Goal: Task Accomplishment & Management: Complete application form

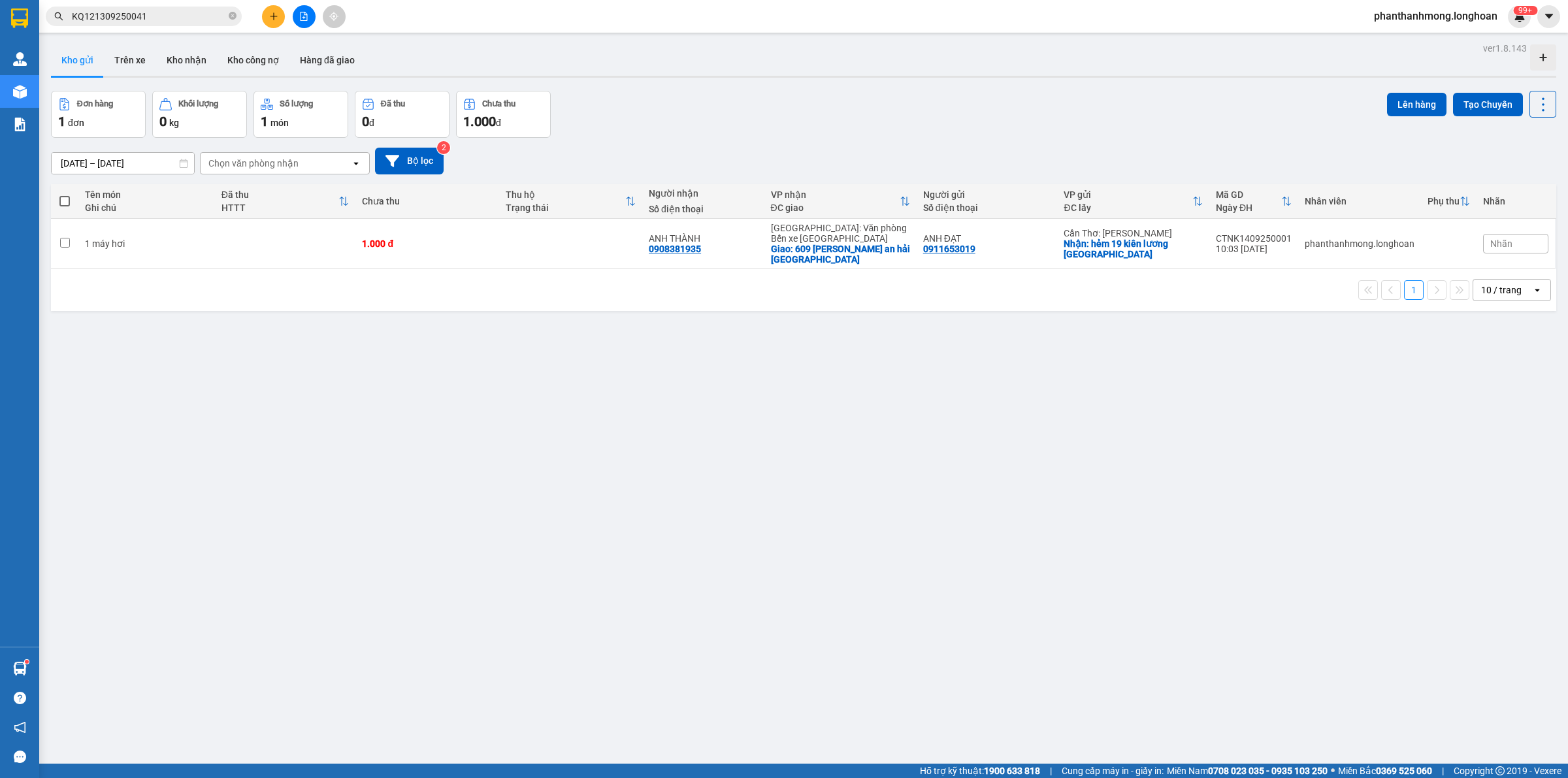
click at [170, 14] on input "KQ121309250041" at bounding box center [149, 17] width 154 height 14
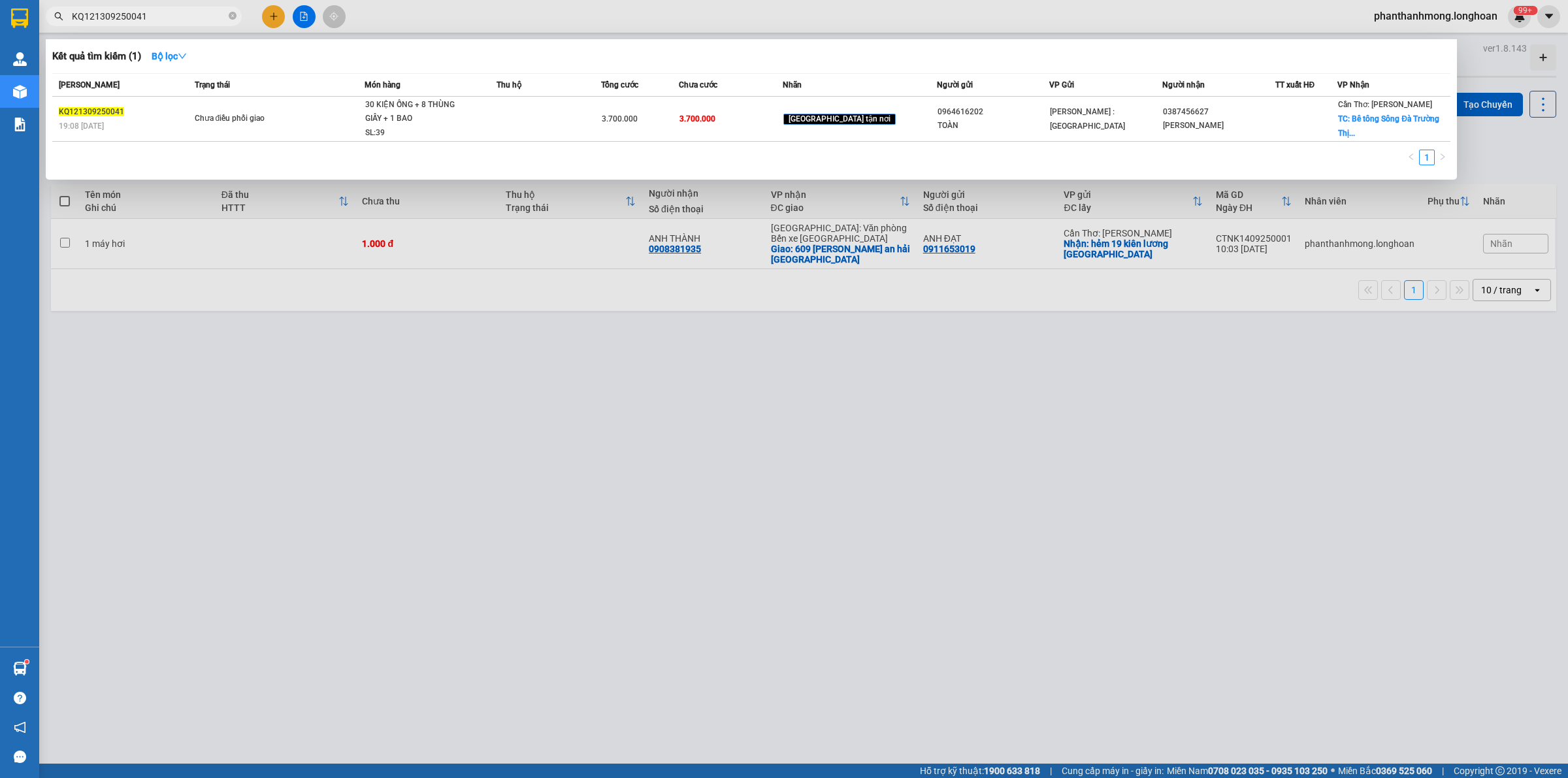
click at [170, 14] on input "KQ121309250041" at bounding box center [149, 17] width 154 height 14
paste input "0362437424"
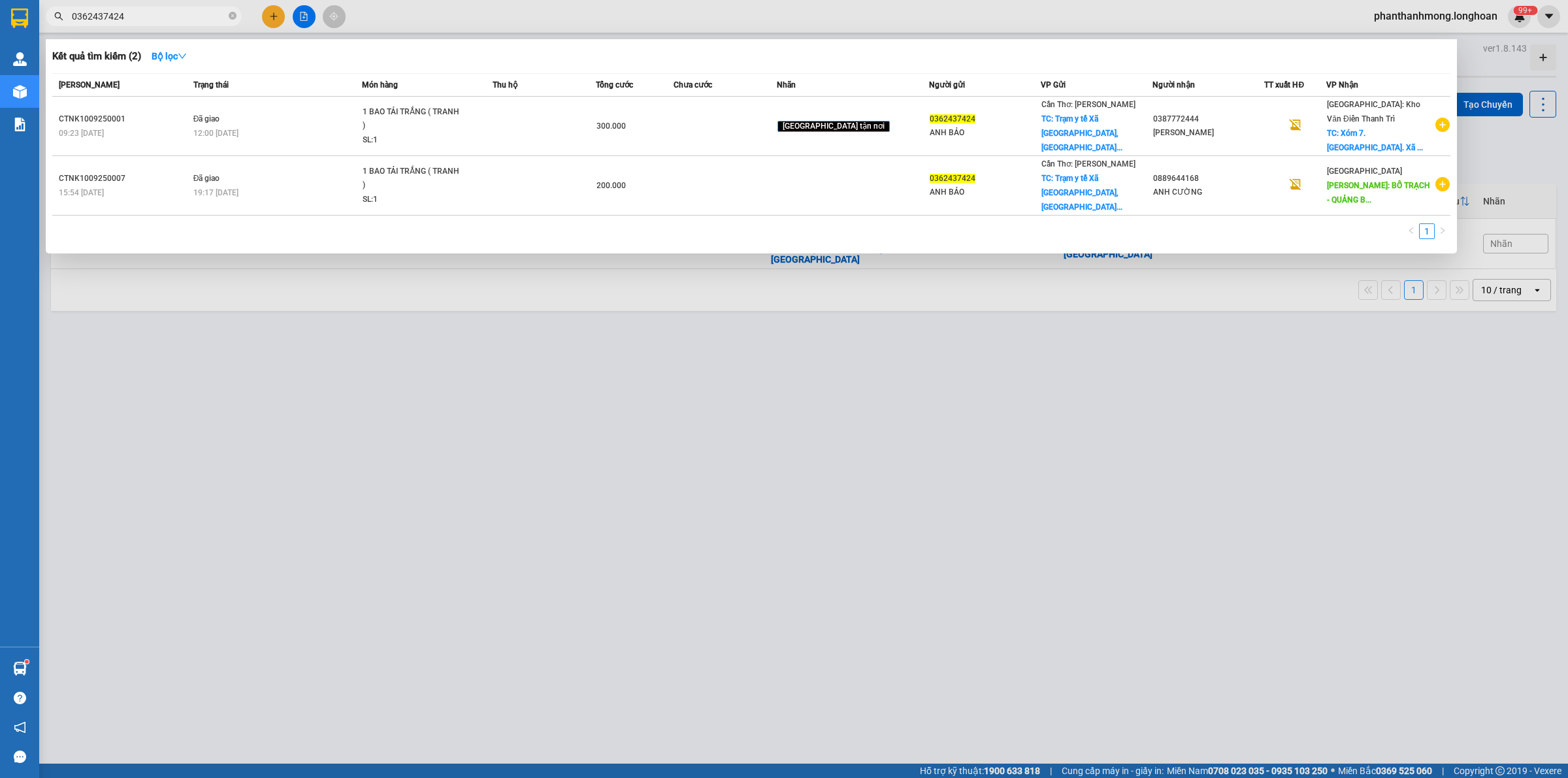
click at [671, 501] on div at bounding box center [784, 389] width 1568 height 778
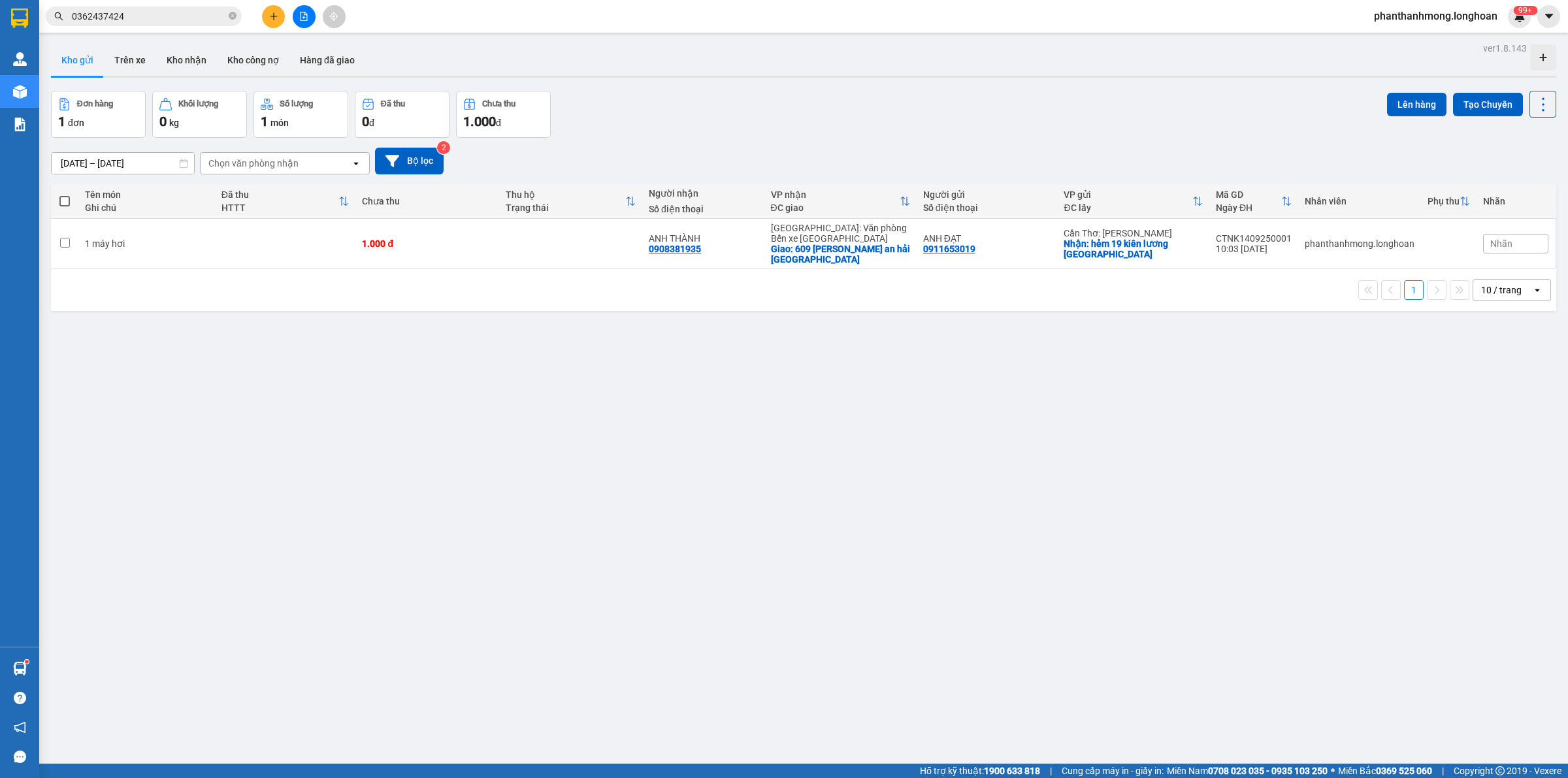
click at [188, 15] on input "0362437424" at bounding box center [149, 17] width 154 height 14
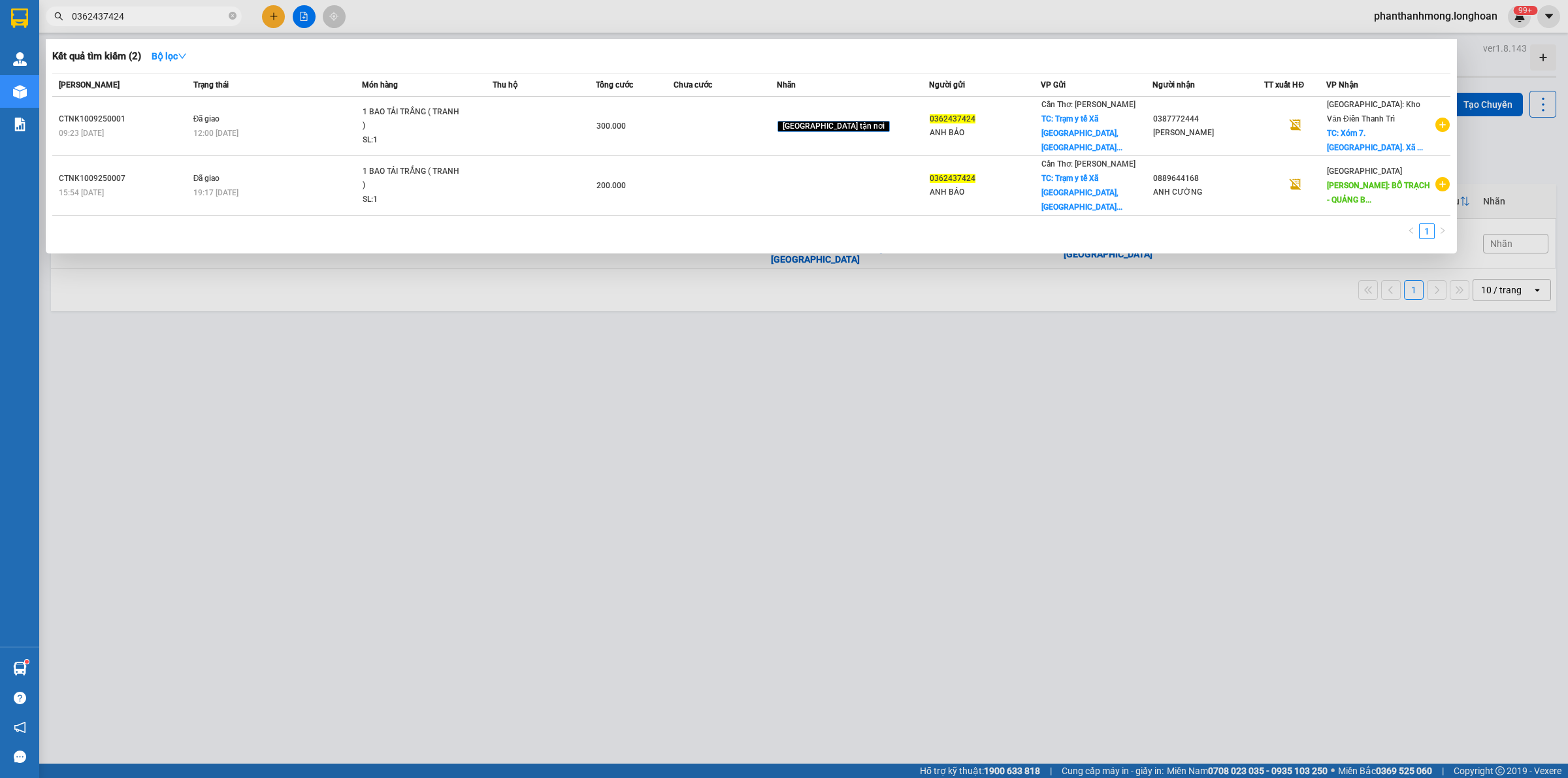
click at [188, 15] on input "0362437424" at bounding box center [149, 17] width 154 height 14
paste input "939007862"
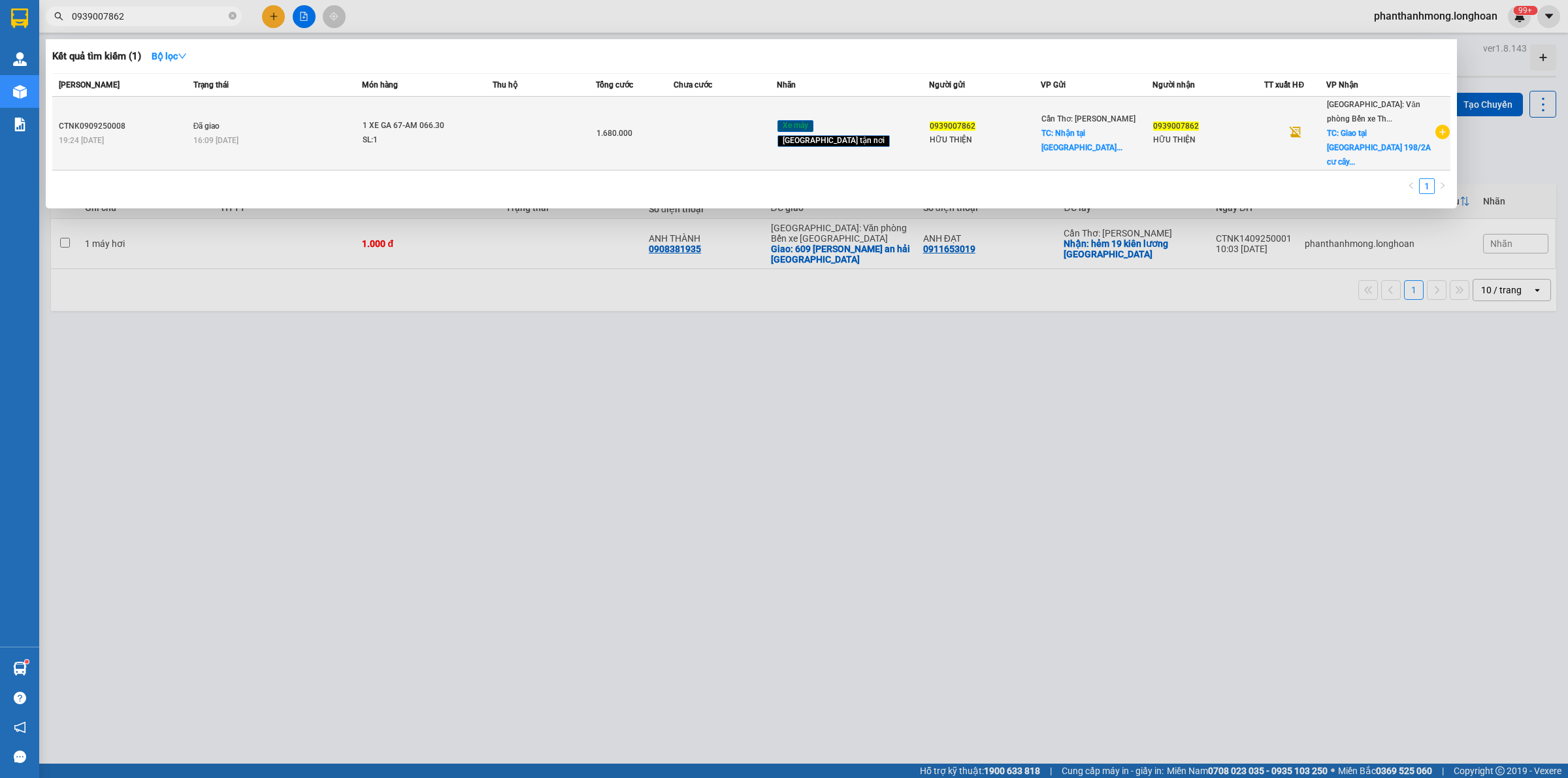
type input "0939007862"
click at [461, 119] on div "1 XE GA 67-AM 066.30" at bounding box center [411, 126] width 98 height 14
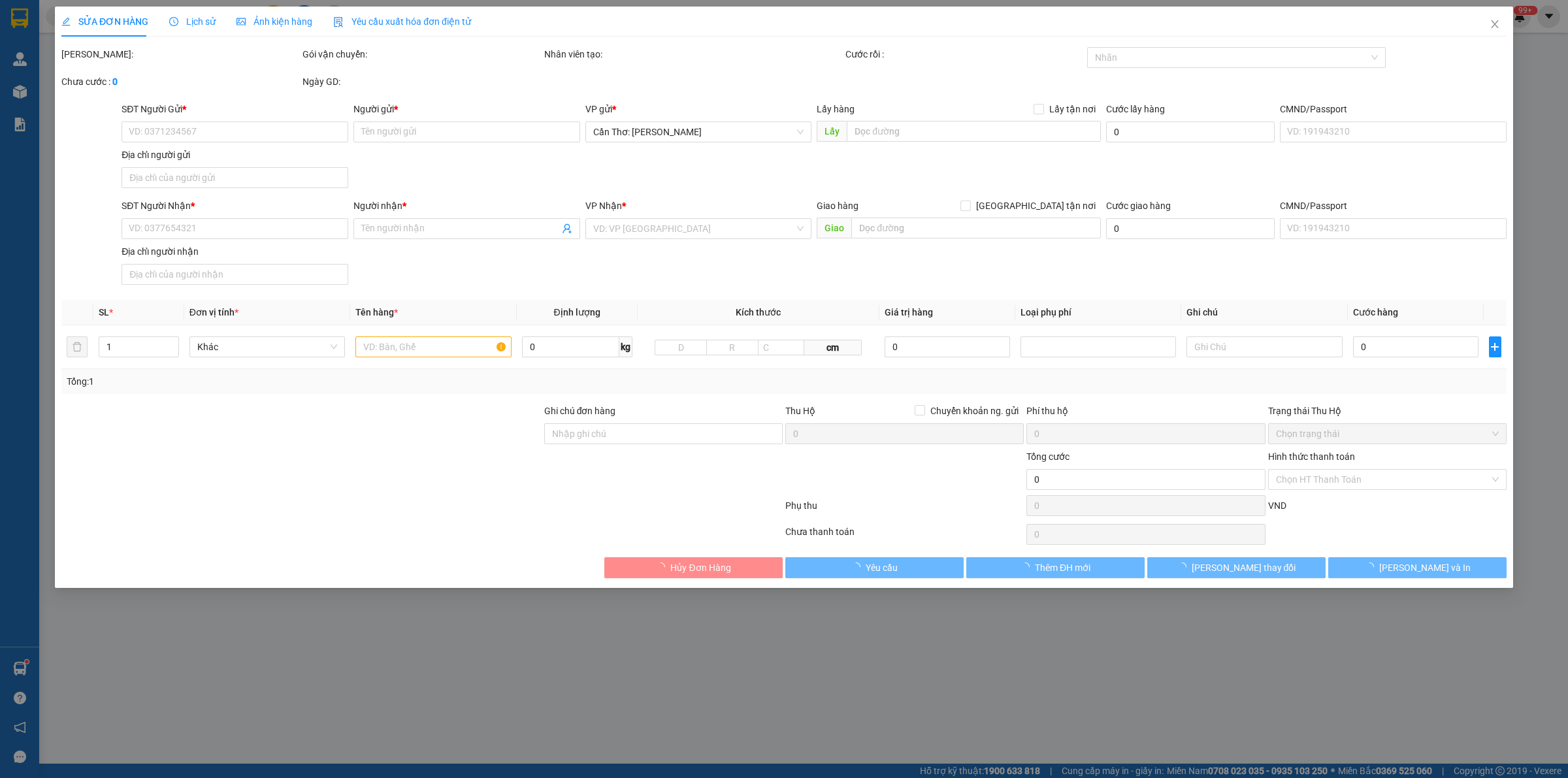
type input "0939007862"
type input "HỮU THIỆN"
checkbox input "true"
type input "Nhận tại [GEOGRAPHIC_DATA]"
type input "0939007862"
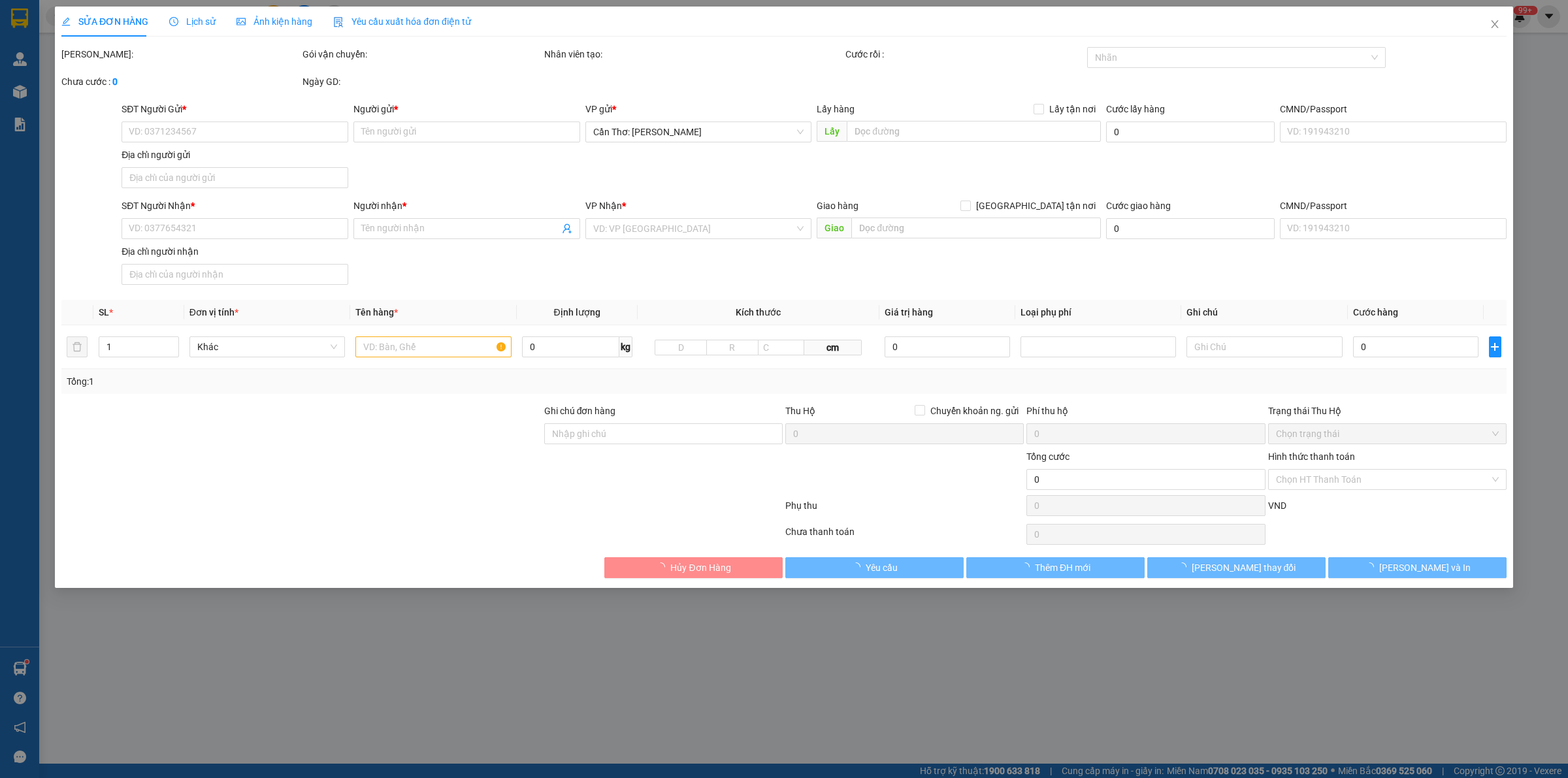
type input "HỮU THIỆN"
checkbox input "true"
type input "Giao tại [GEOGRAPHIC_DATA] 198/2A cư cây đa 13 gốc, khu tái định, lê chân hải p…"
type input "1 CHÌA KHÓA"
type input "1.680.000"
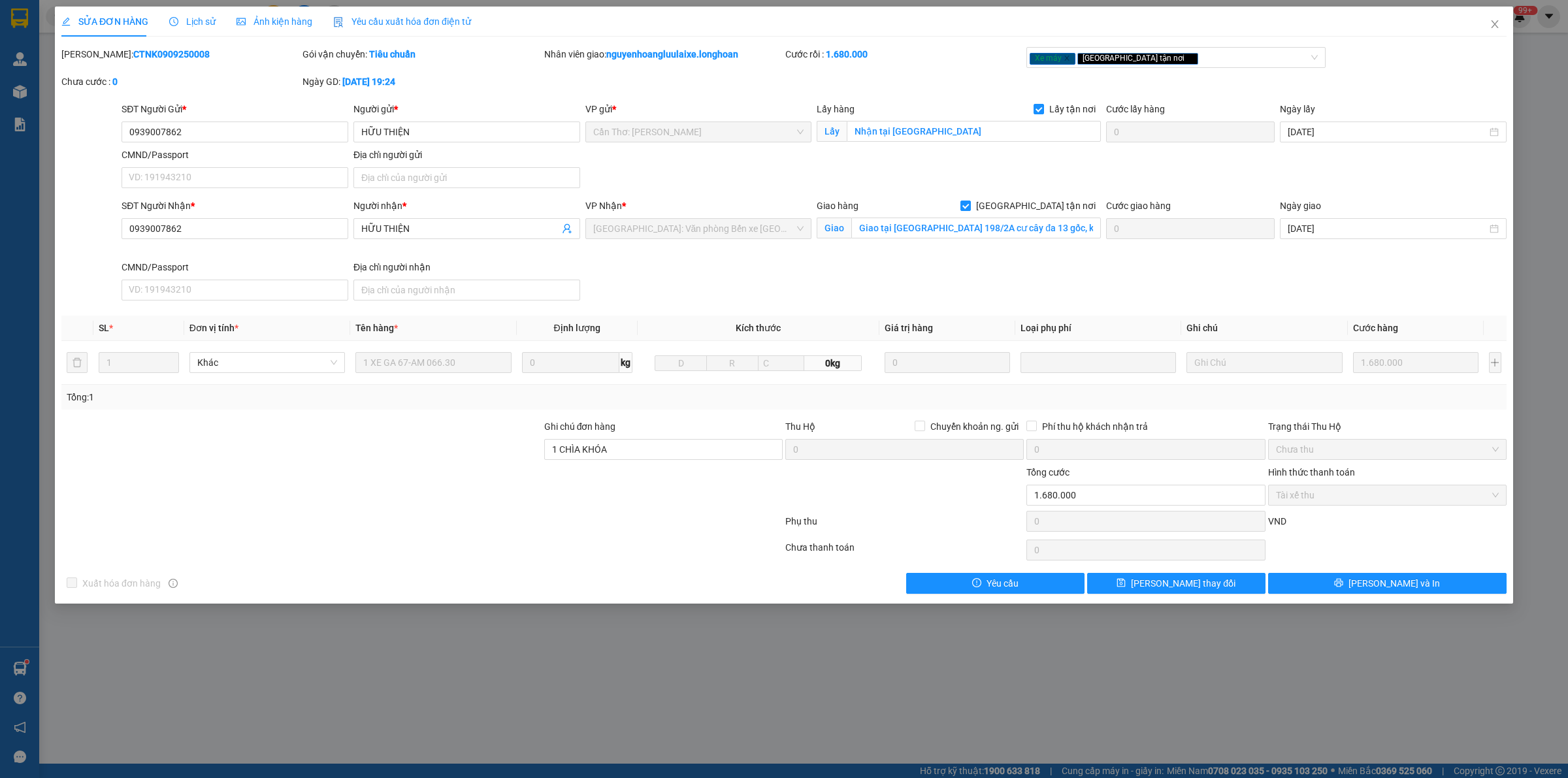
click at [134, 57] on b "CTNK0909250008" at bounding box center [171, 53] width 76 height 10
copy b "CTNK0909250008"
click at [278, 141] on input "0939007862" at bounding box center [235, 132] width 226 height 21
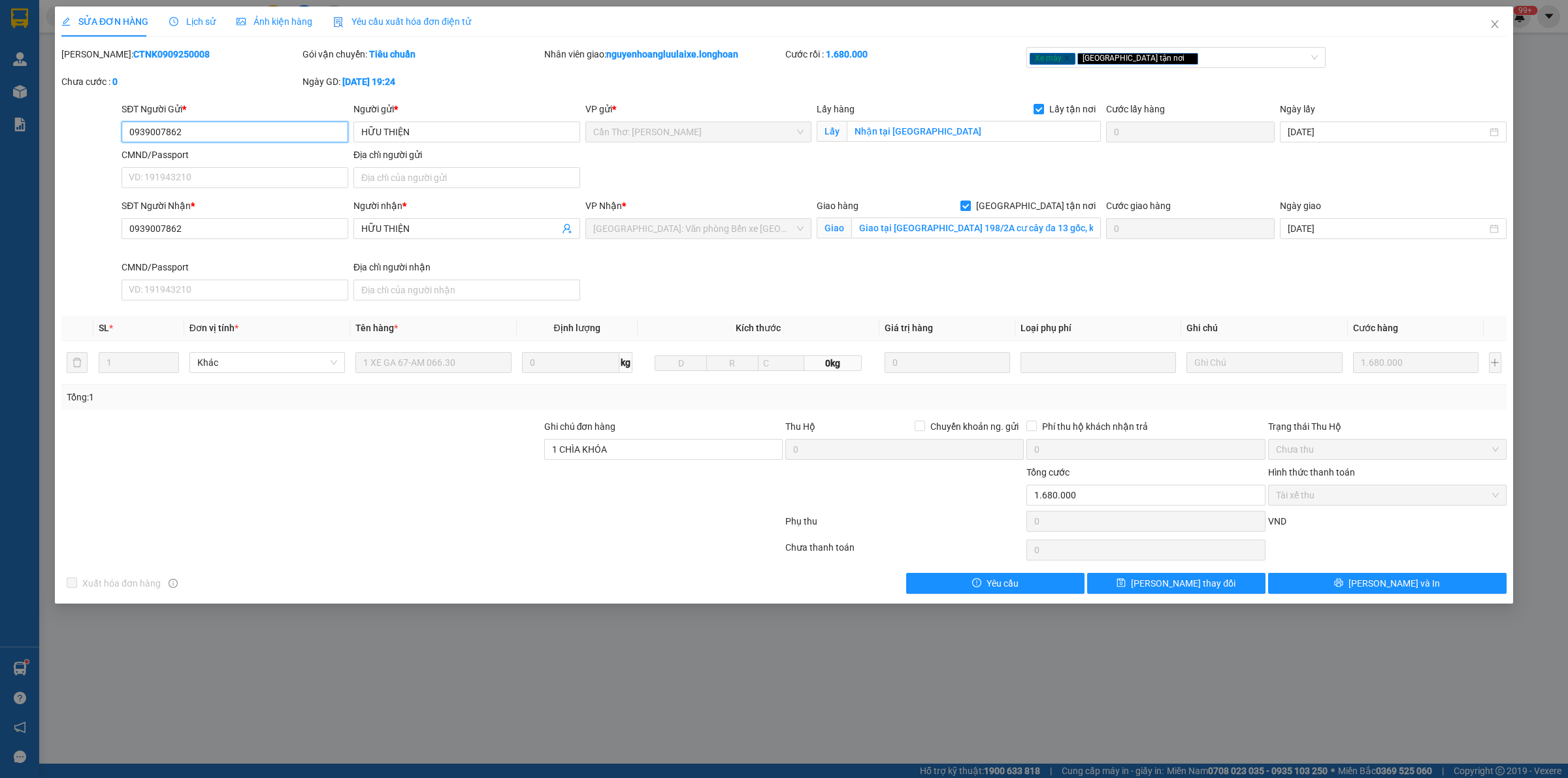
click at [278, 141] on input "0939007862" at bounding box center [235, 132] width 226 height 21
click at [1490, 26] on icon "close" at bounding box center [1494, 24] width 10 height 10
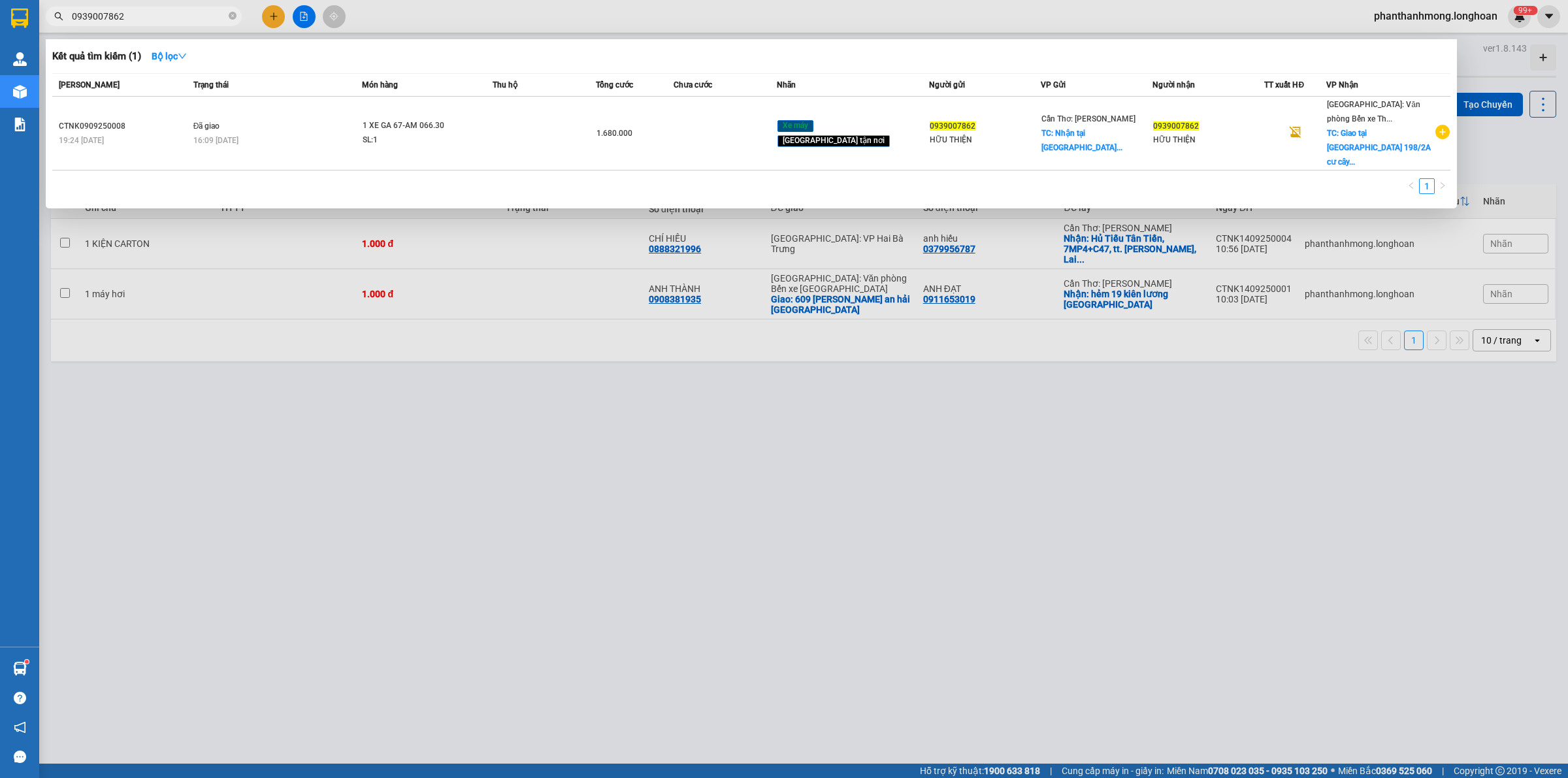
click at [159, 14] on input "0939007862" at bounding box center [149, 17] width 154 height 14
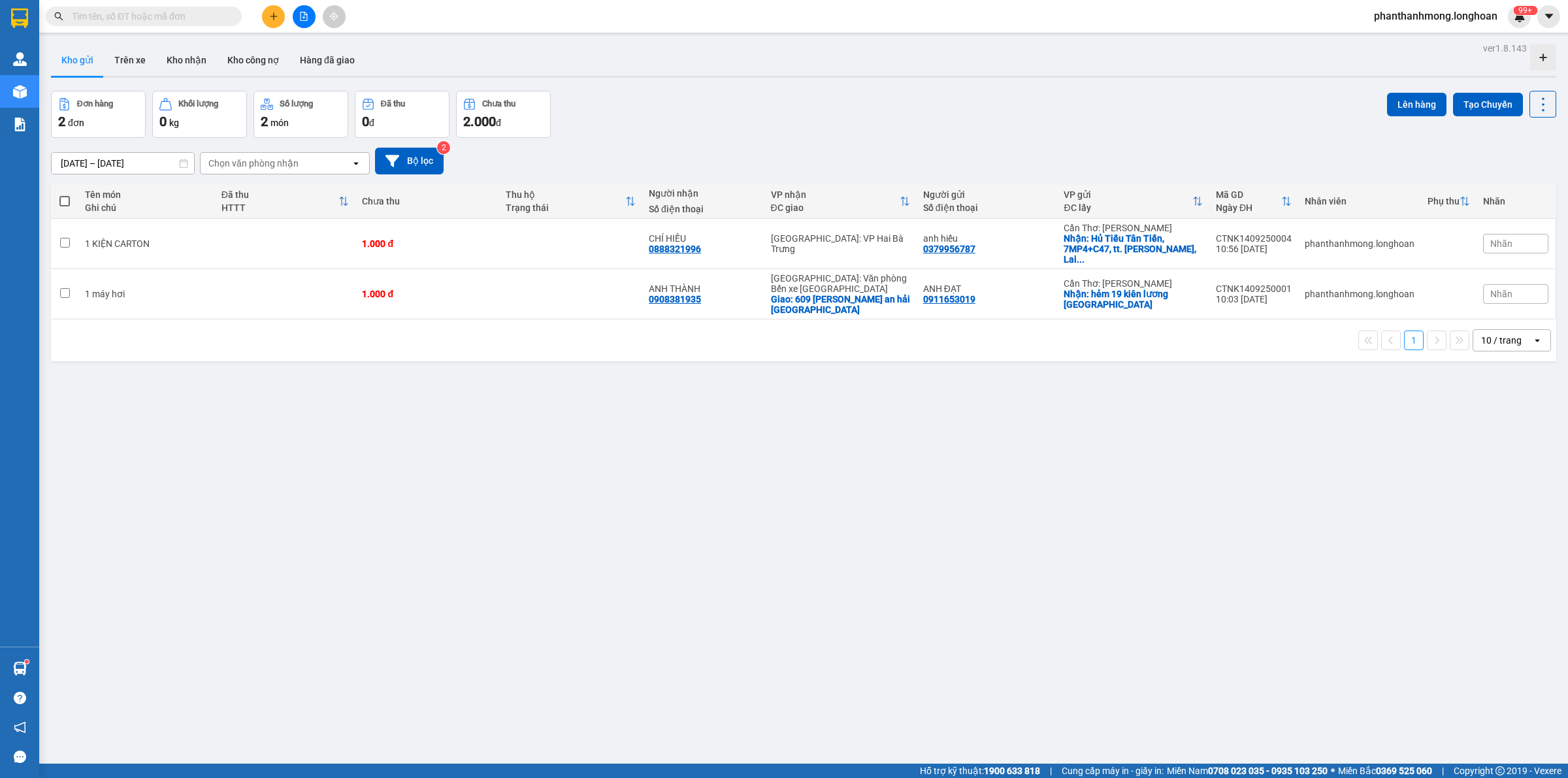
click at [177, 15] on input "text" at bounding box center [149, 17] width 154 height 14
paste input "0362437424"
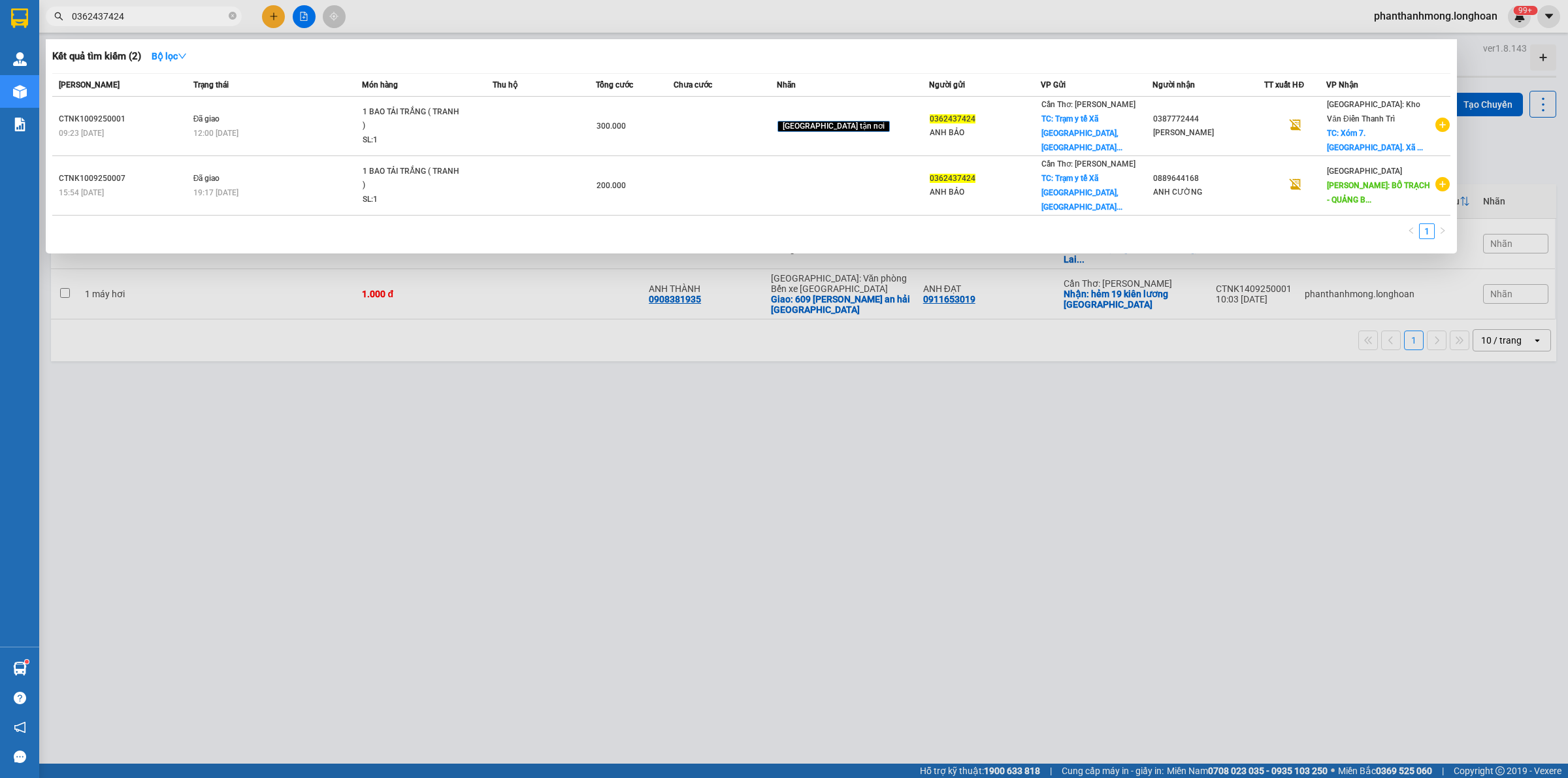
type input "0362437424"
click at [119, 369] on div at bounding box center [784, 389] width 1568 height 778
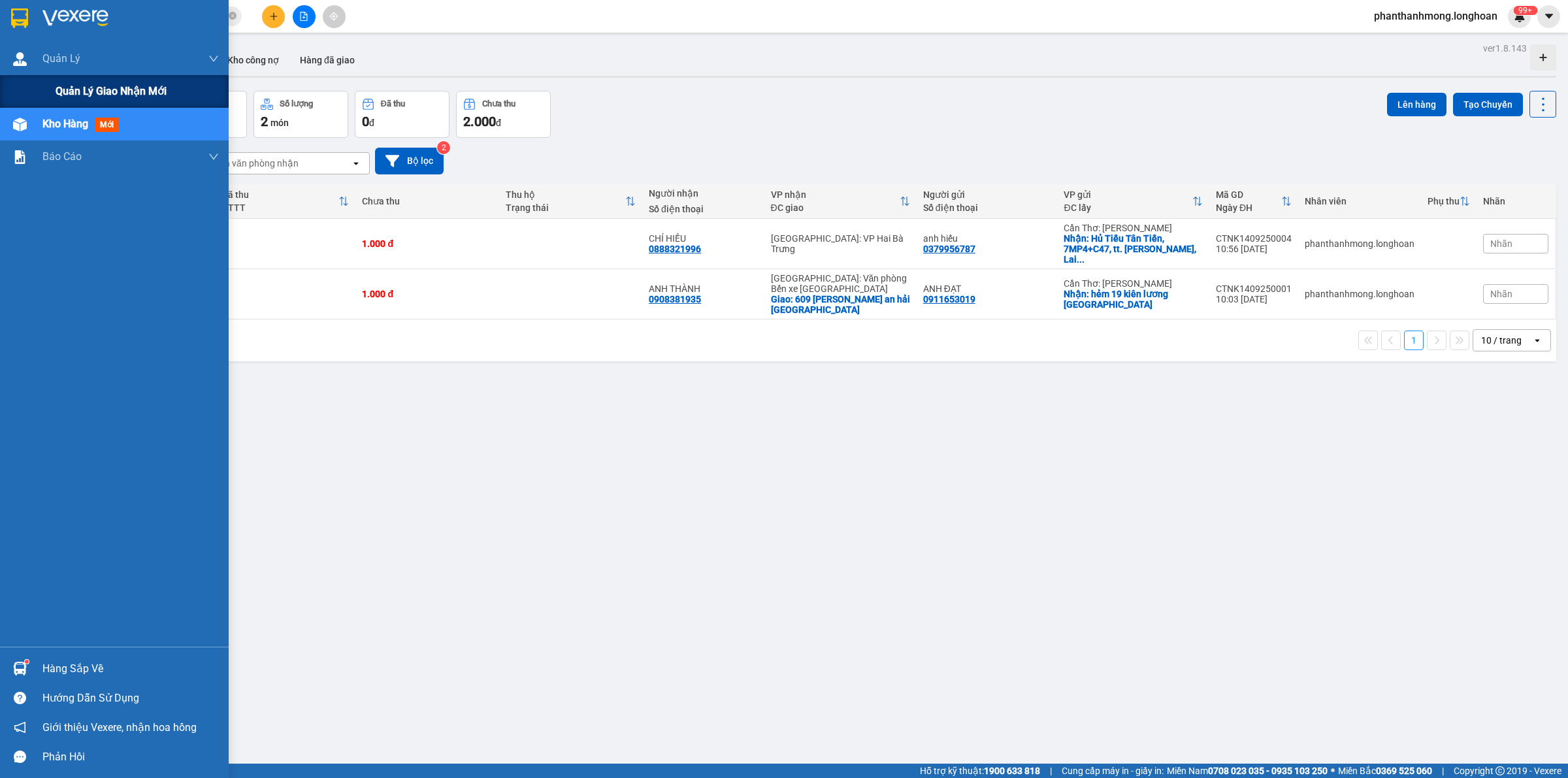
click at [87, 92] on span "Quản lý giao nhận mới" at bounding box center [111, 91] width 111 height 17
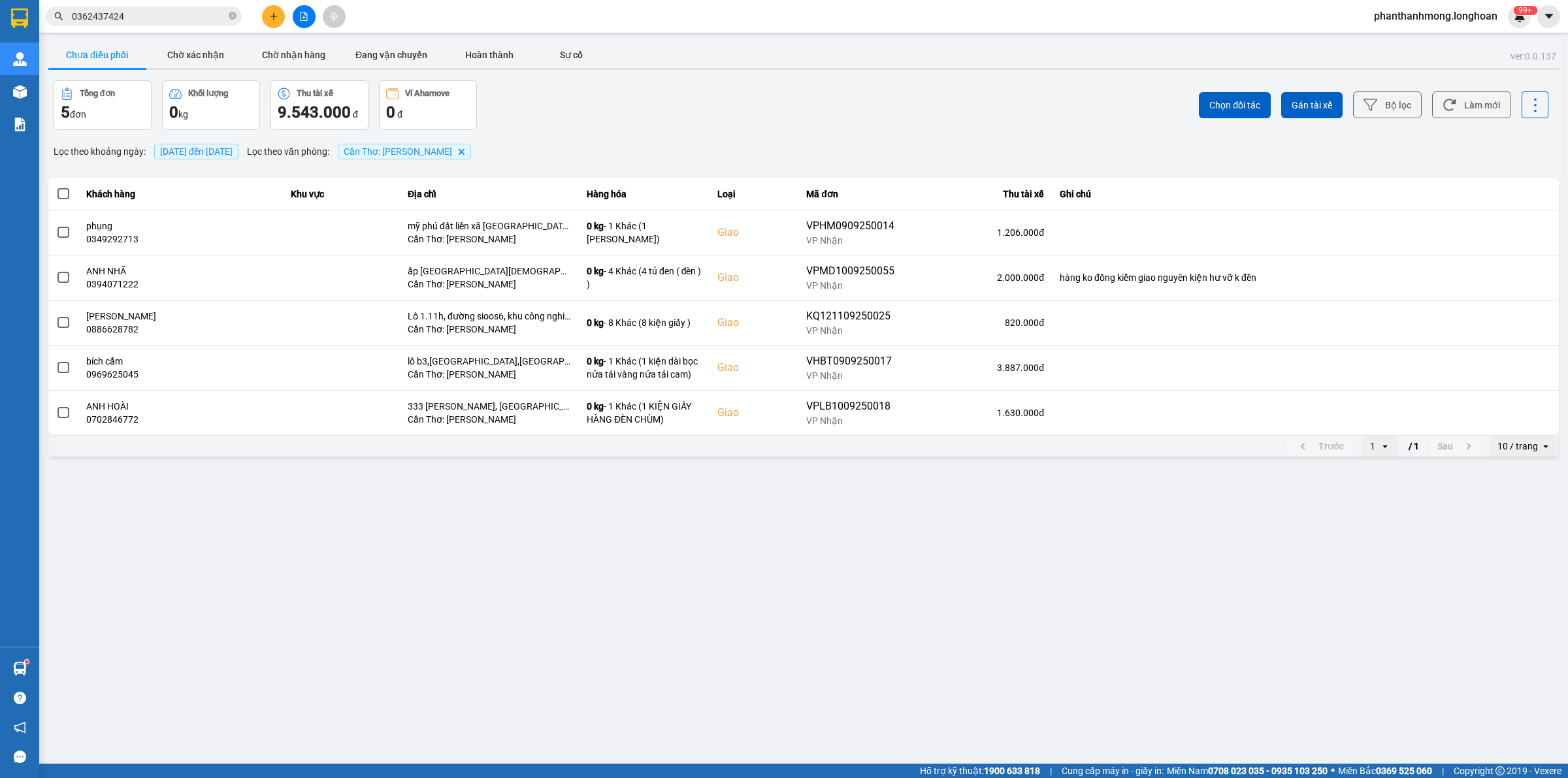
click at [1545, 457] on div "open" at bounding box center [1549, 446] width 18 height 21
click at [1518, 562] on div "100 / trang" at bounding box center [1524, 568] width 48 height 13
click at [1376, 105] on icon at bounding box center [1370, 105] width 13 height 13
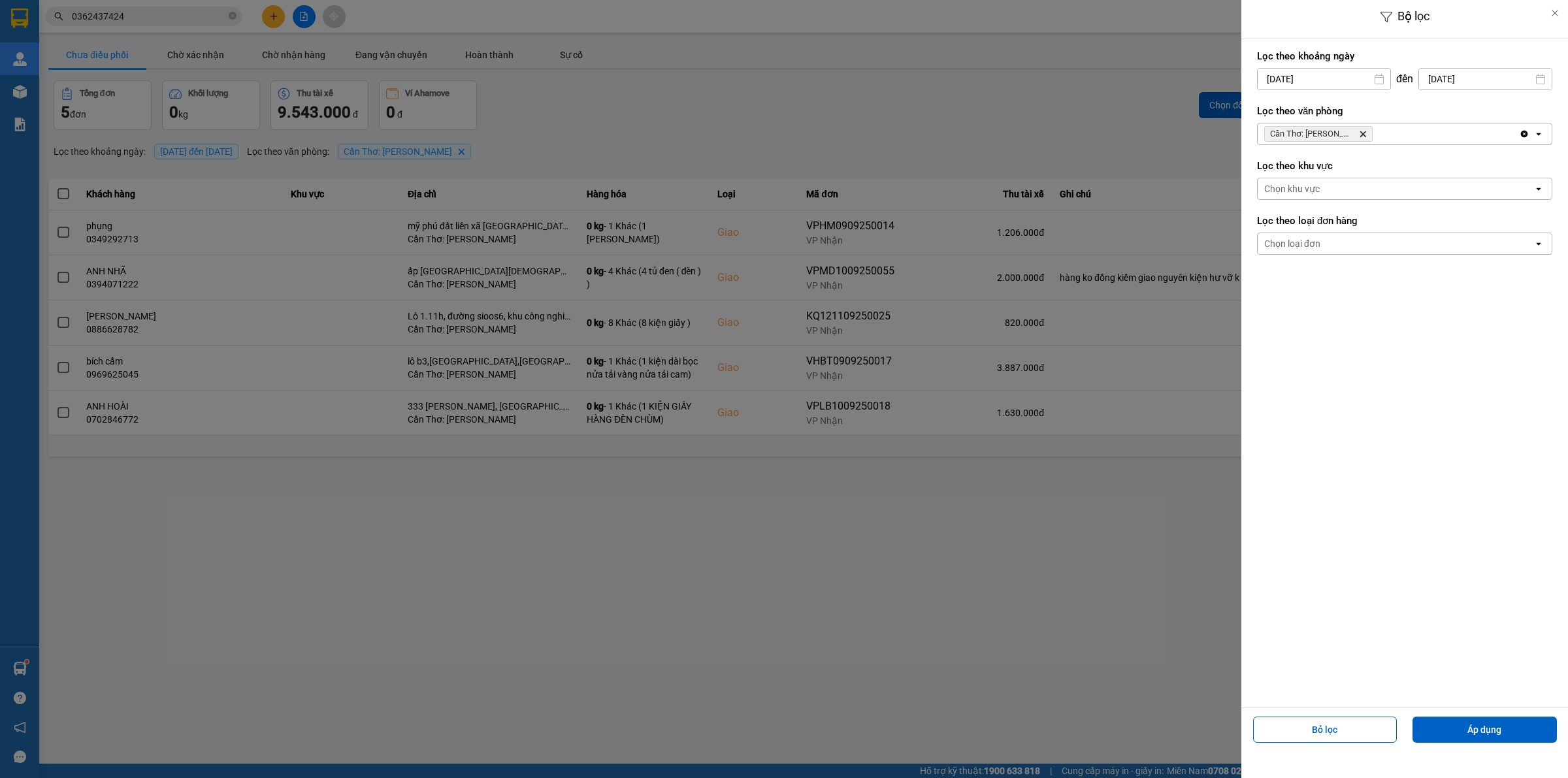
click at [1298, 459] on div "Bộ lọc Lọc theo khoảng [DATE] Press the down arrow key to interact with the cal…" at bounding box center [803, 459] width 1515 height 0
click at [1307, 183] on div "3" at bounding box center [1316, 174] width 26 height 26
type input "[DATE]"
click at [1465, 719] on button "Áp dụng" at bounding box center [1485, 729] width 145 height 26
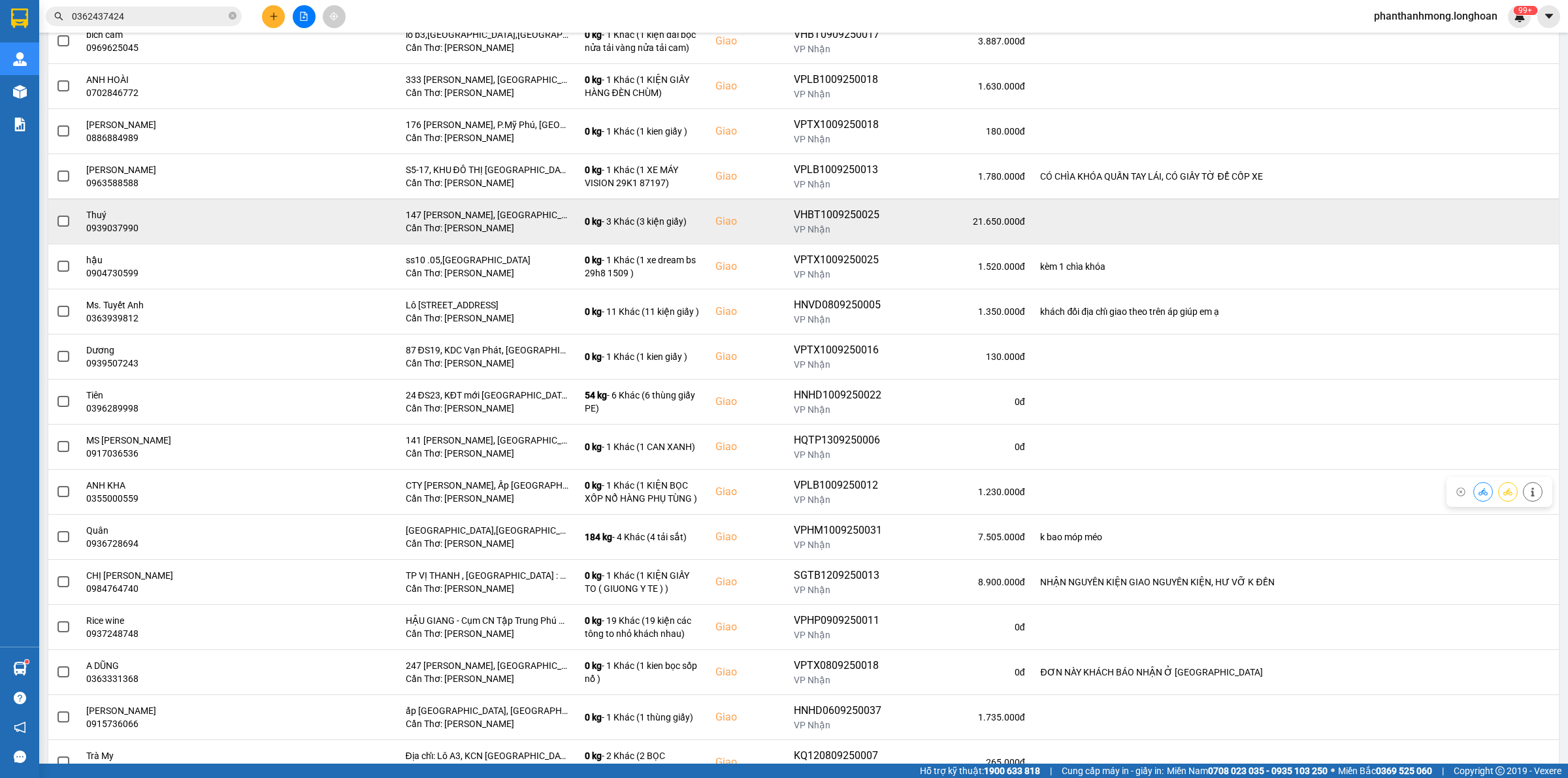
scroll to position [381, 0]
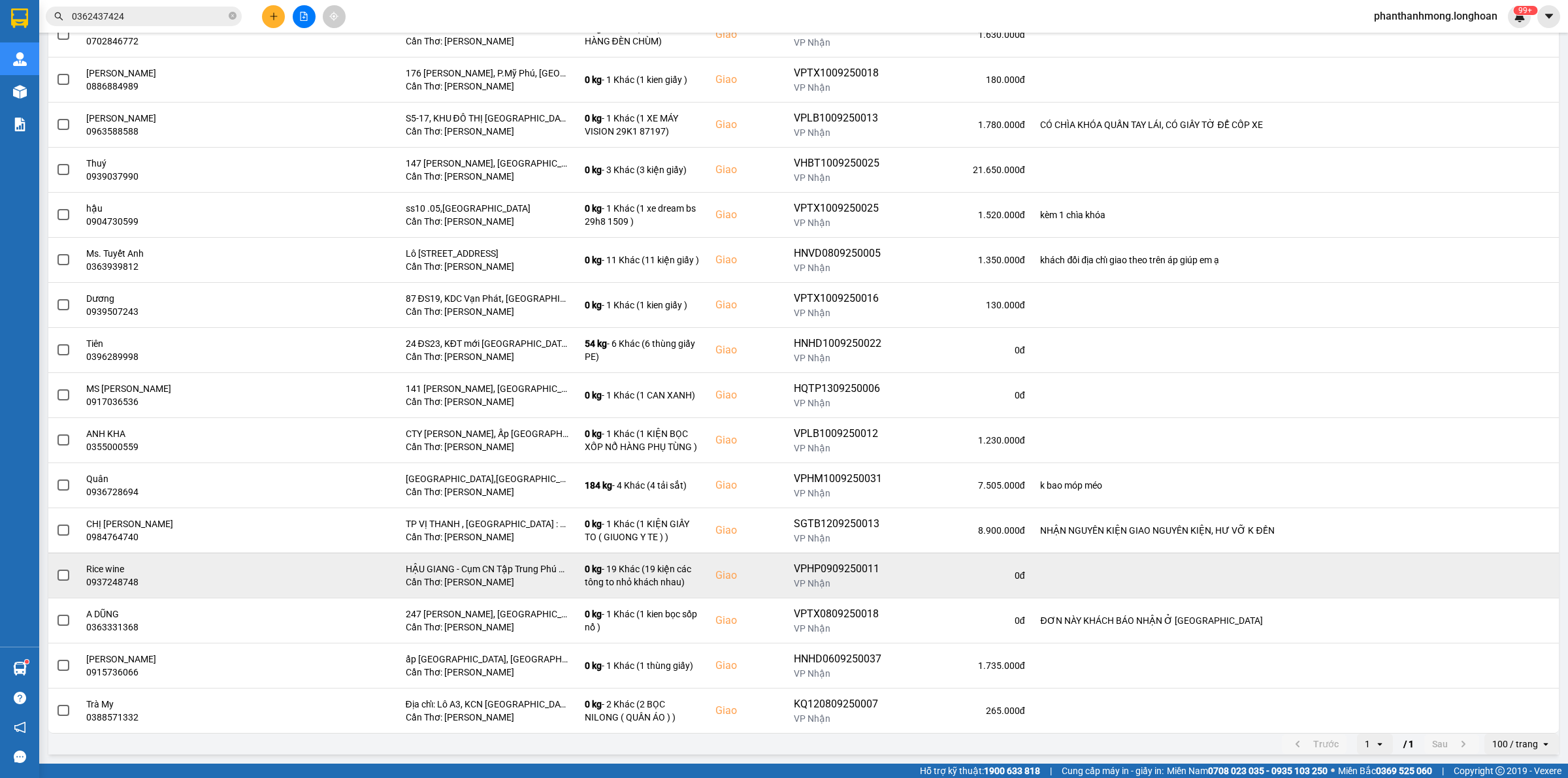
click at [835, 563] on div "VPHP0909250011" at bounding box center [838, 569] width 88 height 16
copy div "VPHP0909250011"
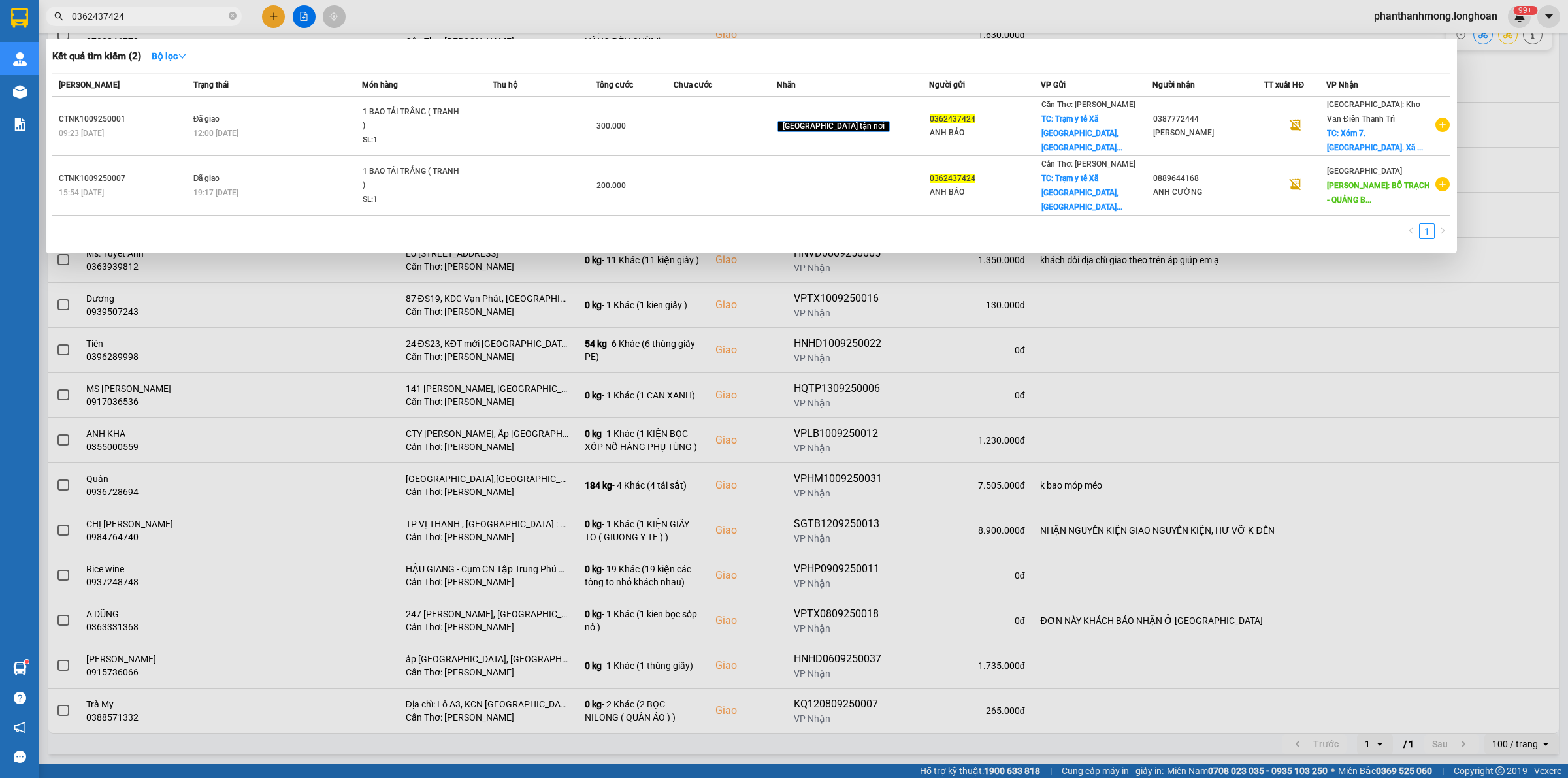
click at [203, 20] on input "0362437424" at bounding box center [149, 17] width 154 height 14
paste input "VPHP0909250011"
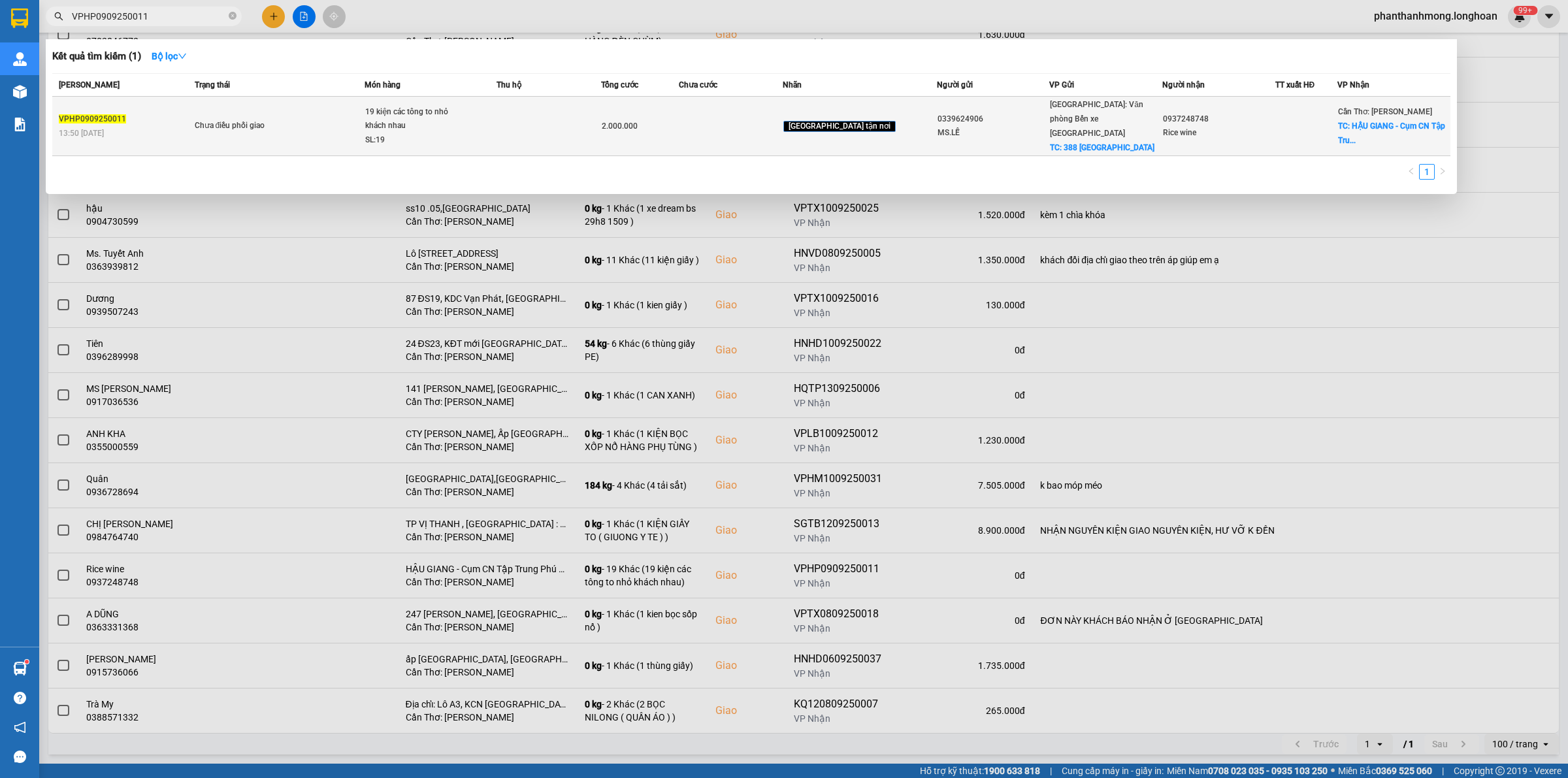
type input "VPHP0909250011"
click at [1059, 124] on div "[GEOGRAPHIC_DATA]: Văn phòng Bến xe [GEOGRAPHIC_DATA] TC: 388 [GEOGRAPHIC_DATA]" at bounding box center [1106, 126] width 112 height 57
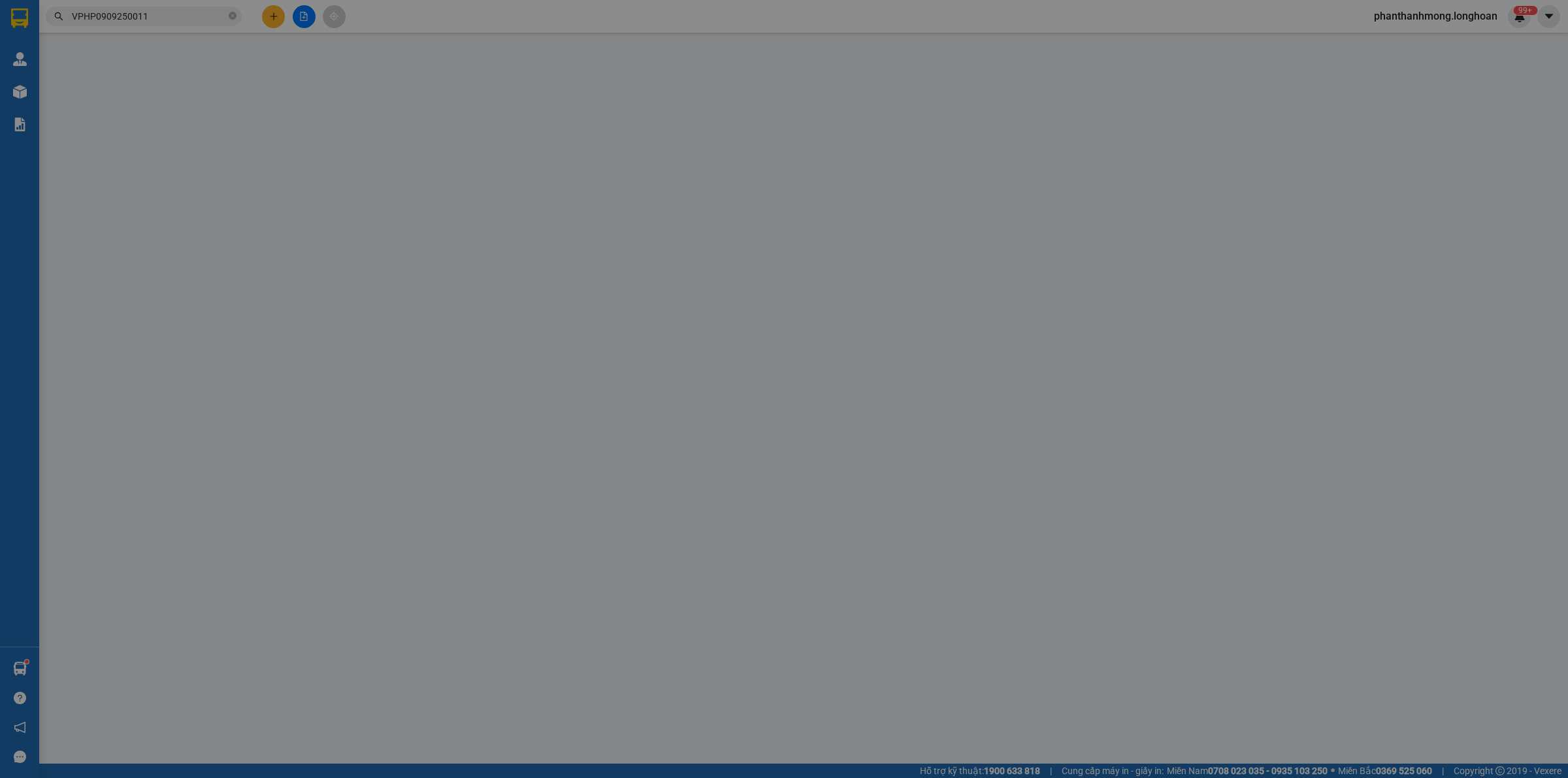
type input "0339624906"
type input "MS.LỄ"
checkbox input "true"
type input "388 [GEOGRAPHIC_DATA]"
type input "150.000"
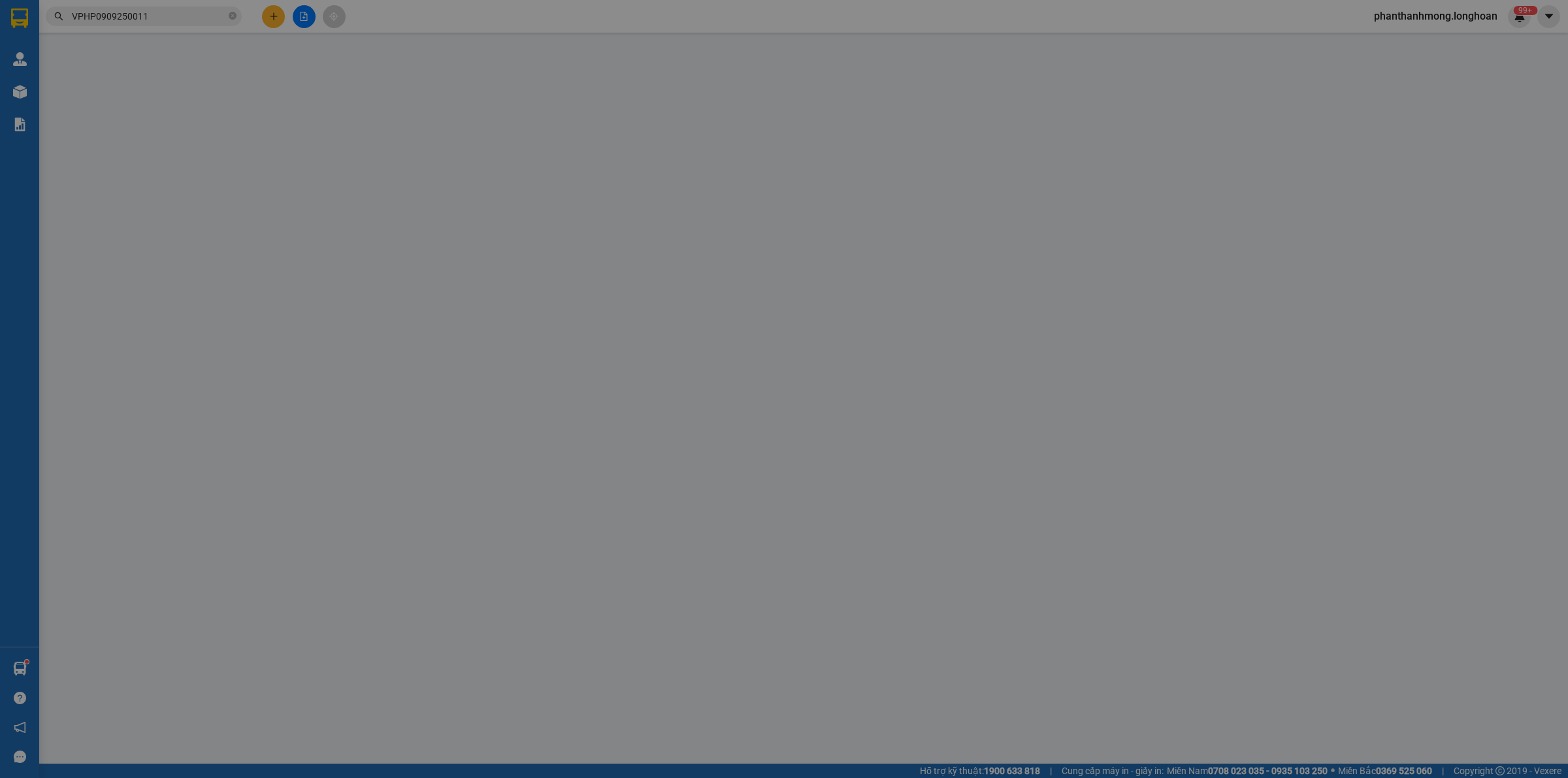
type input "0937248748"
type input "Rice wine"
checkbox input "true"
type input "HẬU GIANG - Cụm CN Tập Trung Phú Hữu A-GĐ 1, [PERSON_NAME], [PERSON_NAME][GEOGR…"
type input "2.000.000"
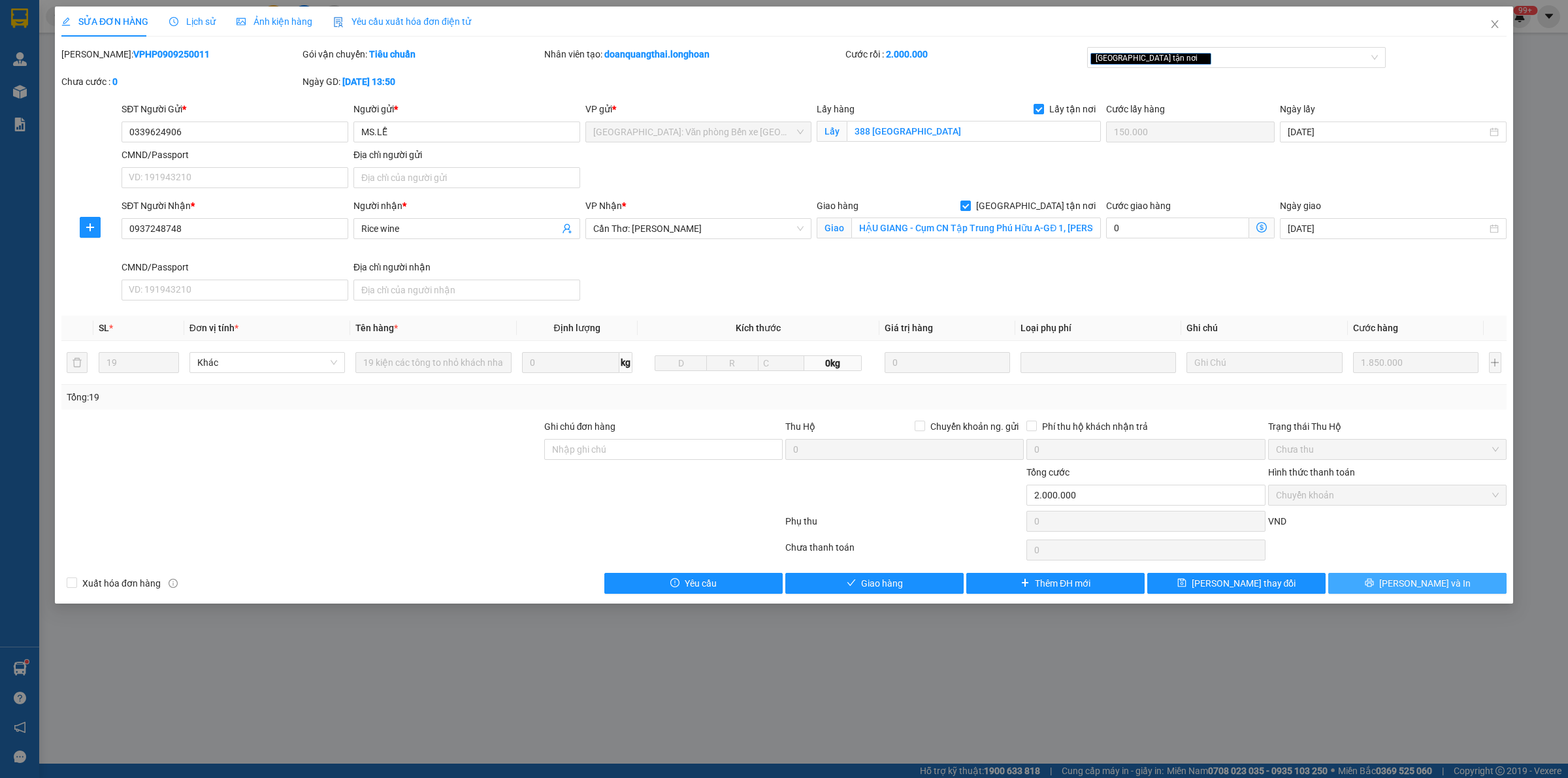
click at [1389, 583] on button "[PERSON_NAME] và In" at bounding box center [1417, 583] width 178 height 21
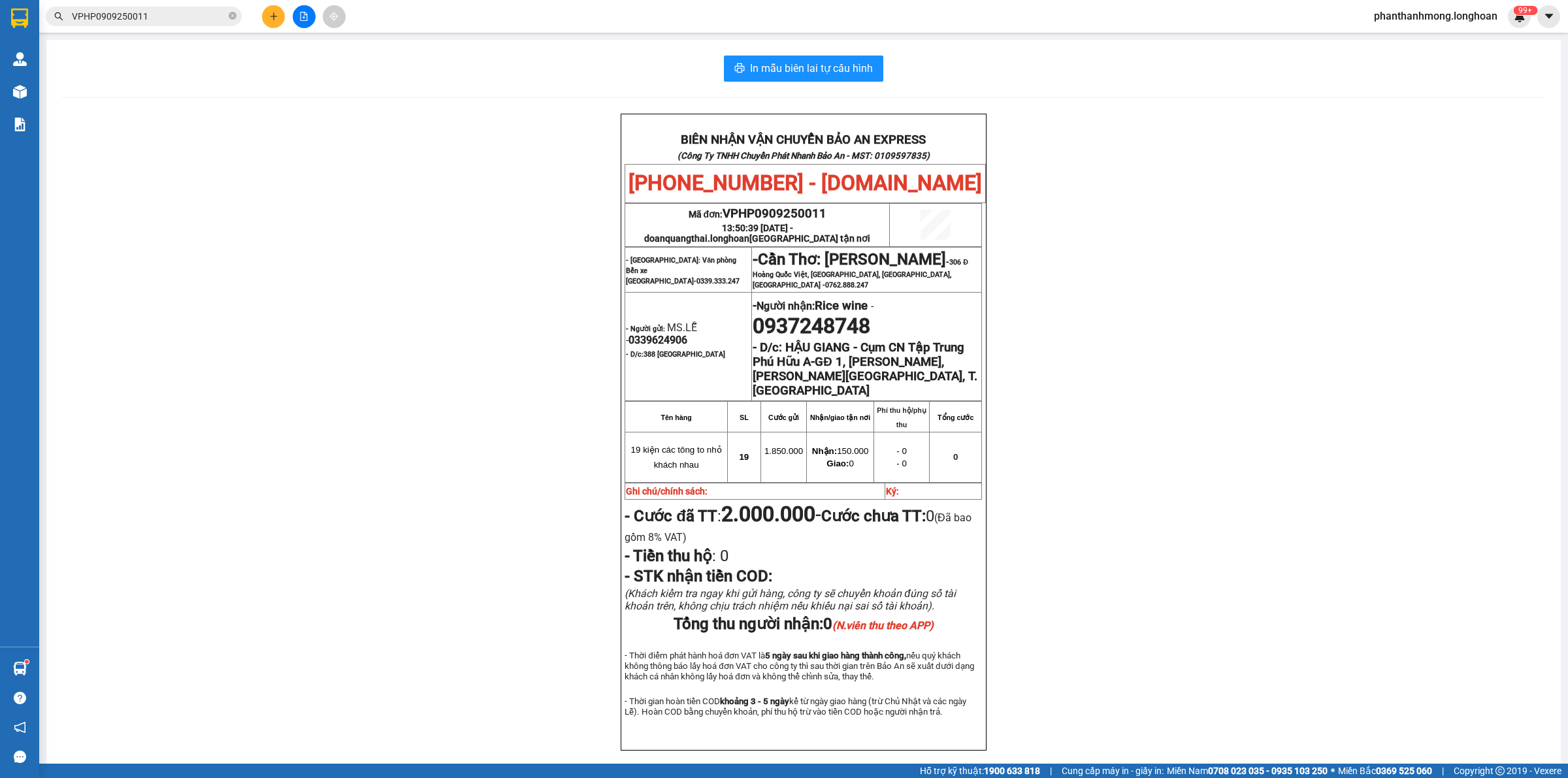
click at [159, 17] on input "VPHP0909250011" at bounding box center [149, 17] width 154 height 14
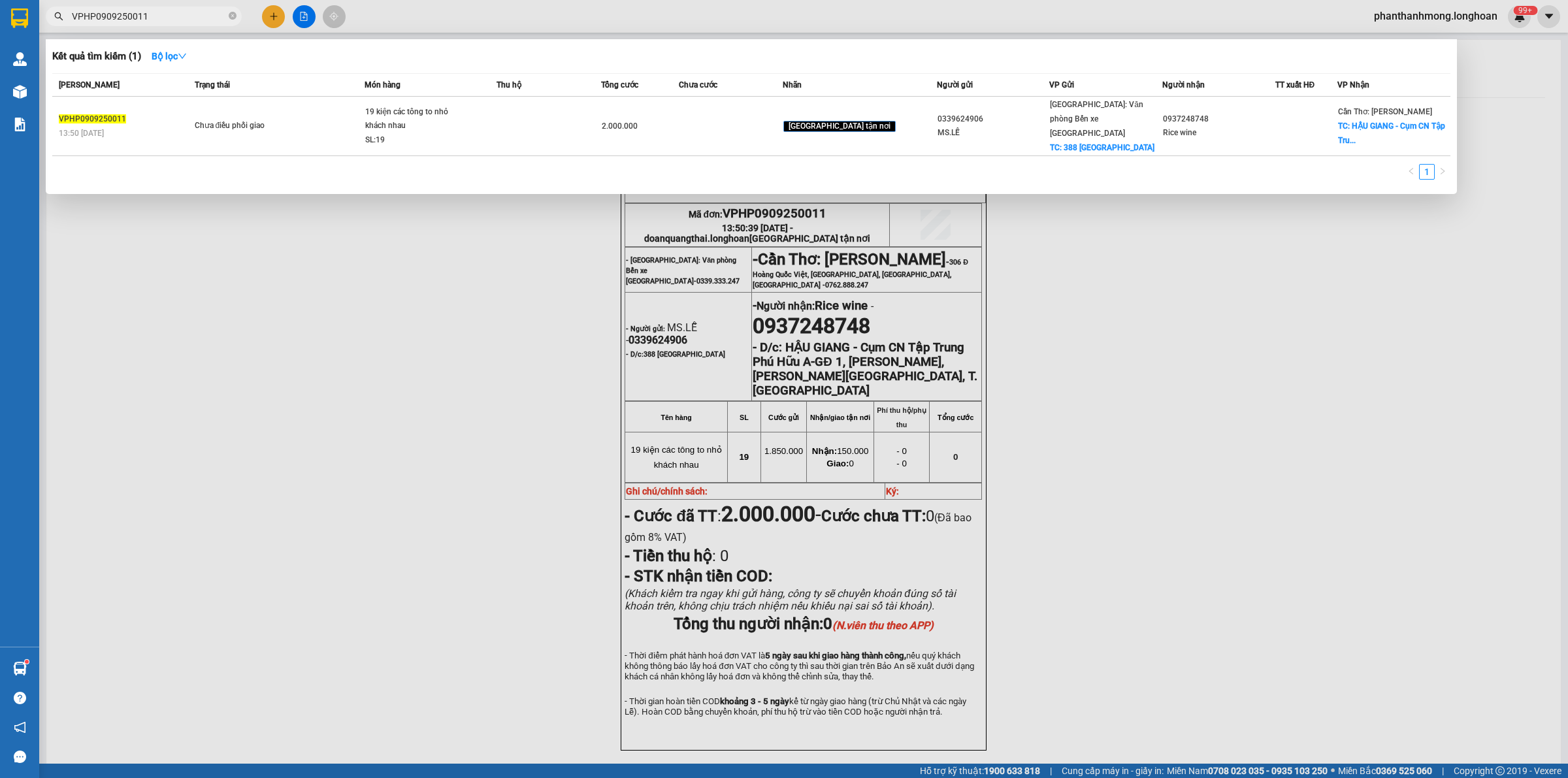
click at [159, 17] on input "VPHP0909250011" at bounding box center [149, 17] width 154 height 14
paste input "0889644168"
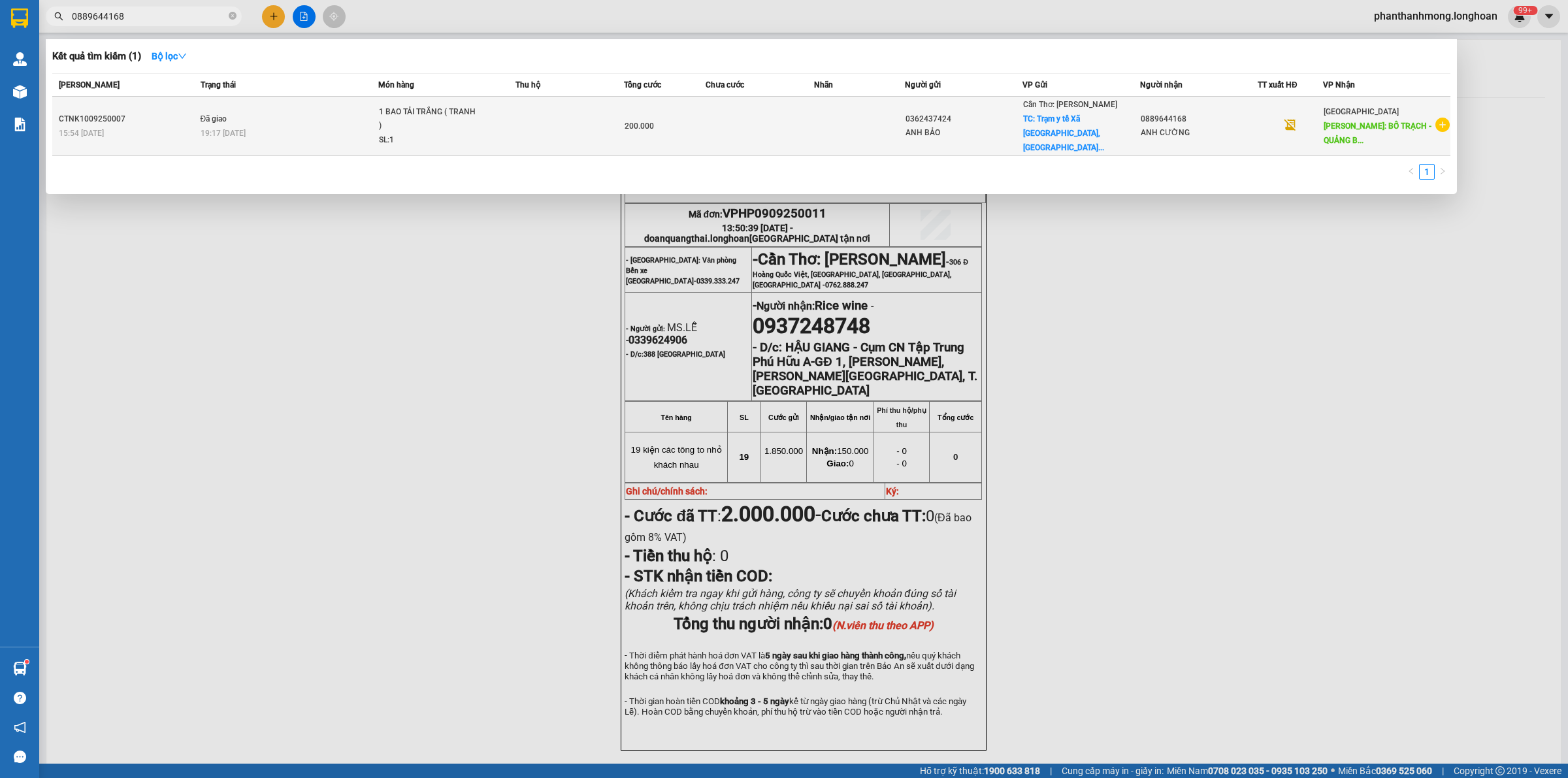
type input "0889644168"
click at [780, 130] on td at bounding box center [760, 127] width 108 height 60
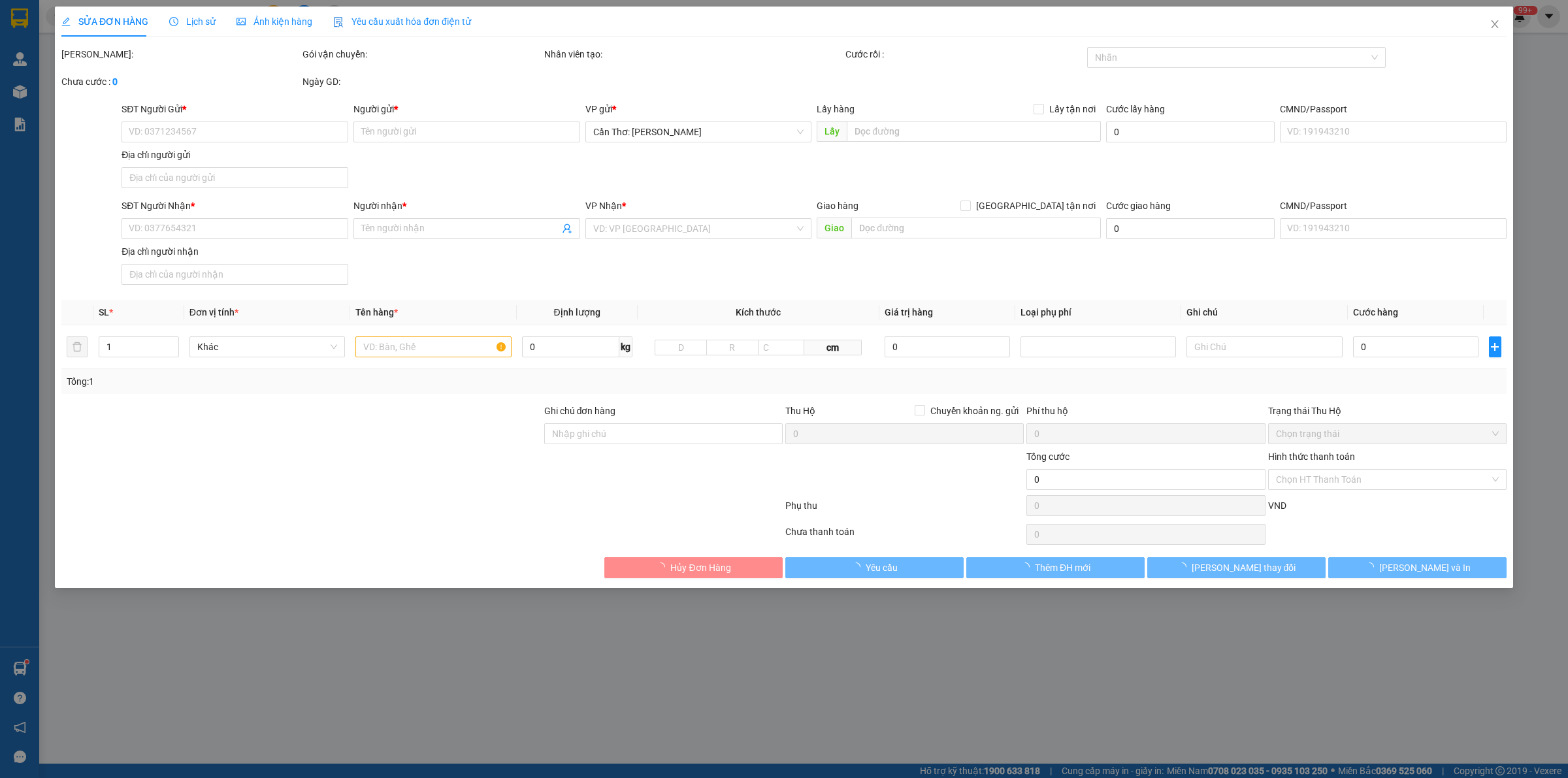
type input "0362437424"
type input "ANH BẢO"
checkbox input "true"
type input "Trạm y tế Xã [GEOGRAPHIC_DATA], Huyện [GEOGRAPHIC_DATA], [GEOGRAPHIC_DATA]"
type input "0889644168"
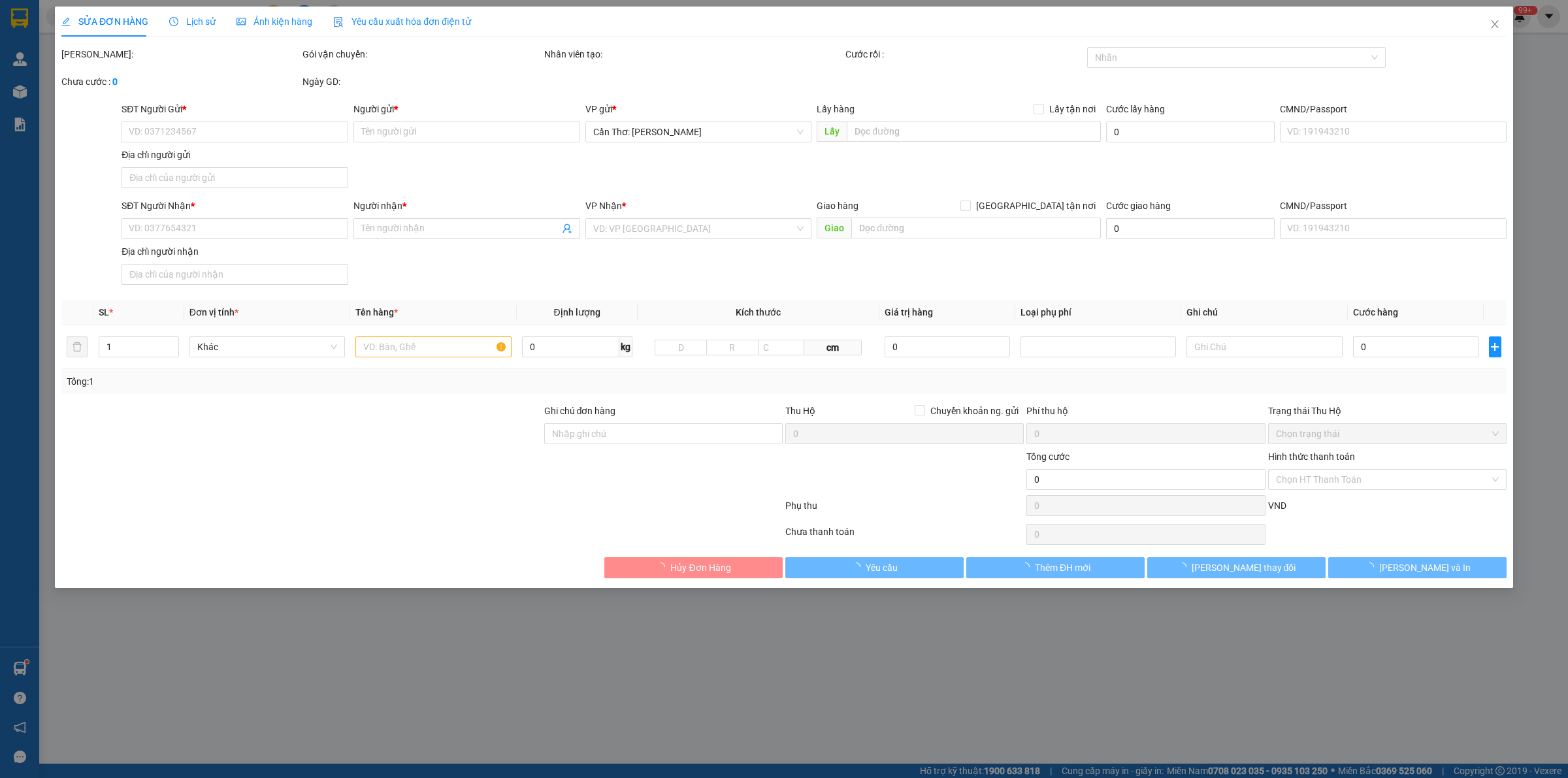
type input "ANH CƯỜNG"
type input "BỐ TRẠCH - QUẢNG BÌNH QUỐC LỘ 1A"
type input "200.000"
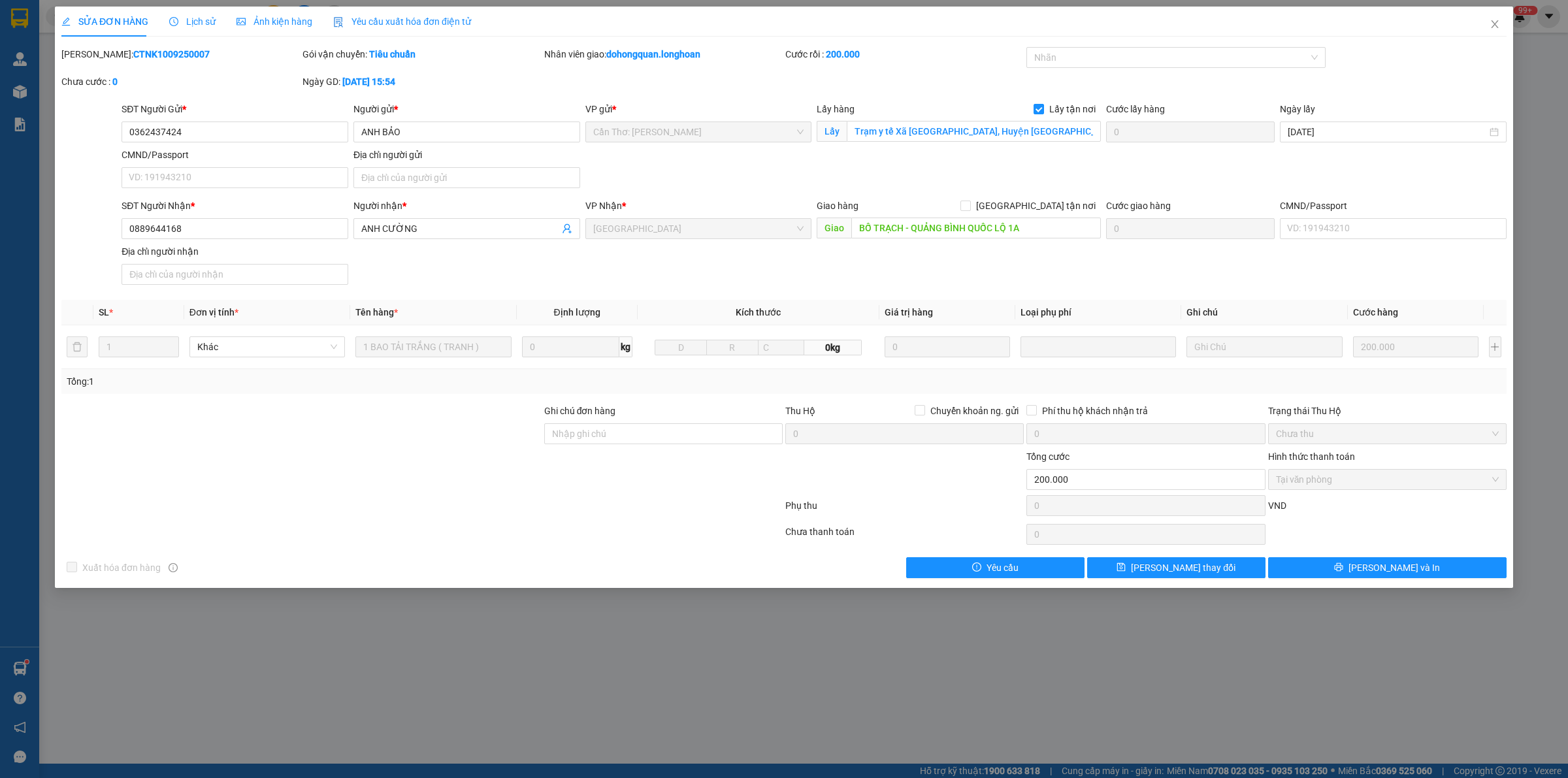
click at [172, 20] on icon "clock-circle" at bounding box center [174, 22] width 9 height 9
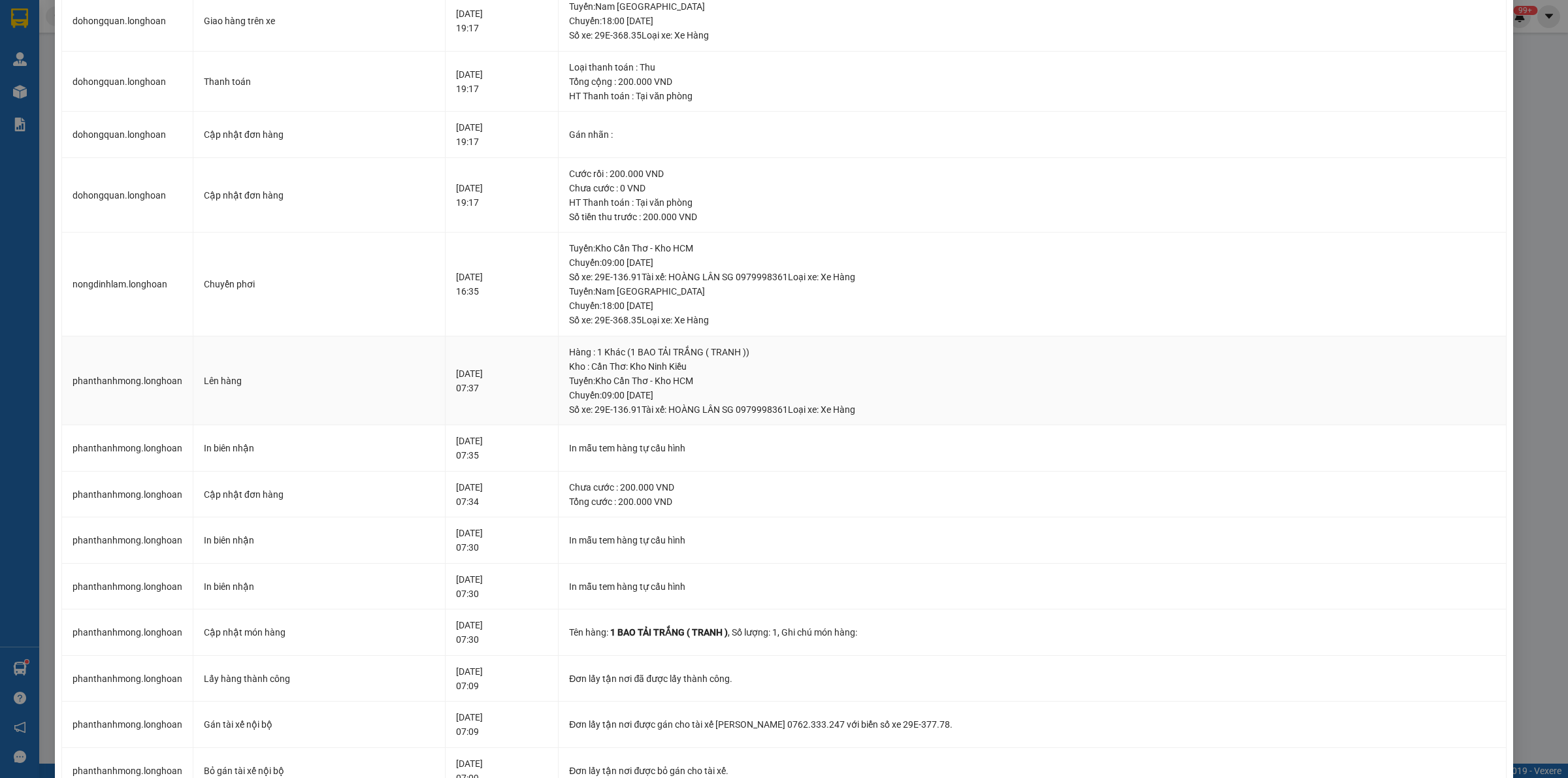
scroll to position [11, 0]
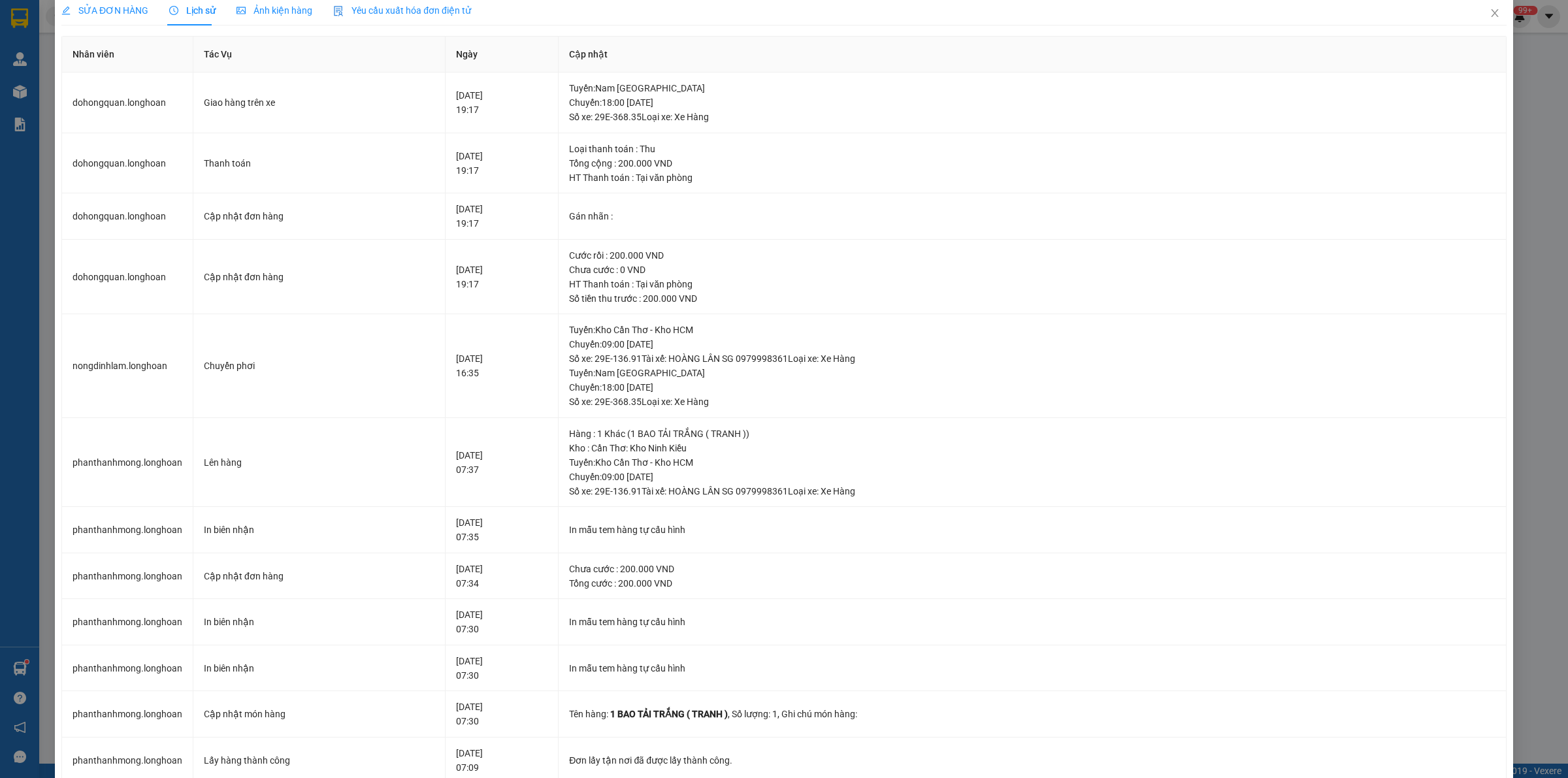
click at [271, 3] on div "Ảnh kiện hàng" at bounding box center [274, 10] width 75 height 14
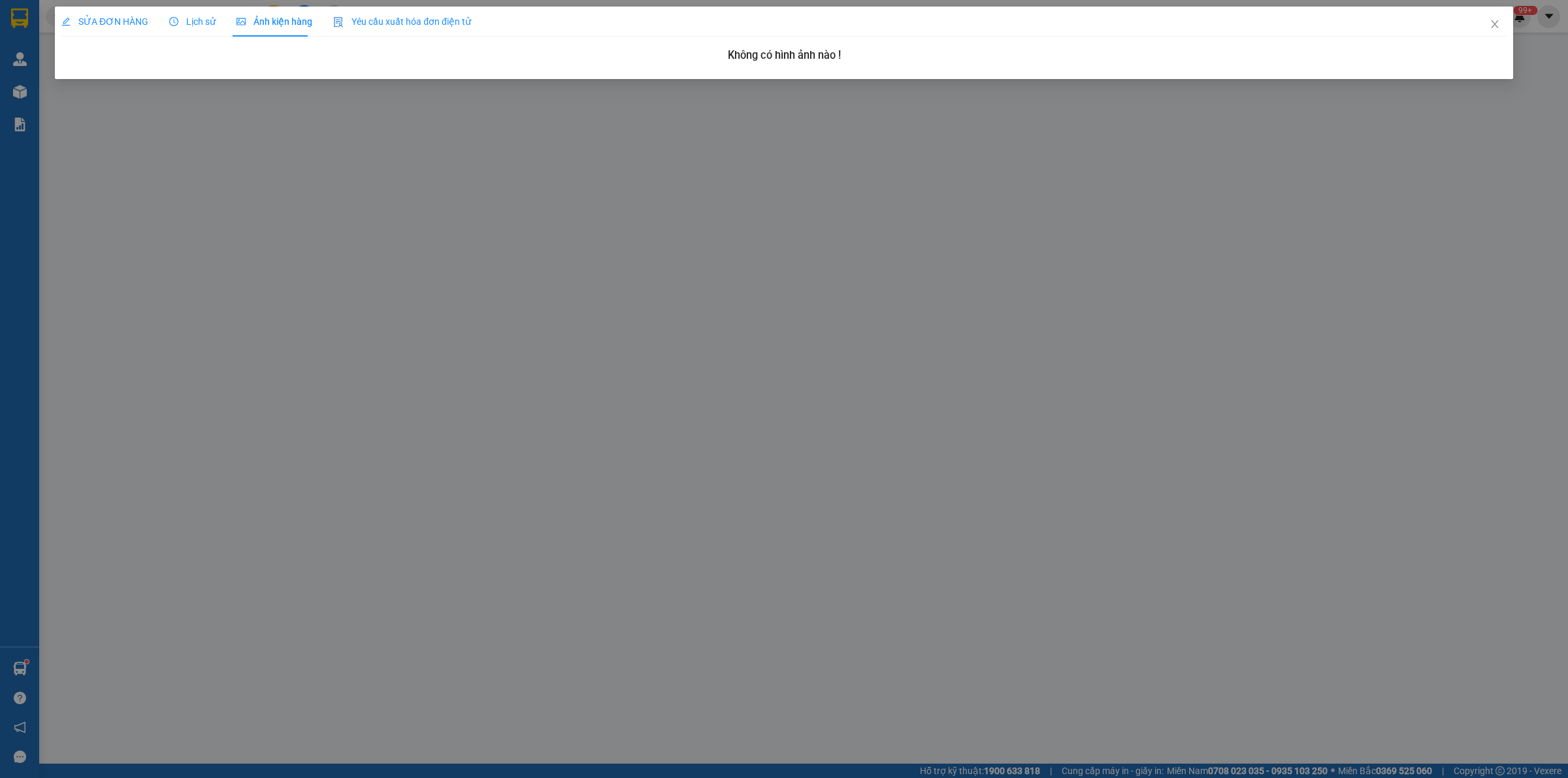
click at [95, 17] on span "SỬA ĐƠN HÀNG" at bounding box center [105, 21] width 87 height 10
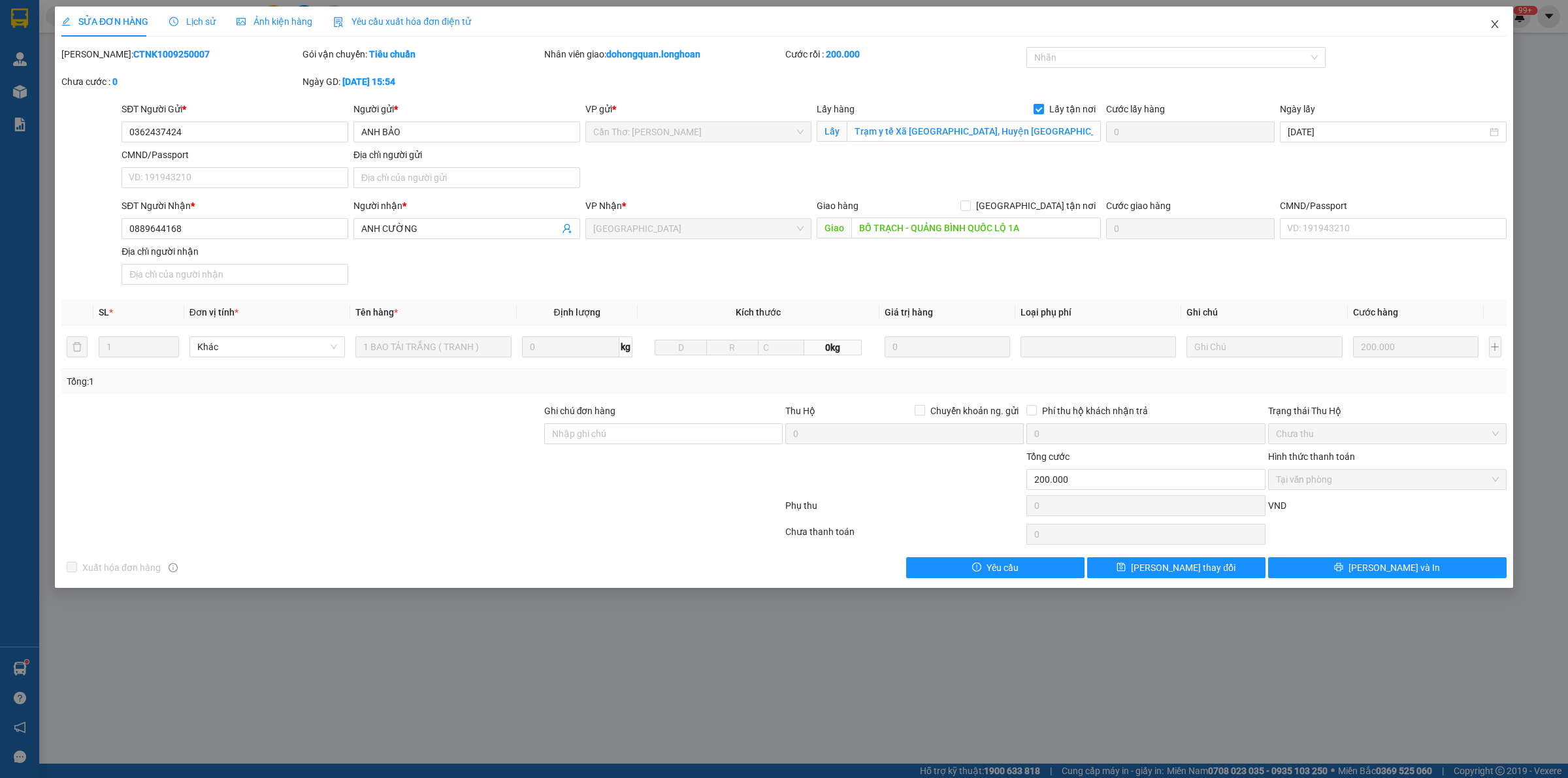
click at [1503, 33] on span "Close" at bounding box center [1495, 24] width 37 height 37
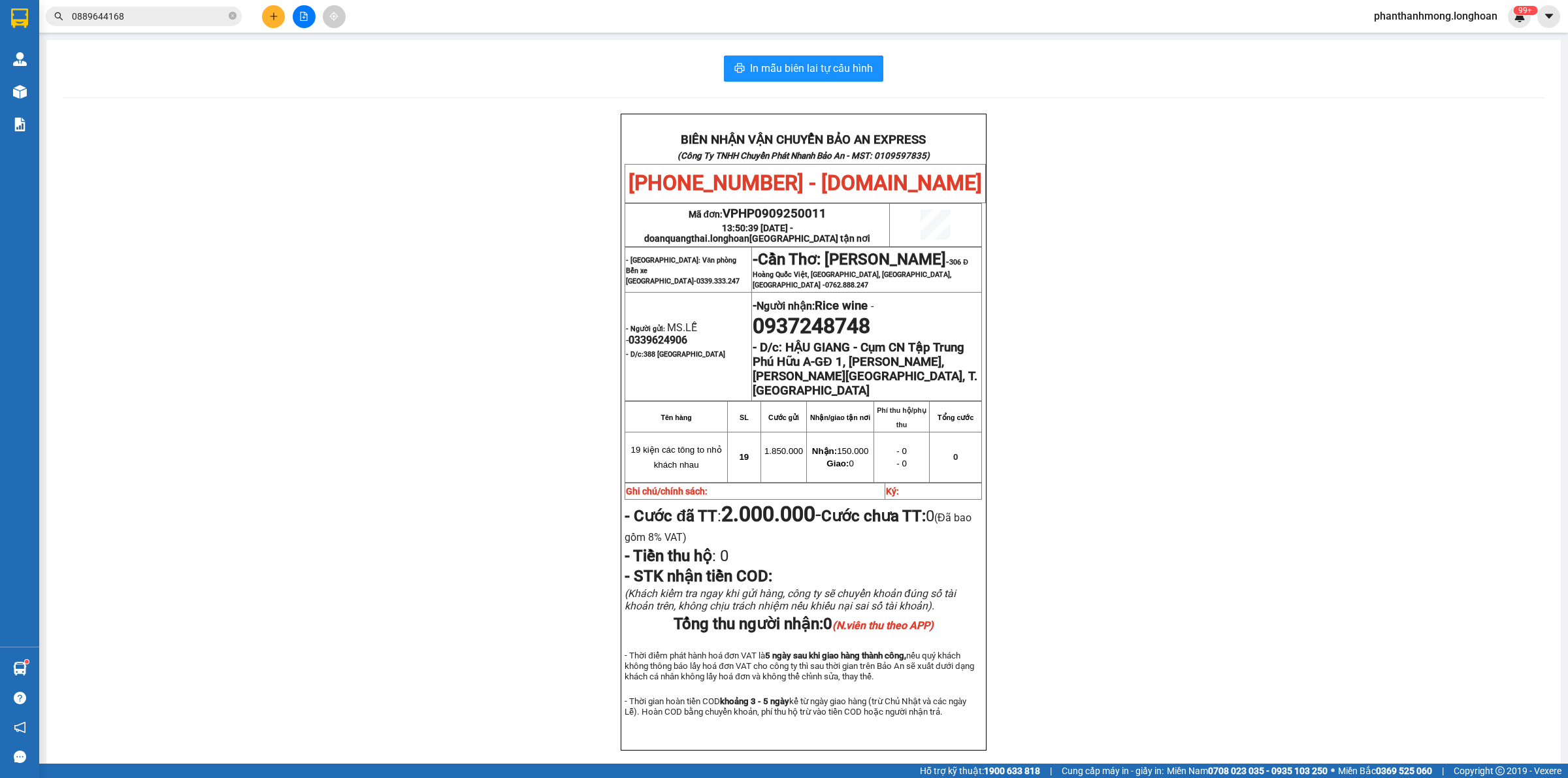
click at [149, 6] on div "Kết quả tìm kiếm ( 1 ) Bộ lọc Mã ĐH Trạng thái Món hàng Thu hộ Tổng cước Chưa c…" at bounding box center [127, 17] width 255 height 23
click at [151, 9] on input "0889644168" at bounding box center [149, 17] width 154 height 14
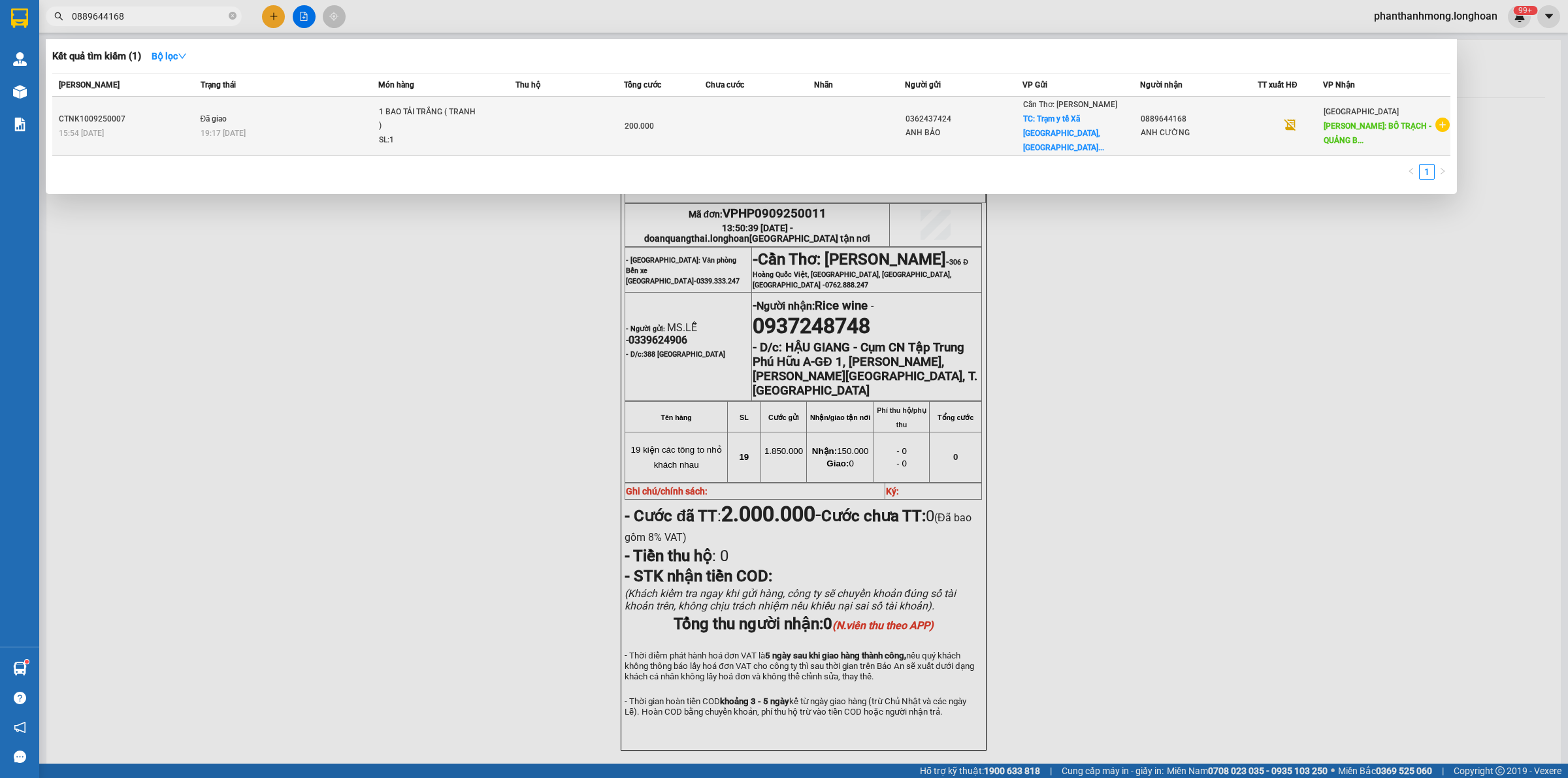
click at [203, 100] on td "Đã giao 19:17 [DATE]" at bounding box center [288, 127] width 181 height 60
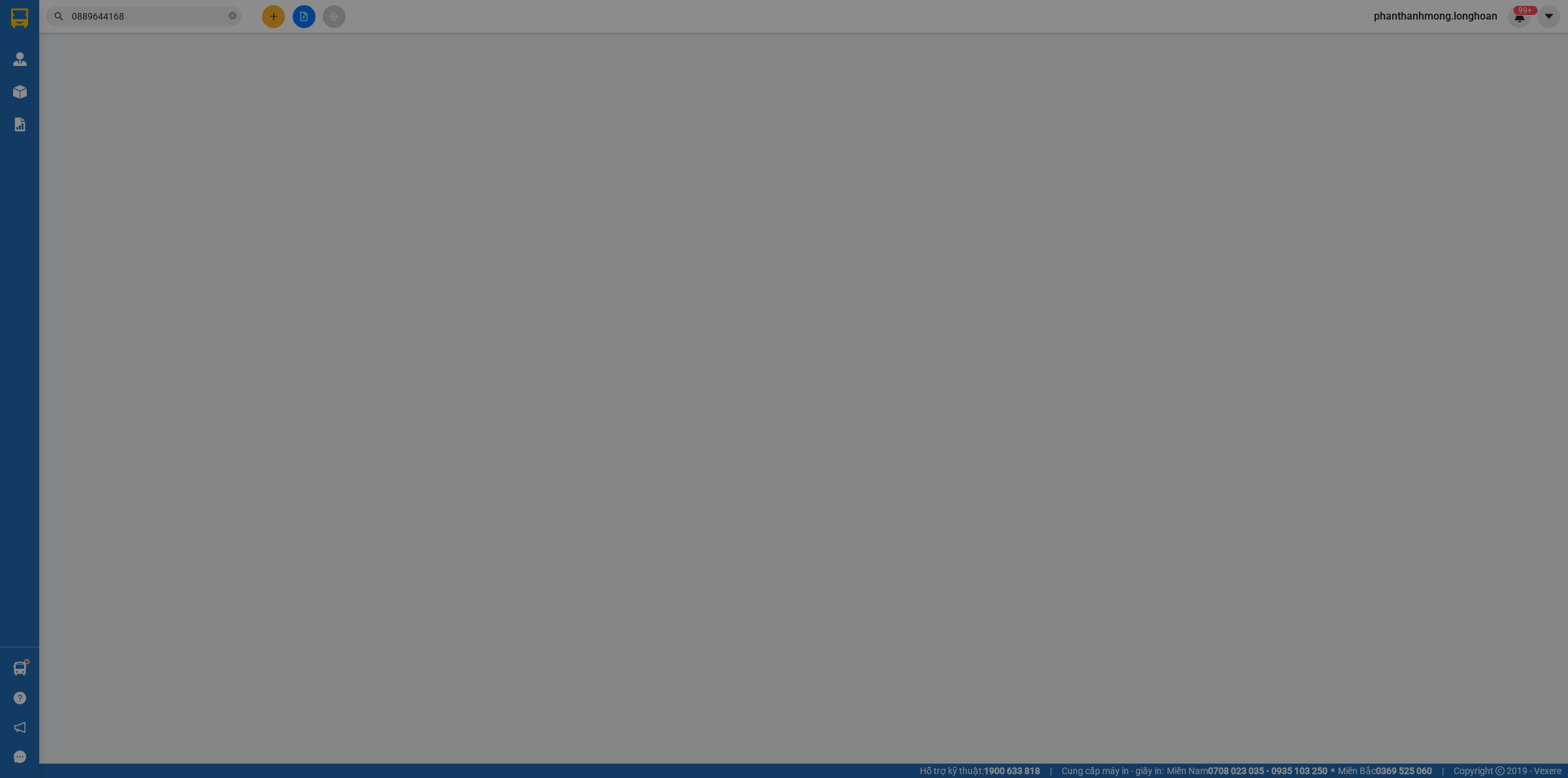
type input "0362437424"
type input "ANH BẢO"
checkbox input "true"
type input "Trạm y tế Xã [GEOGRAPHIC_DATA], Huyện [GEOGRAPHIC_DATA], [GEOGRAPHIC_DATA]"
type input "0889644168"
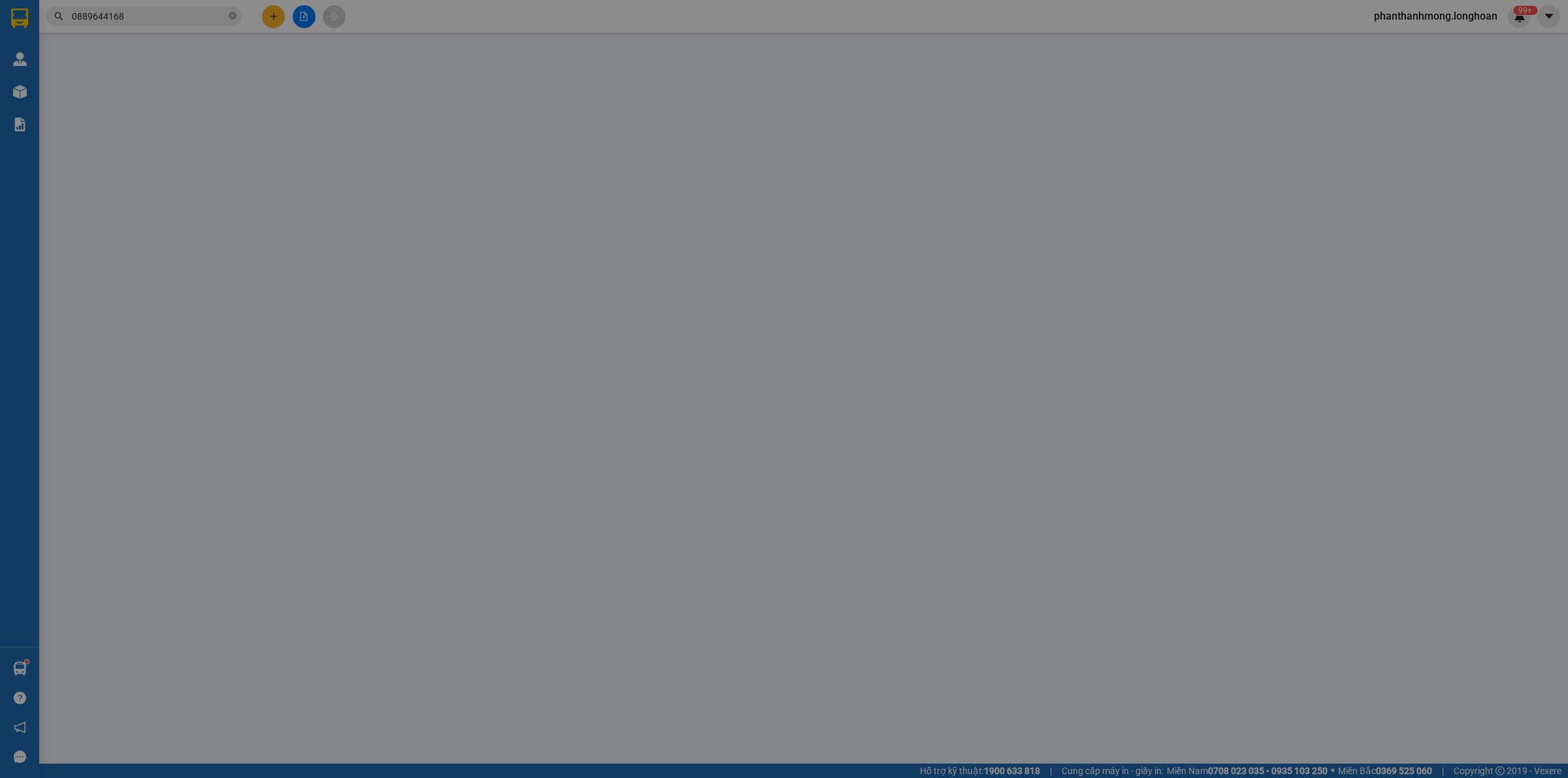
type input "ANH CƯỜNG"
type input "BỐ TRẠCH - QUẢNG BÌNH QUỐC LỘ 1A"
type input "200.000"
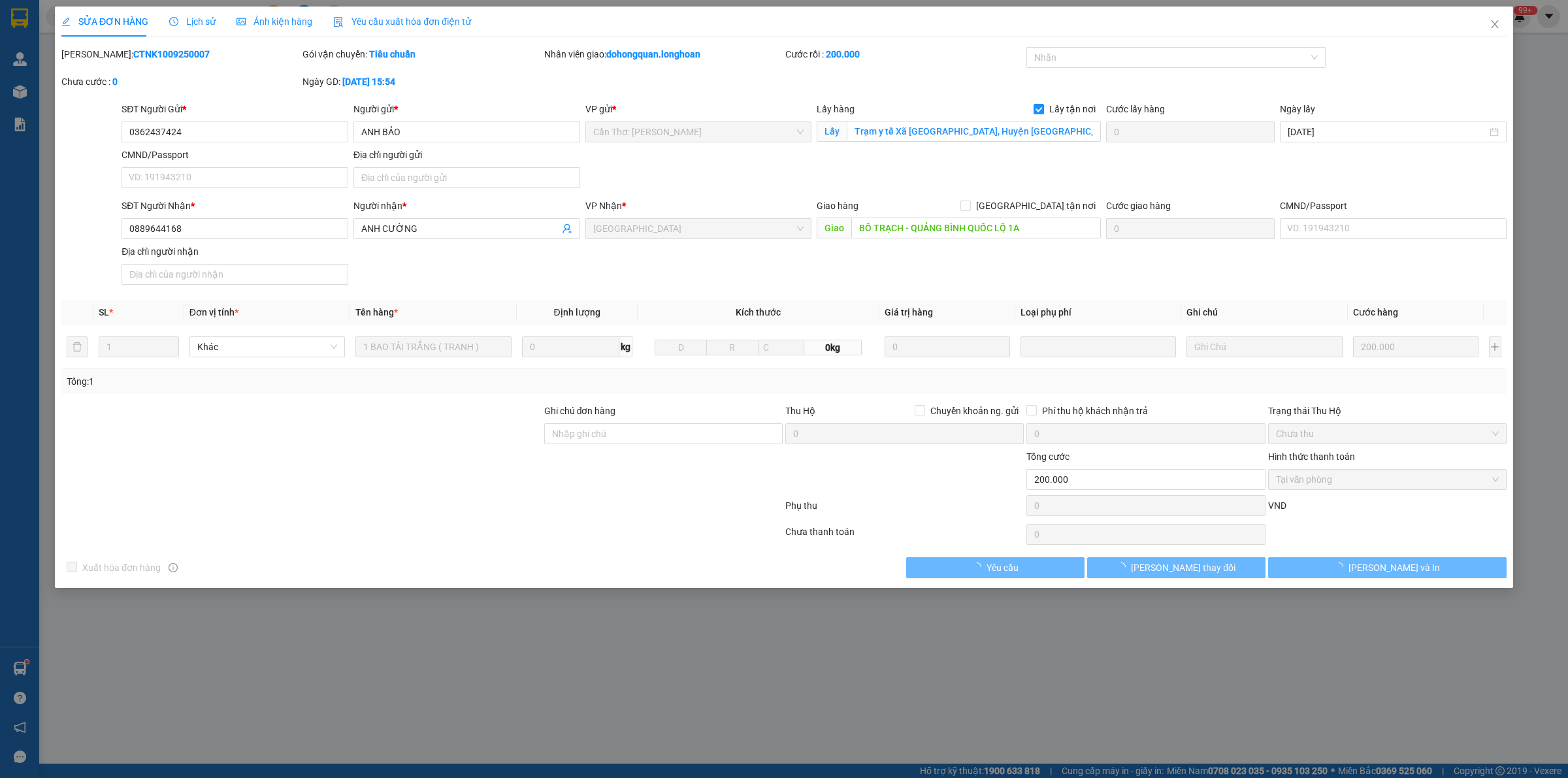
click at [196, 24] on span "Lịch sử" at bounding box center [192, 21] width 46 height 10
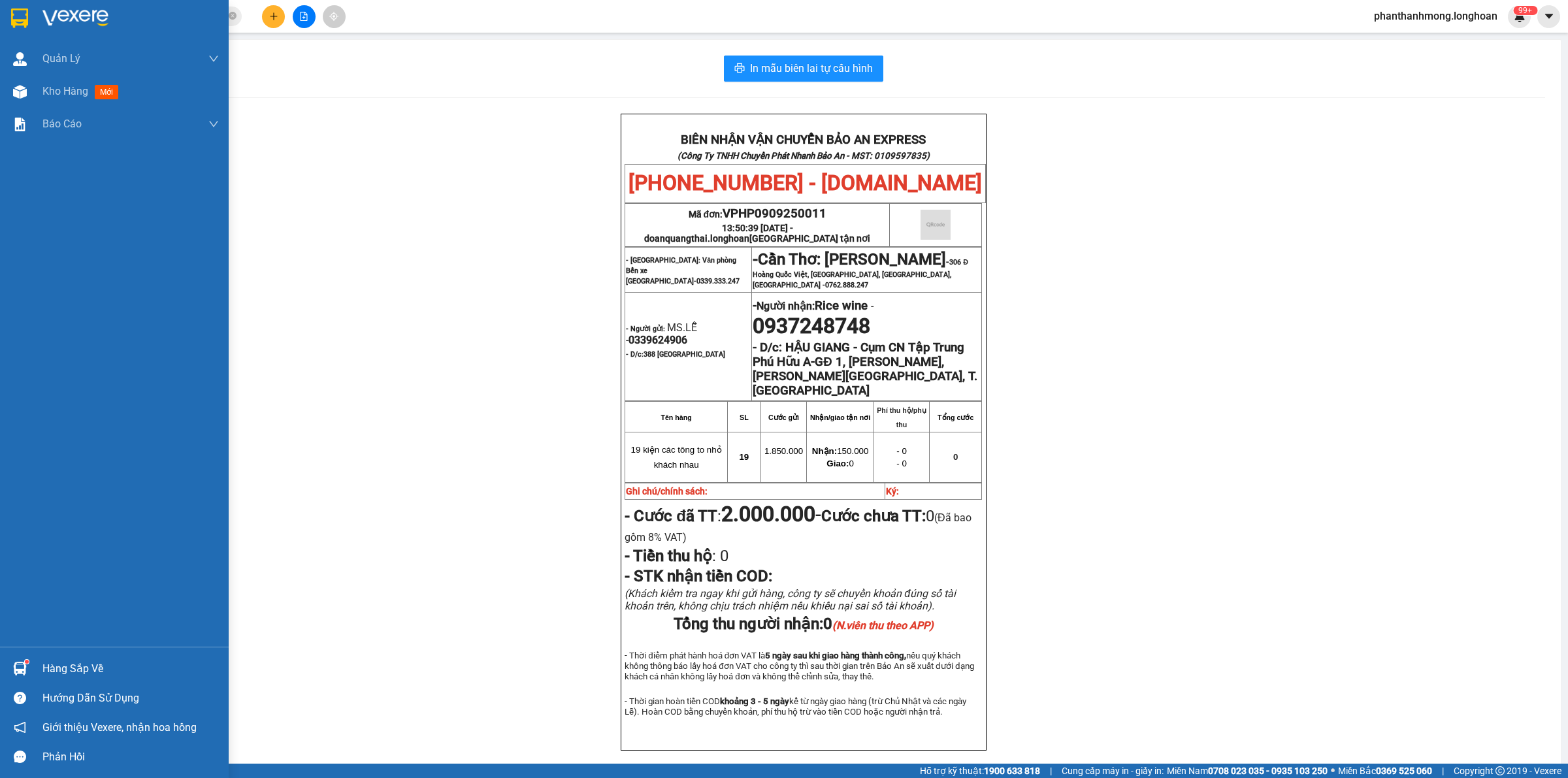
click at [9, 23] on div at bounding box center [20, 17] width 23 height 23
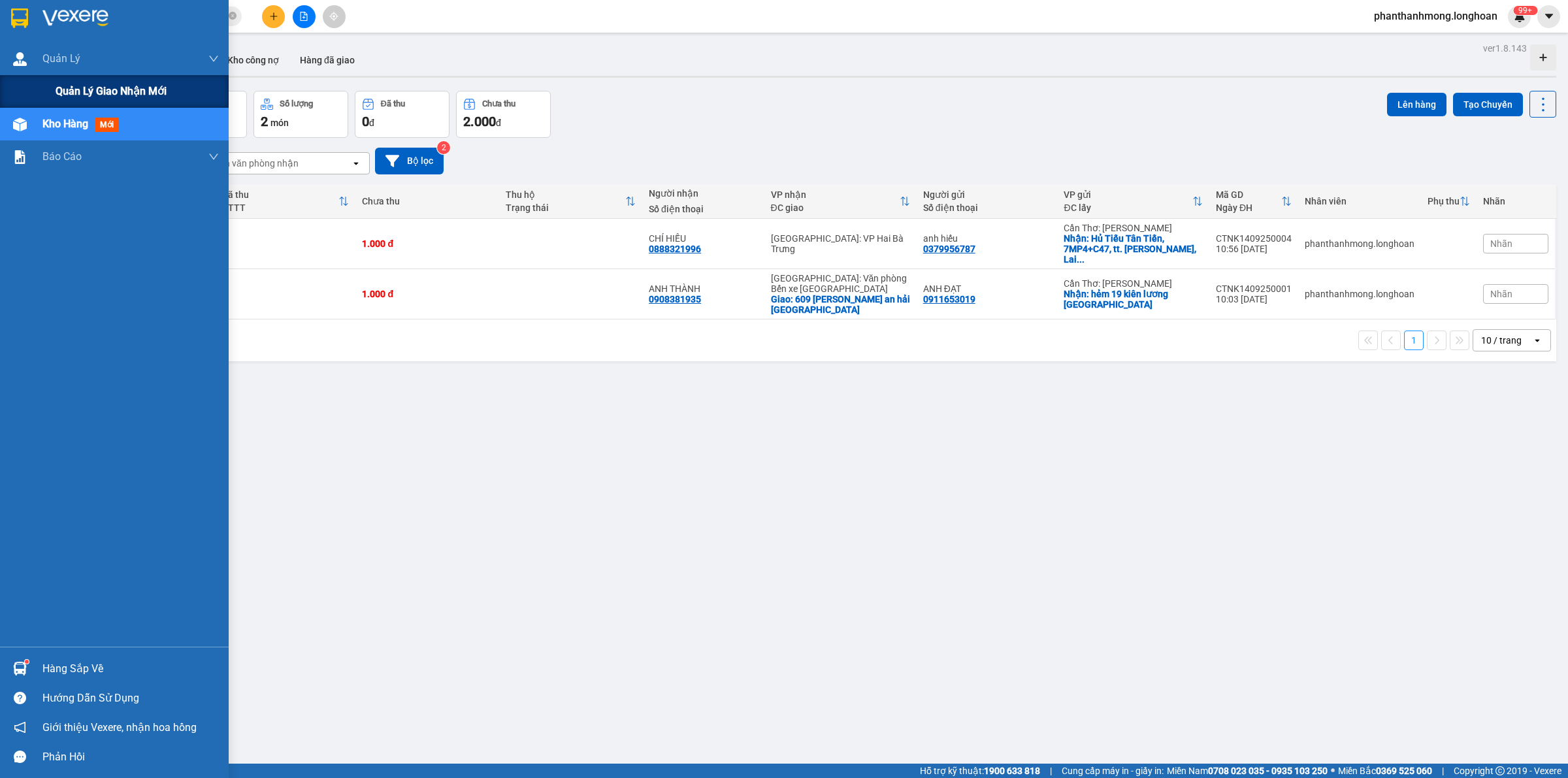
click at [112, 88] on span "Quản lý giao nhận mới" at bounding box center [111, 91] width 111 height 17
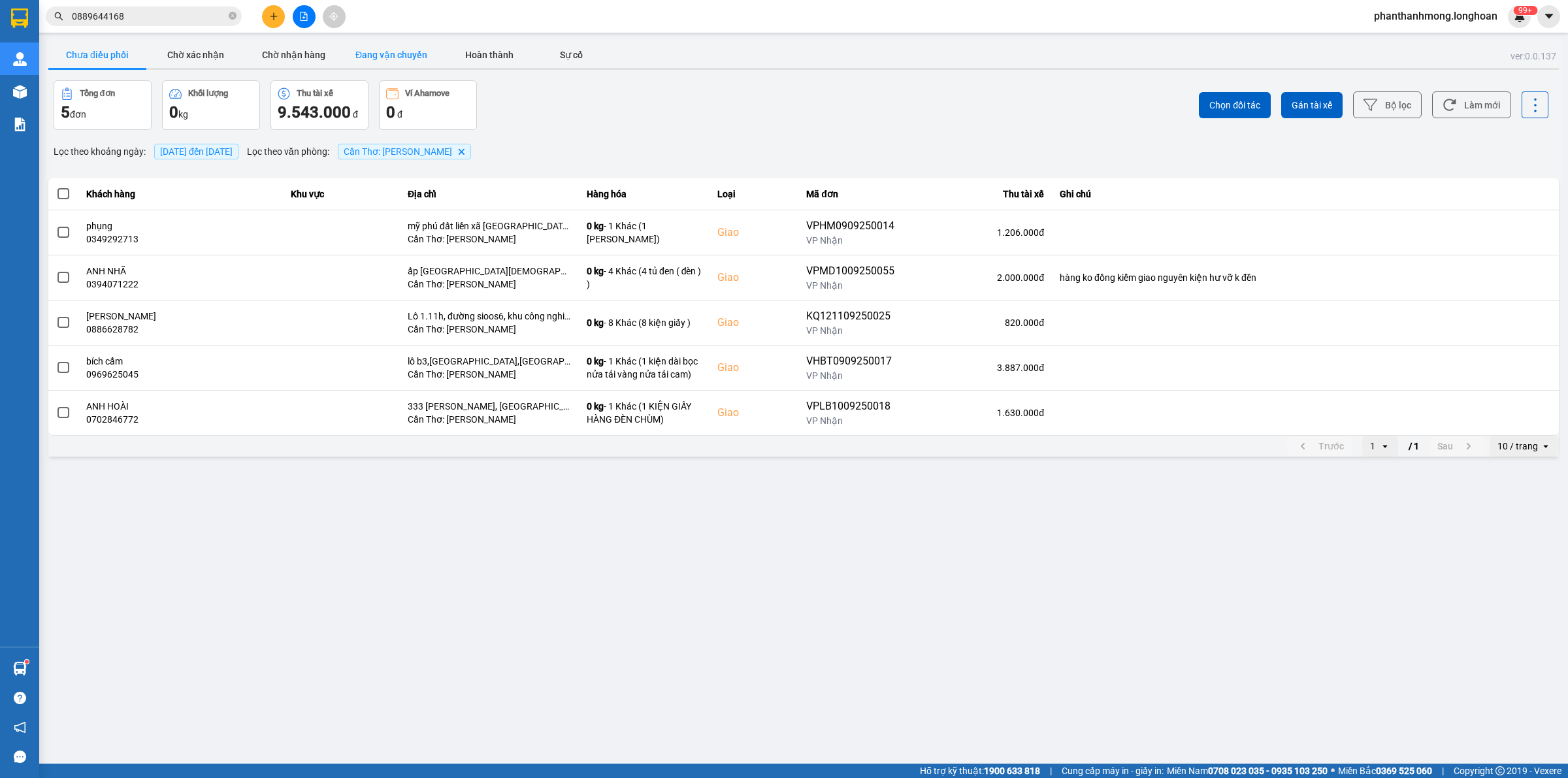
click at [363, 43] on button "Đang vận chuyển" at bounding box center [391, 54] width 98 height 26
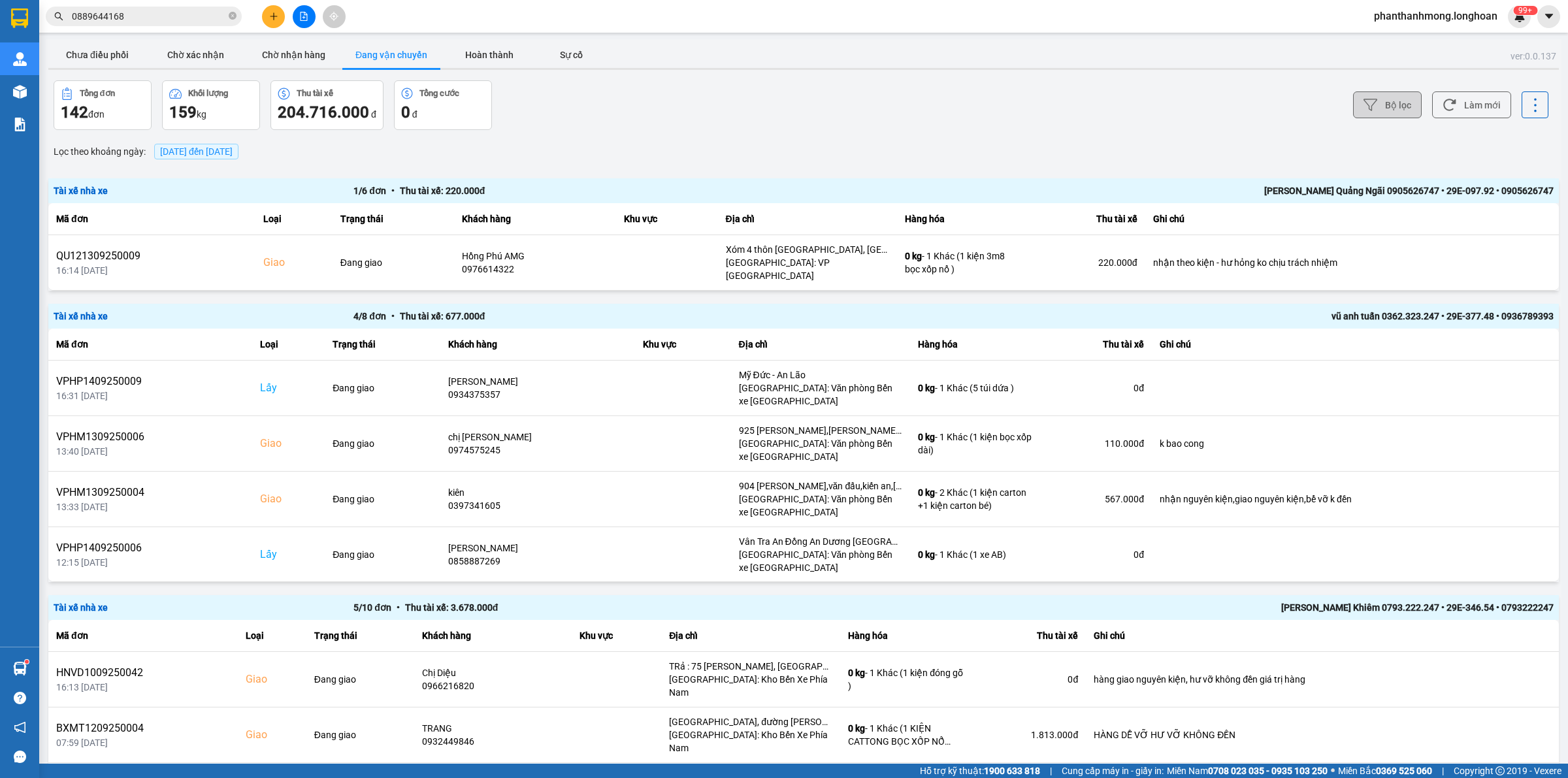
click at [1375, 99] on button "Bộ lọc" at bounding box center [1386, 105] width 68 height 27
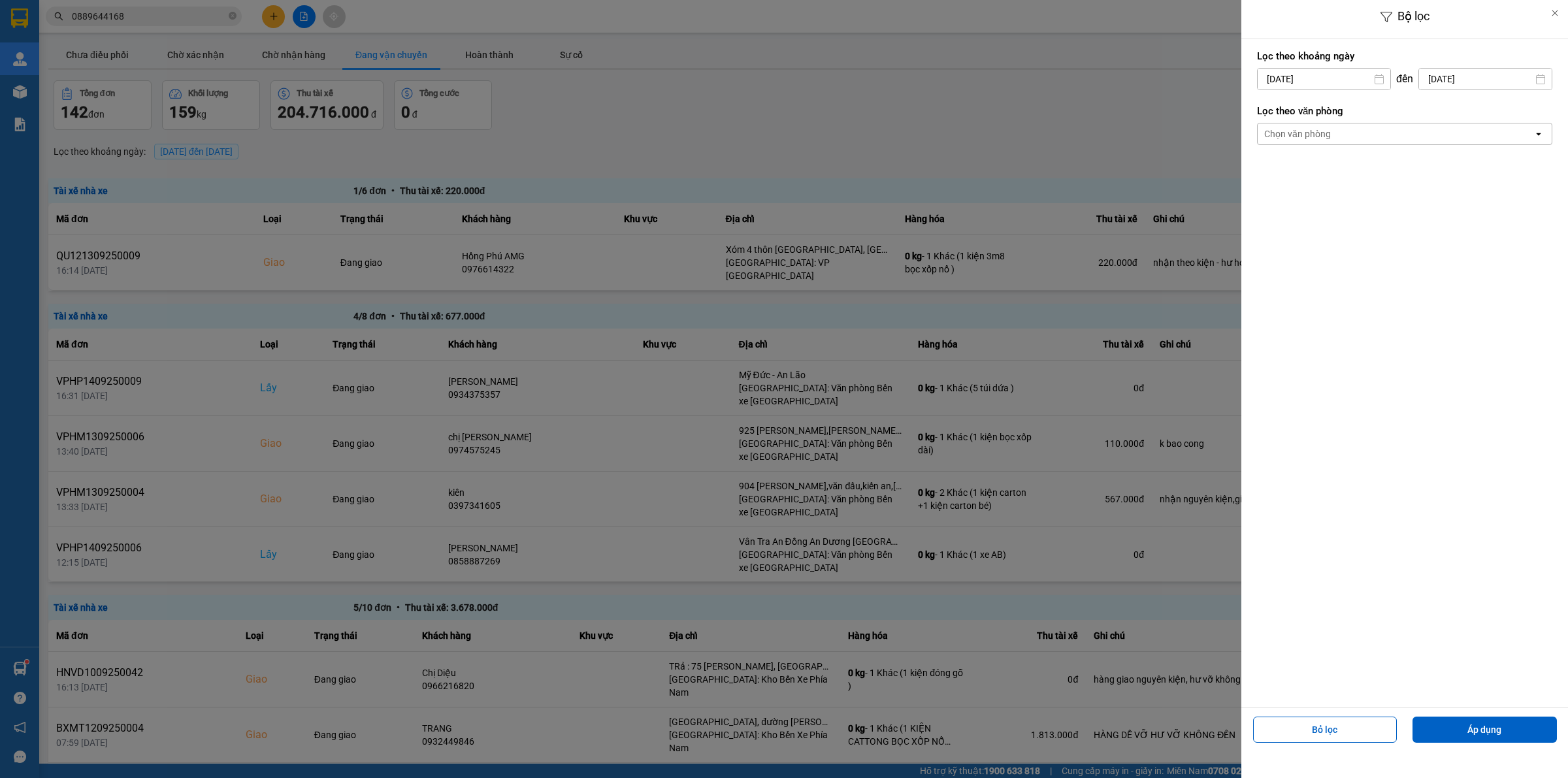
click at [1342, 75] on input "[DATE]" at bounding box center [1324, 79] width 133 height 21
click at [1338, 174] on div "4" at bounding box center [1342, 174] width 18 height 16
type input "[DATE]"
click at [1340, 131] on div "Chọn văn phòng" at bounding box center [1395, 134] width 276 height 21
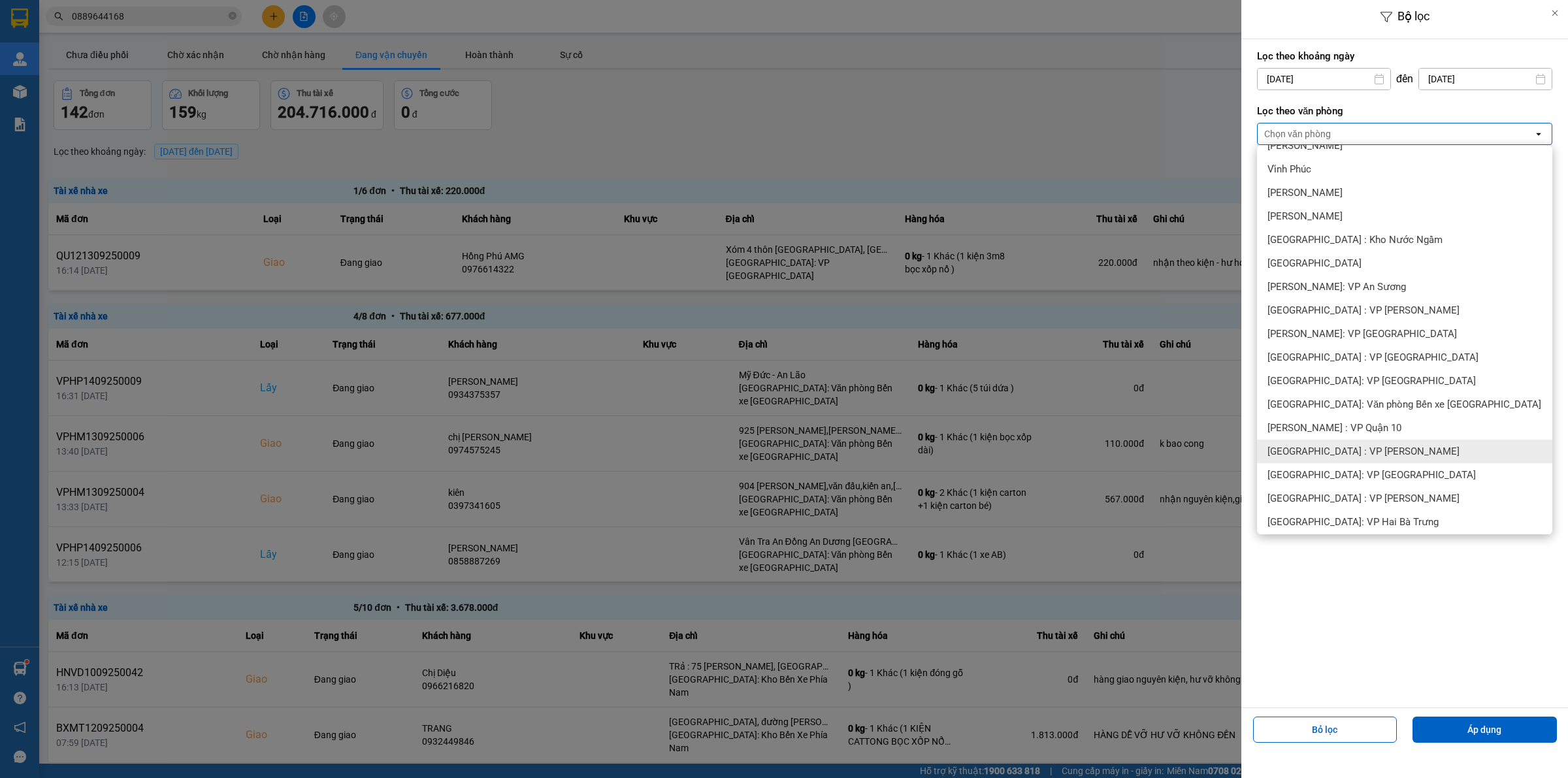
scroll to position [245, 0]
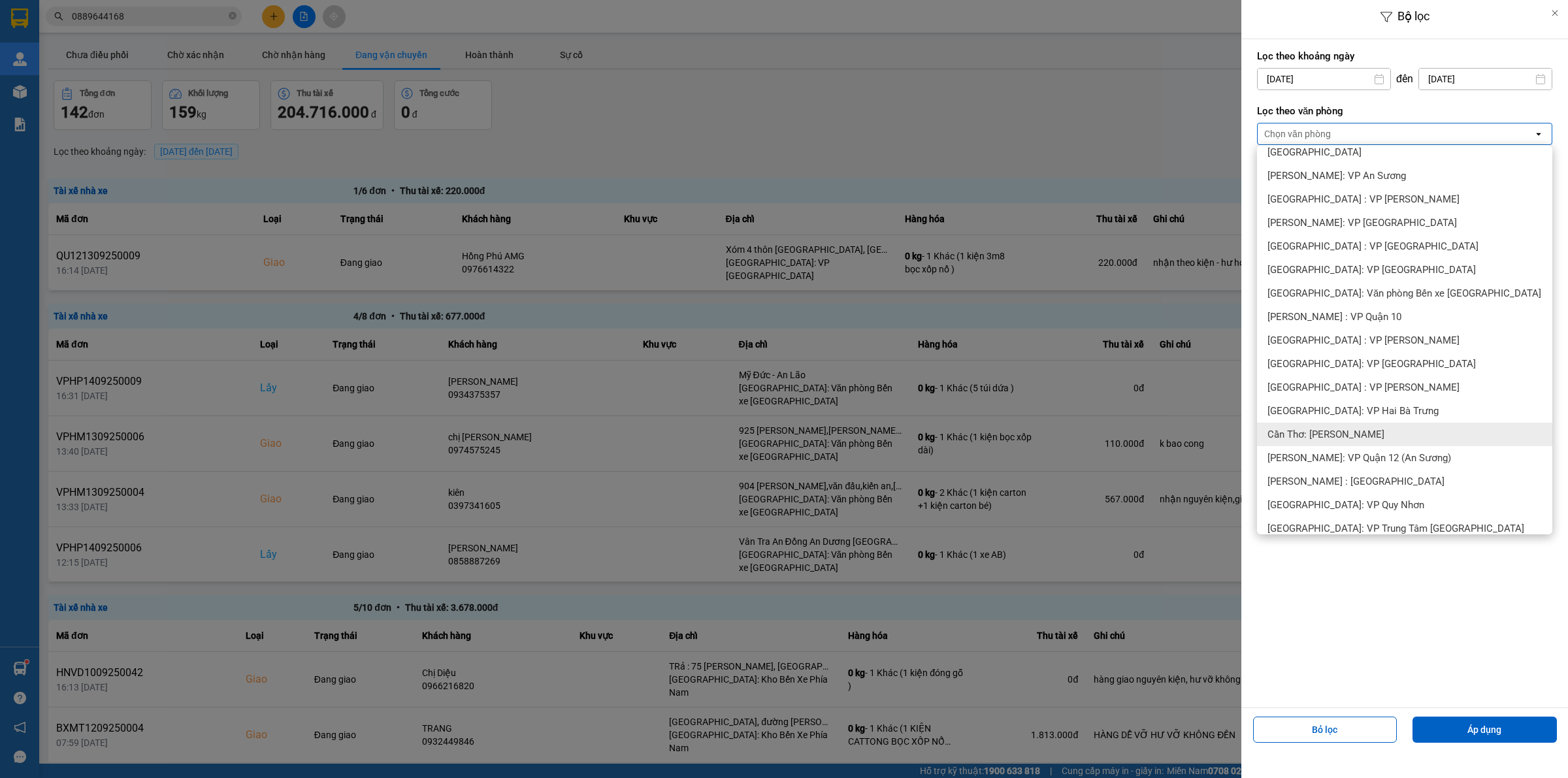
click at [1367, 435] on span "Cần Thơ: [PERSON_NAME]" at bounding box center [1326, 434] width 117 height 13
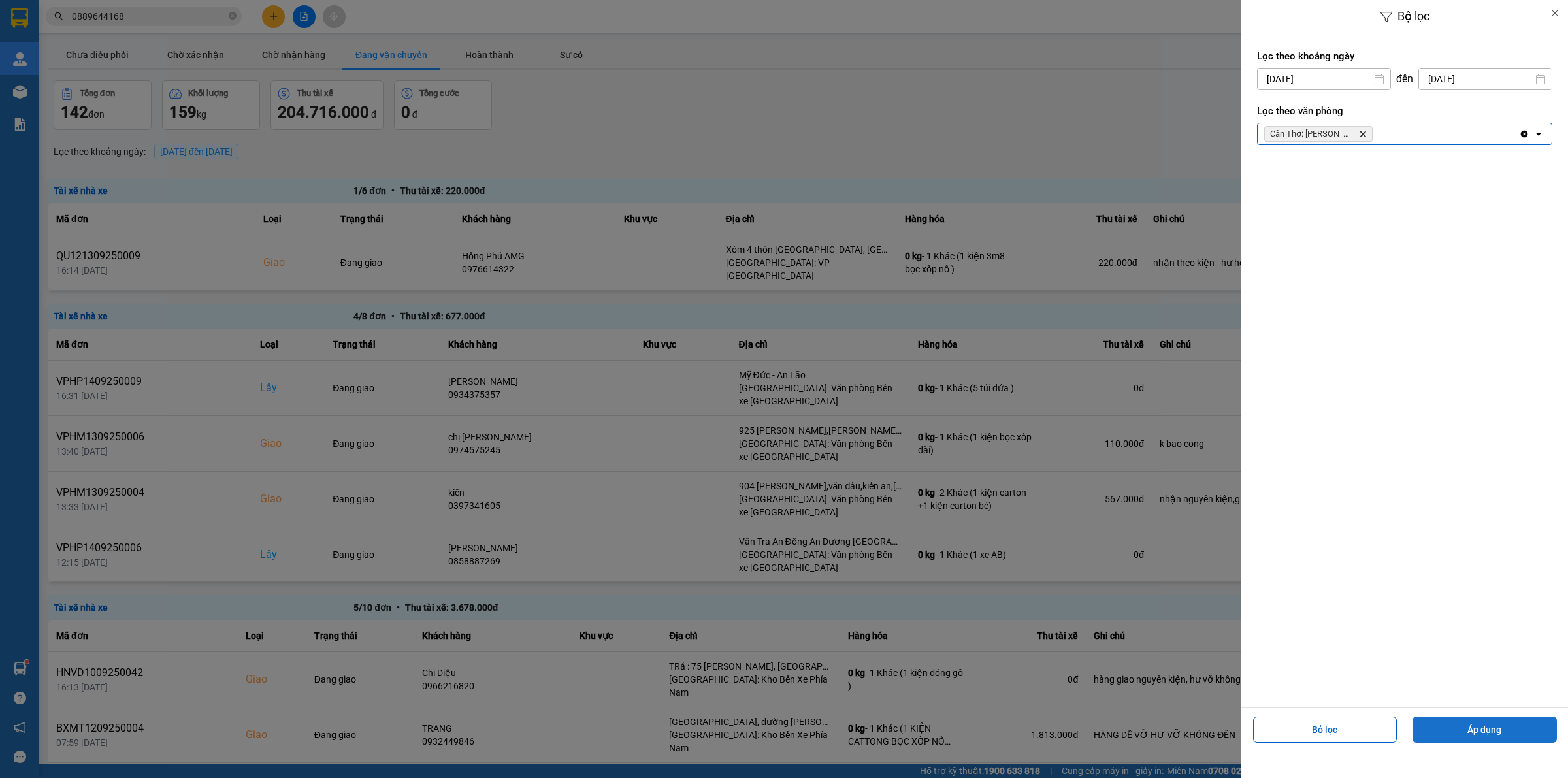
click at [1472, 723] on button "Áp dụng" at bounding box center [1485, 729] width 145 height 26
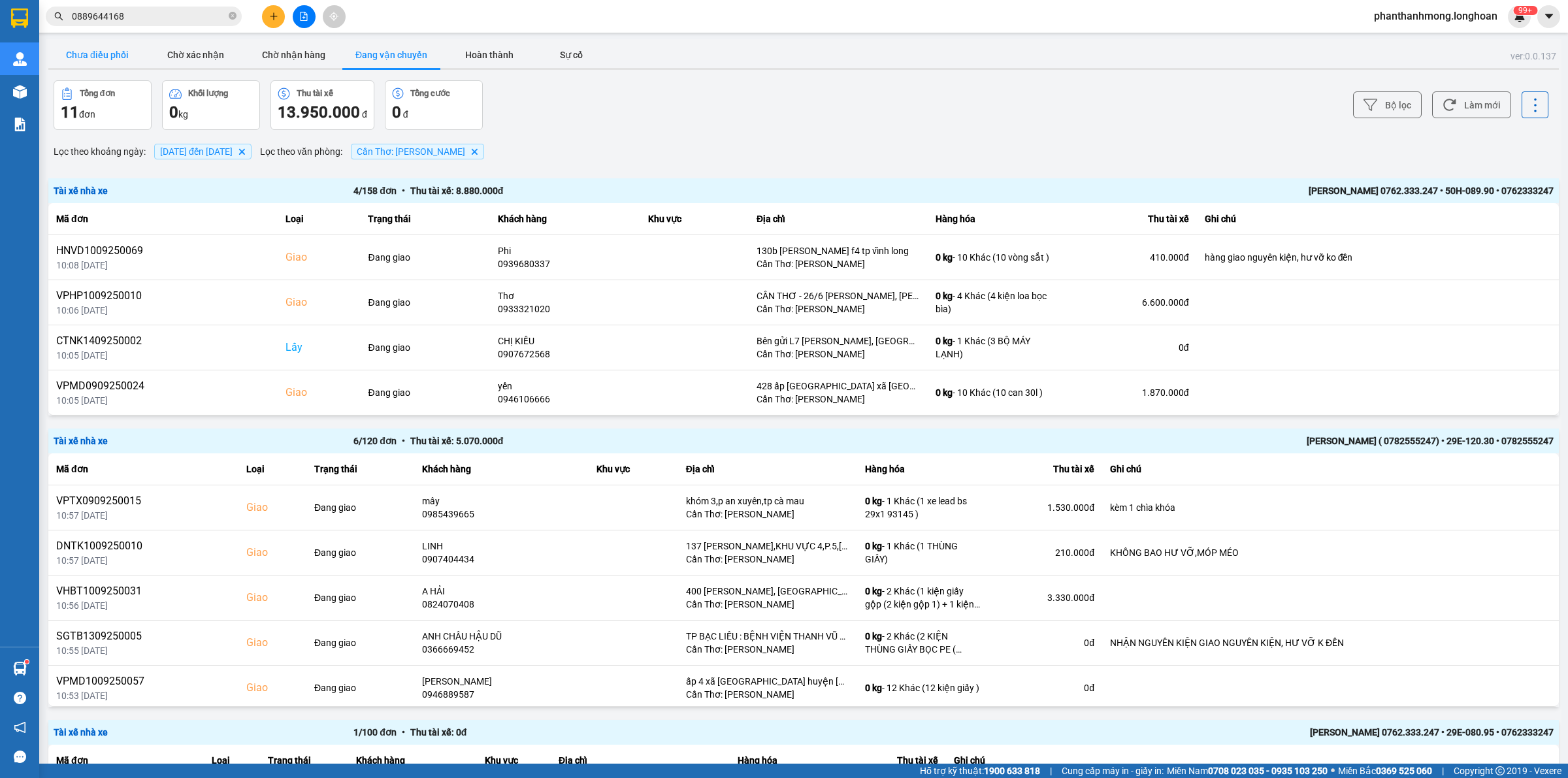
click at [79, 48] on button "Chưa điều phối" at bounding box center [97, 54] width 98 height 26
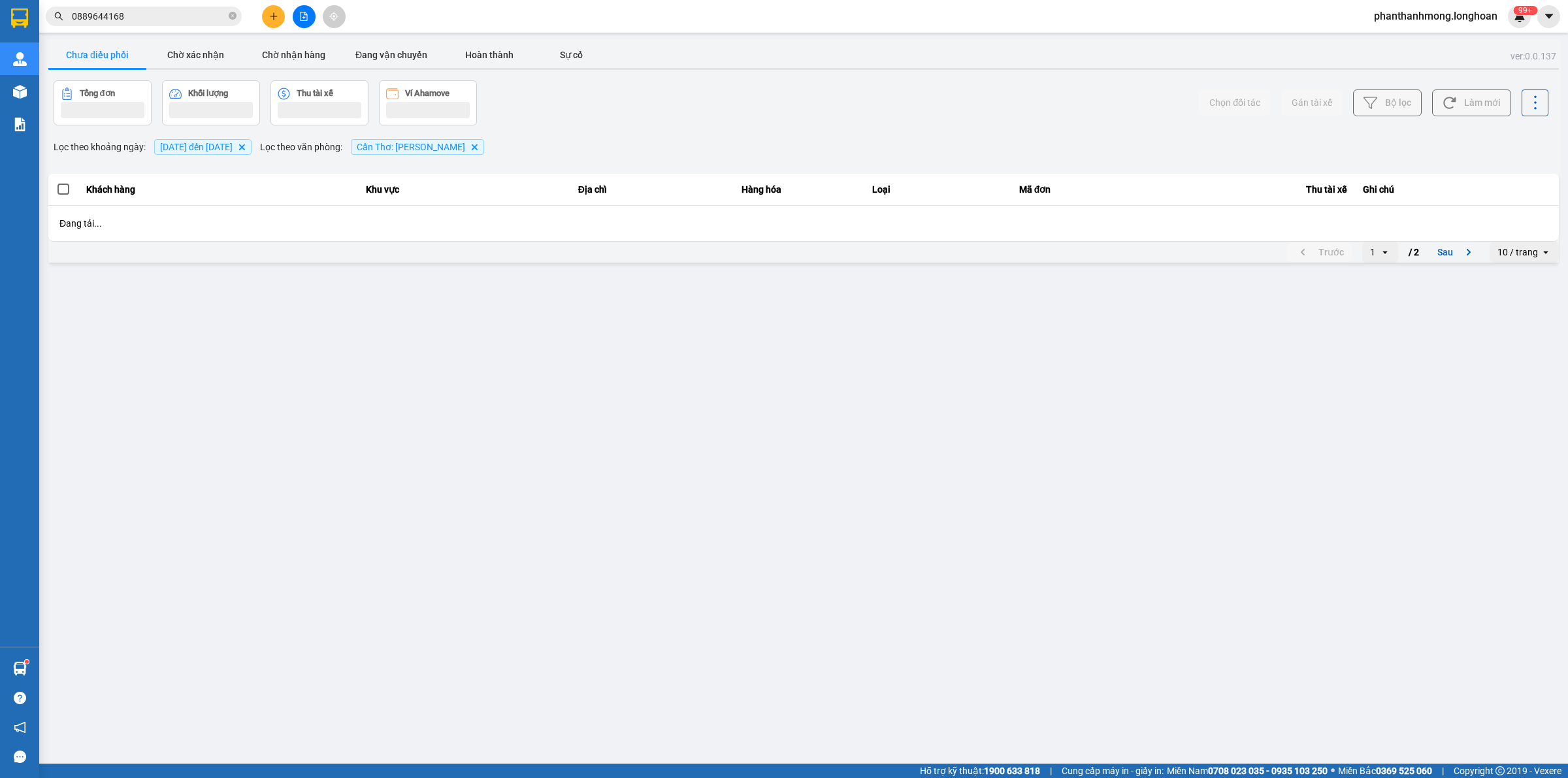
click at [156, 13] on input "0889644168" at bounding box center [149, 17] width 154 height 14
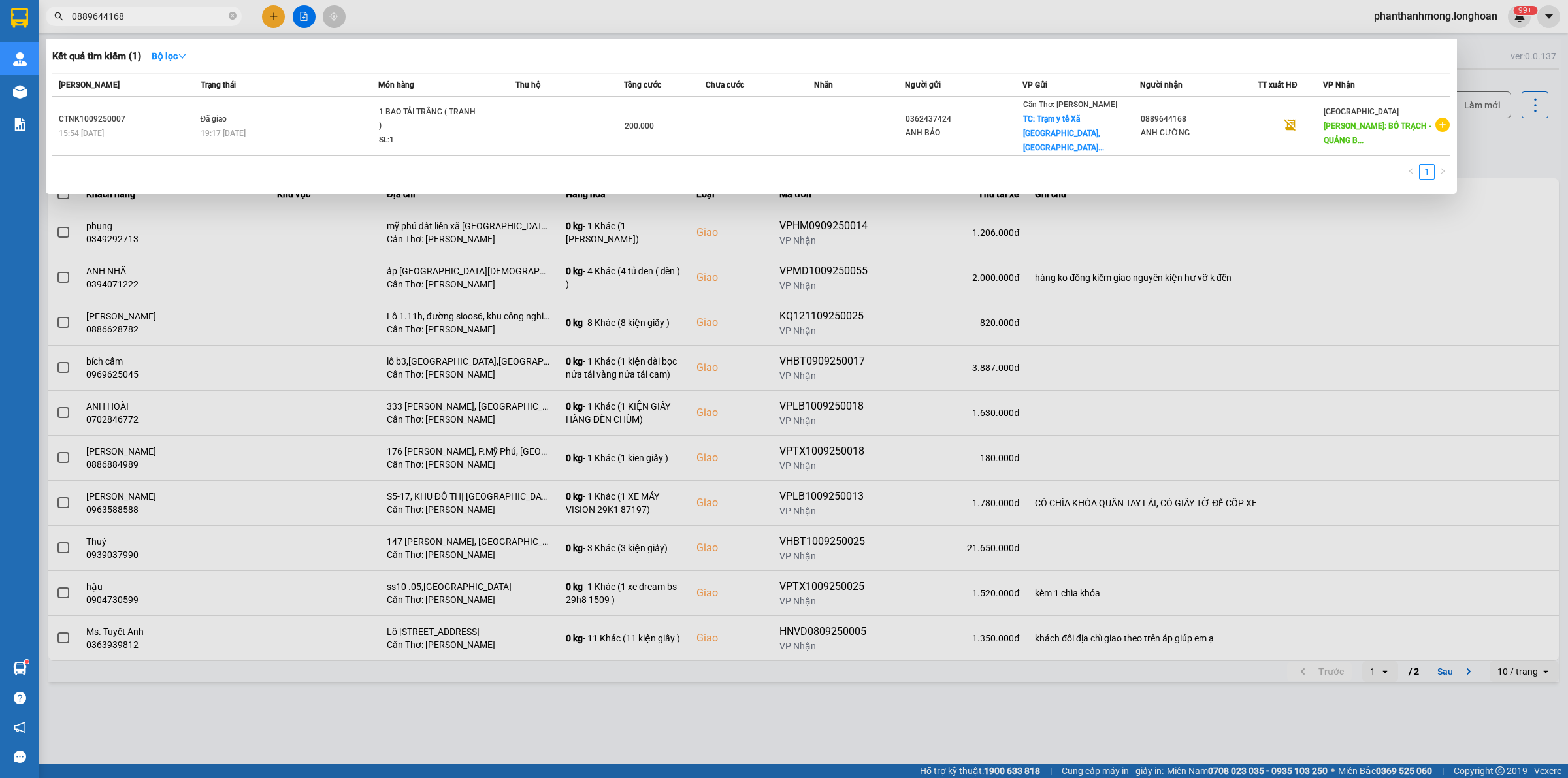
click at [156, 13] on input "0889644168" at bounding box center [149, 17] width 154 height 14
click at [221, 26] on div at bounding box center [784, 389] width 1568 height 778
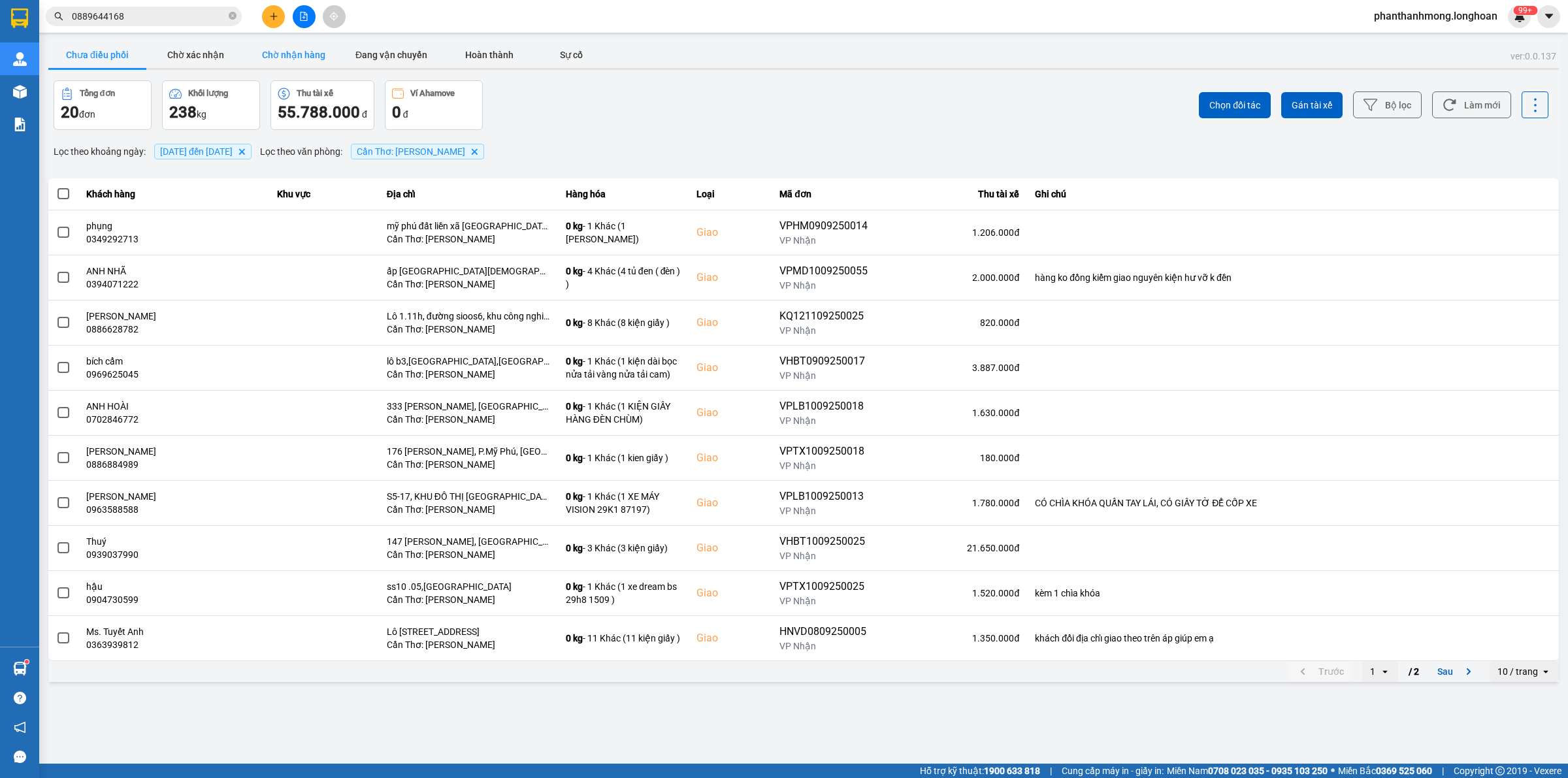
click at [252, 48] on button "Chờ nhận hàng" at bounding box center [293, 54] width 98 height 26
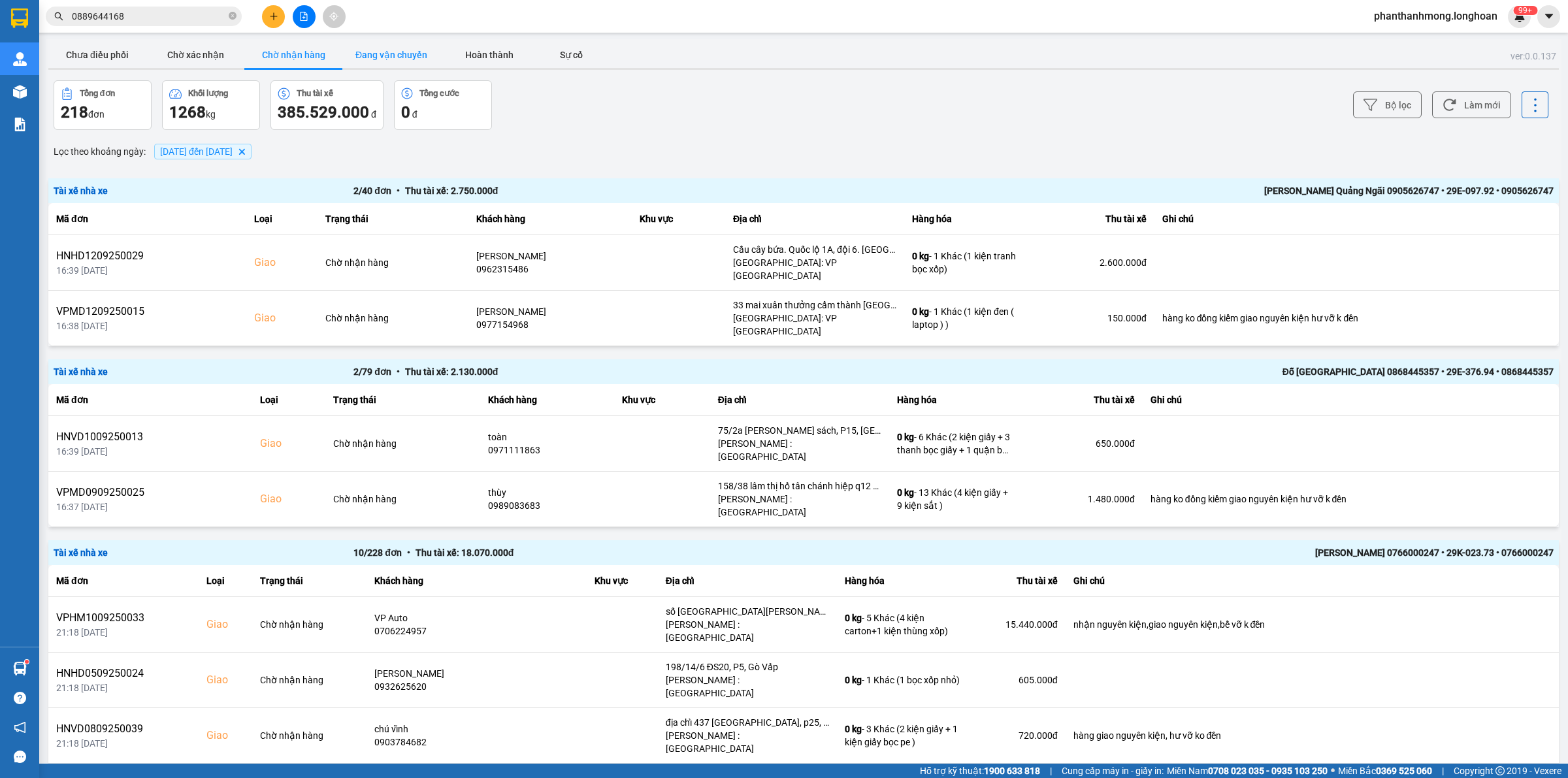
click at [410, 43] on button "Đang vận chuyển" at bounding box center [391, 54] width 98 height 26
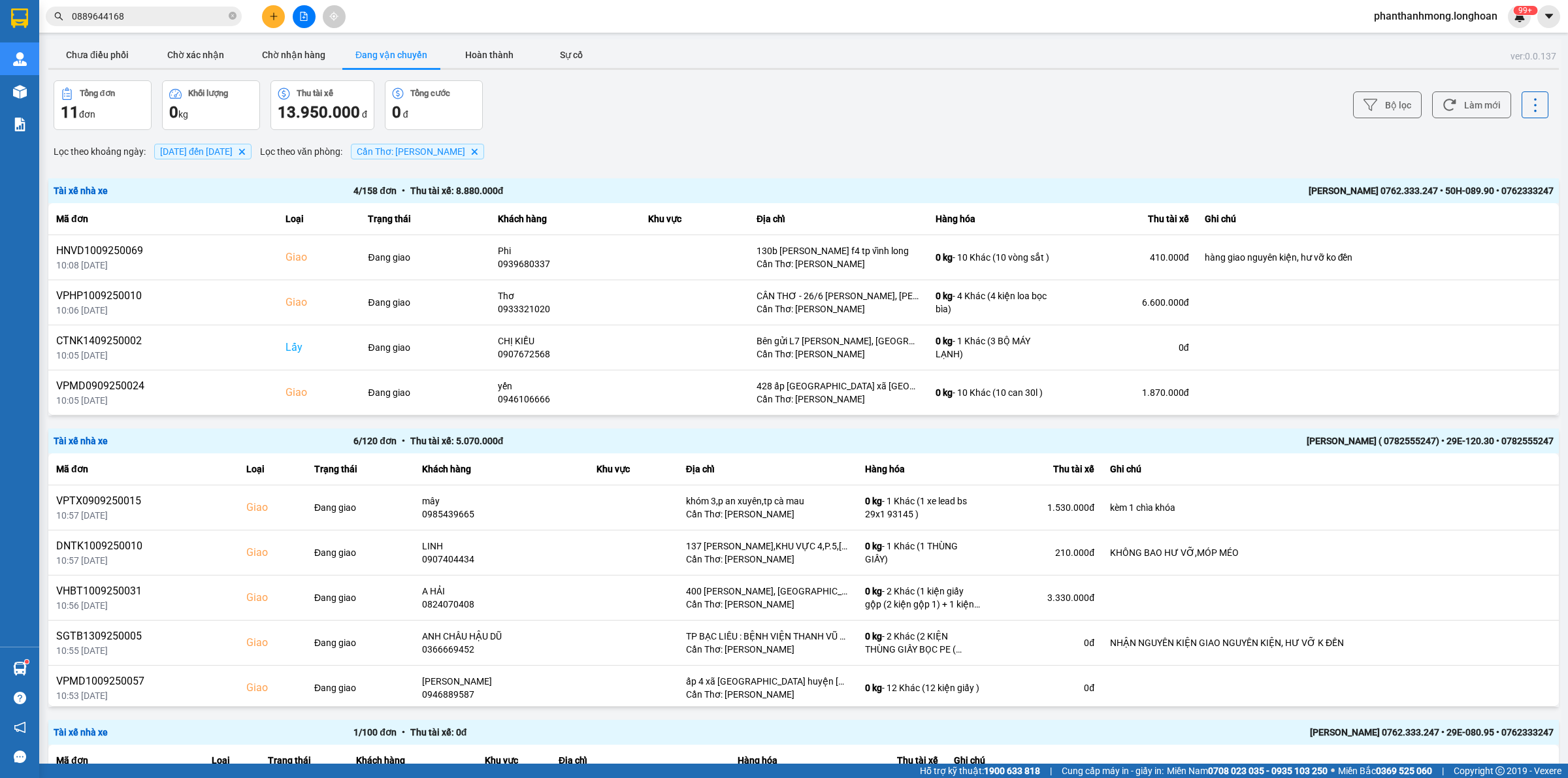
click at [1397, 119] on div "Bộ lọc Làm mới" at bounding box center [1174, 105] width 747 height 50
click at [1400, 103] on button "Bộ lọc" at bounding box center [1386, 105] width 68 height 27
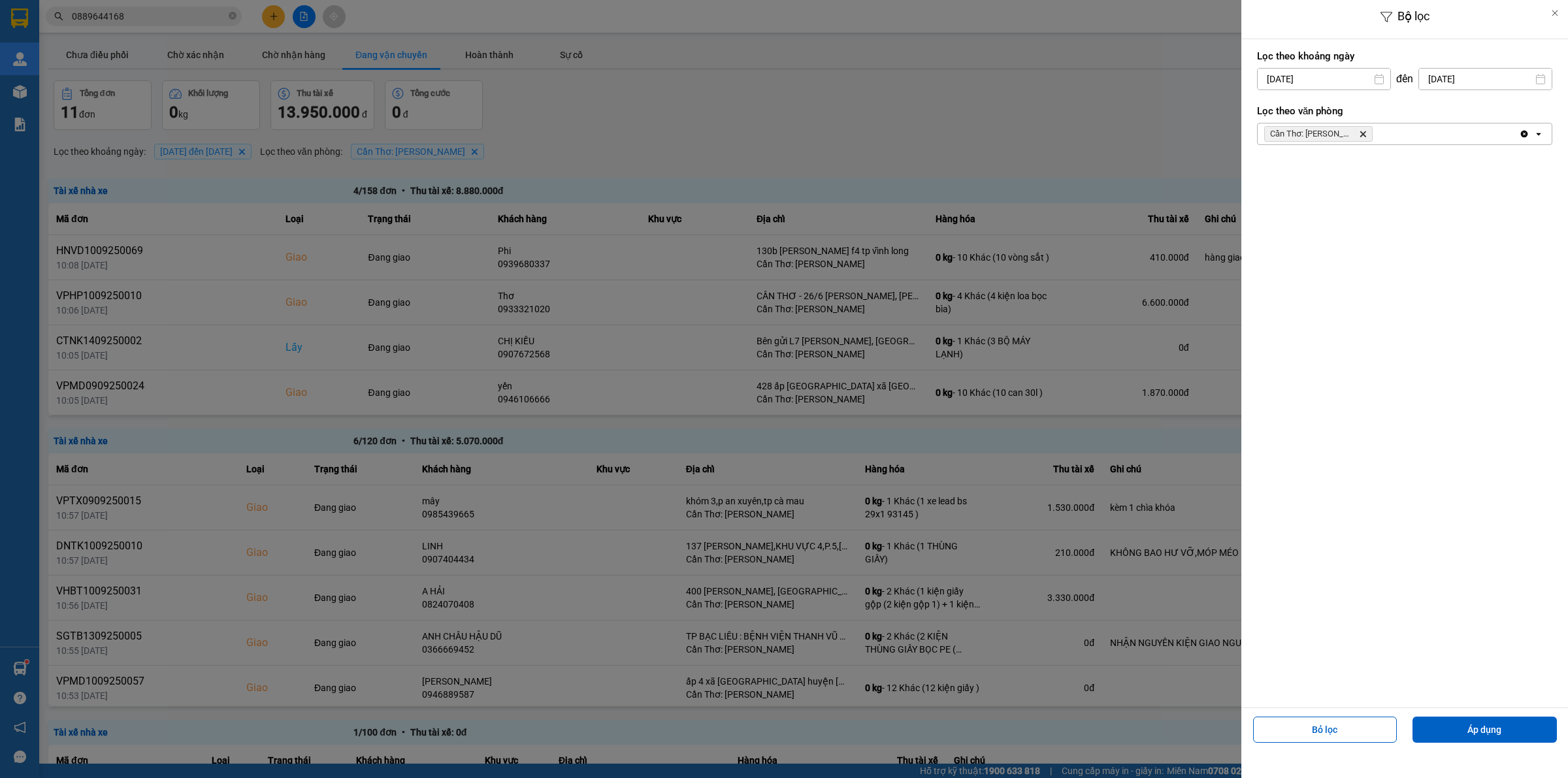
click at [1370, 138] on span "Cần Thơ: Kho Ninh Kiều Delete" at bounding box center [1318, 134] width 108 height 16
click at [1485, 729] on button "Áp dụng" at bounding box center [1485, 729] width 145 height 26
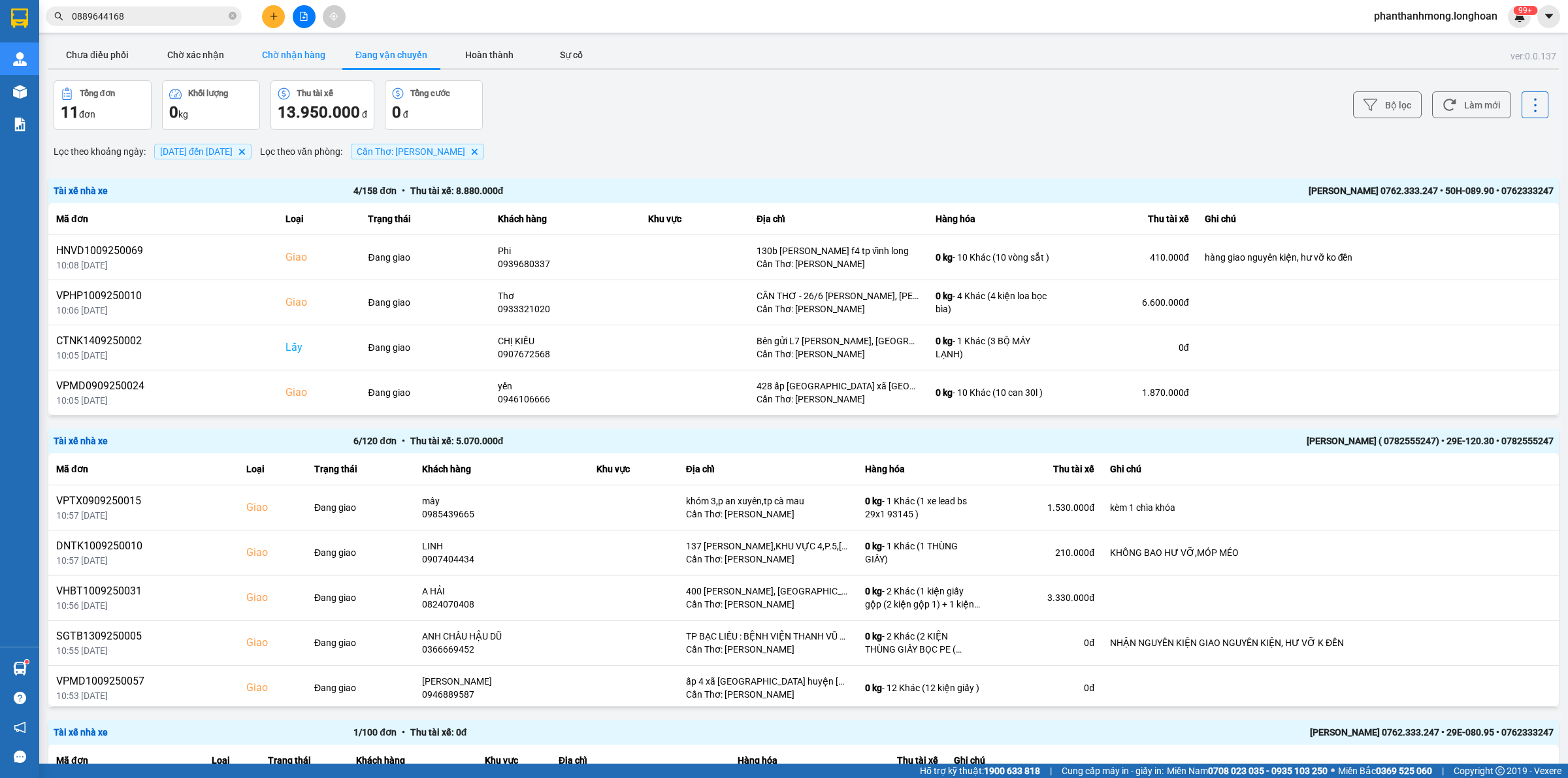
click at [274, 47] on button "Chờ nhận hàng" at bounding box center [293, 54] width 98 height 26
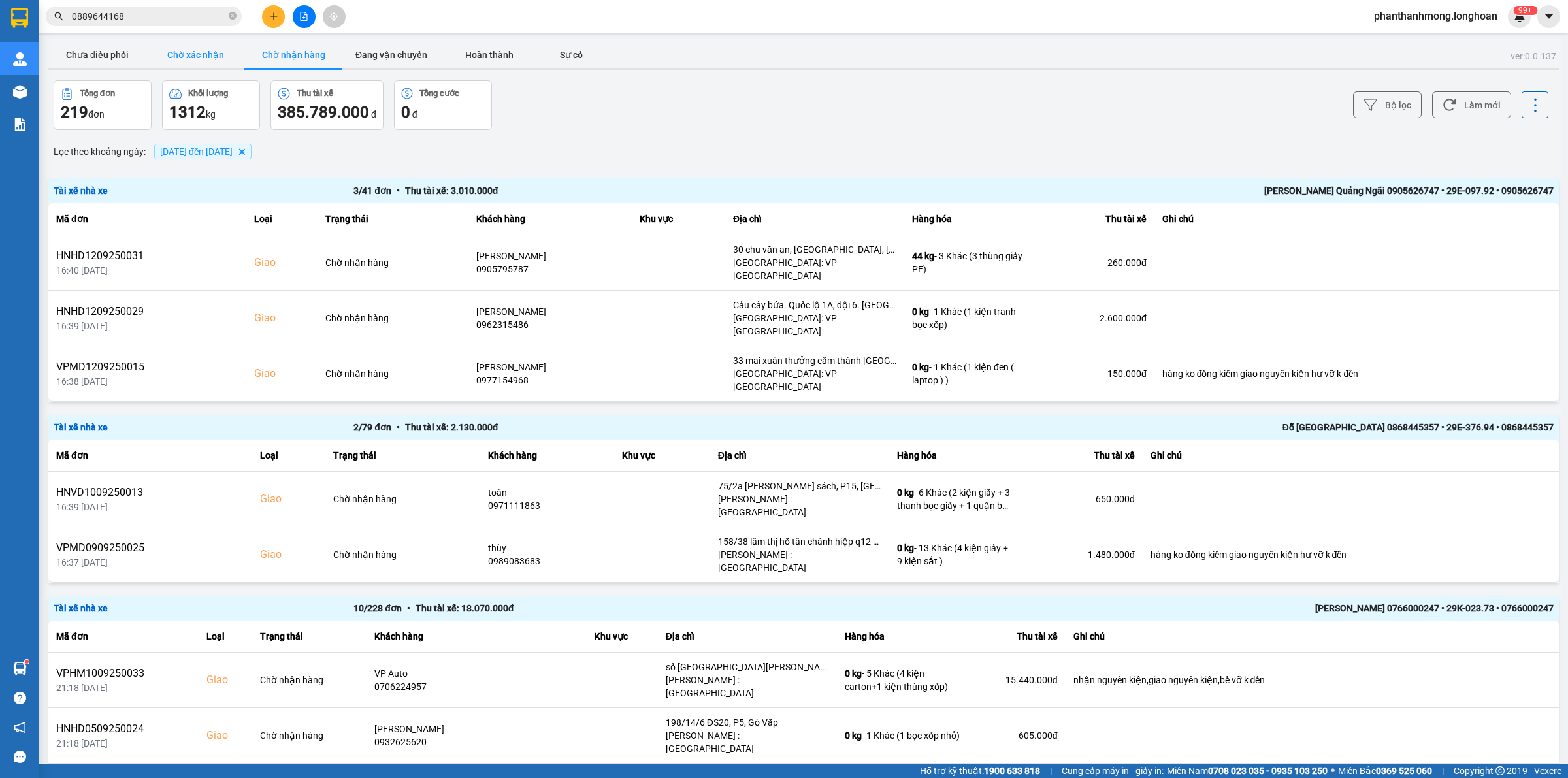
click at [210, 64] on button "Chờ xác nhận" at bounding box center [195, 54] width 98 height 26
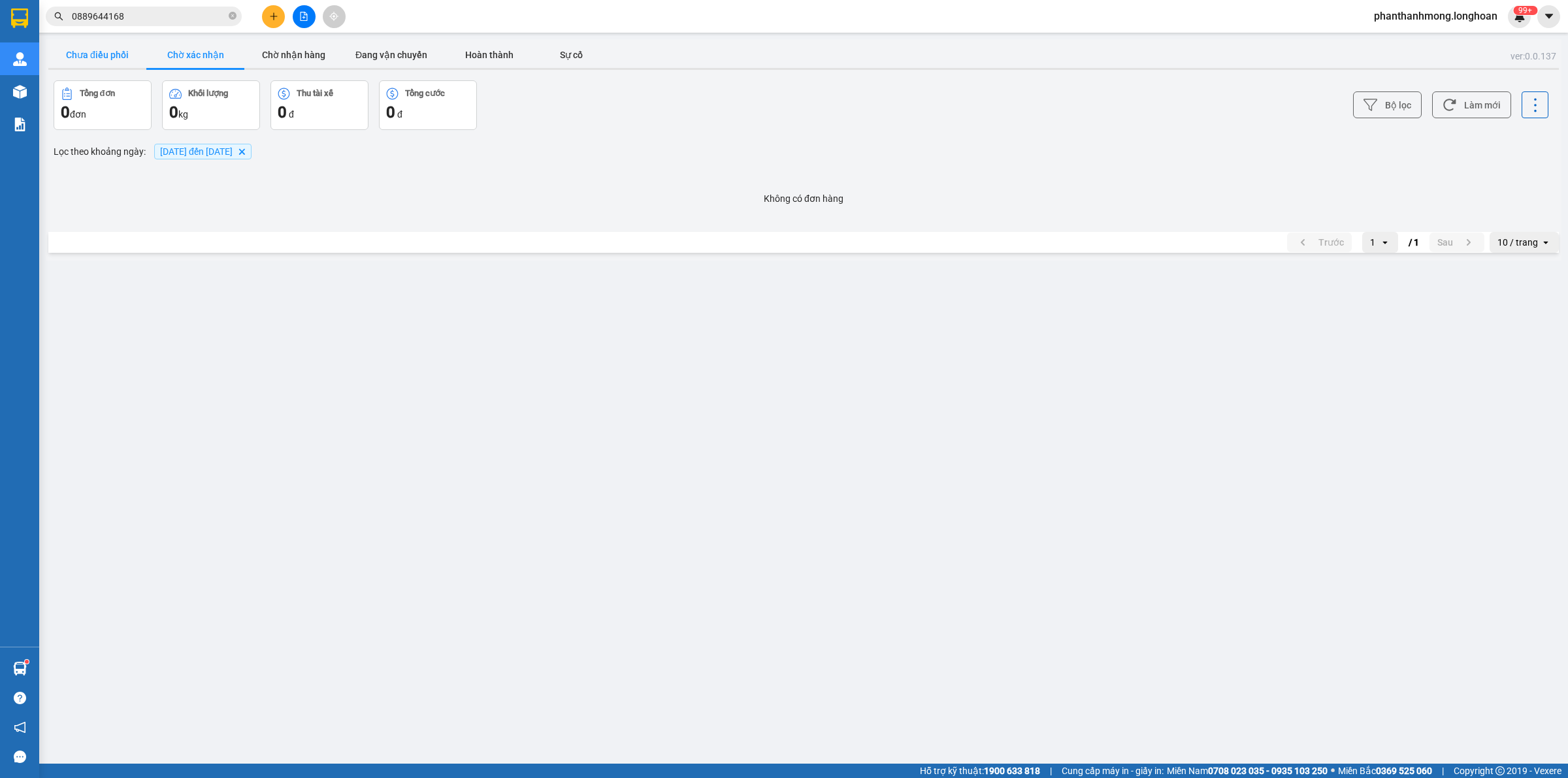
click at [83, 50] on button "Chưa điều phối" at bounding box center [97, 54] width 98 height 26
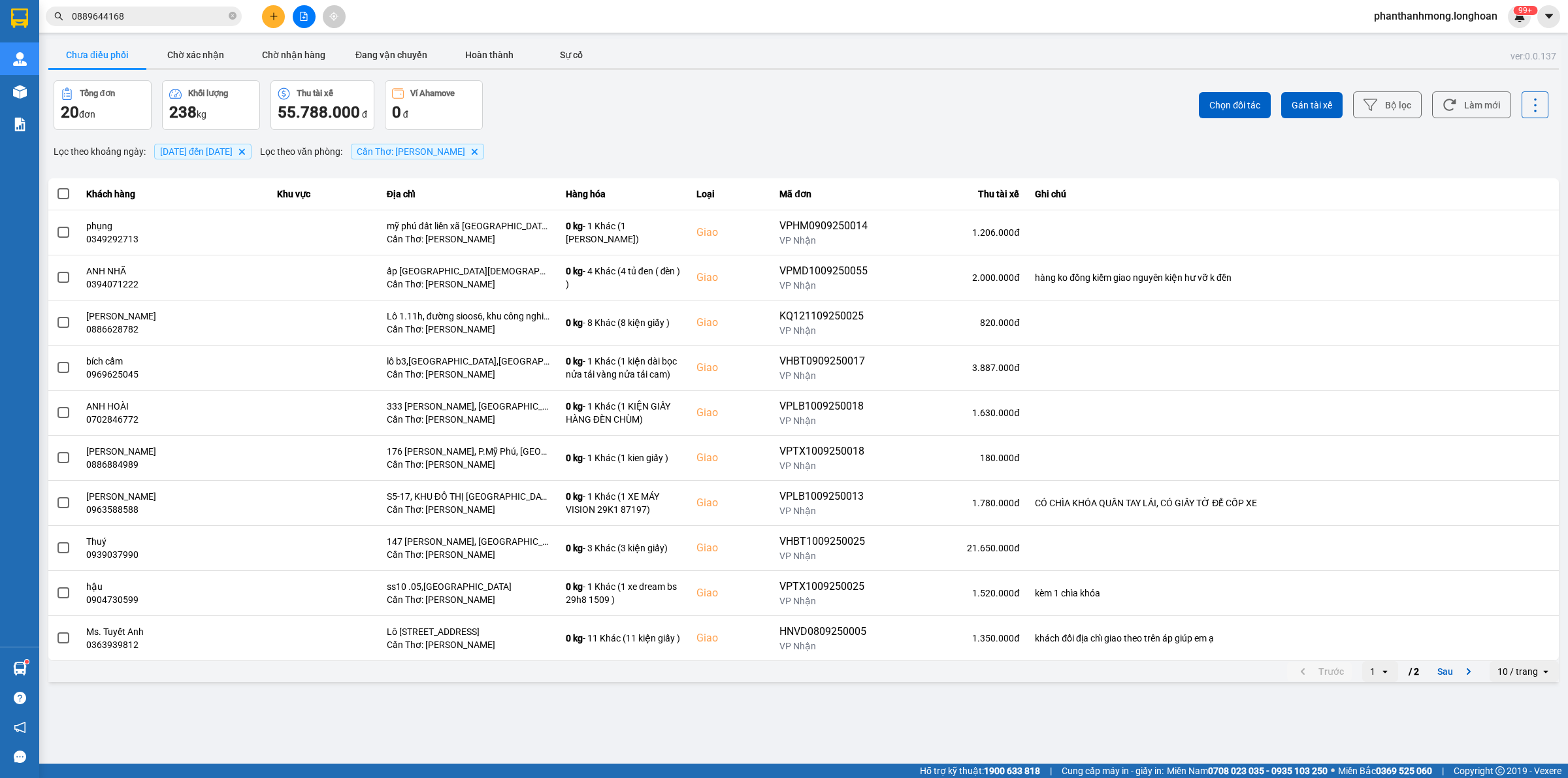
click at [144, 9] on input "0889644168" at bounding box center [149, 17] width 154 height 14
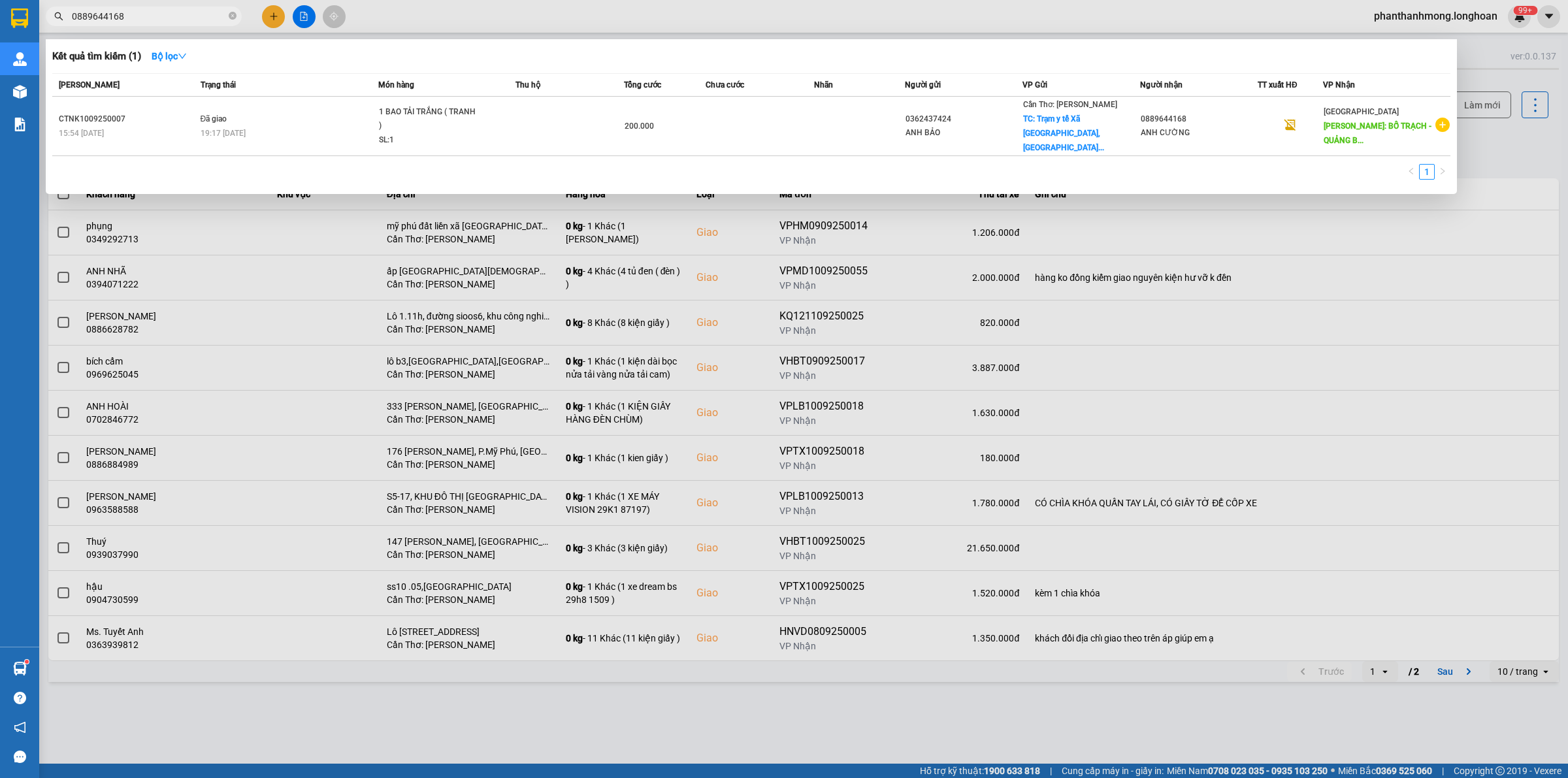
paste input "99004430"
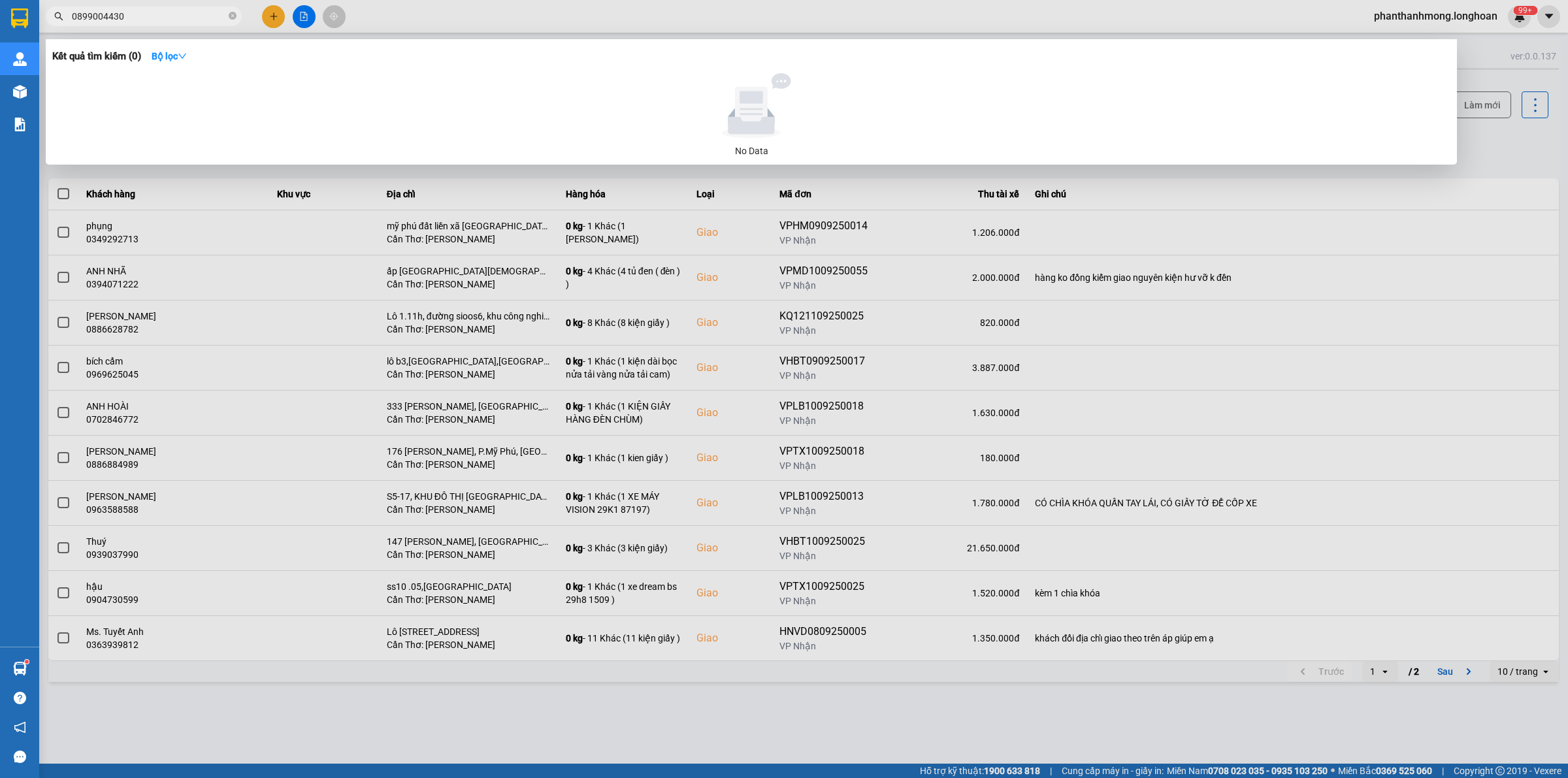
type input "0899004430"
click at [278, 2] on div at bounding box center [784, 389] width 1568 height 778
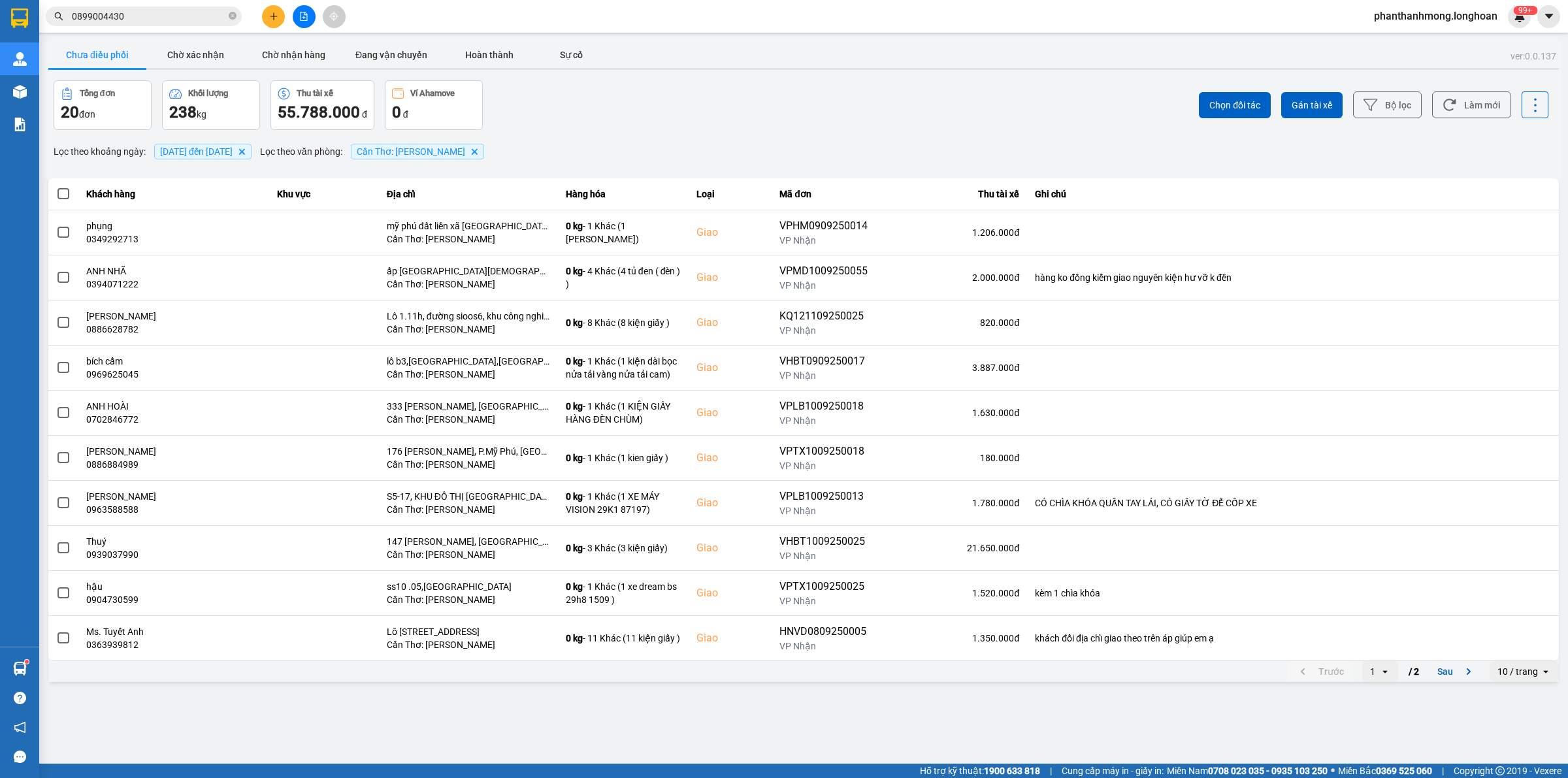
click at [273, 15] on icon "plus" at bounding box center [274, 17] width 9 height 9
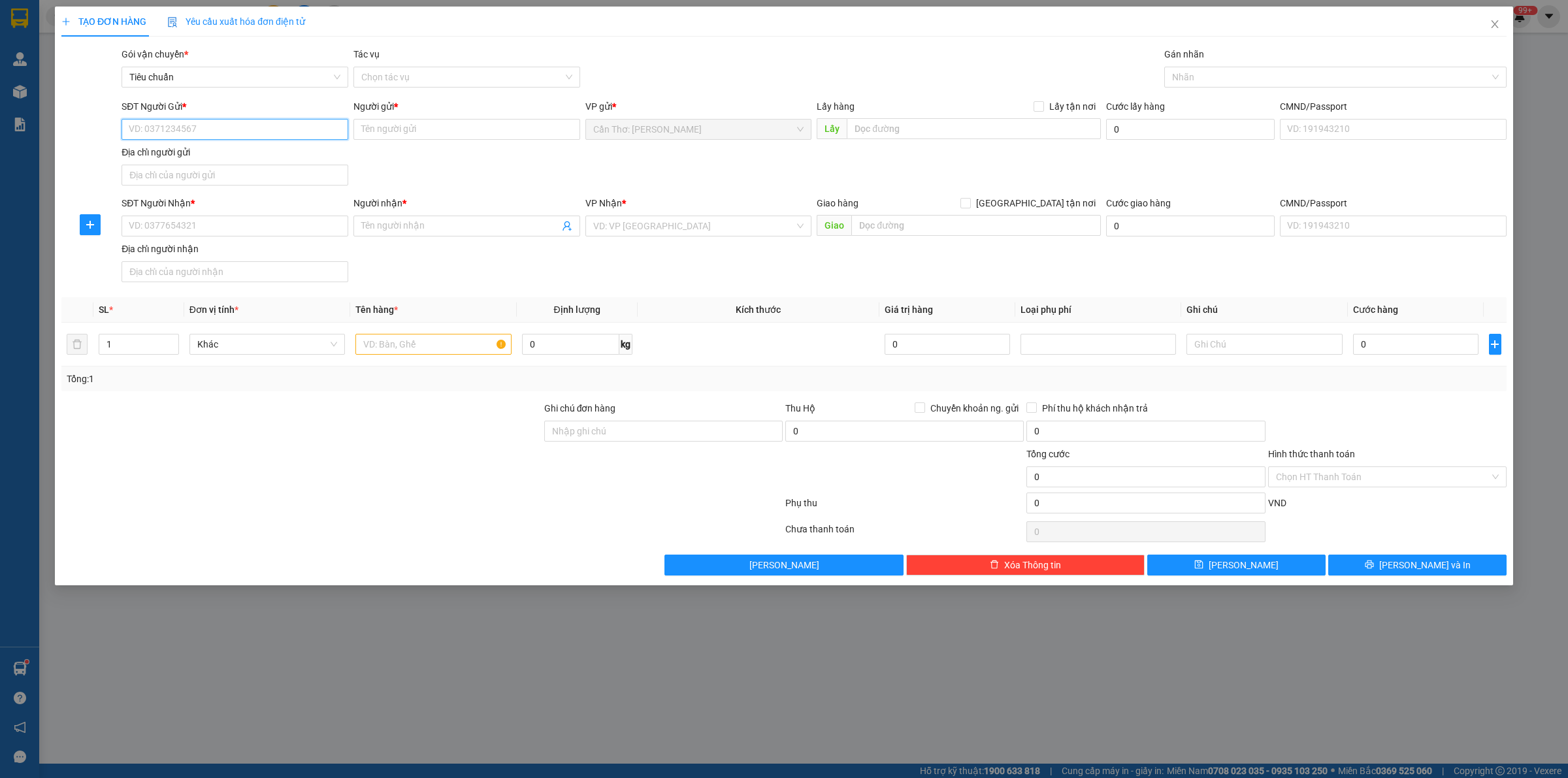
click at [308, 139] on input "SĐT Người Gửi *" at bounding box center [235, 129] width 226 height 21
paste input "0899004430"
type input "0899004430"
click at [400, 132] on input "Người gửi *" at bounding box center [467, 129] width 226 height 21
type input "c"
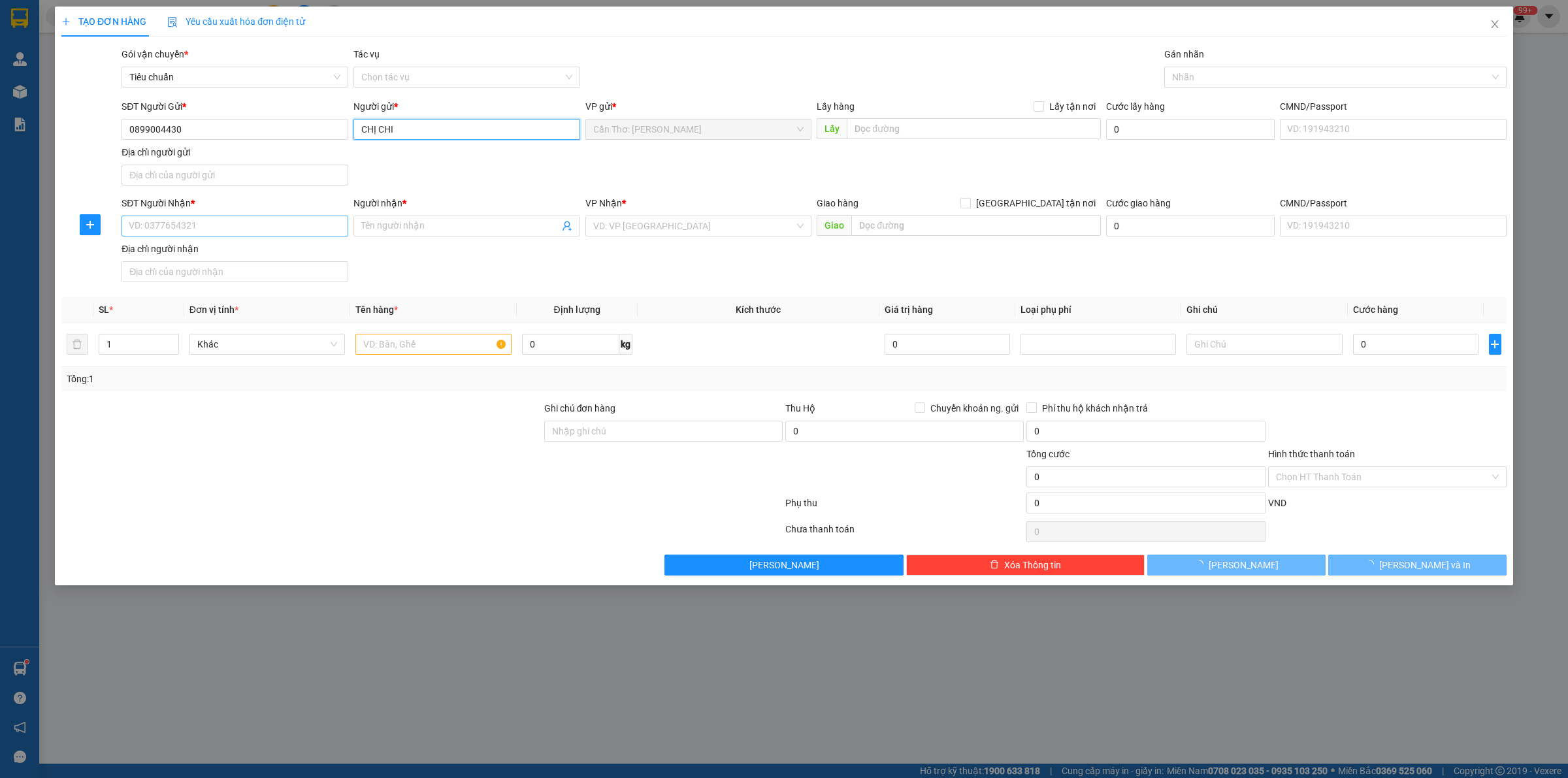
type input "CHỊ CHI"
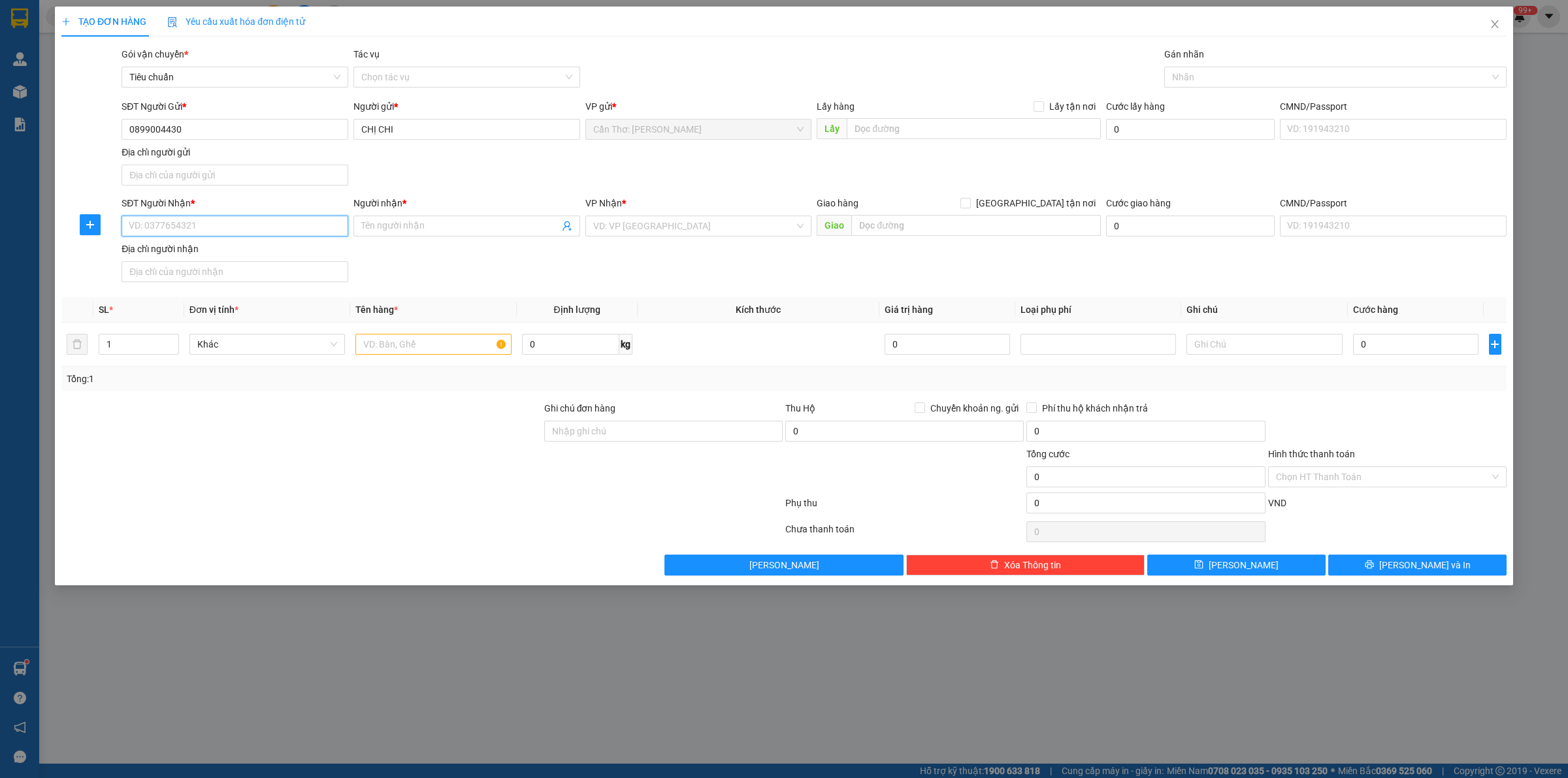
click at [301, 235] on input "SĐT Người Nhận *" at bounding box center [235, 226] width 226 height 21
drag, startPoint x: 857, startPoint y: 127, endPoint x: 958, endPoint y: 122, distance: 101.1
click at [861, 126] on input "text" at bounding box center [973, 128] width 254 height 21
paste input "[STREET_ADDRESS]"
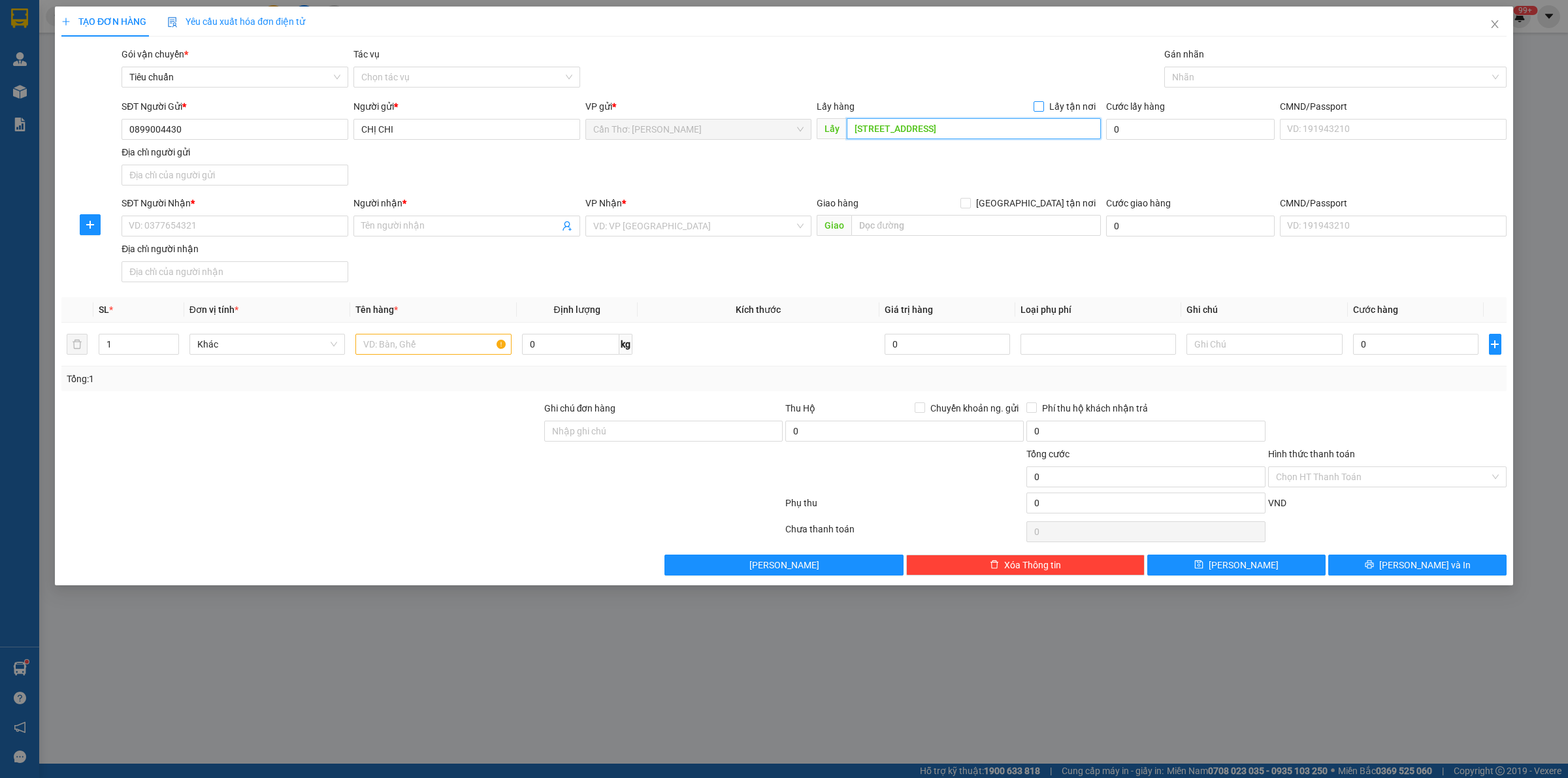
type input "[STREET_ADDRESS]"
click at [1043, 108] on input "Lấy tận nơi" at bounding box center [1038, 106] width 9 height 9
checkbox input "true"
click at [958, 233] on input "text" at bounding box center [976, 225] width 250 height 21
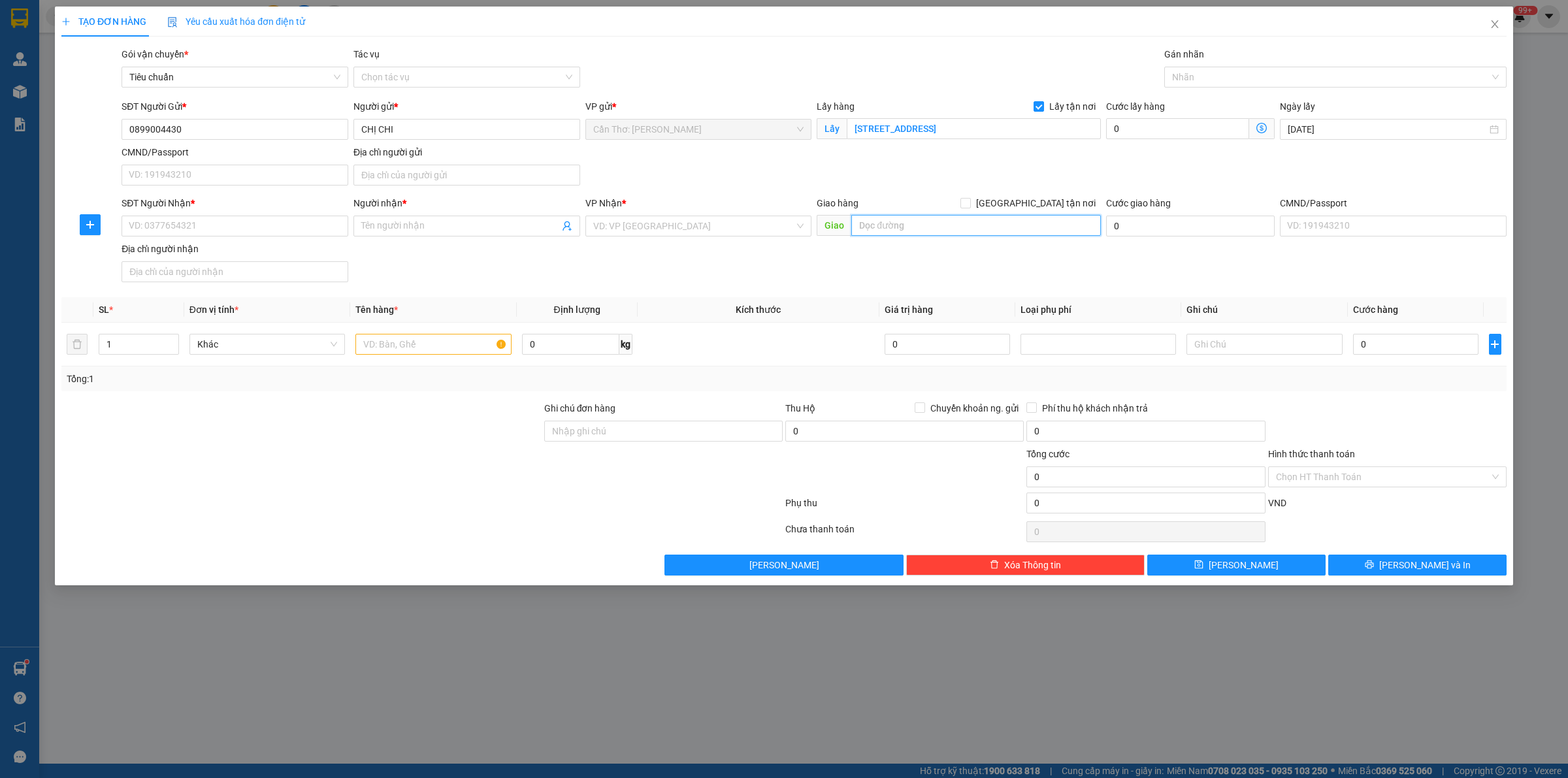
paste input "n: block B chung cư [GEOGRAPHIC_DATA] gò dưa, [GEOGRAPHIC_DATA], [GEOGRAPHIC_DA…"
type input "n: block B chung cư [GEOGRAPHIC_DATA] gò dưa, [GEOGRAPHIC_DATA], [GEOGRAPHIC_DA…"
click at [970, 204] on input "[GEOGRAPHIC_DATA] tận nơi" at bounding box center [965, 203] width 9 height 9
checkbox input "true"
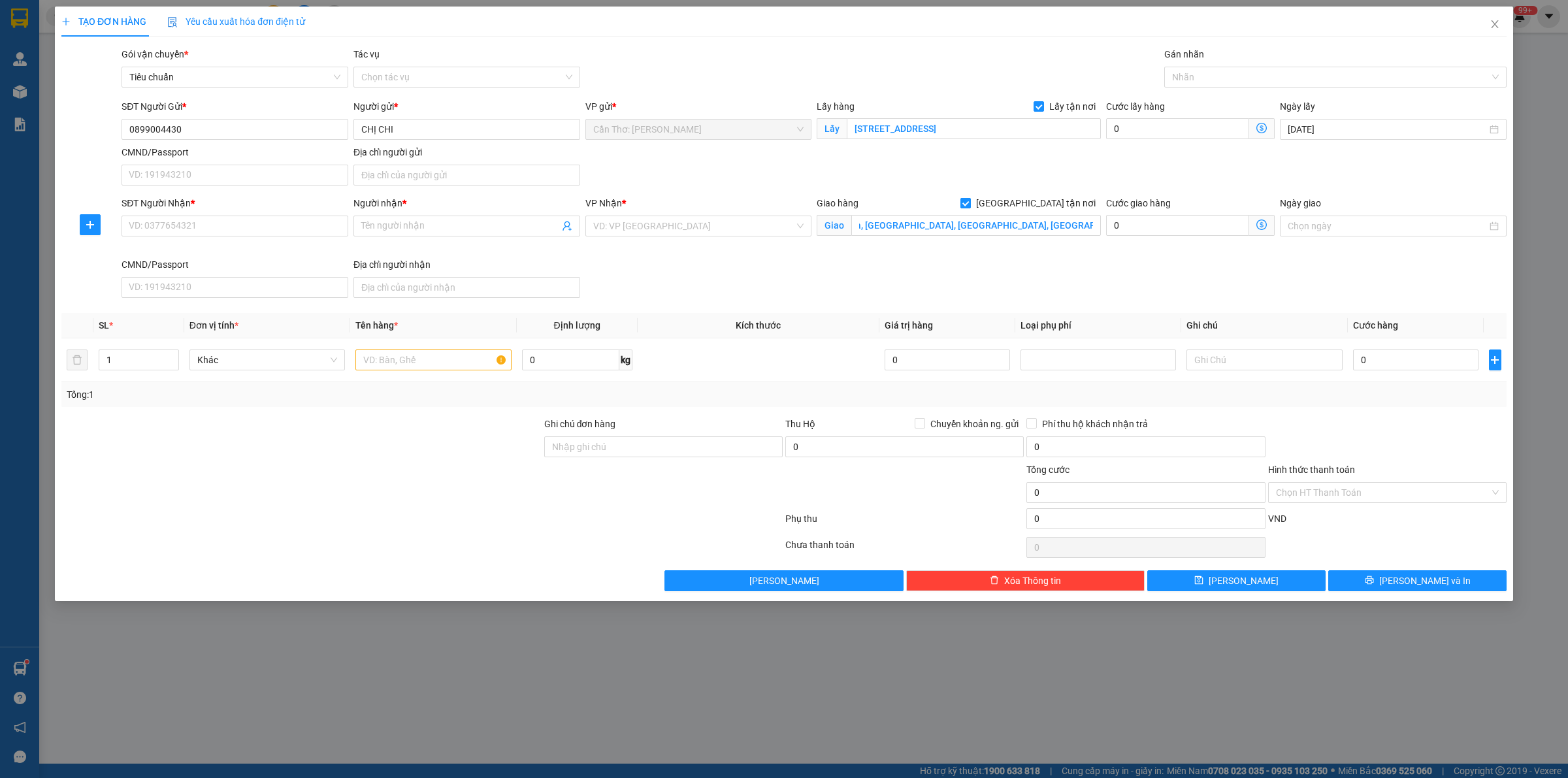
scroll to position [0, 0]
click at [862, 226] on input "n: block B chung cư [GEOGRAPHIC_DATA] gò dưa, [GEOGRAPHIC_DATA], [GEOGRAPHIC_DA…" at bounding box center [976, 225] width 250 height 21
click at [862, 222] on input "n: block B chung cư [GEOGRAPHIC_DATA] gò dưa, [GEOGRAPHIC_DATA], [GEOGRAPHIC_DA…" at bounding box center [976, 225] width 250 height 21
type input ": block B chung cư [GEOGRAPHIC_DATA] gò dưa, [GEOGRAPHIC_DATA], [GEOGRAPHIC_DAT…"
click at [749, 233] on input "search" at bounding box center [694, 226] width 202 height 20
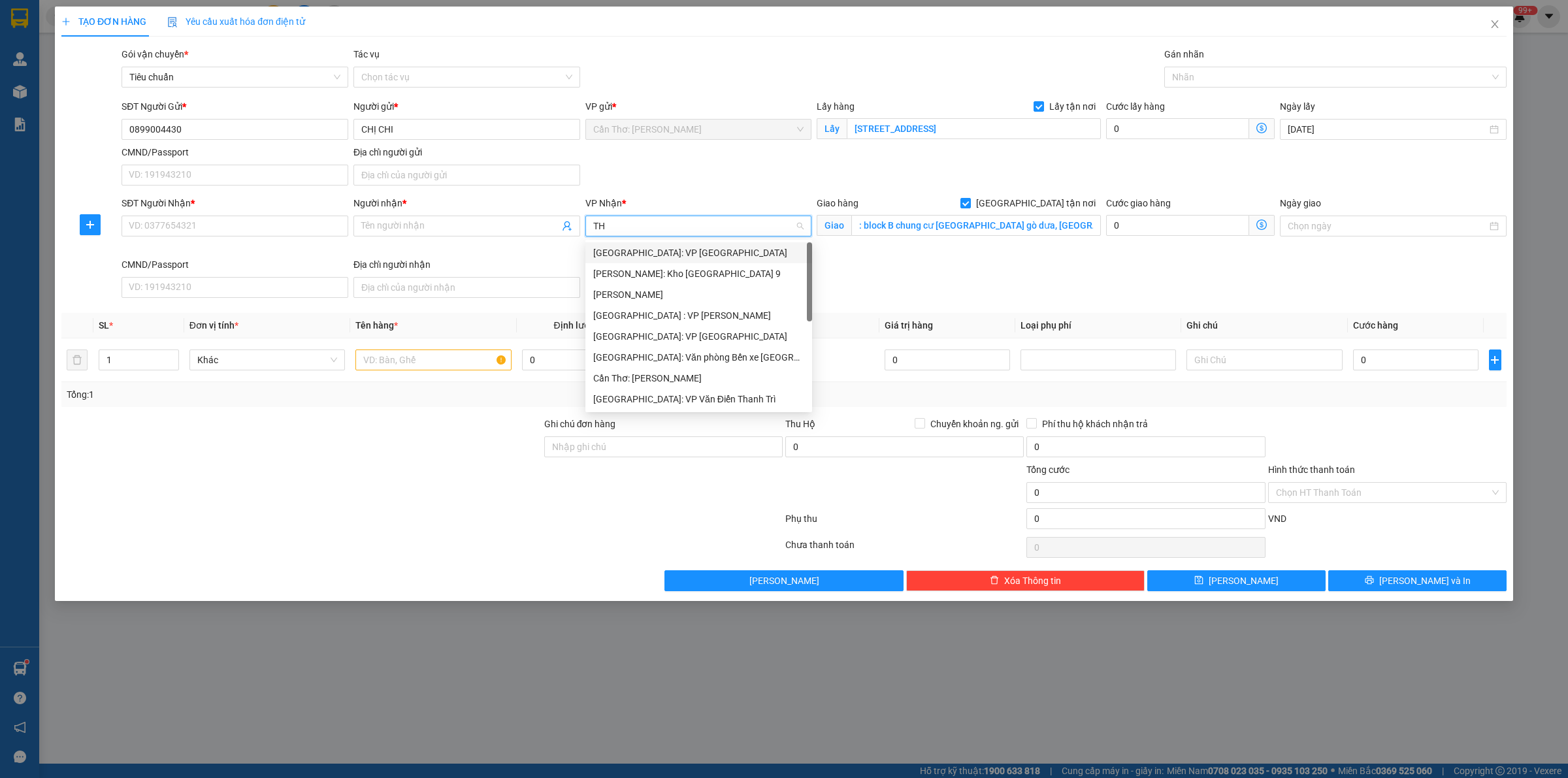
type input "T"
type input "KHO"
click at [723, 315] on div "[PERSON_NAME] : [GEOGRAPHIC_DATA]" at bounding box center [699, 315] width 211 height 14
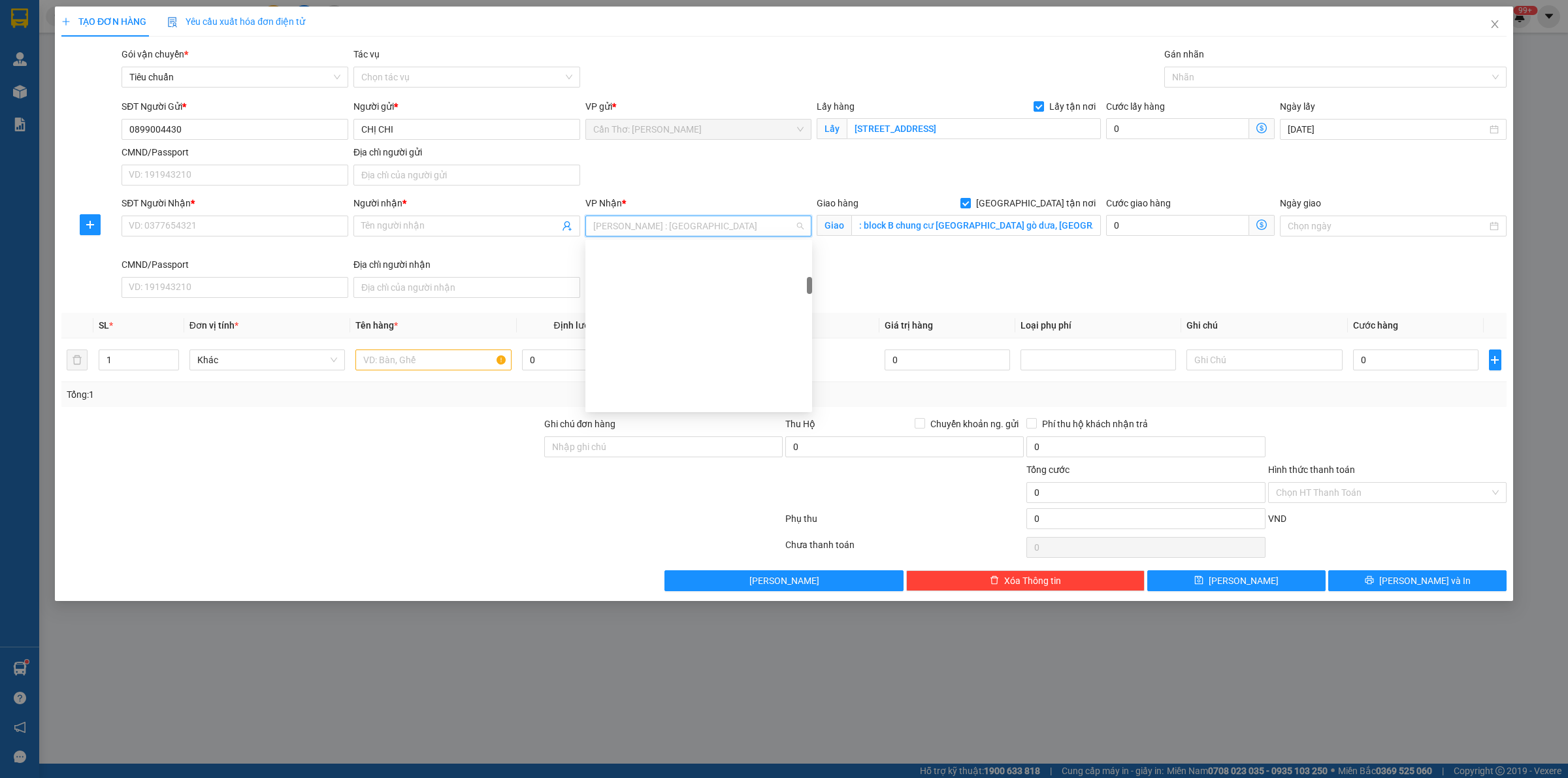
scroll to position [350, 0]
click at [329, 233] on input "SĐT Người Nhận *" at bounding box center [235, 226] width 226 height 21
paste input "0899457134"
type input "0899457134"
click at [386, 232] on input "Người nhận *" at bounding box center [461, 226] width 198 height 14
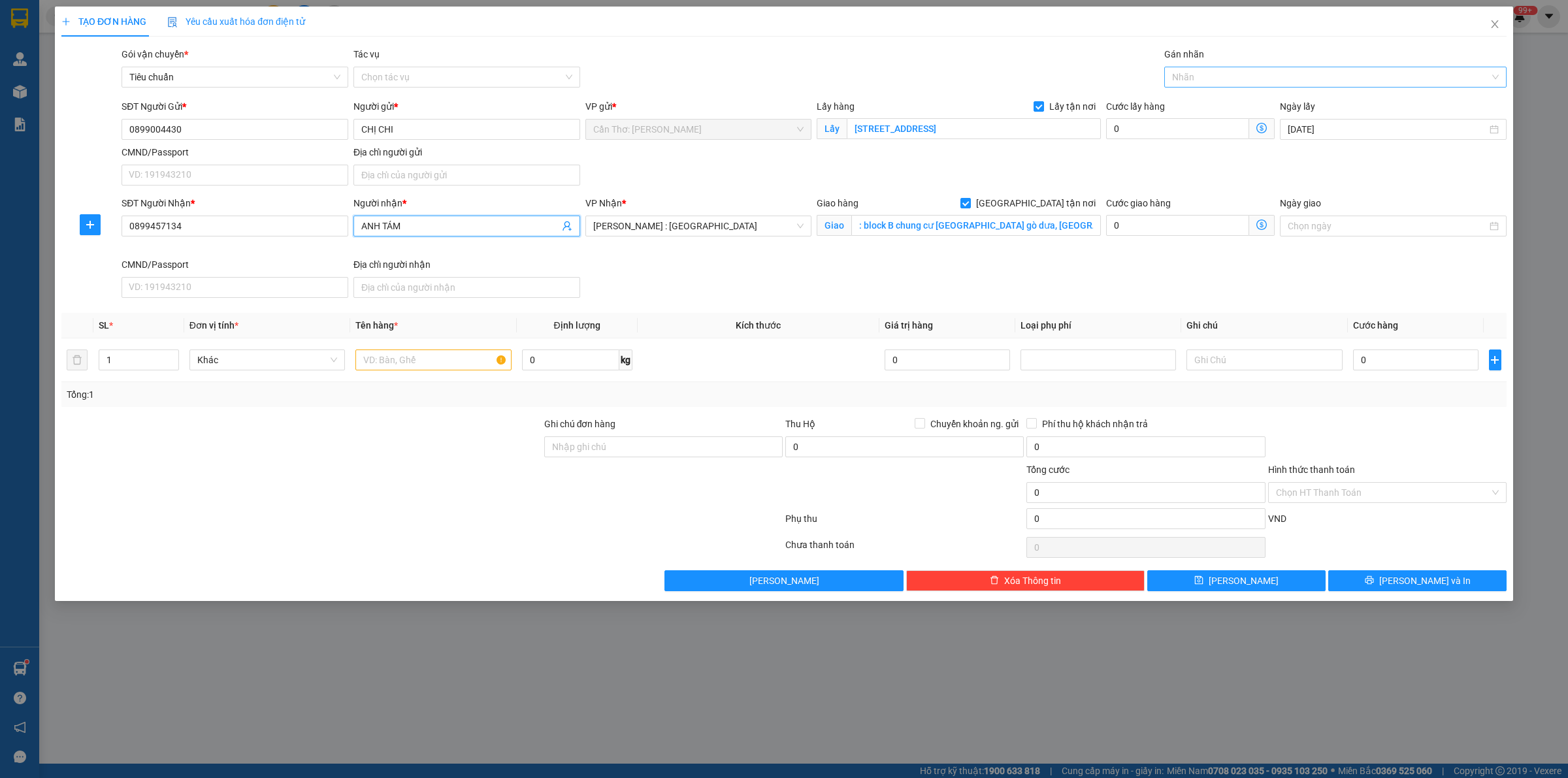
click at [1256, 79] on div at bounding box center [1328, 77] width 323 height 16
type input "ANH TÁM"
type input "XE"
click at [382, 361] on input "text" at bounding box center [433, 360] width 156 height 21
type input "1 XE ĐẠP ( BÁNH XE MỀM )"
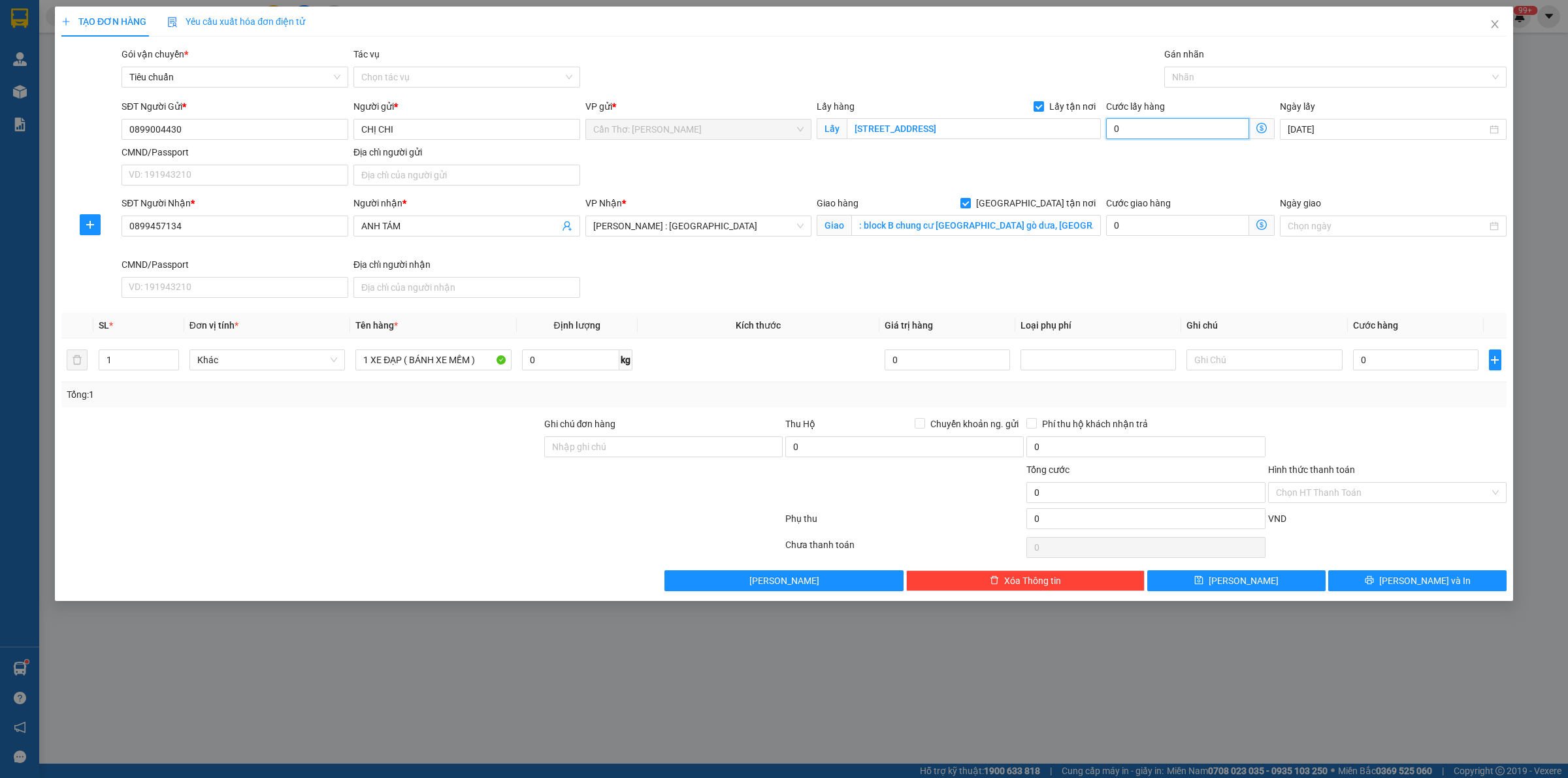
click at [1133, 138] on input "0" at bounding box center [1177, 128] width 143 height 21
type input "6"
type input "65"
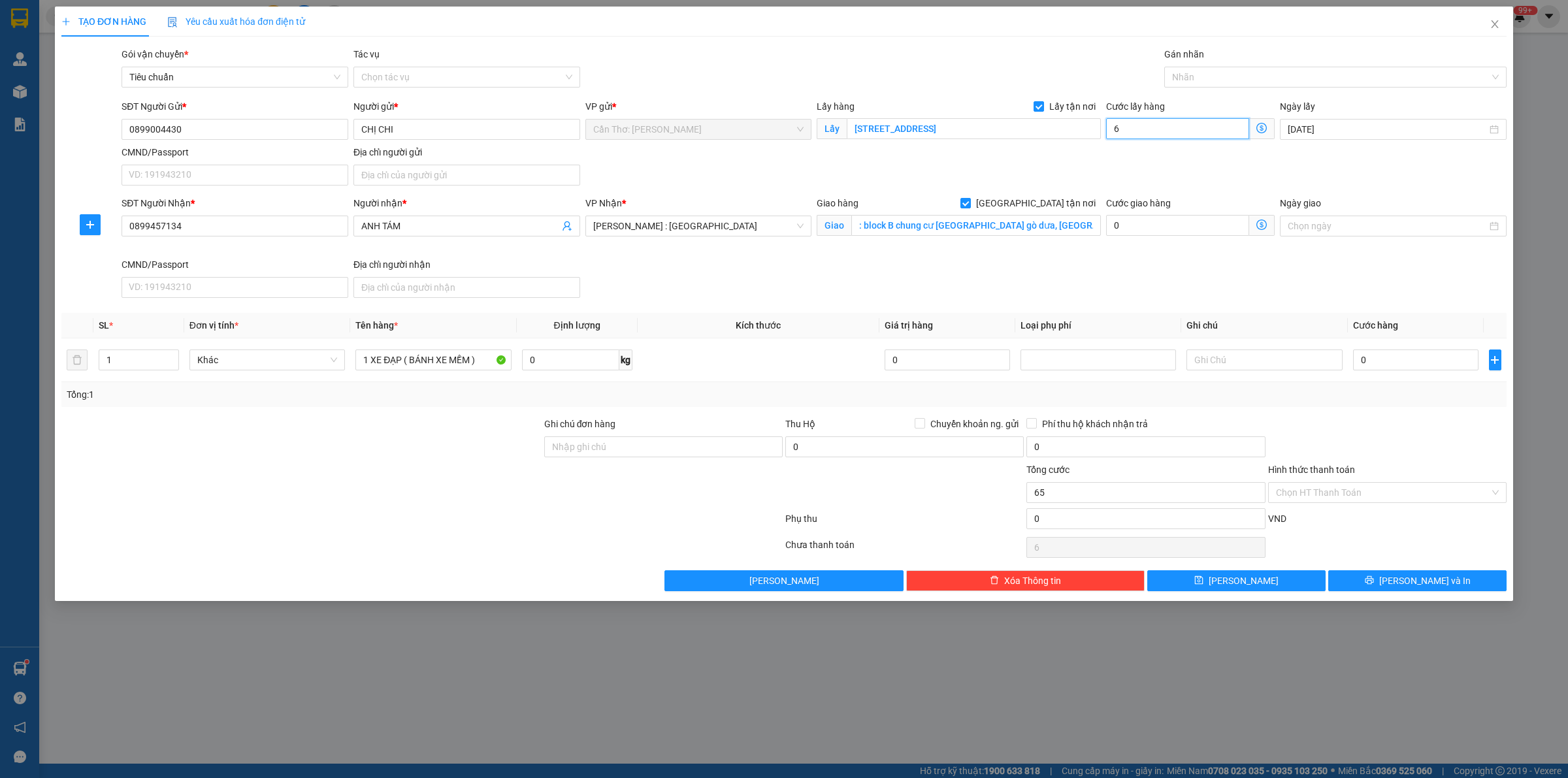
type input "65"
type input "650"
type input "6.500"
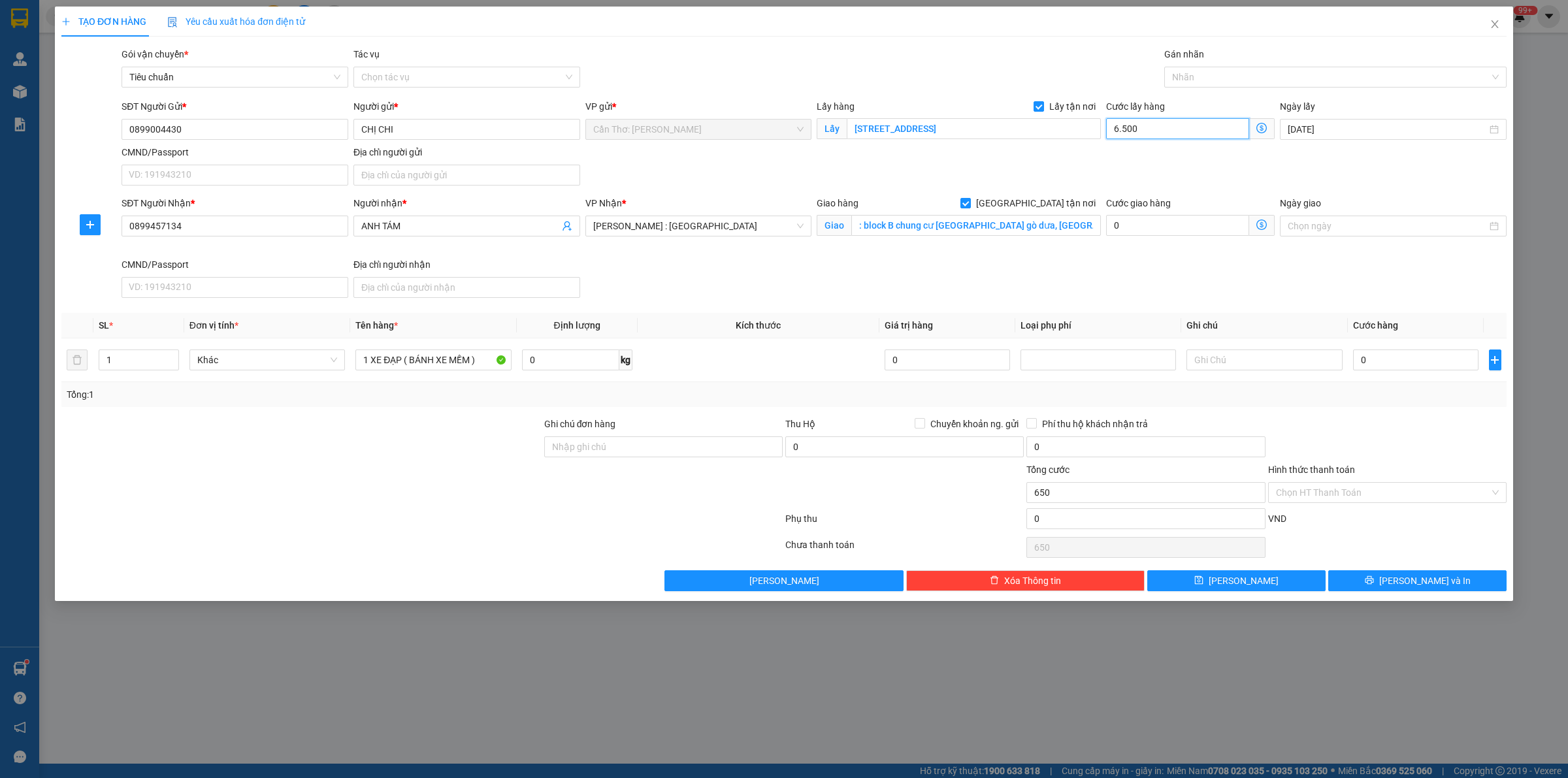
type input "6.500"
type input "65.000"
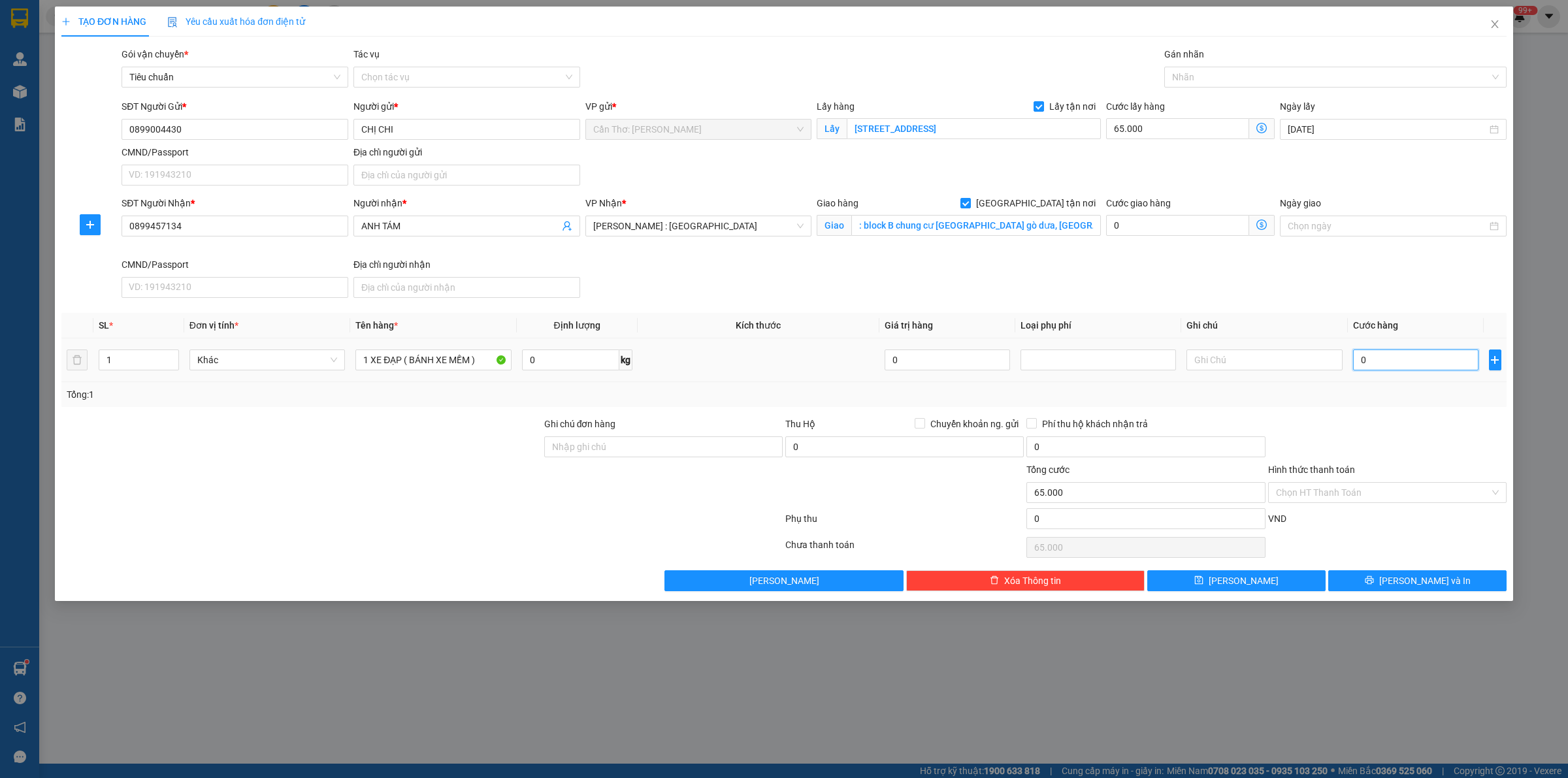
click at [1401, 366] on input "0" at bounding box center [1416, 360] width 126 height 21
type input "1"
type input "65.001"
type input "12"
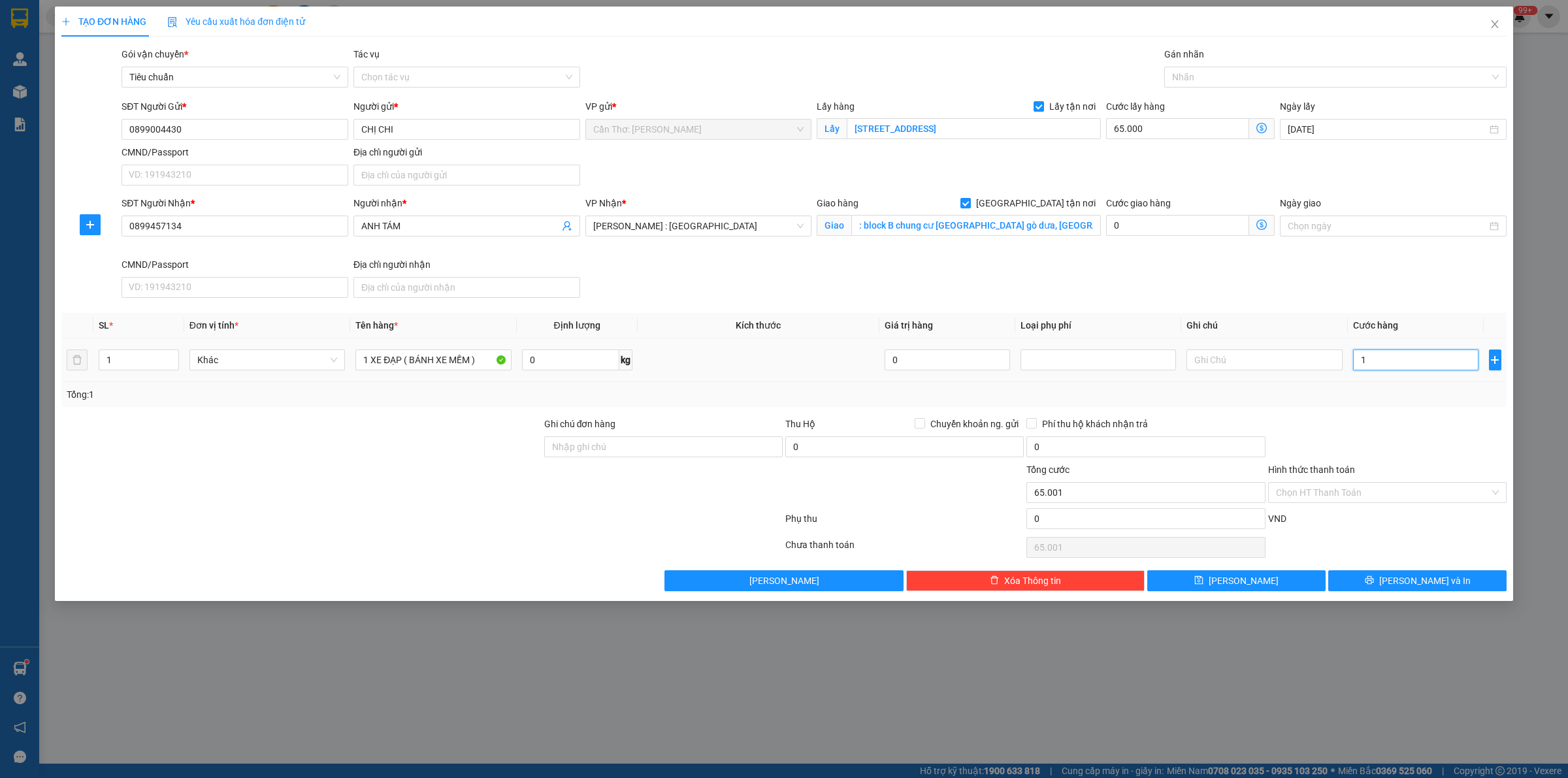
type input "65.012"
type input "120"
type input "65.120"
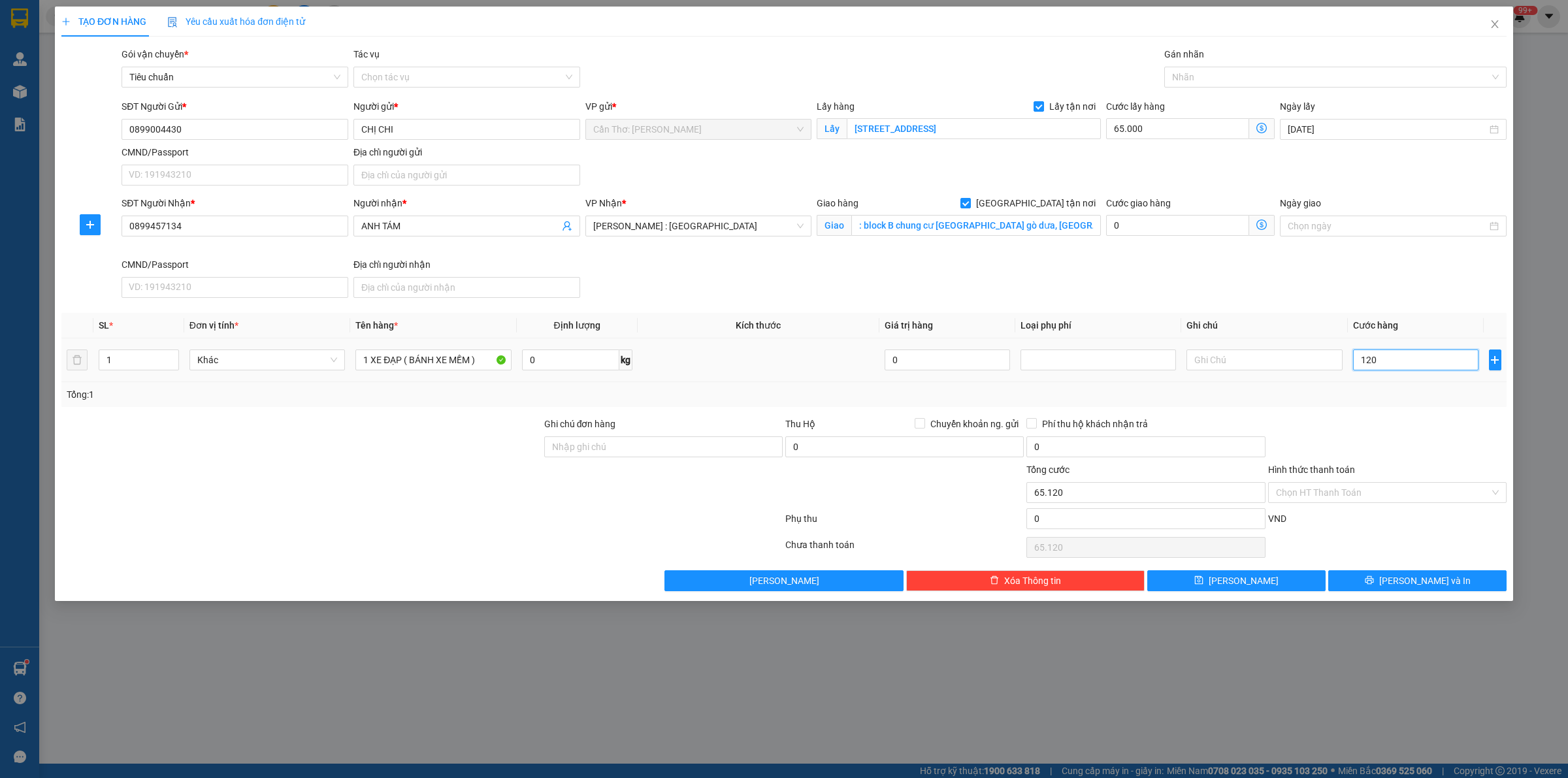
type input "1.200"
type input "66.200"
type input "12.000"
type input "77.000"
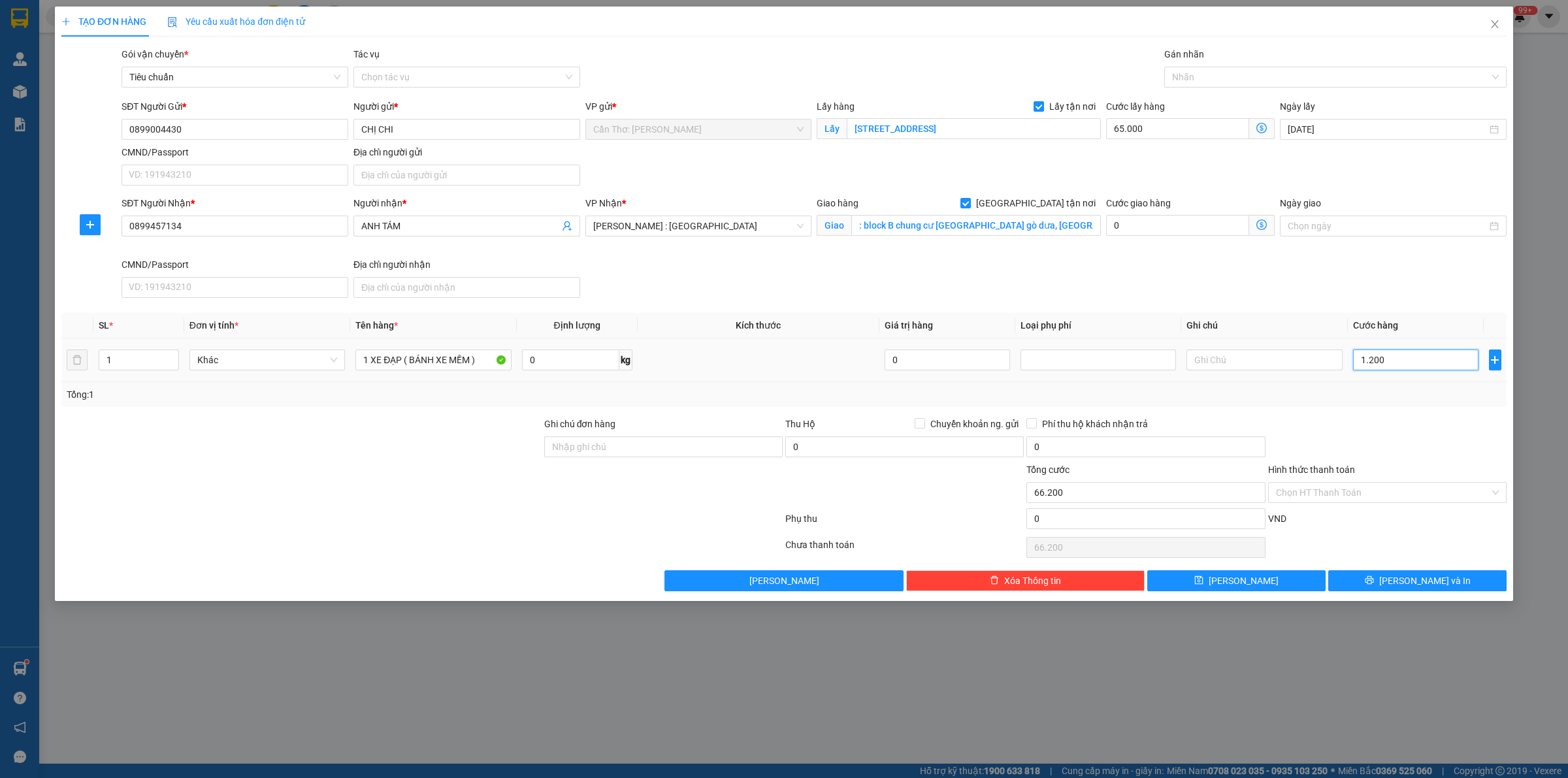
type input "77.000"
type input "120.000"
type input "185.000"
type input "120.000"
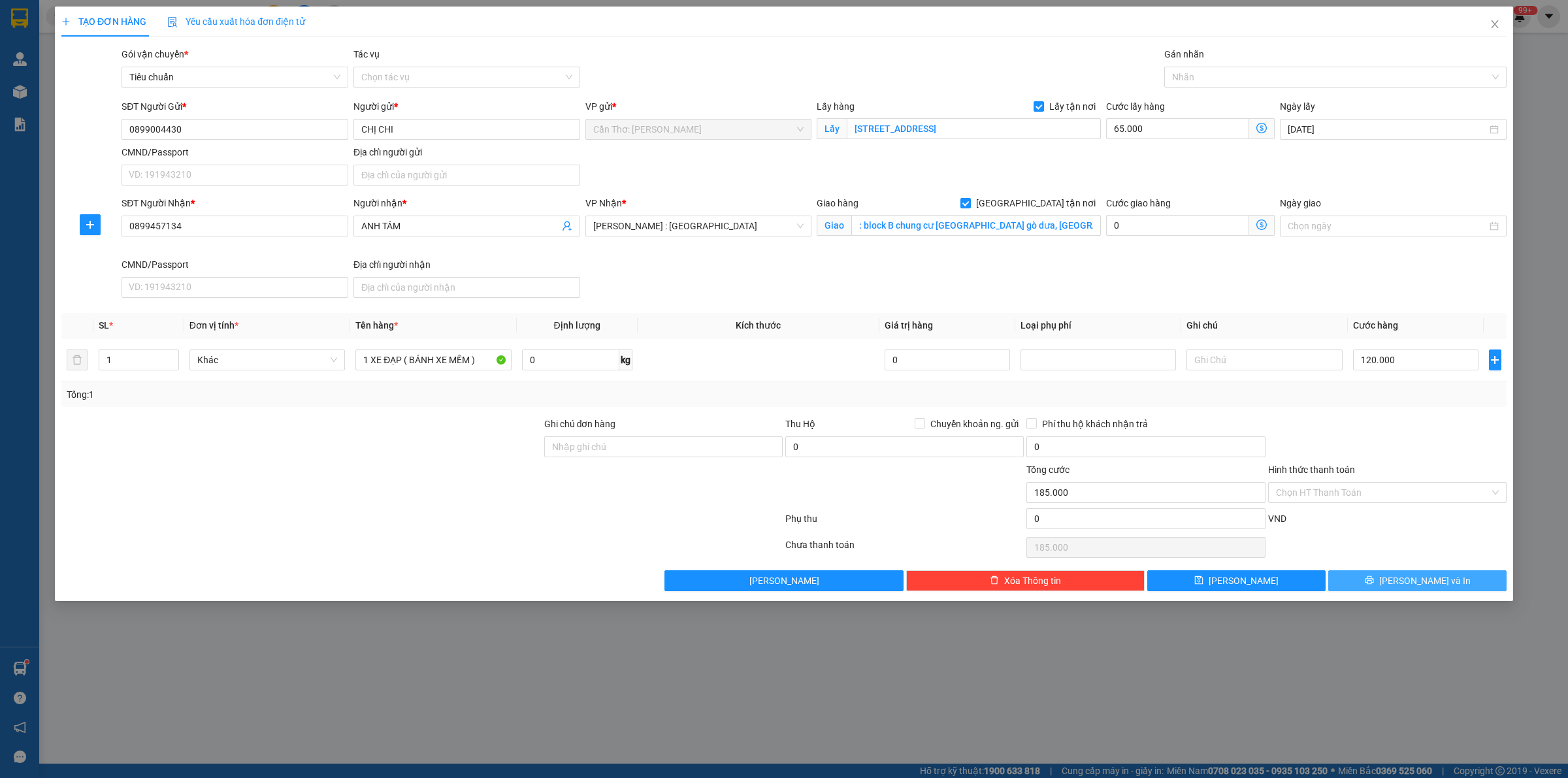
click at [1382, 576] on button "[PERSON_NAME] và In" at bounding box center [1417, 581] width 178 height 21
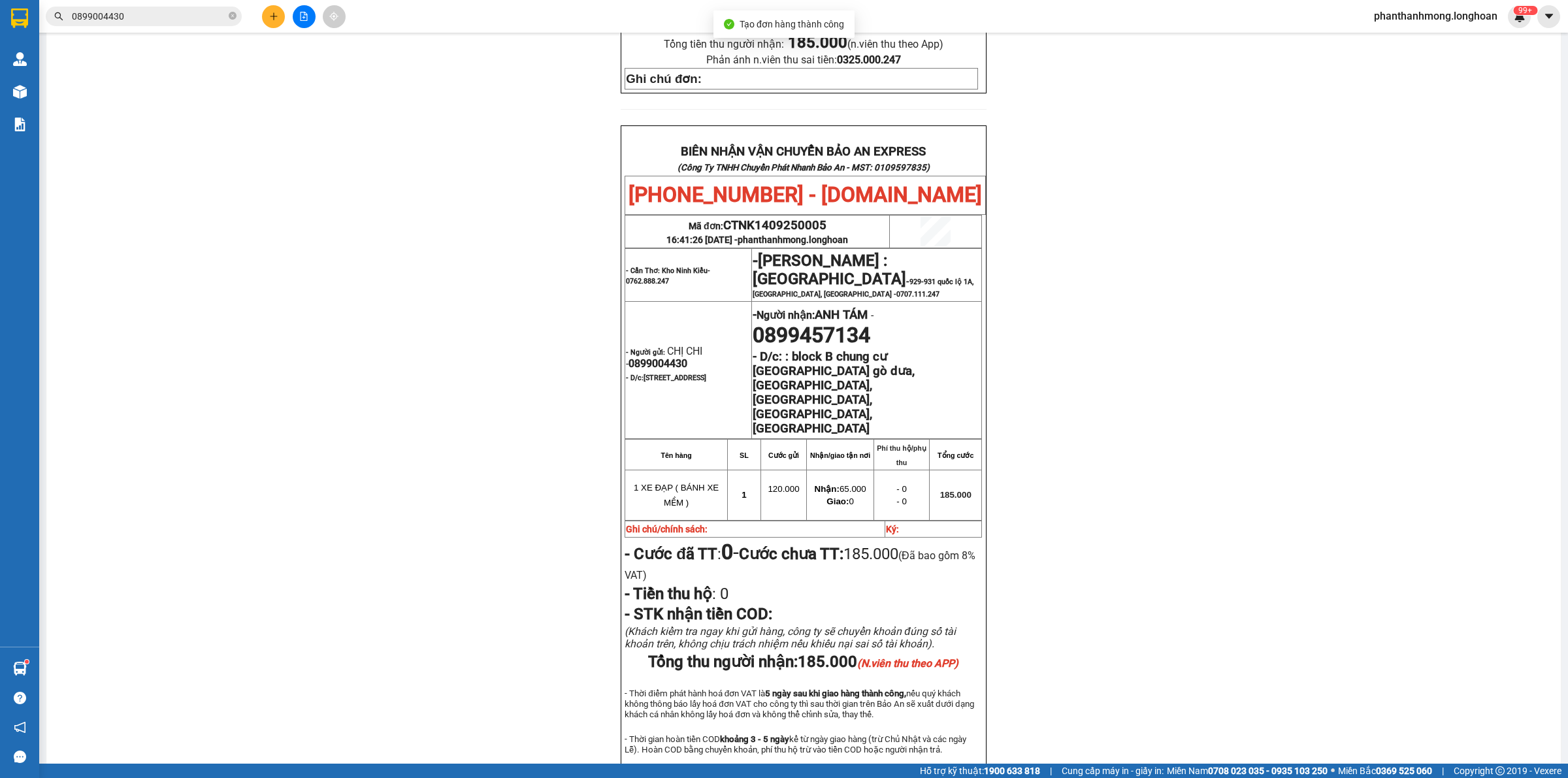
scroll to position [618, 0]
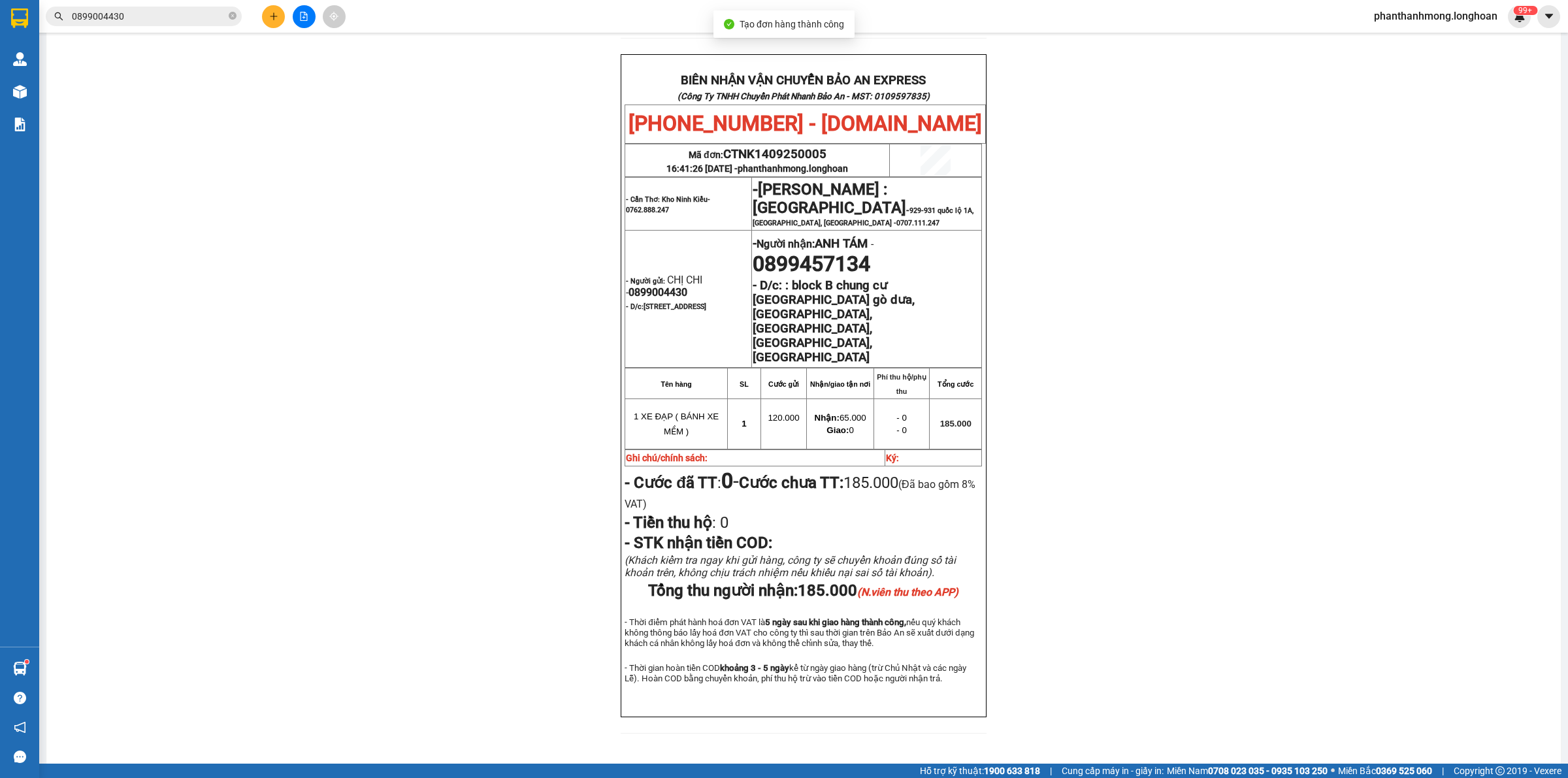
click at [652, 286] on span "0899004430" at bounding box center [658, 292] width 59 height 13
copy span "0899004430"
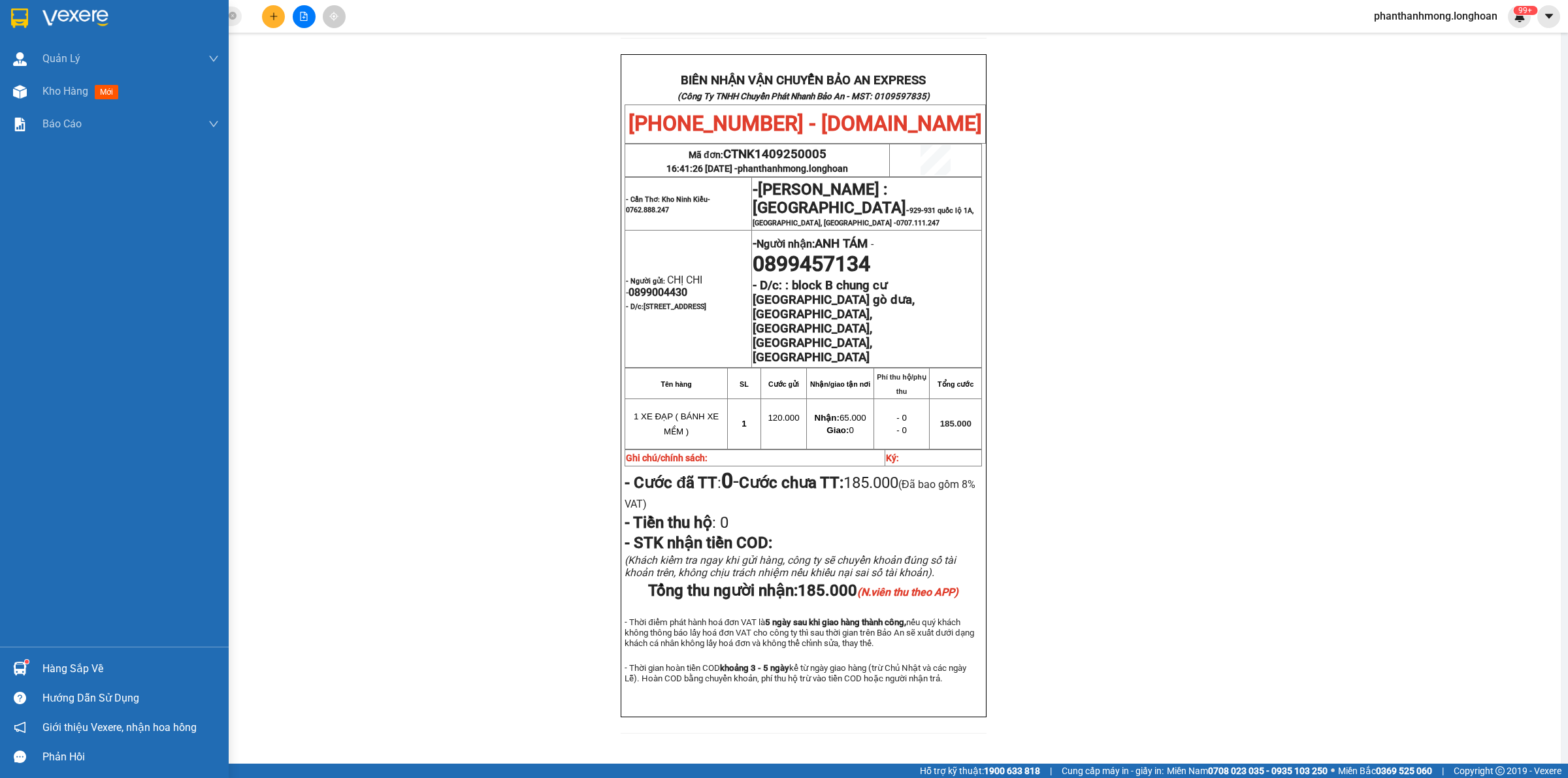
click at [28, 4] on div at bounding box center [114, 21] width 229 height 42
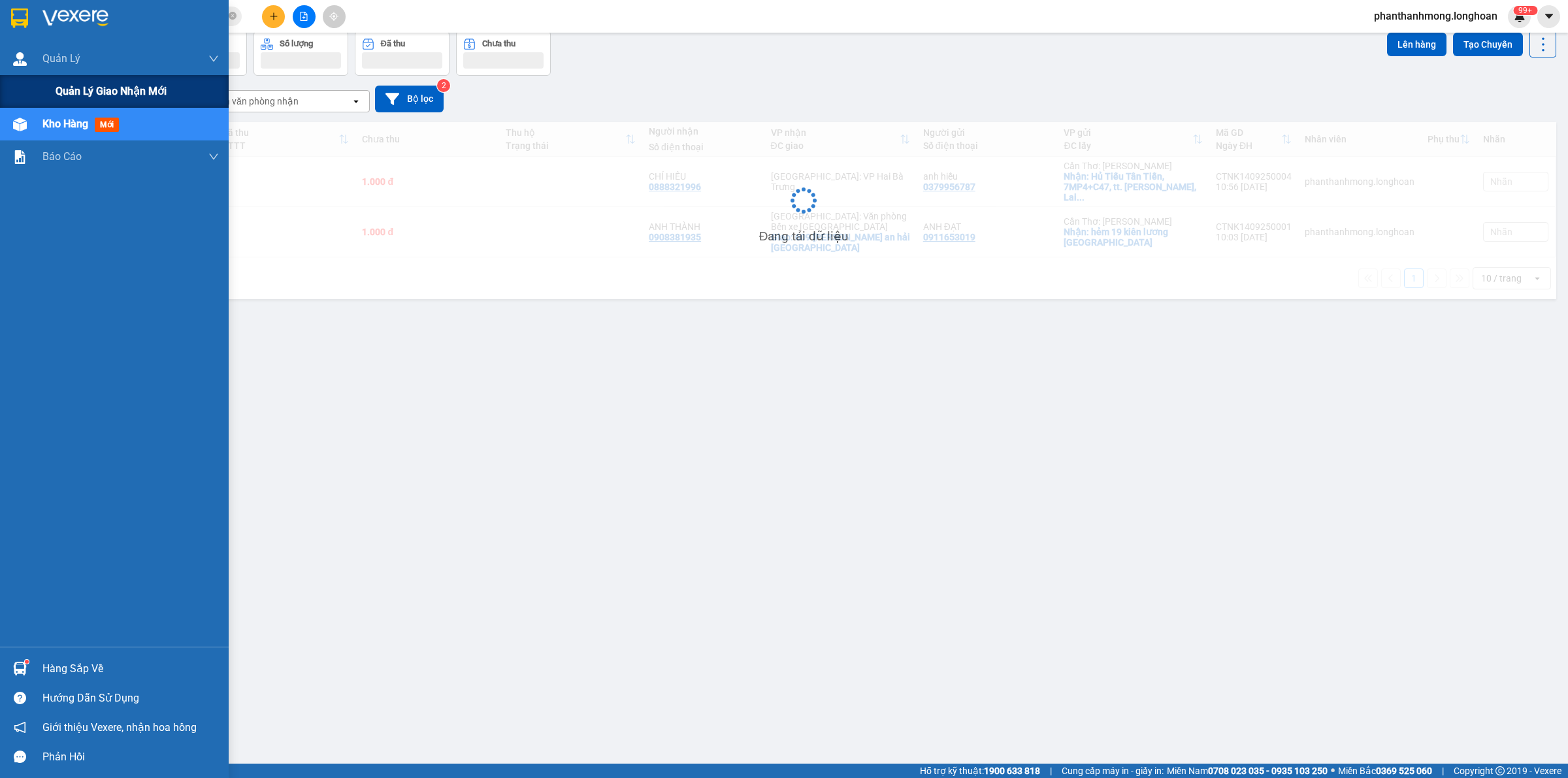
scroll to position [60, 0]
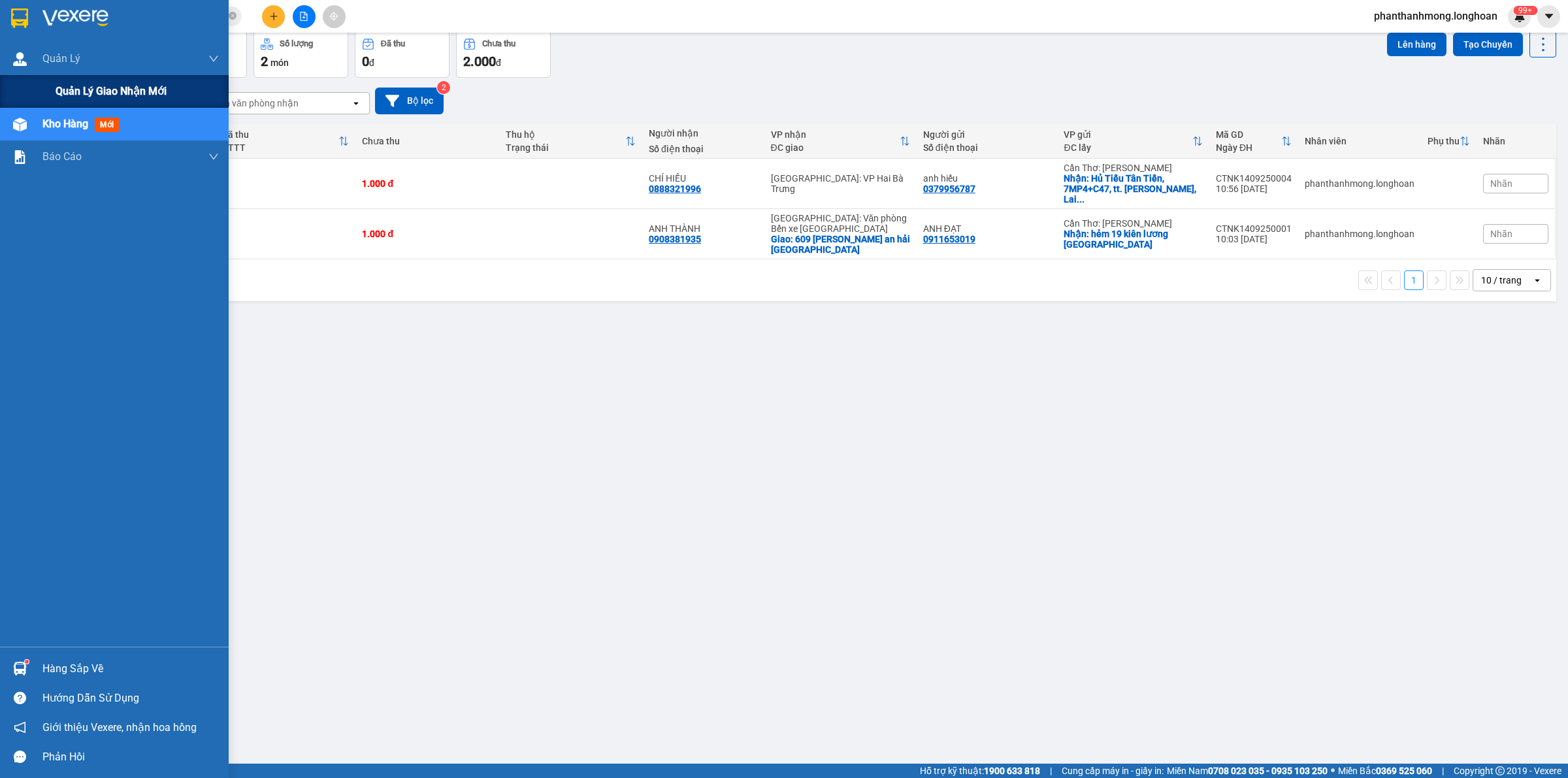
click at [125, 93] on span "Quản lý giao nhận mới" at bounding box center [111, 91] width 111 height 17
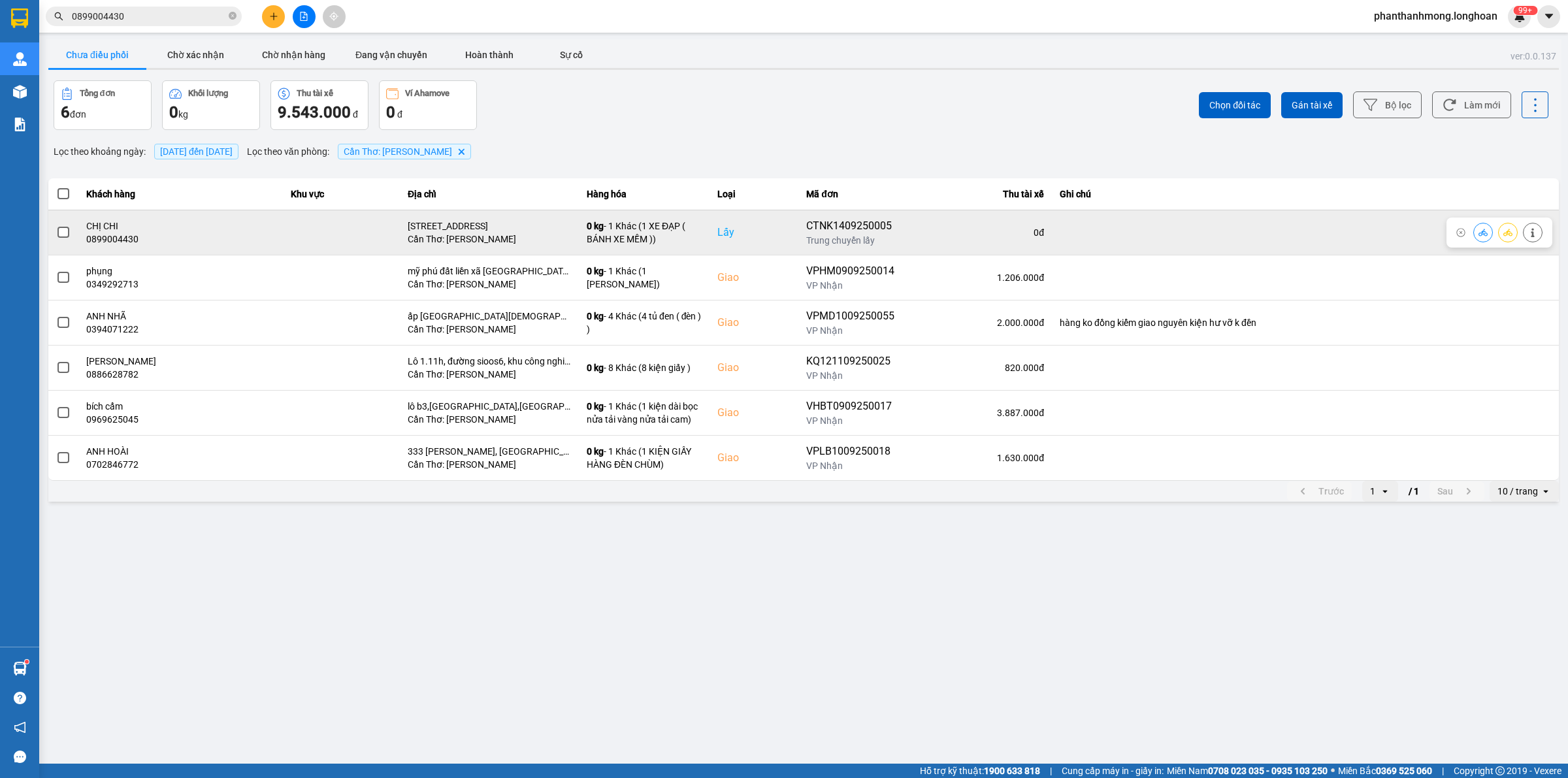
click at [67, 233] on span at bounding box center [63, 232] width 12 height 12
click at [56, 226] on input "checkbox" at bounding box center [56, 226] width 0 height 0
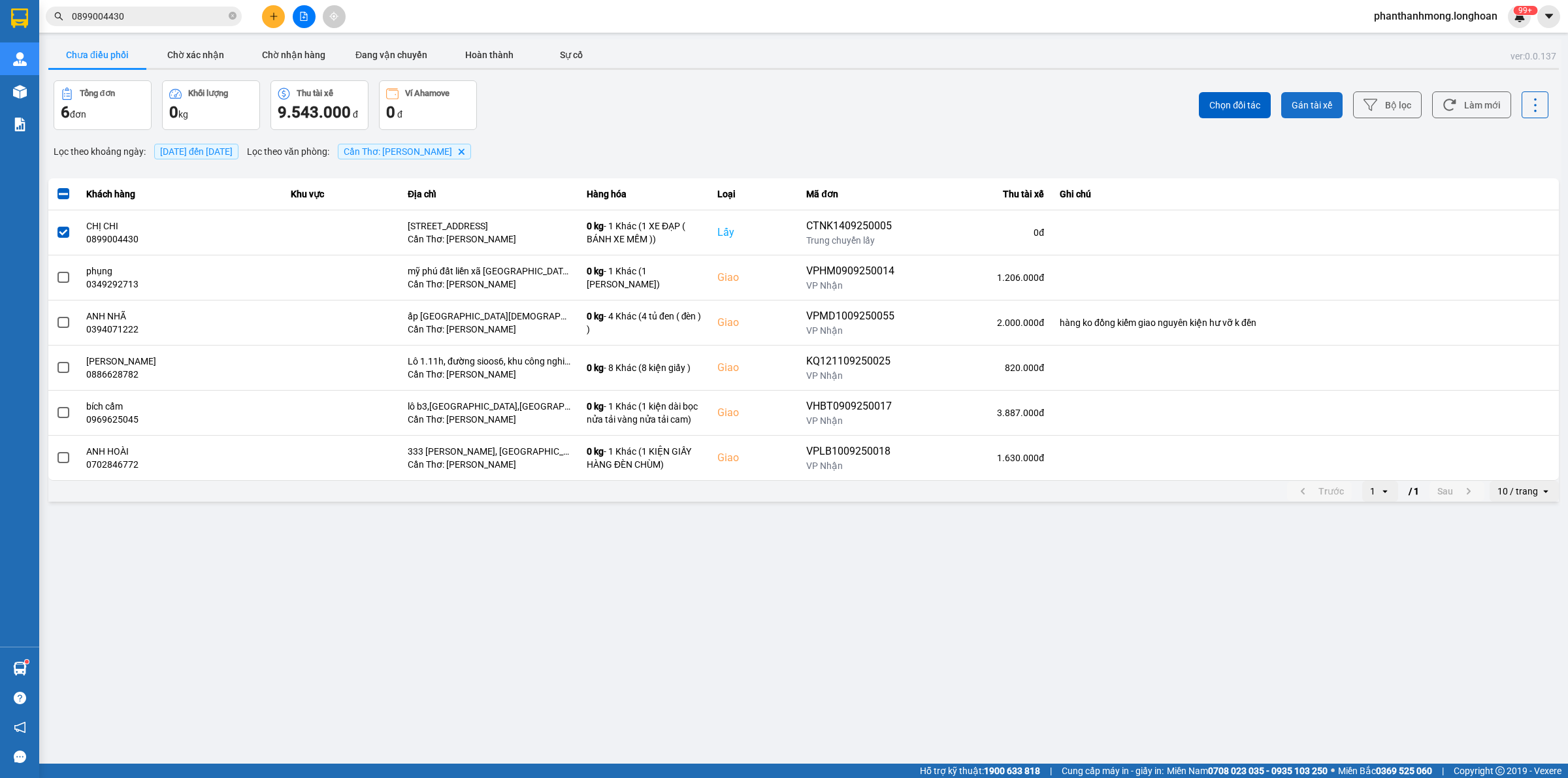
click at [1298, 112] on button "Gán tài xế" at bounding box center [1312, 105] width 61 height 26
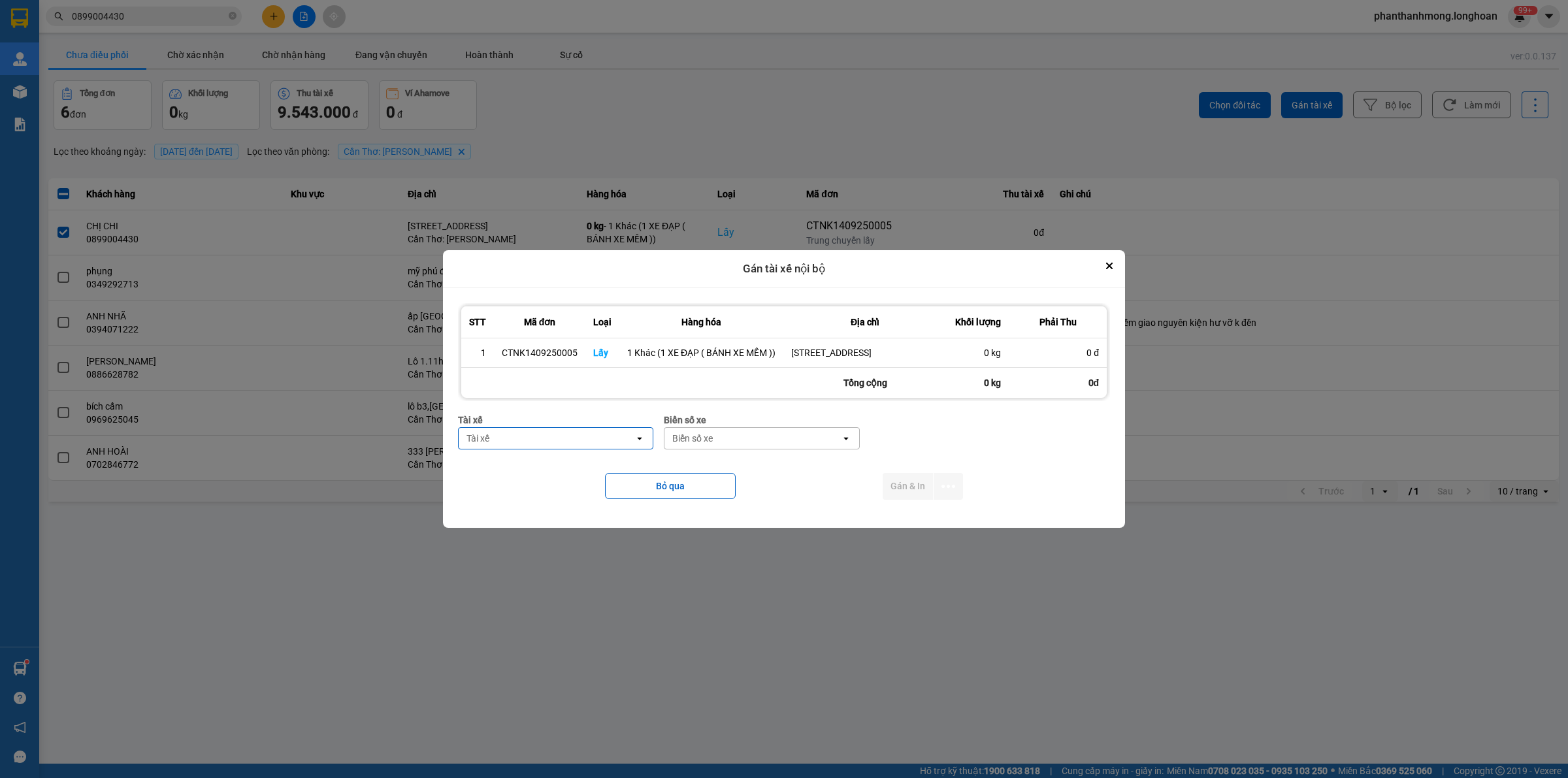
click at [582, 442] on div "Tài xế" at bounding box center [547, 438] width 176 height 21
type input "NAHT"
click at [580, 441] on div "NAHT" at bounding box center [539, 438] width 161 height 21
click at [580, 441] on div "Tài xế" at bounding box center [547, 438] width 176 height 21
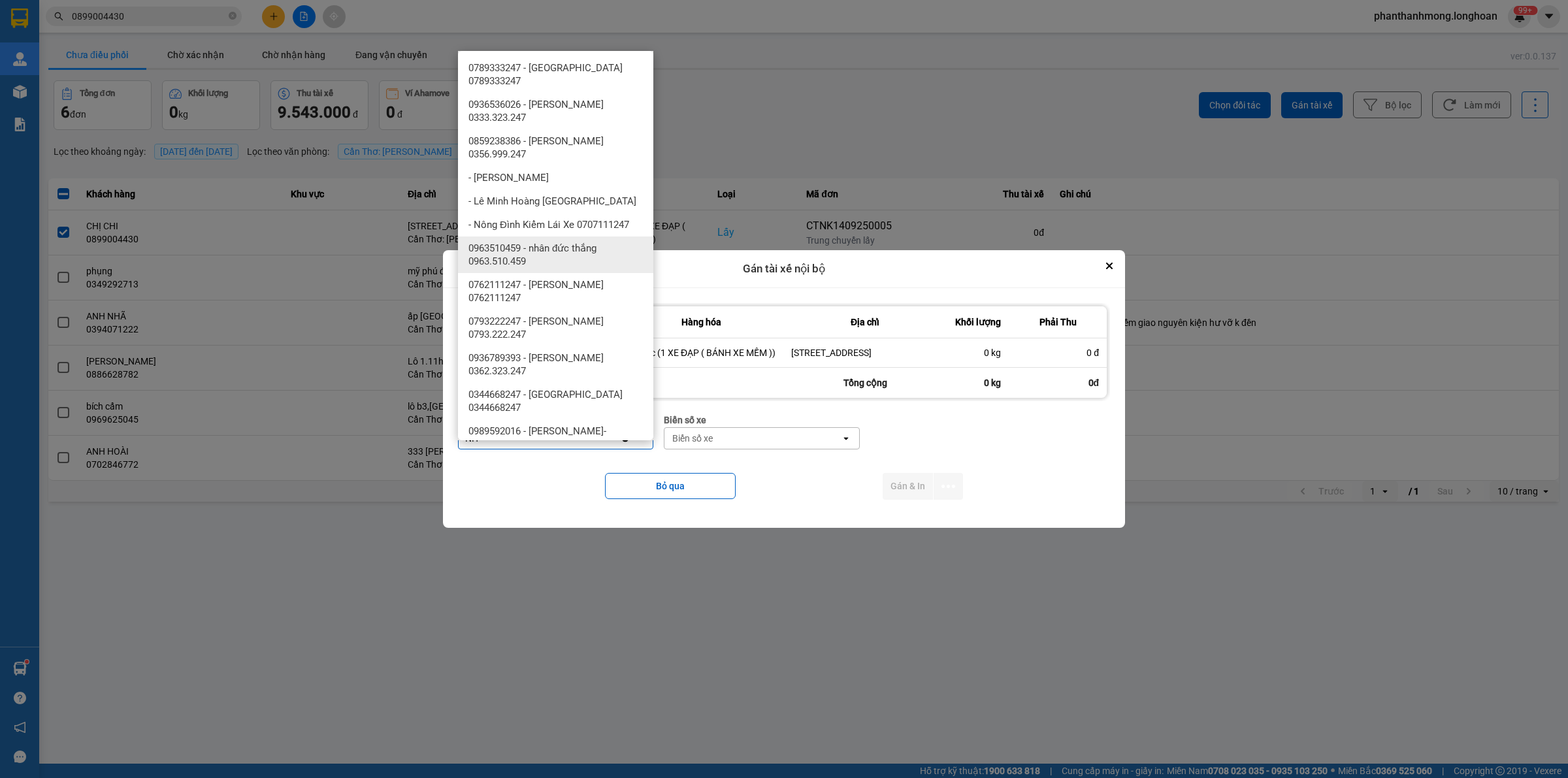
type input "N"
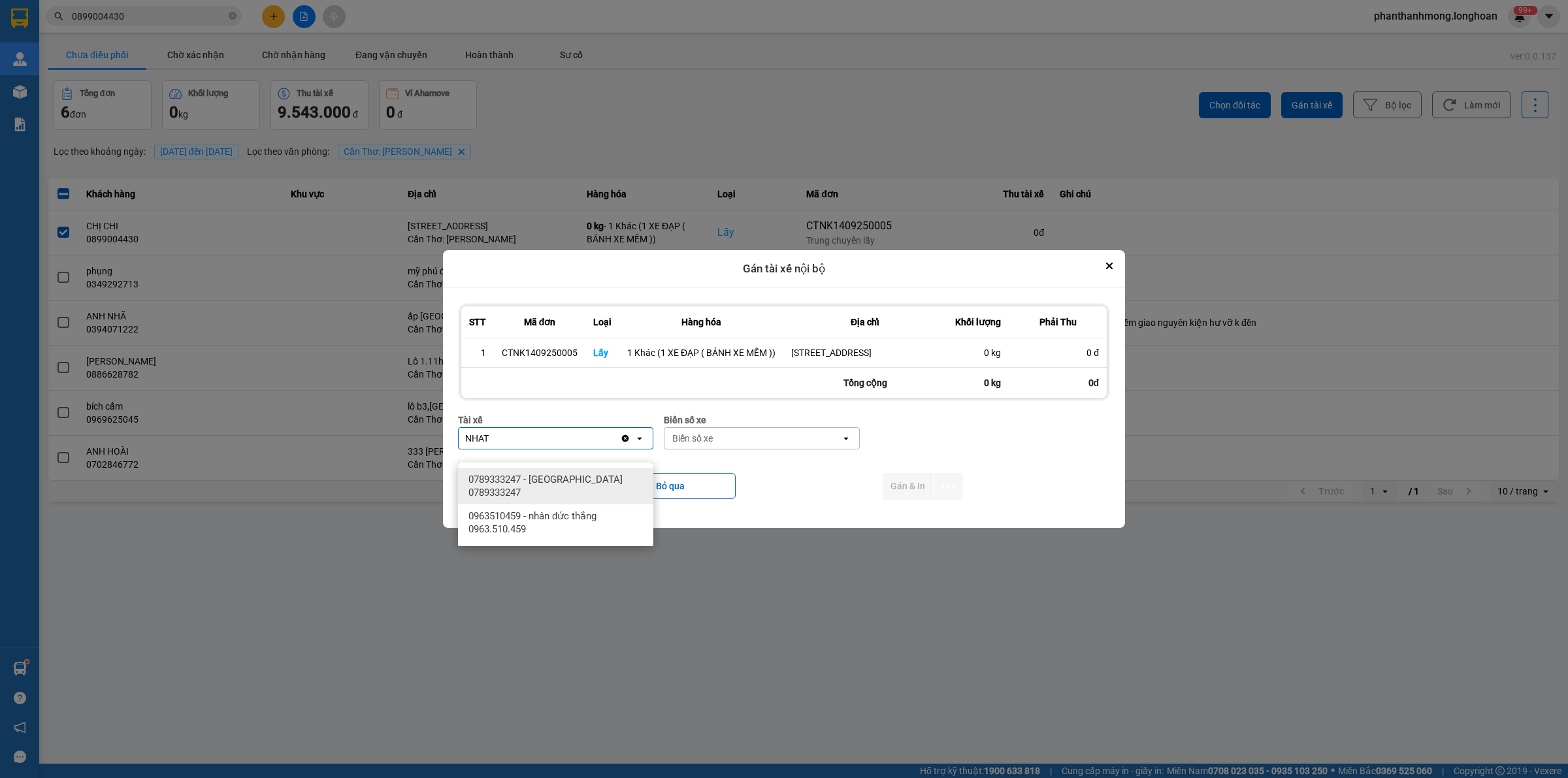
type input "NHAT"
click at [577, 498] on span "0789333247 - [GEOGRAPHIC_DATA] 0789333247" at bounding box center [558, 486] width 180 height 26
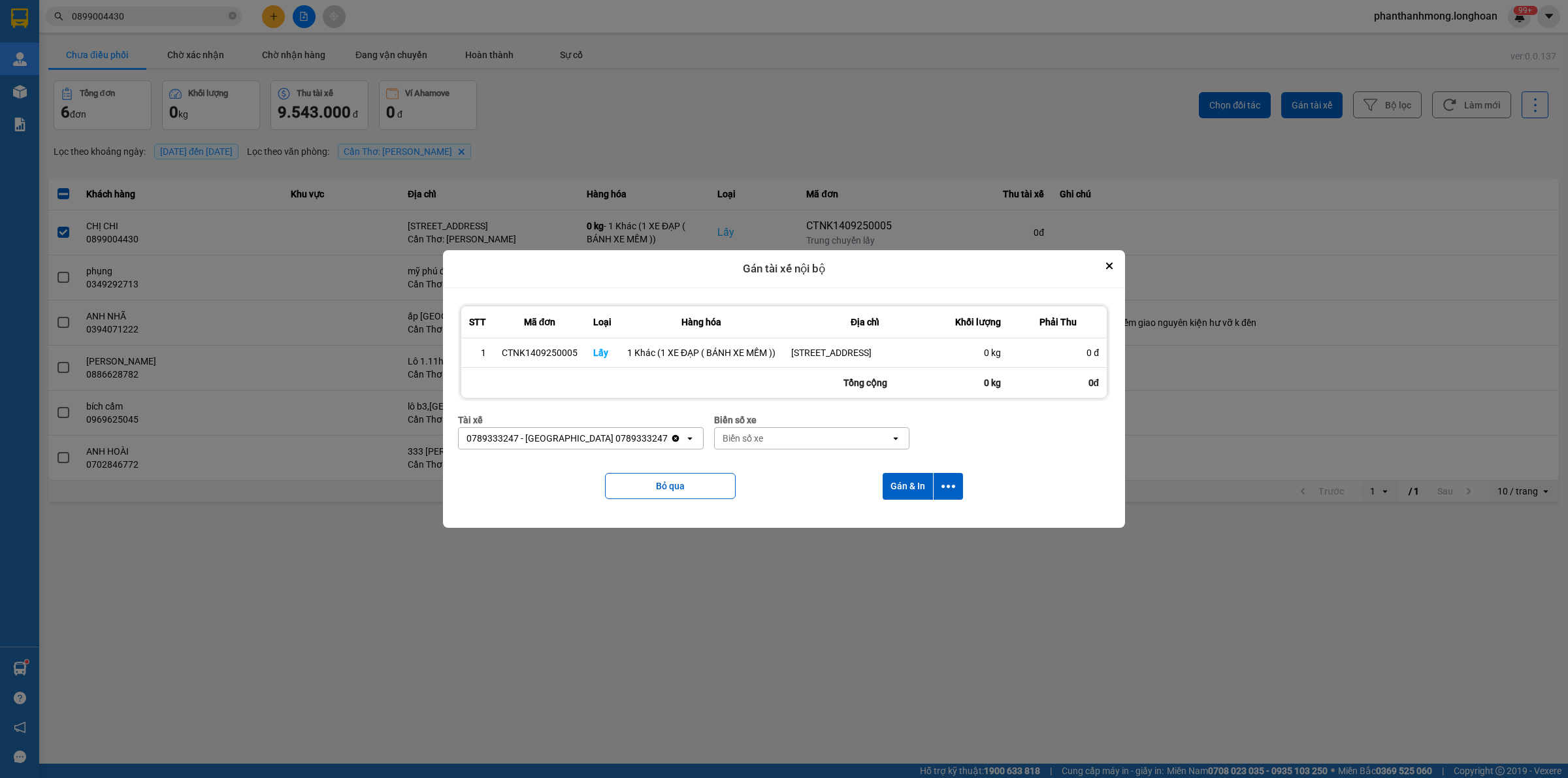
click at [763, 445] on div "Biển số xe" at bounding box center [743, 438] width 41 height 13
type input "778"
click at [776, 515] on div "29E-377.78" at bounding box center [819, 527] width 196 height 24
click at [950, 494] on icon "dialog" at bounding box center [948, 486] width 13 height 13
click at [918, 534] on span "Chỉ gán tài" at bounding box center [896, 534] width 43 height 13
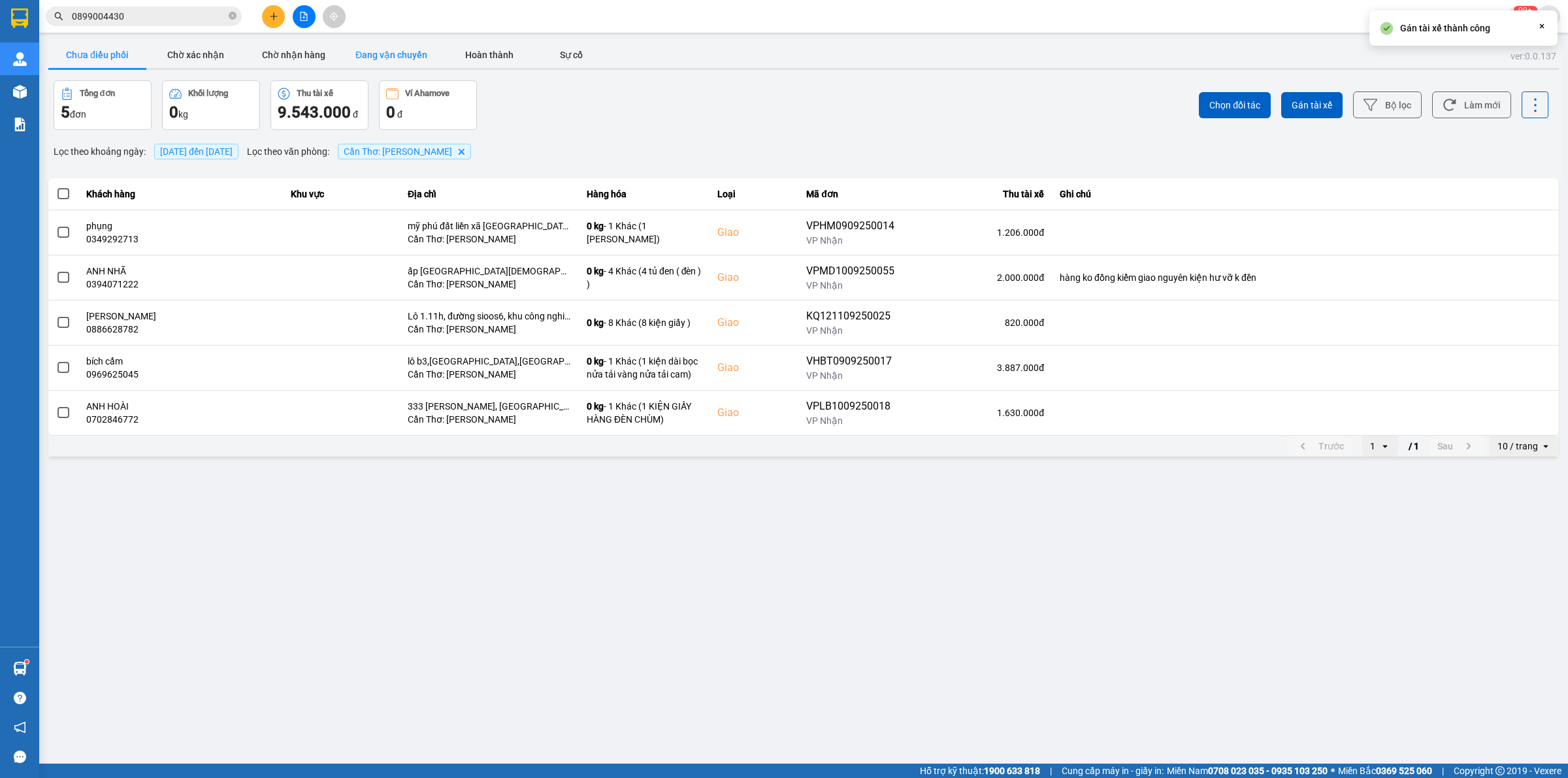
click at [368, 57] on button "Đang vận chuyển" at bounding box center [391, 54] width 98 height 26
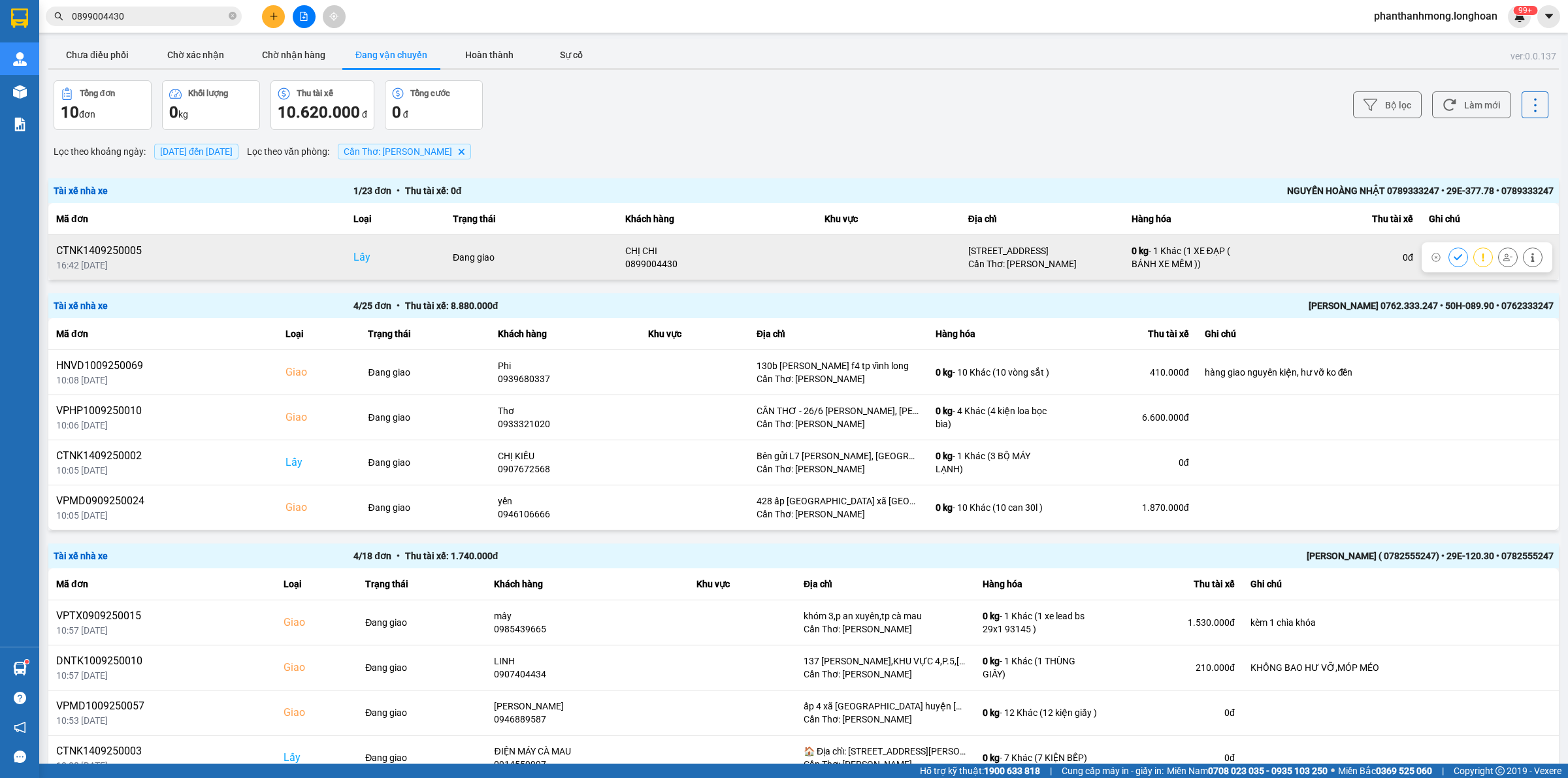
click at [1449, 260] on button at bounding box center [1458, 257] width 18 height 23
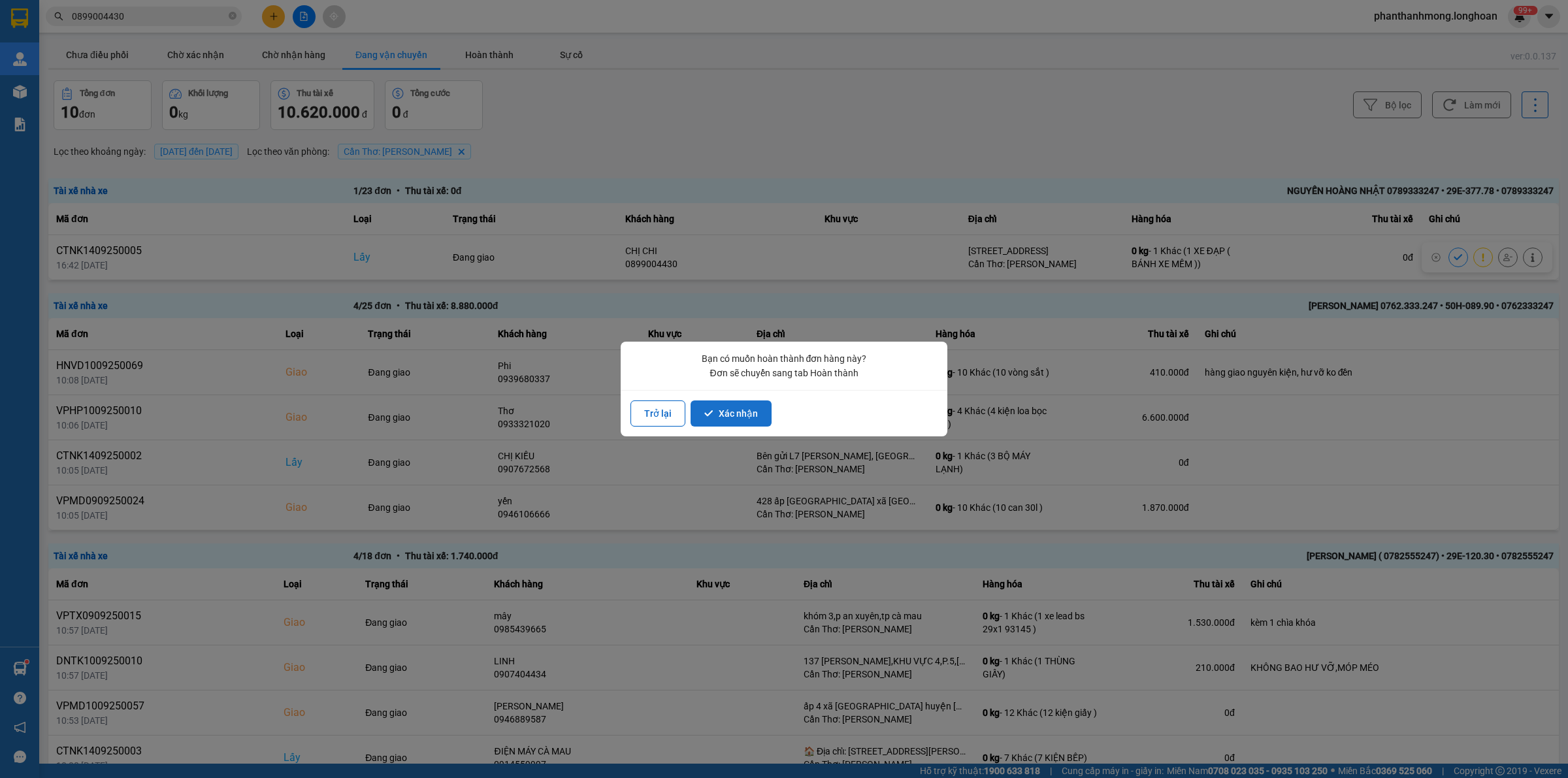
click at [763, 418] on button "Xác nhận" at bounding box center [731, 413] width 81 height 26
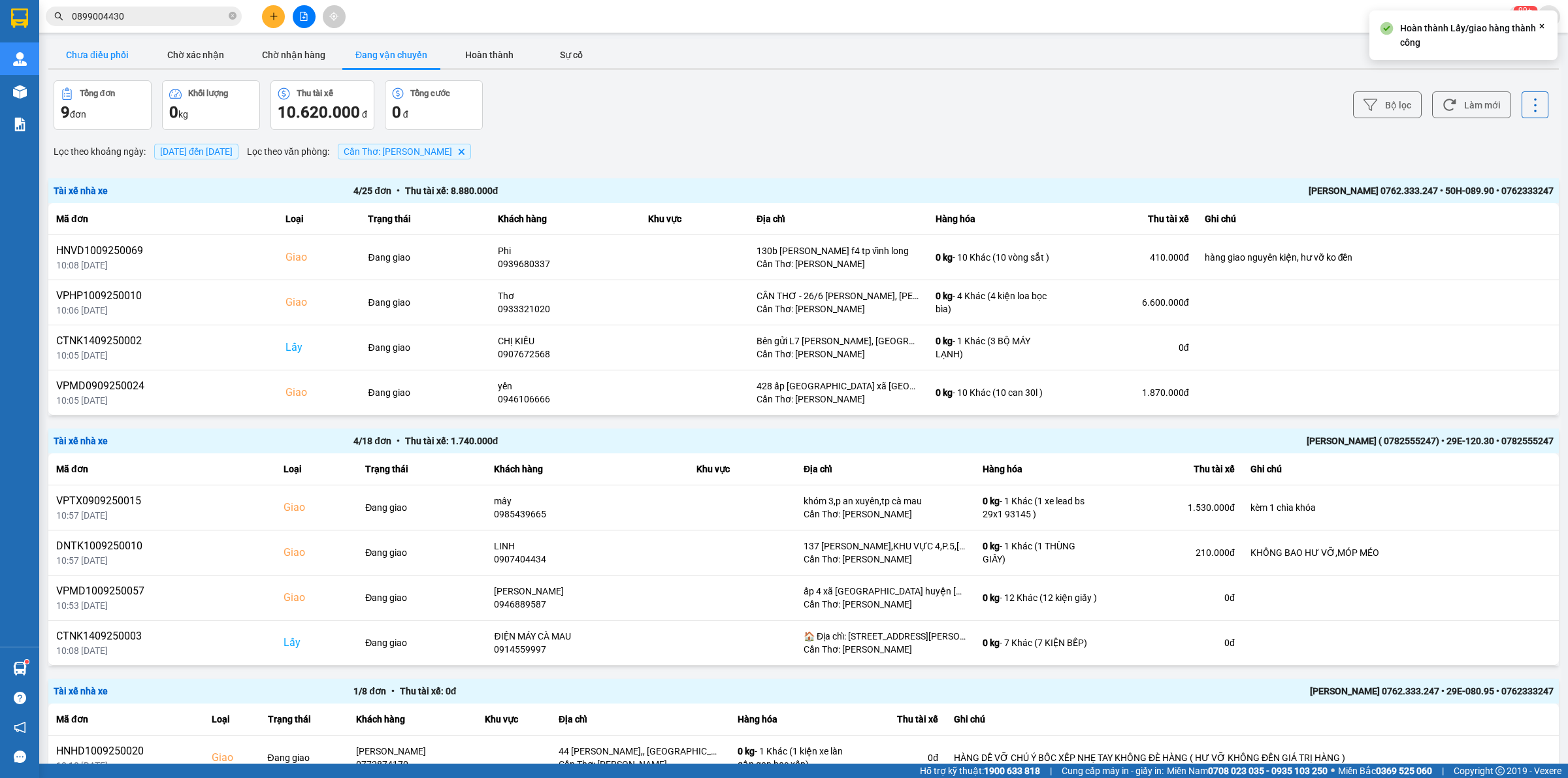
click at [96, 57] on button "Chưa điều phối" at bounding box center [97, 54] width 98 height 26
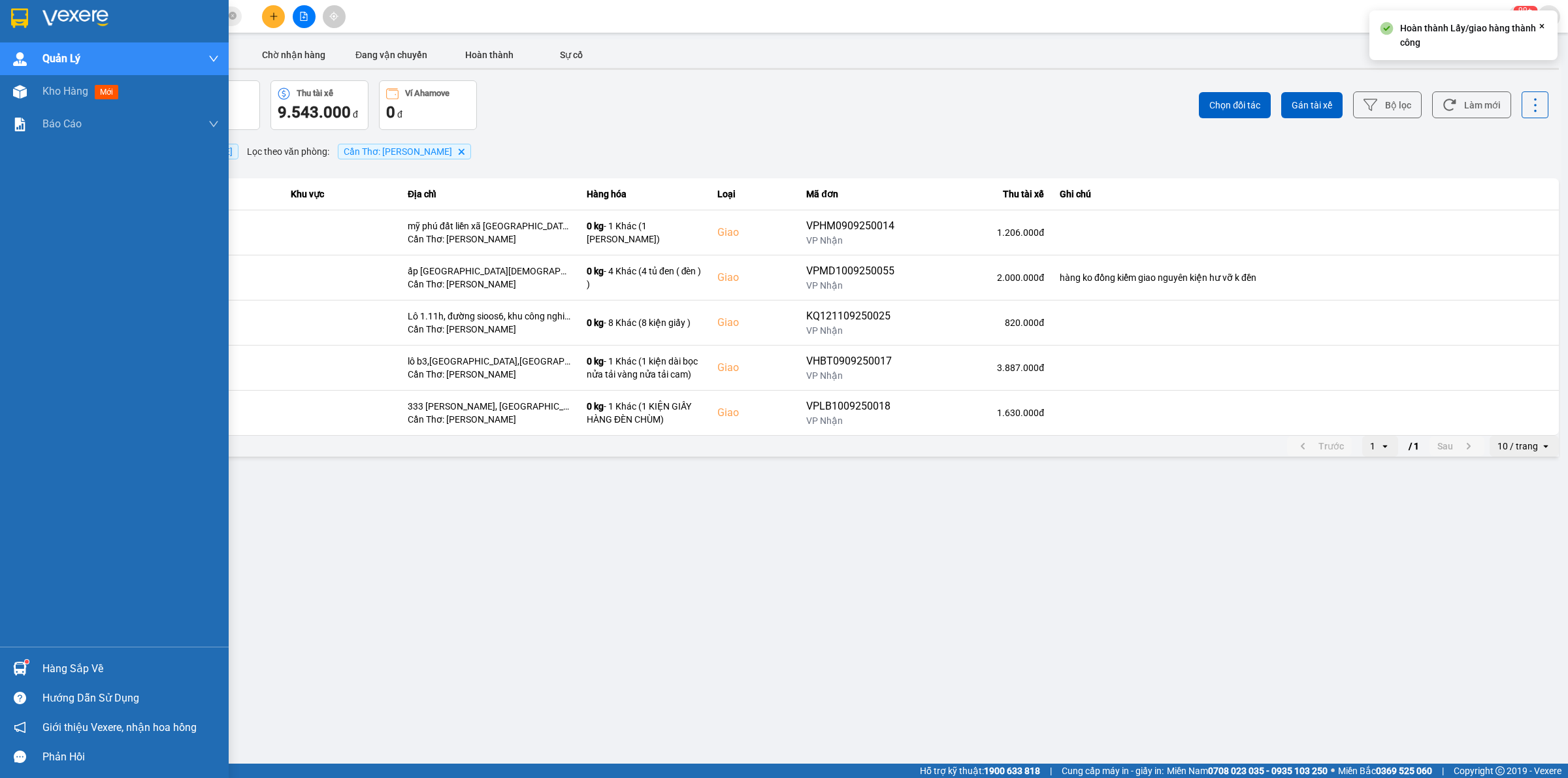
click at [27, 21] on img at bounding box center [20, 18] width 17 height 20
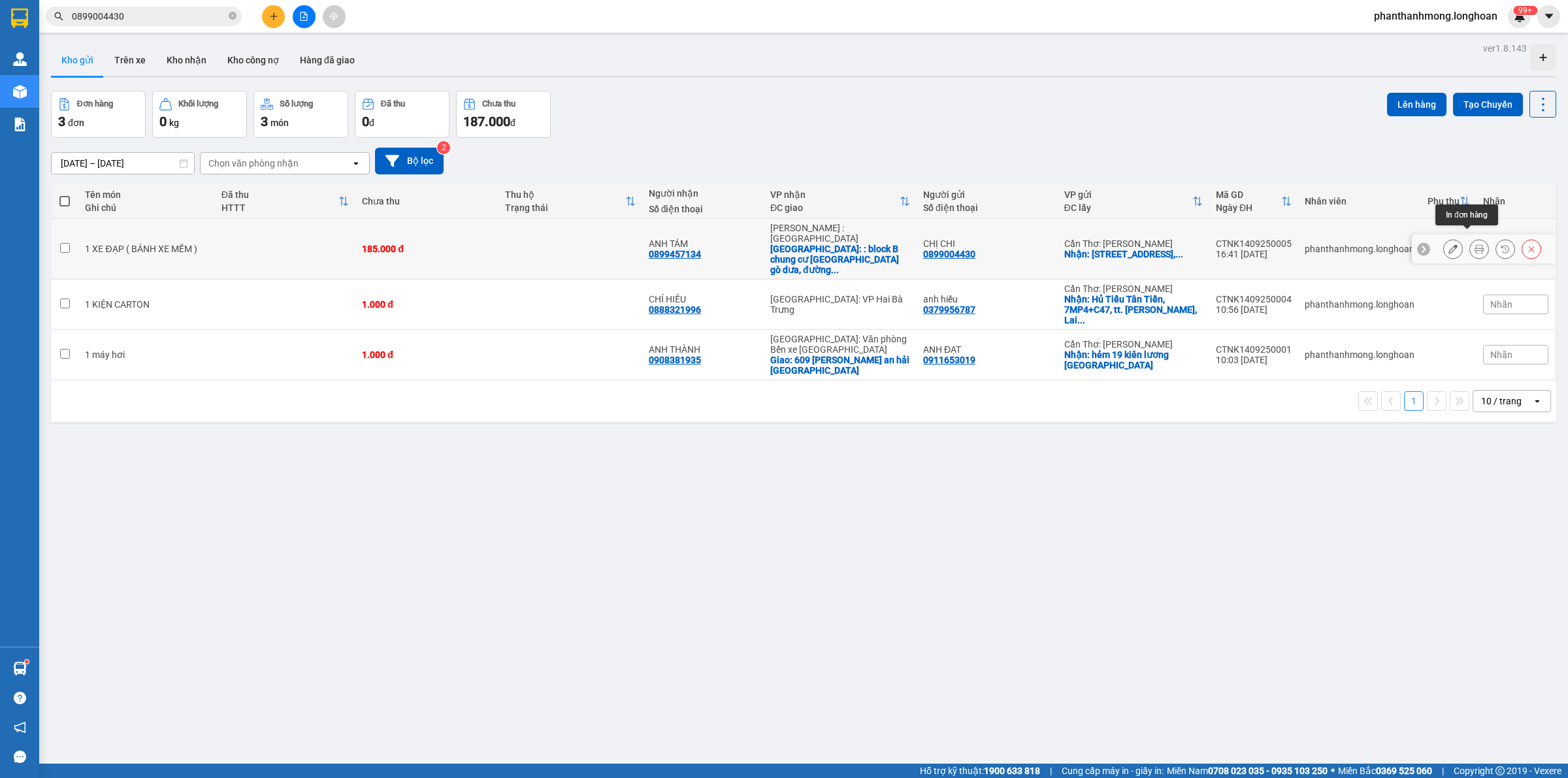
click at [1474, 244] on icon at bounding box center [1479, 249] width 9 height 9
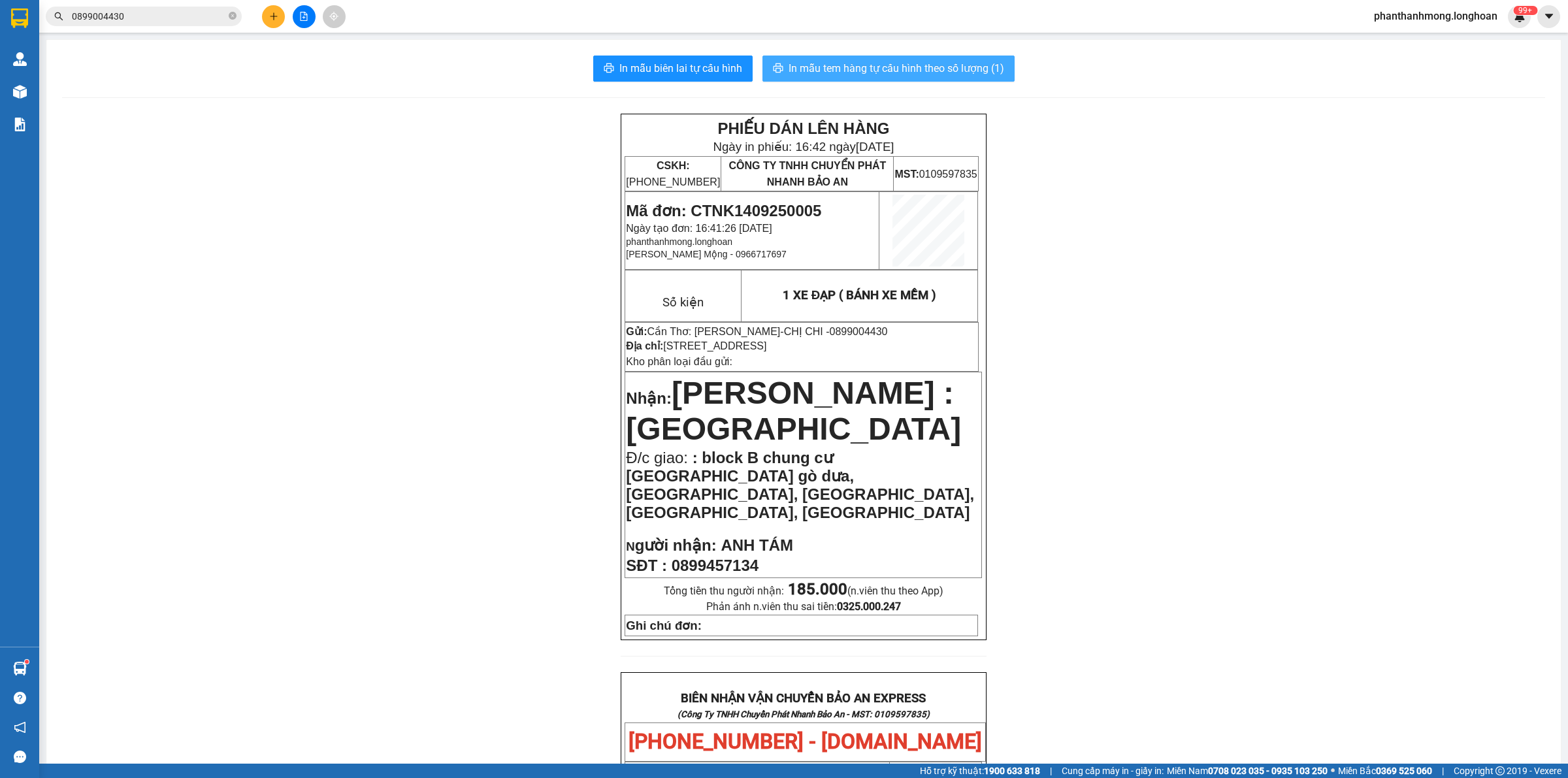
click at [938, 66] on span "In mẫu tem hàng tự cấu hình theo số lượng (1)" at bounding box center [896, 68] width 215 height 17
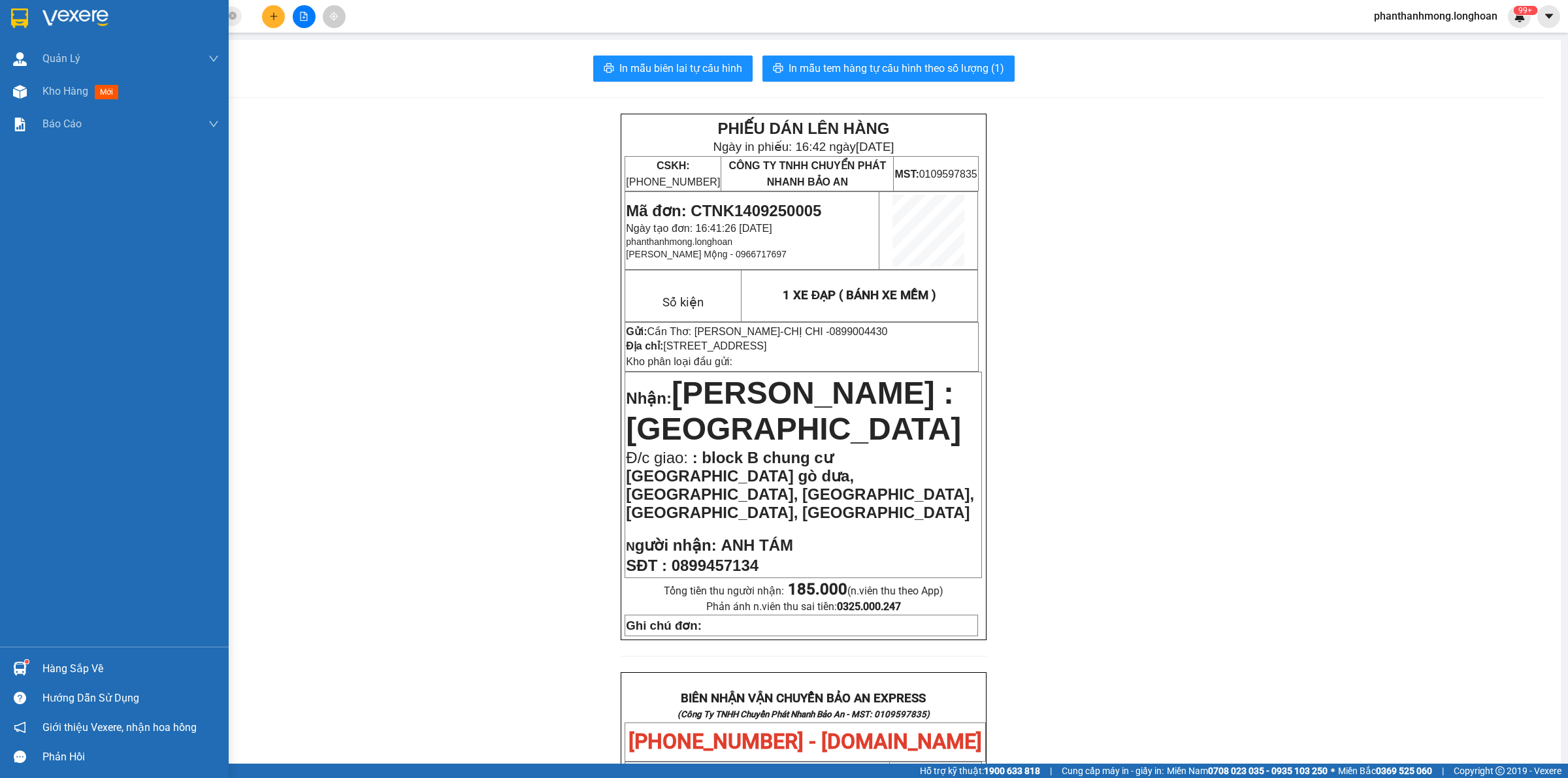
click at [20, 14] on img at bounding box center [20, 18] width 17 height 20
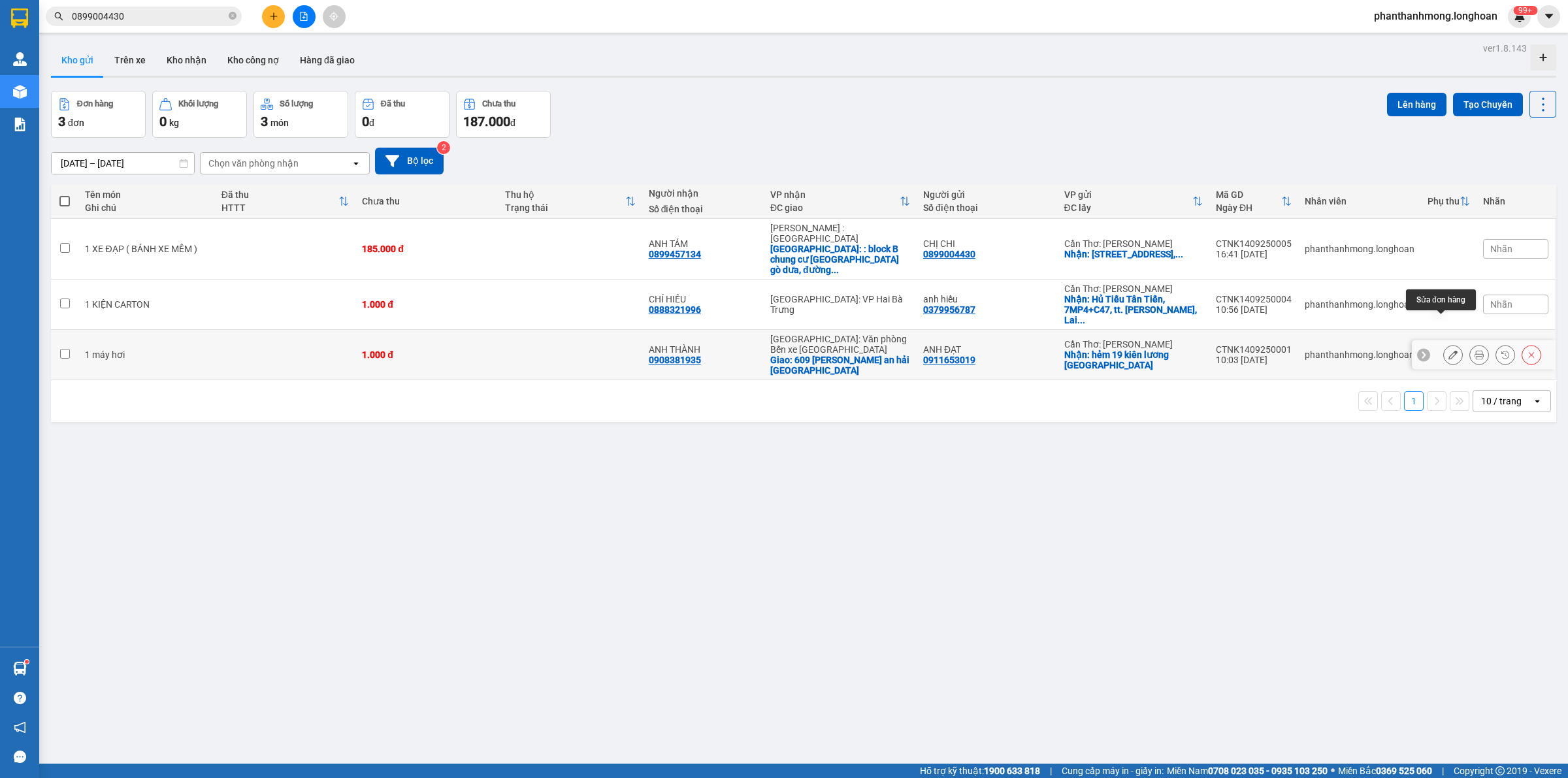
click at [1444, 343] on button at bounding box center [1452, 354] width 18 height 23
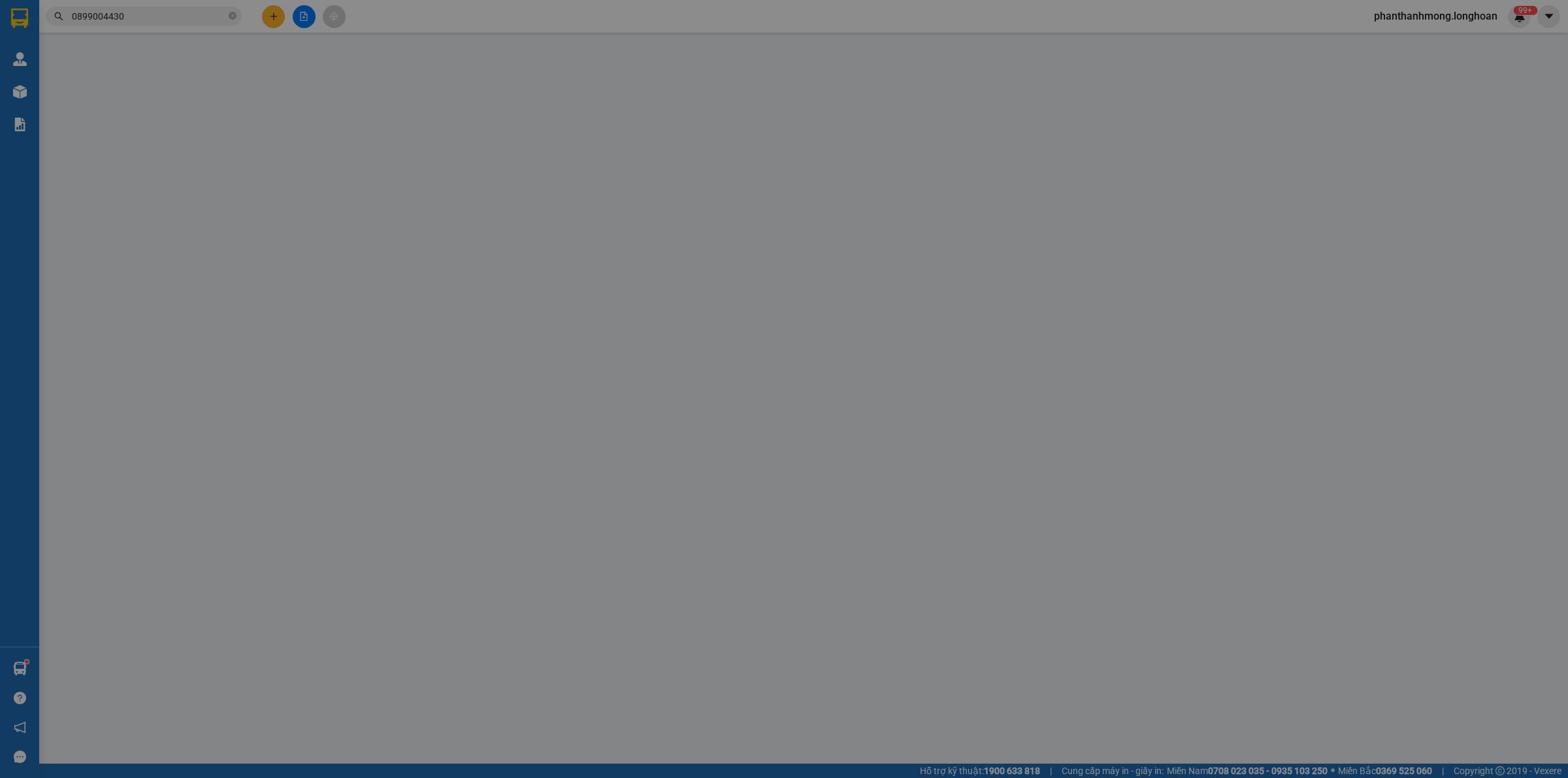
type input "0911653019"
type input "ANH ĐẠT"
checkbox input "true"
type input "hẻm 19 kiên lương [GEOGRAPHIC_DATA]"
type input "0908381935"
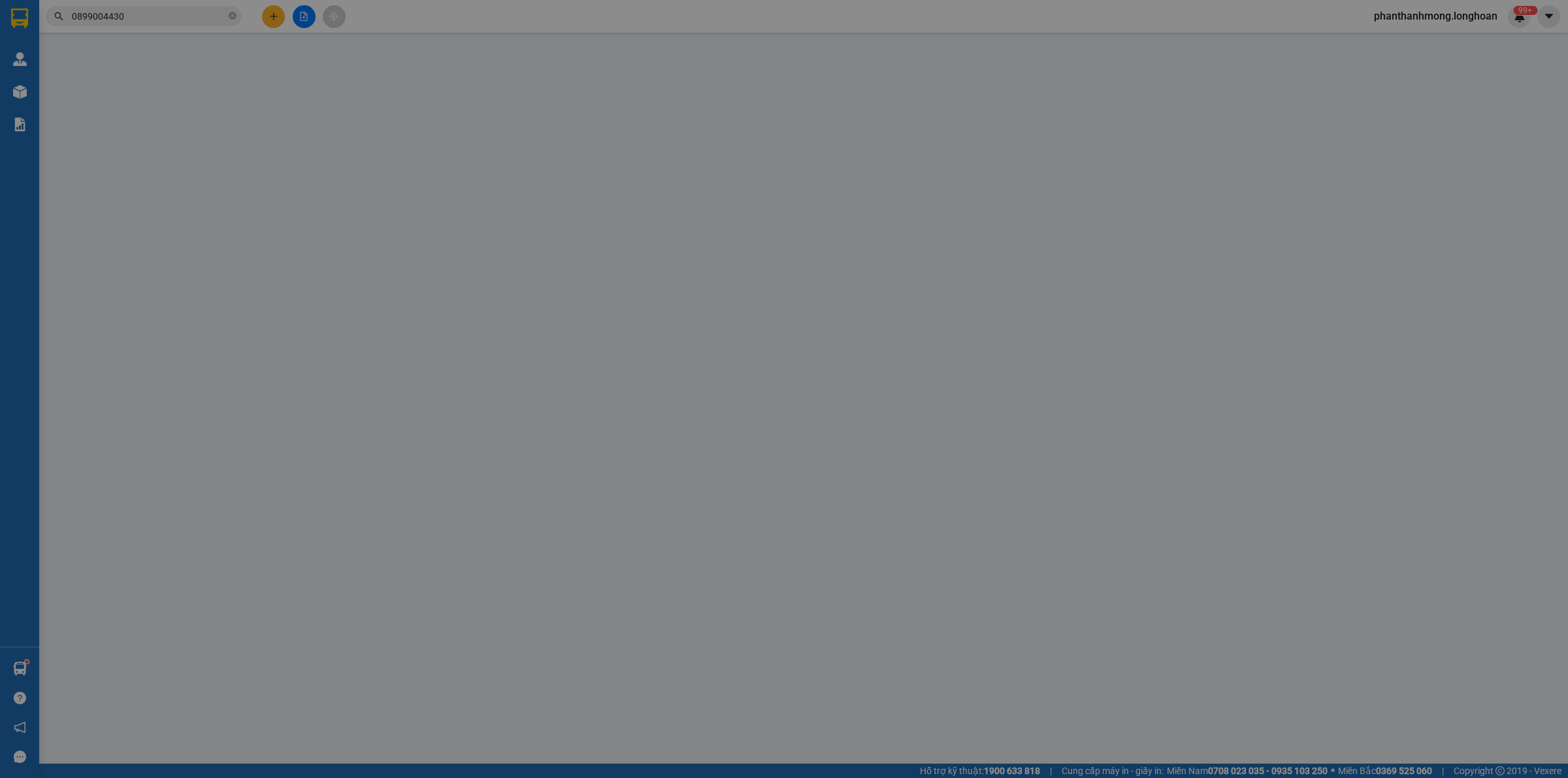
type input "ANH THÀNH"
checkbox input "true"
type input "609 [PERSON_NAME] [PERSON_NAME] đông an hải [GEOGRAPHIC_DATA]"
type input "1.000"
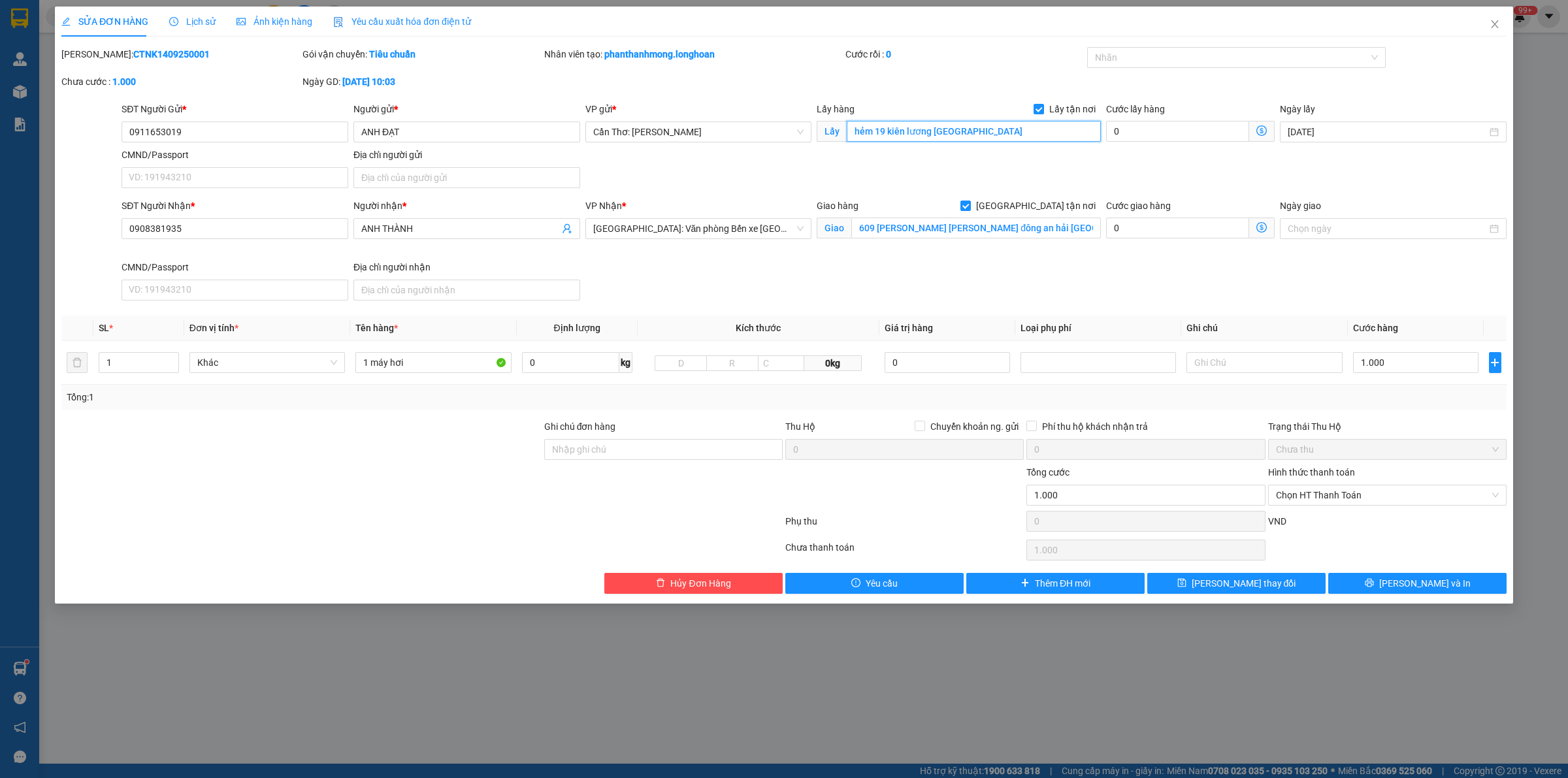
click at [1024, 126] on input "hẻm 19 kiên lương [GEOGRAPHIC_DATA]" at bounding box center [973, 131] width 254 height 21
click at [1138, 128] on input "0" at bounding box center [1177, 131] width 143 height 21
type input "1.006"
type input "6"
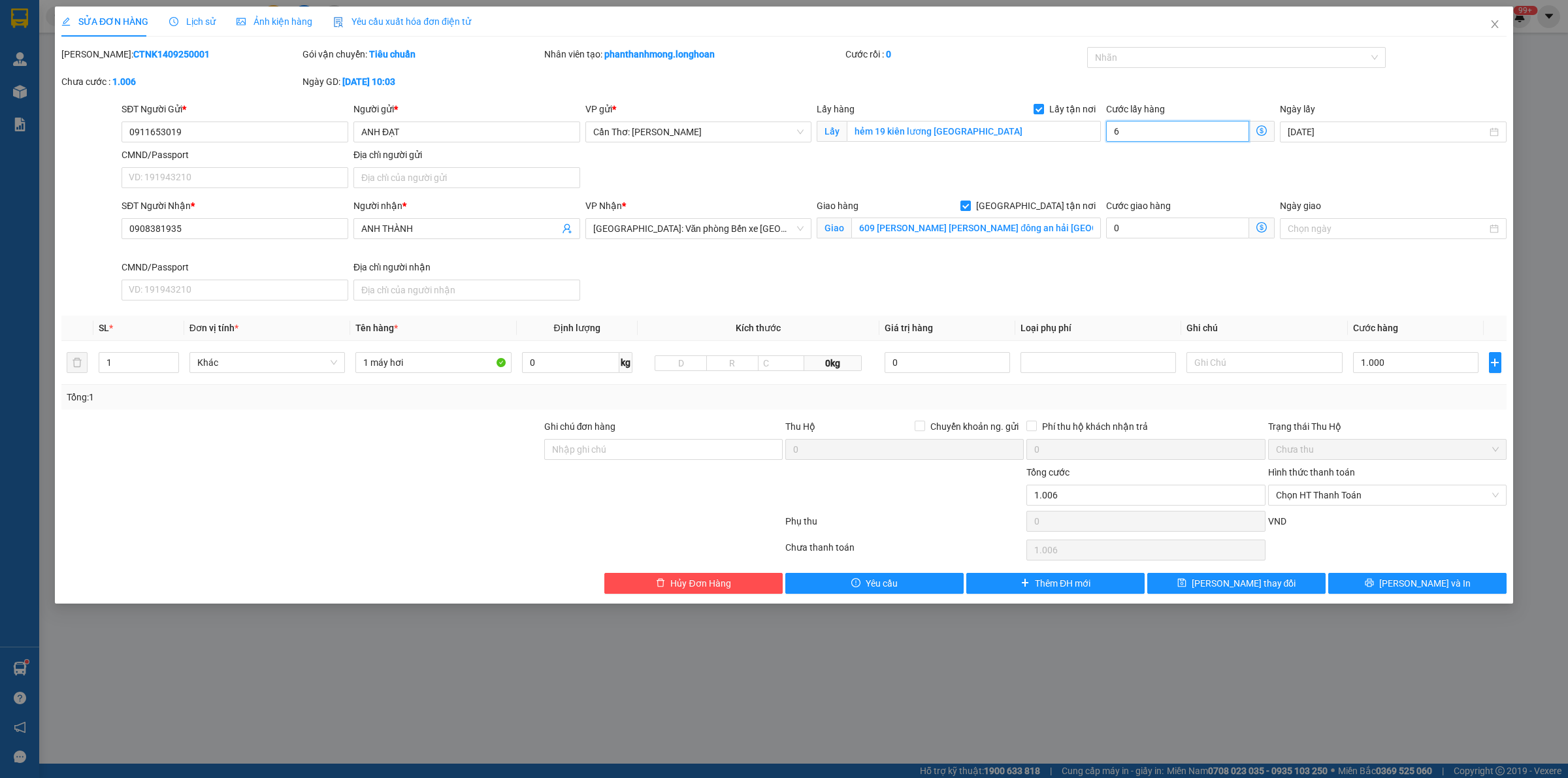
type input "1.065"
type input "650"
type input "1.650"
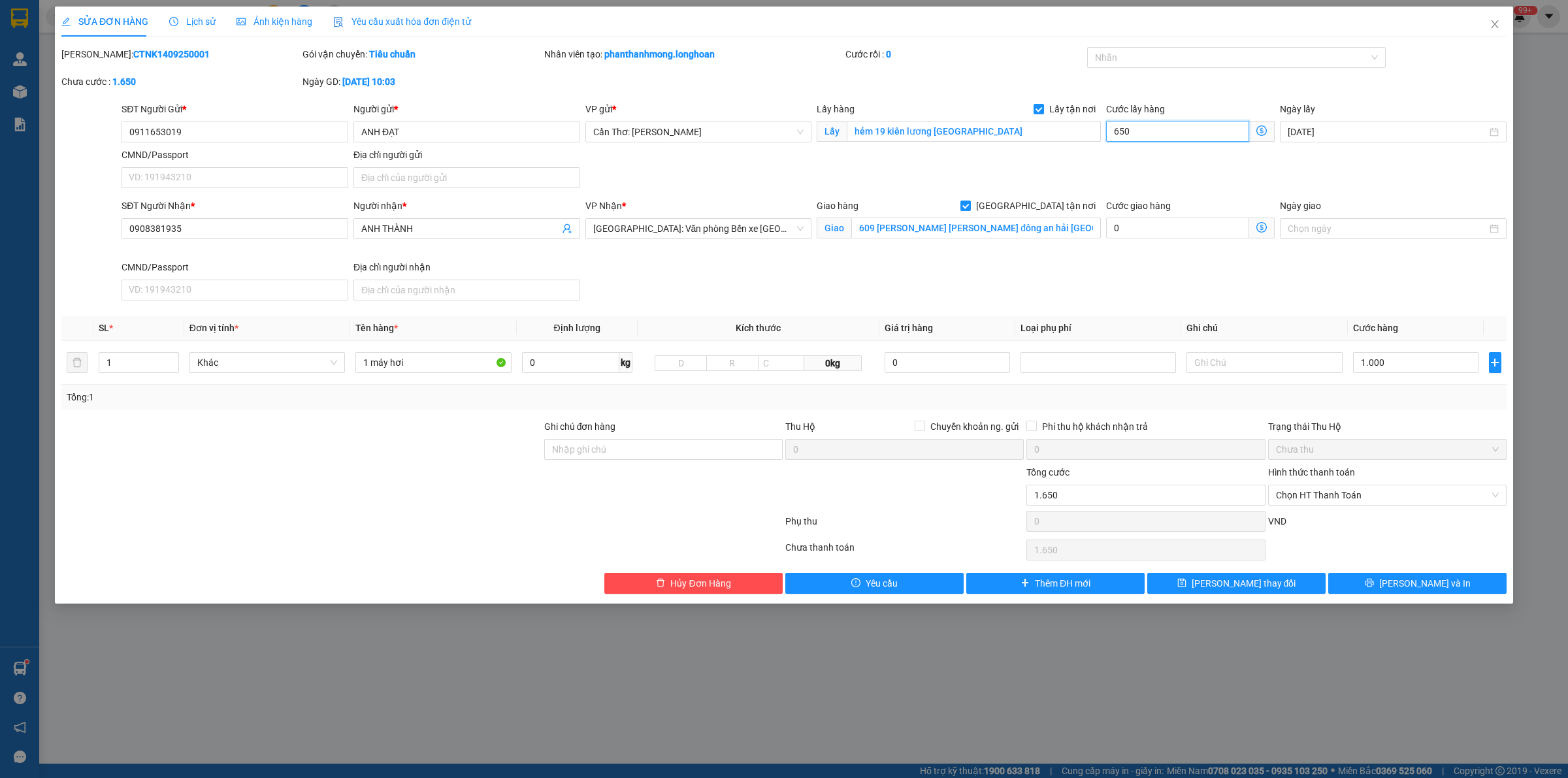
type input "7.500"
type input "65.000"
type input "66.000"
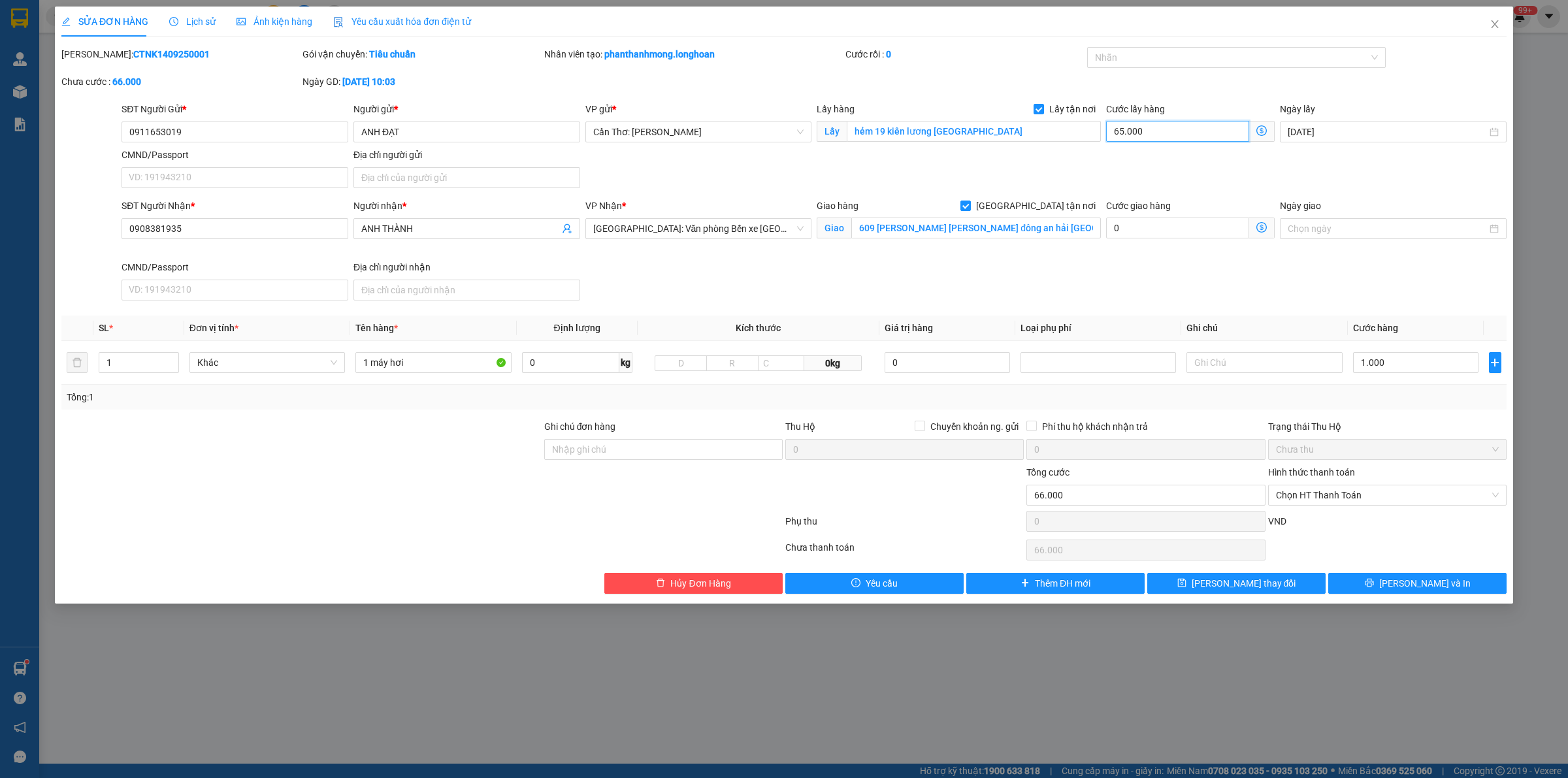
click at [1138, 128] on input "65.000" at bounding box center [1177, 131] width 143 height 21
type input "0"
type input "1.000"
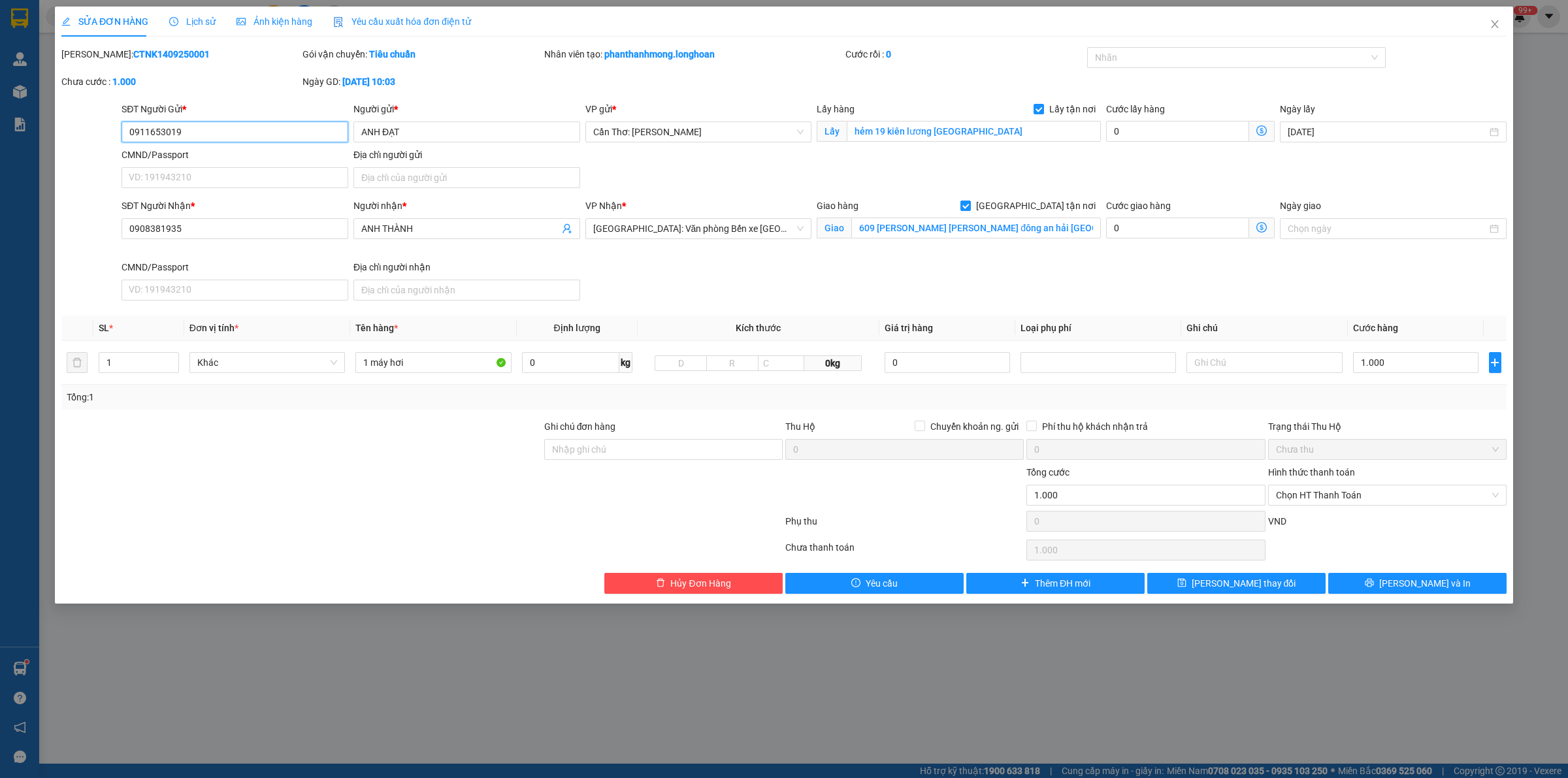
click at [268, 135] on input "0911653019" at bounding box center [235, 132] width 226 height 21
click at [1127, 133] on input "0" at bounding box center [1177, 131] width 143 height 21
type input "1.001"
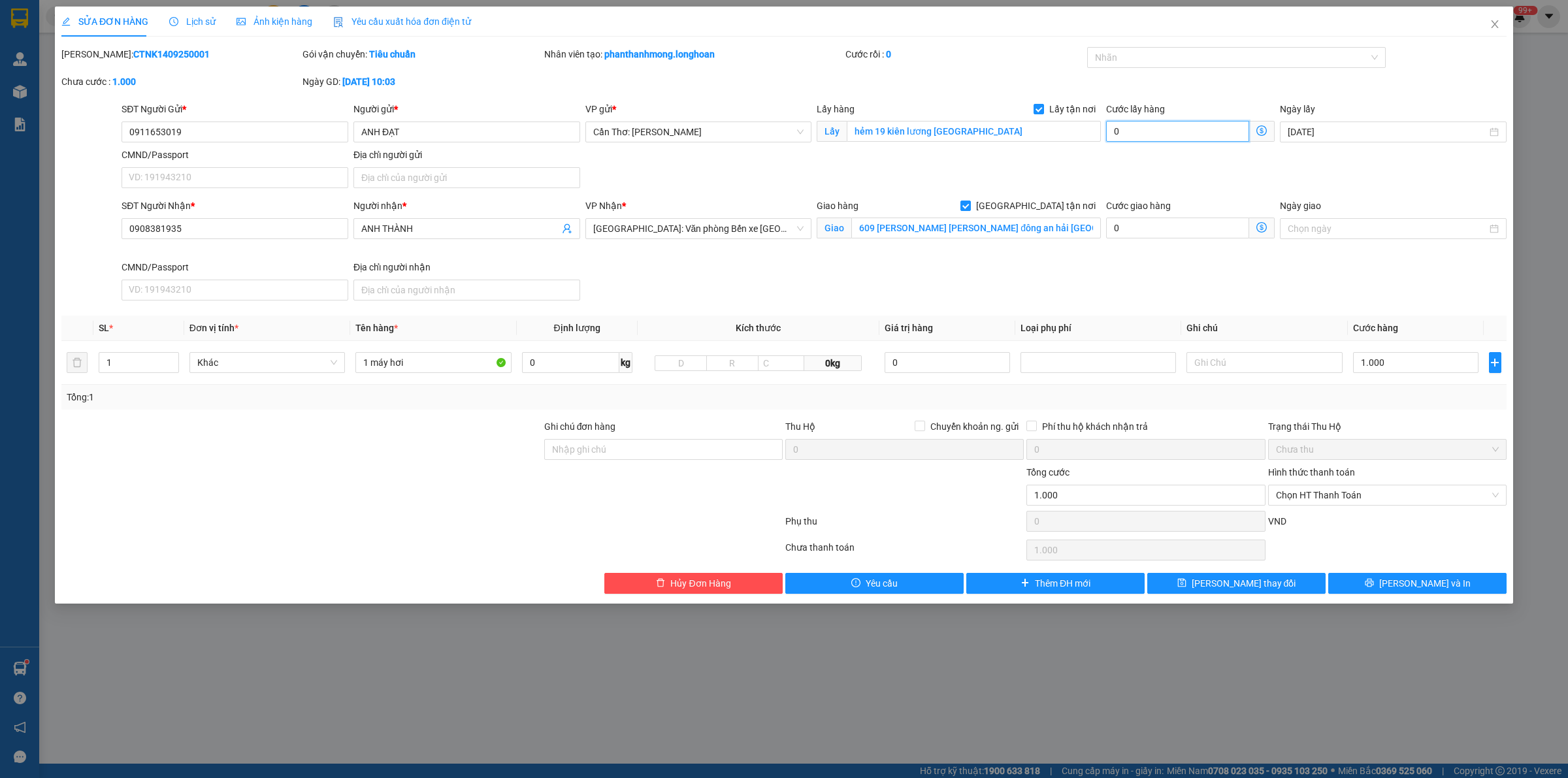
type input "1"
type input "1.010"
type input "10"
type input "1.100"
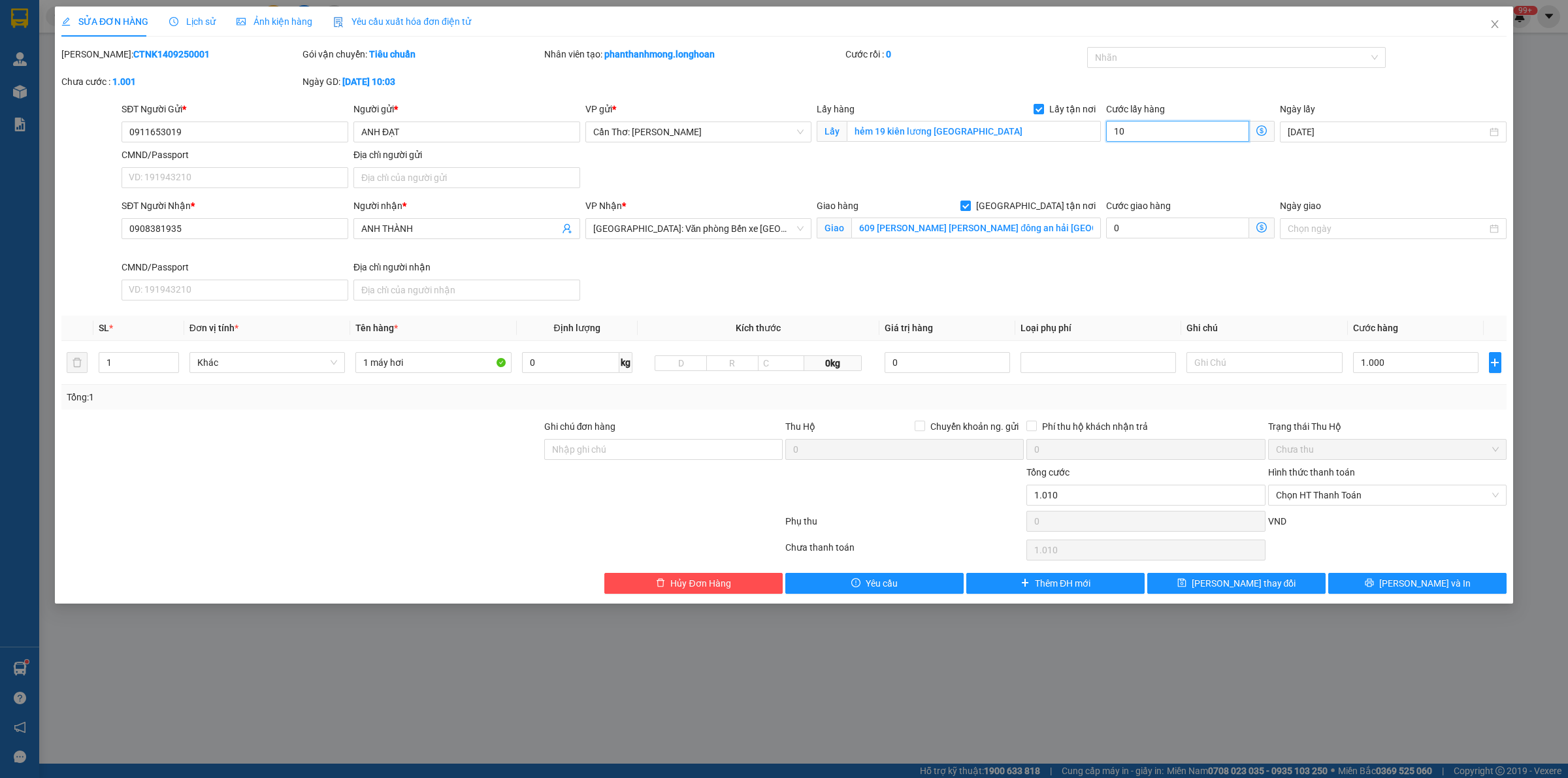
type input "1.100"
type input "1.000"
type input "2.000"
type input "11.000"
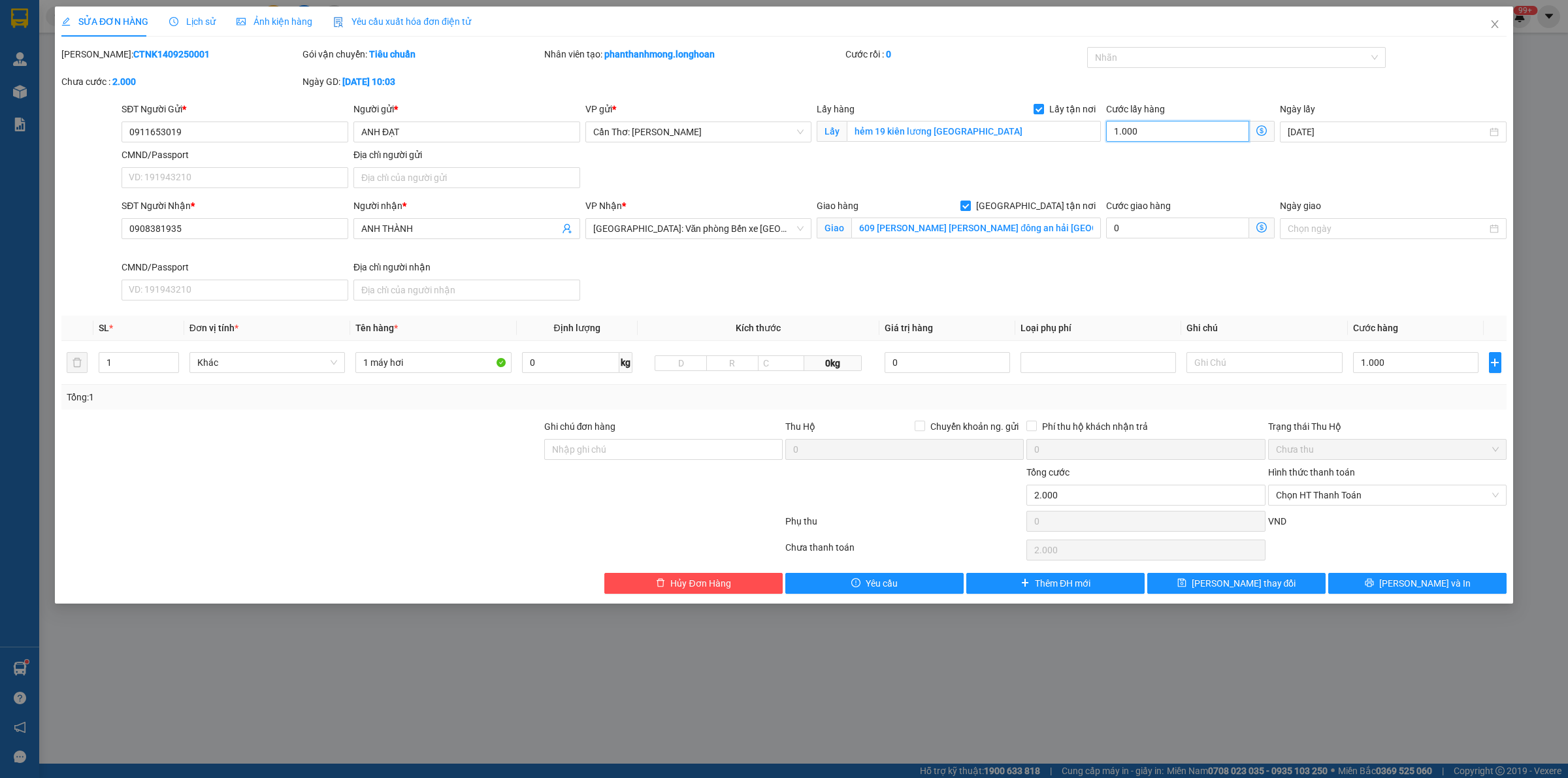
type input "11.000"
type input "10.000"
type input "101.000"
type input "100.000"
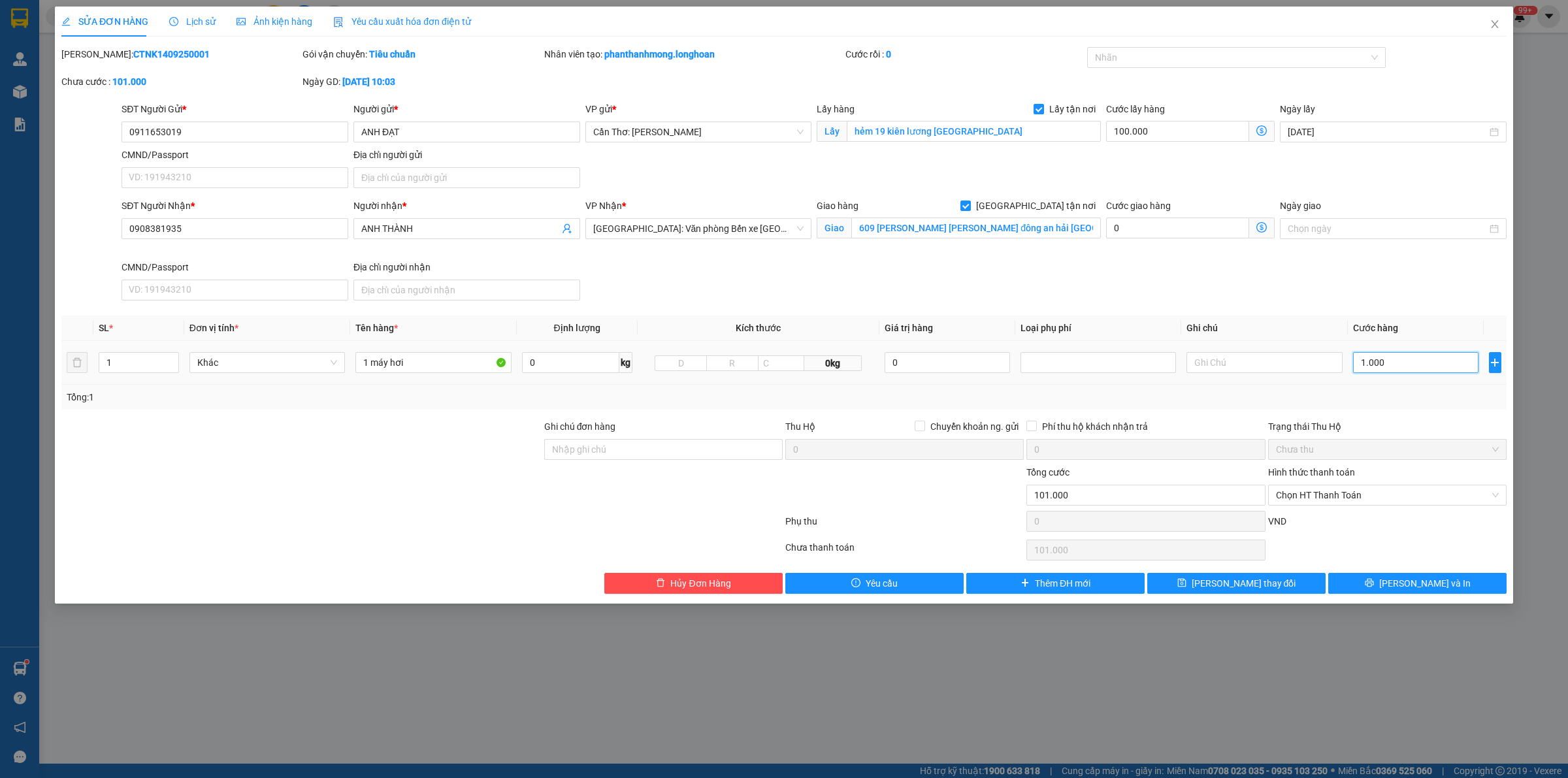
click at [1382, 360] on input "1.000" at bounding box center [1416, 362] width 126 height 21
type input "100.001"
type input "15"
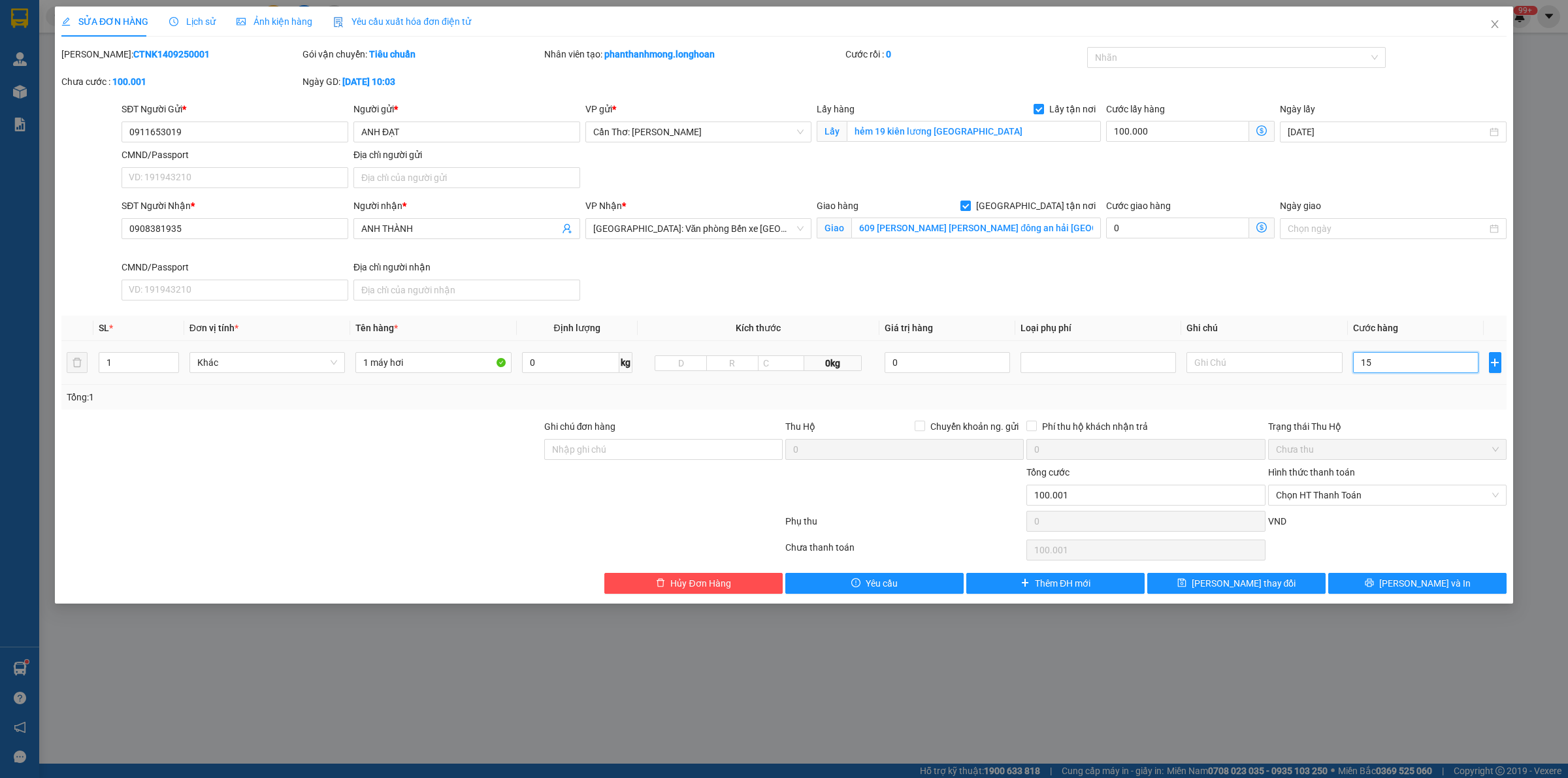
type input "100.015"
type input "100.150"
type input "150"
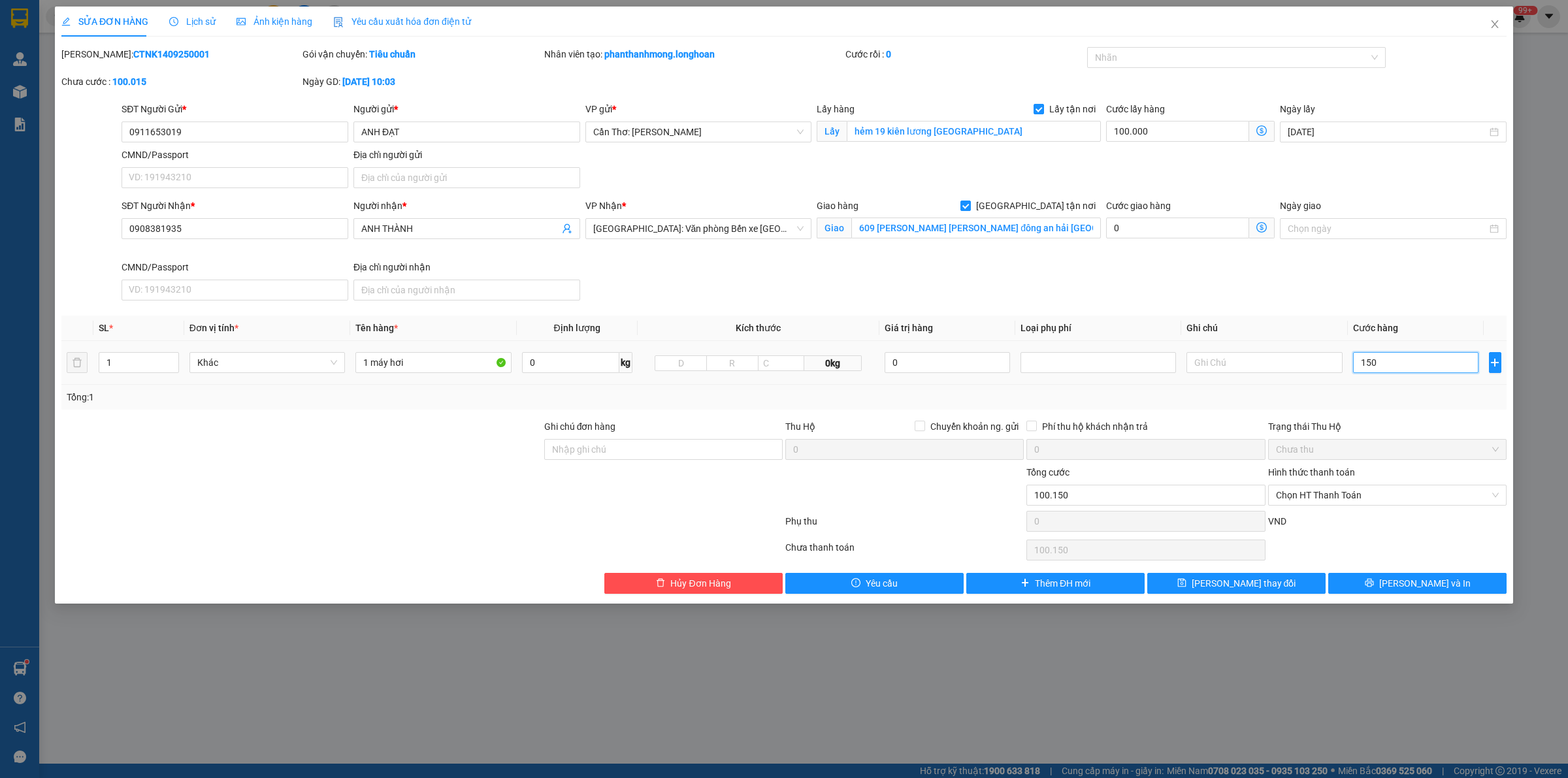
type input "101.500"
type input "1.500"
type input "115.000"
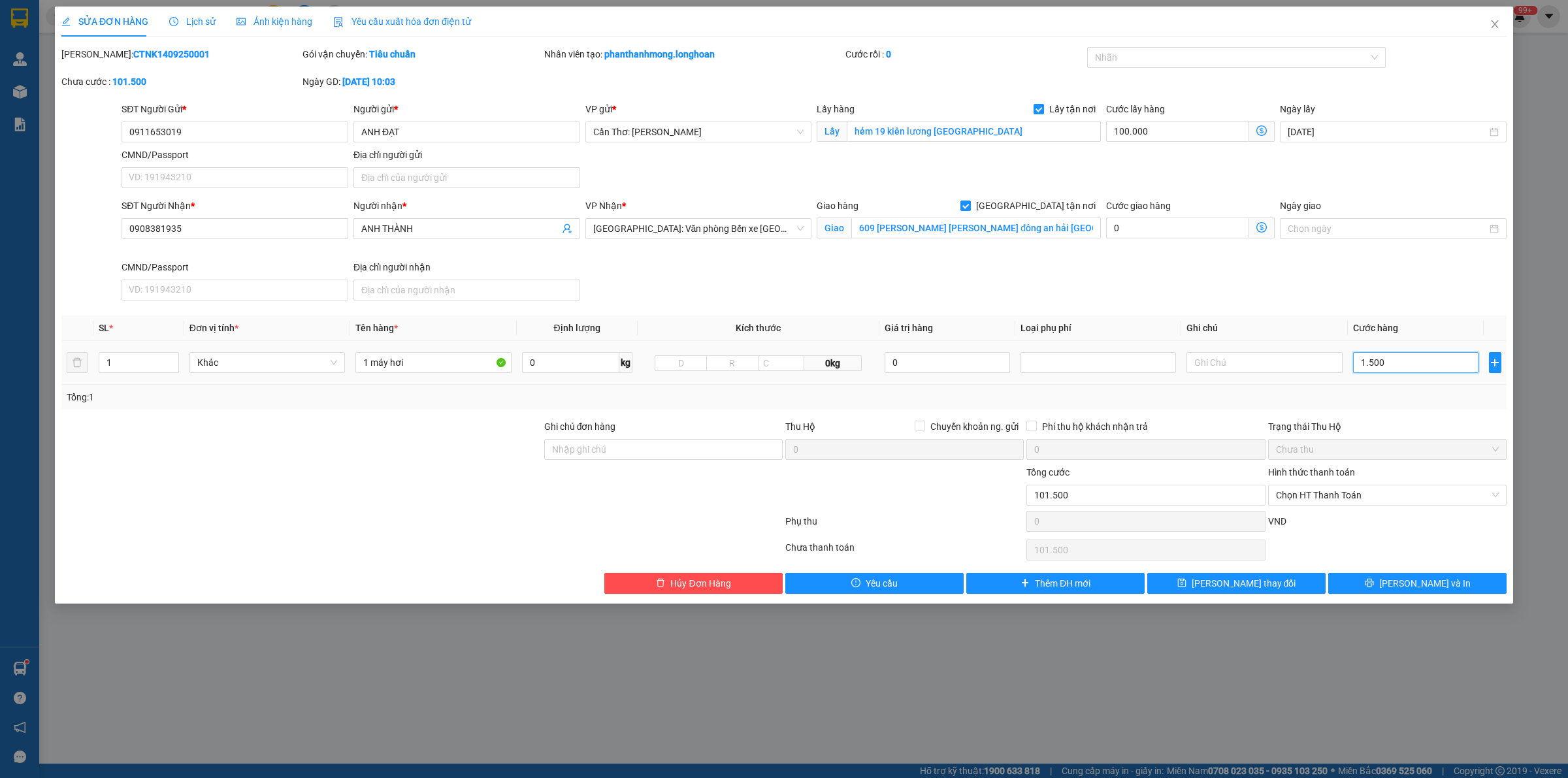
type input "15.000"
type input "250.000"
type input "150.000"
click at [1413, 366] on input "150.000" at bounding box center [1416, 362] width 126 height 21
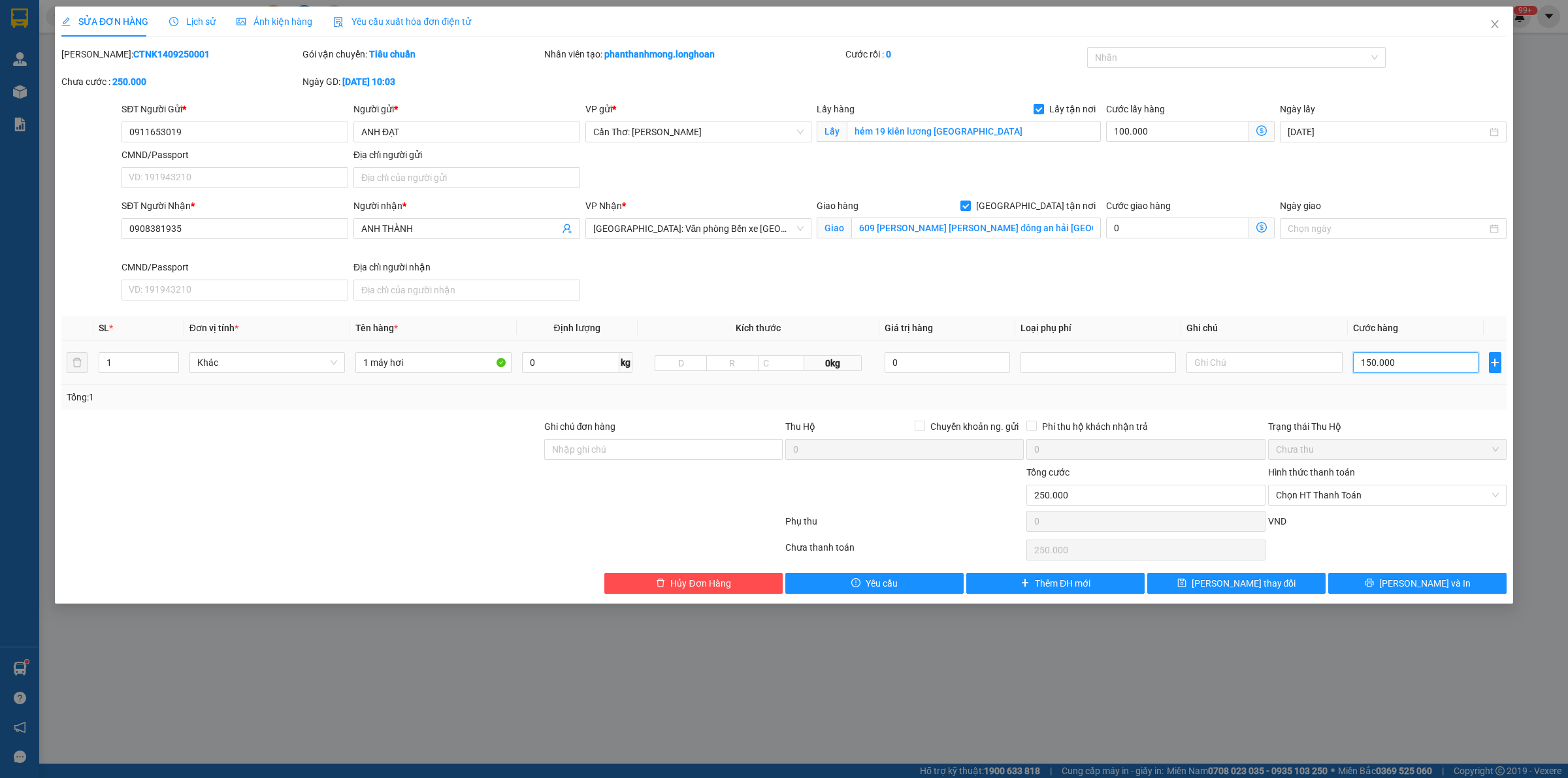
click at [1413, 366] on input "150.000" at bounding box center [1416, 362] width 126 height 21
type input "100.002"
type input "20"
type input "100.020"
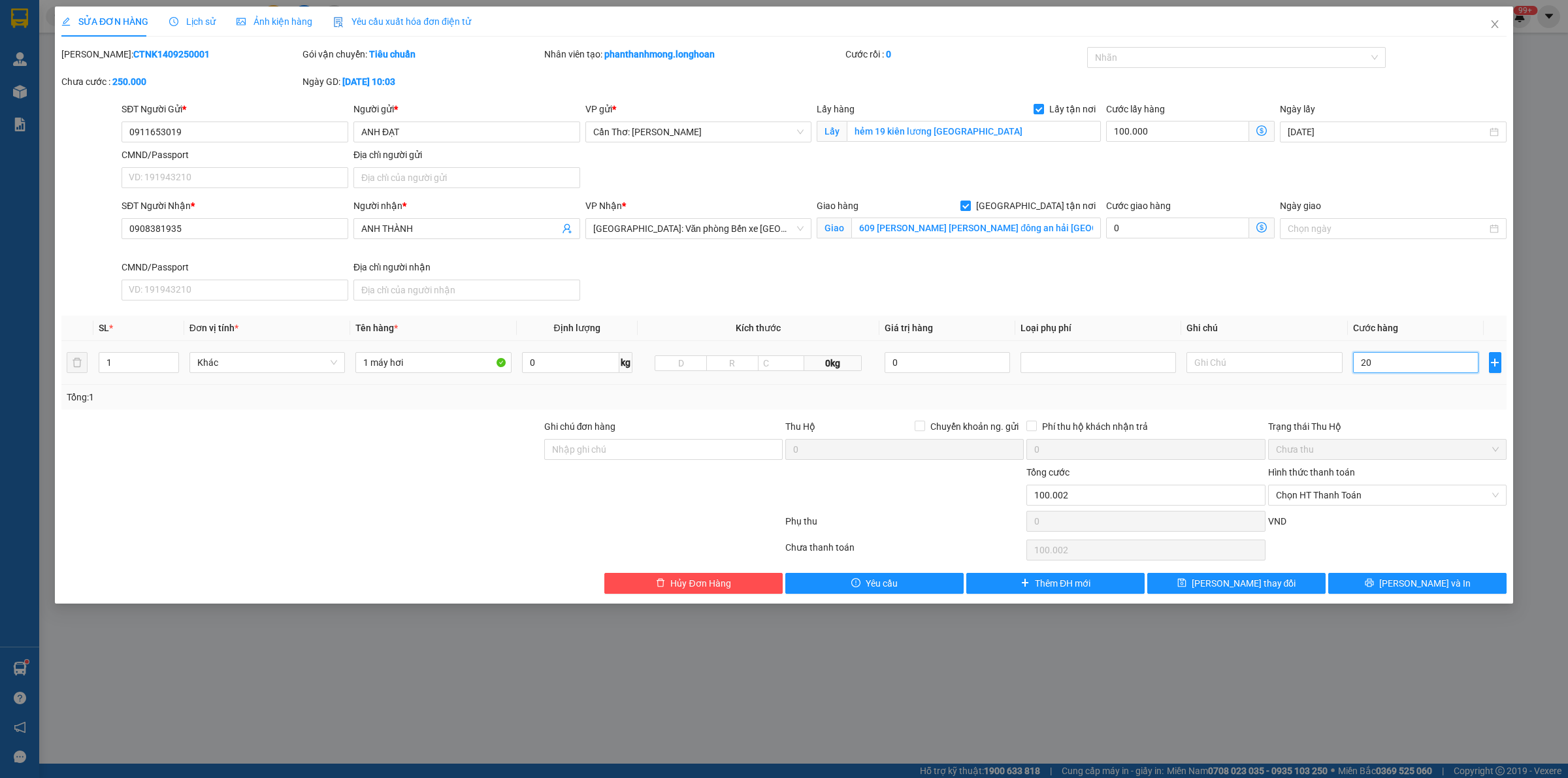
type input "100.020"
type input "100.200"
type input "200"
type input "102.000"
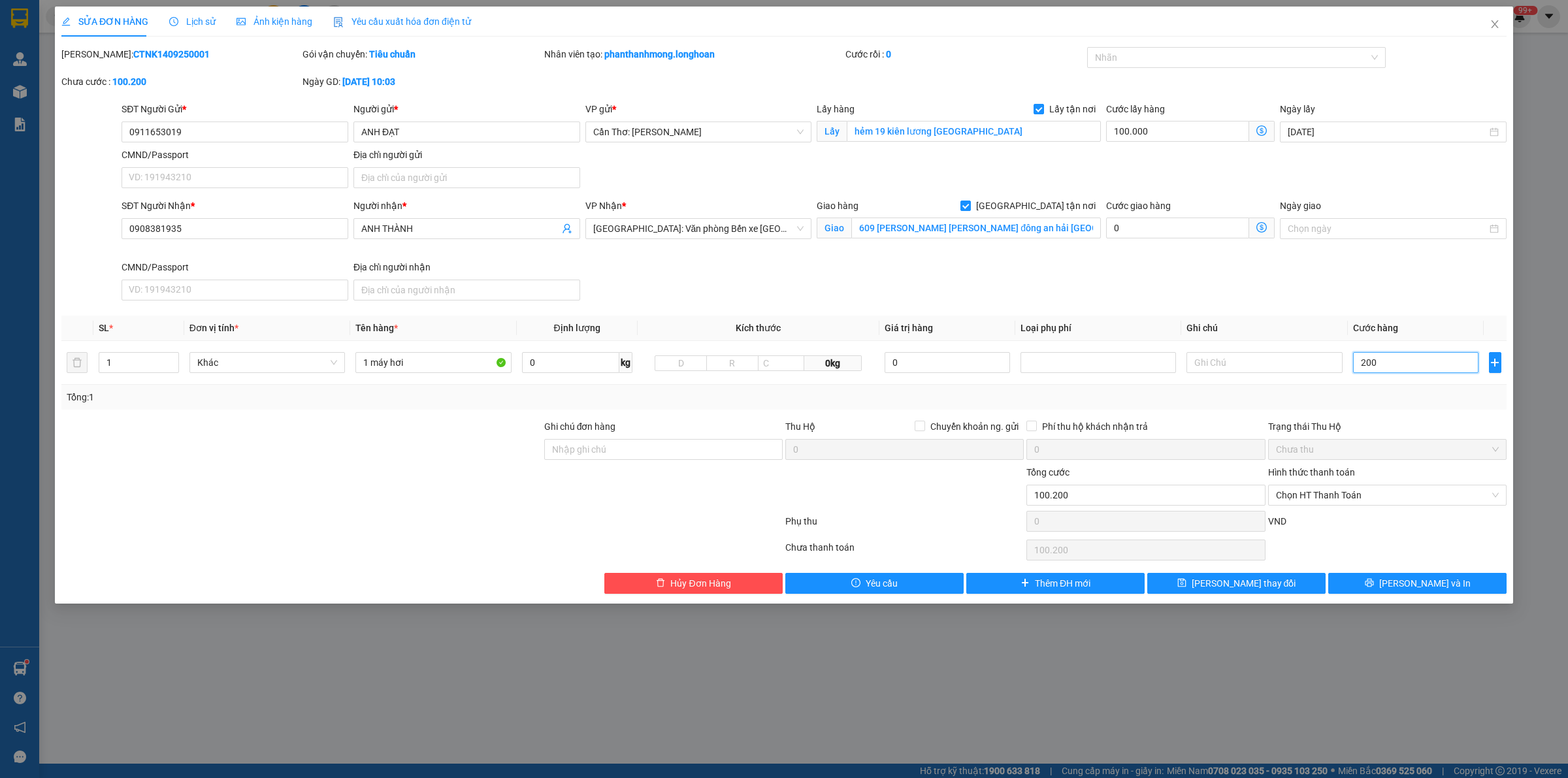
type input "102.000"
type input "2.000"
type input "120.000"
type input "20.000"
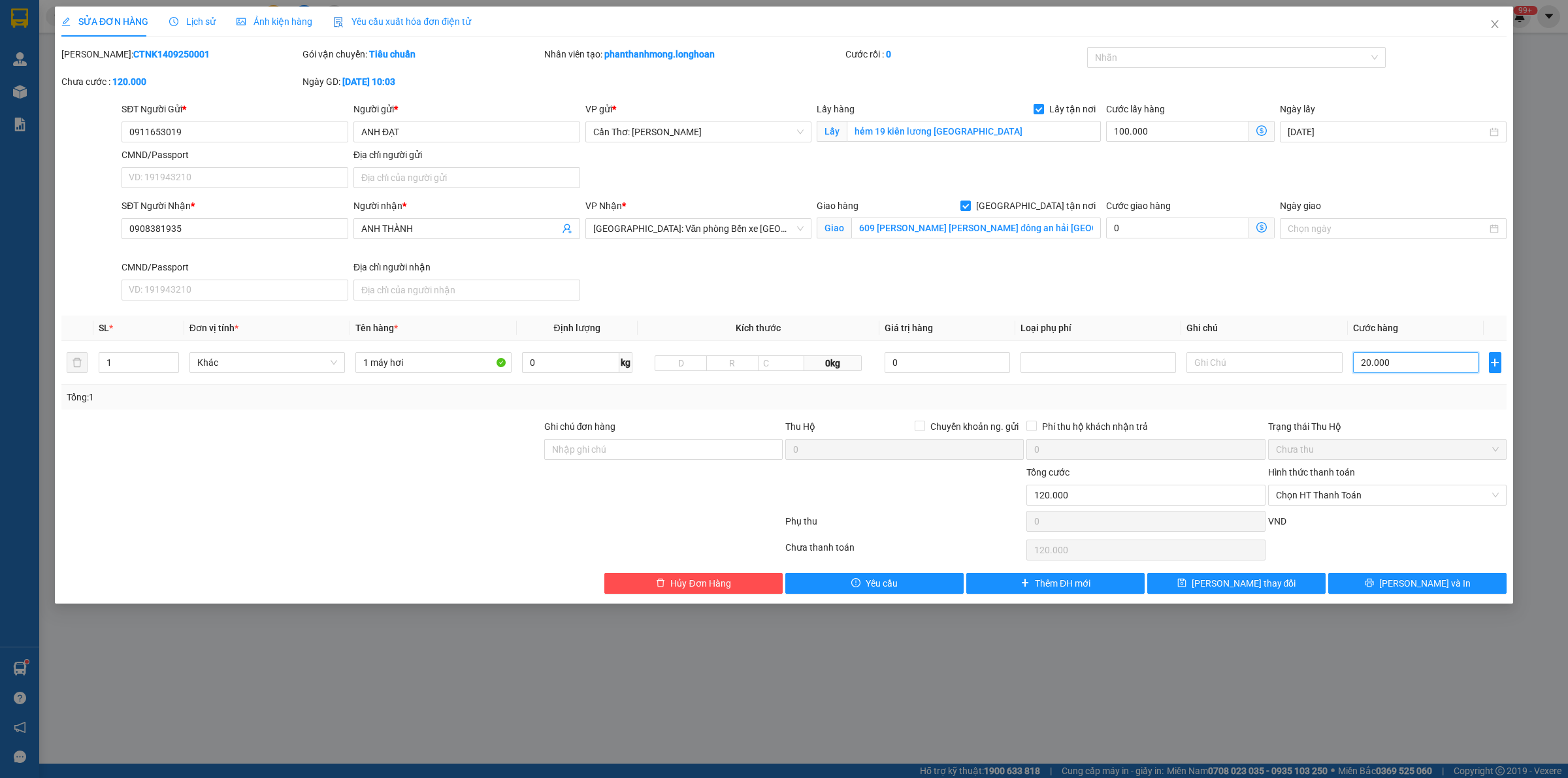
type input "300.000"
type input "200.000"
click at [1374, 586] on button "[PERSON_NAME] và In" at bounding box center [1417, 583] width 178 height 21
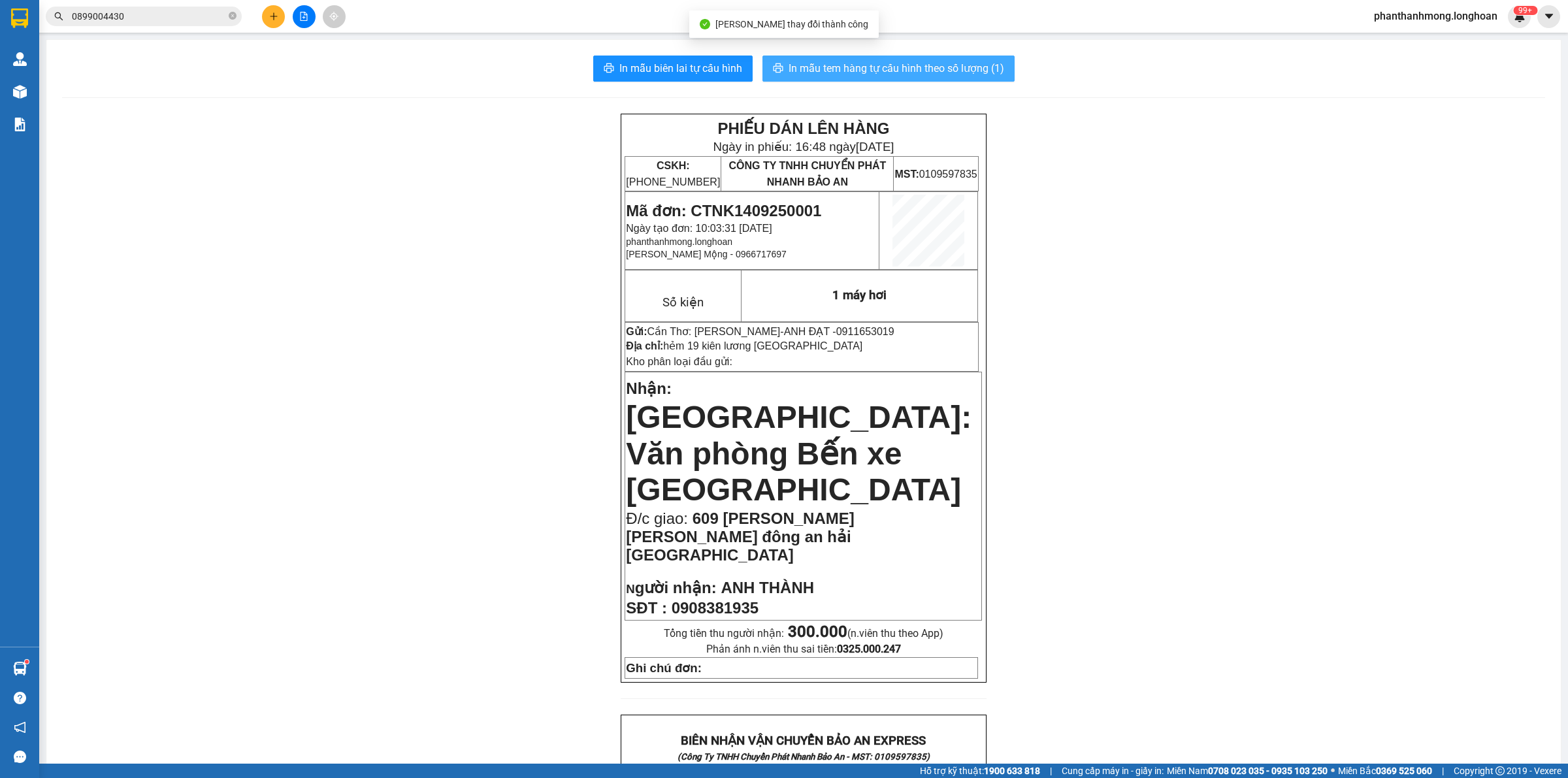
click at [935, 79] on button "In mẫu tem hàng tự cấu hình theo số lượng (1)" at bounding box center [888, 68] width 252 height 26
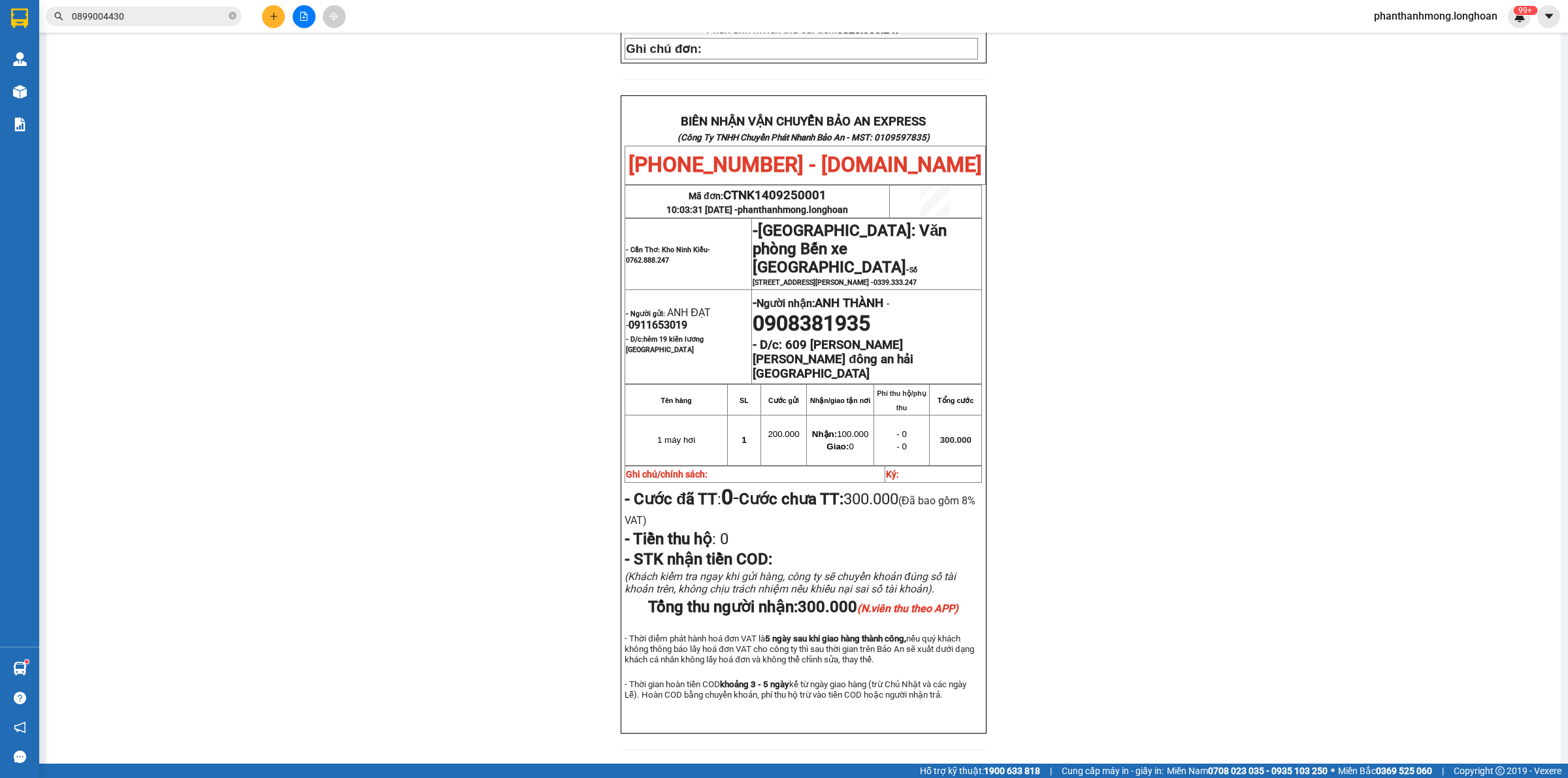
scroll to position [629, 0]
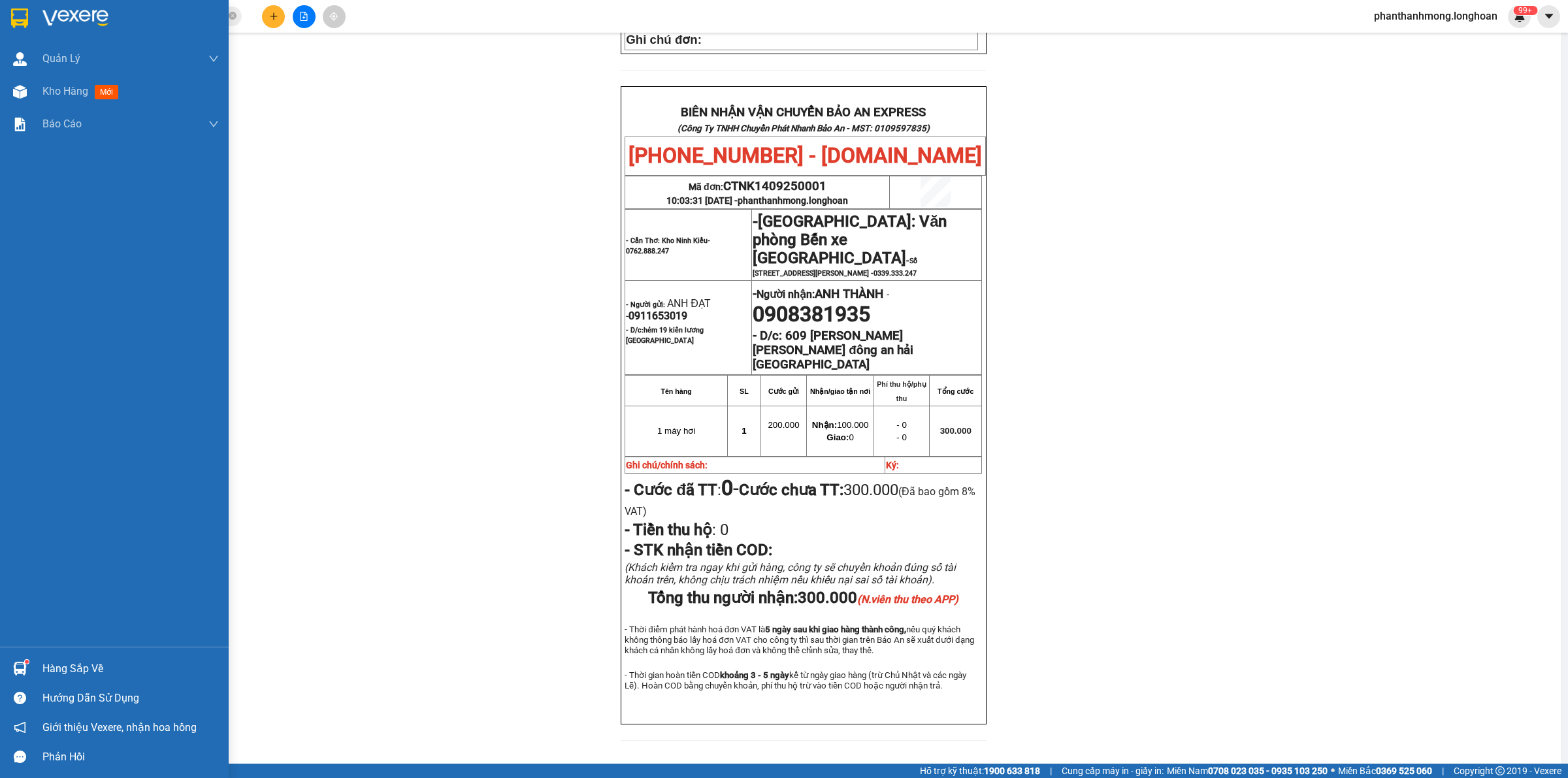
click at [9, 14] on div at bounding box center [20, 17] width 23 height 23
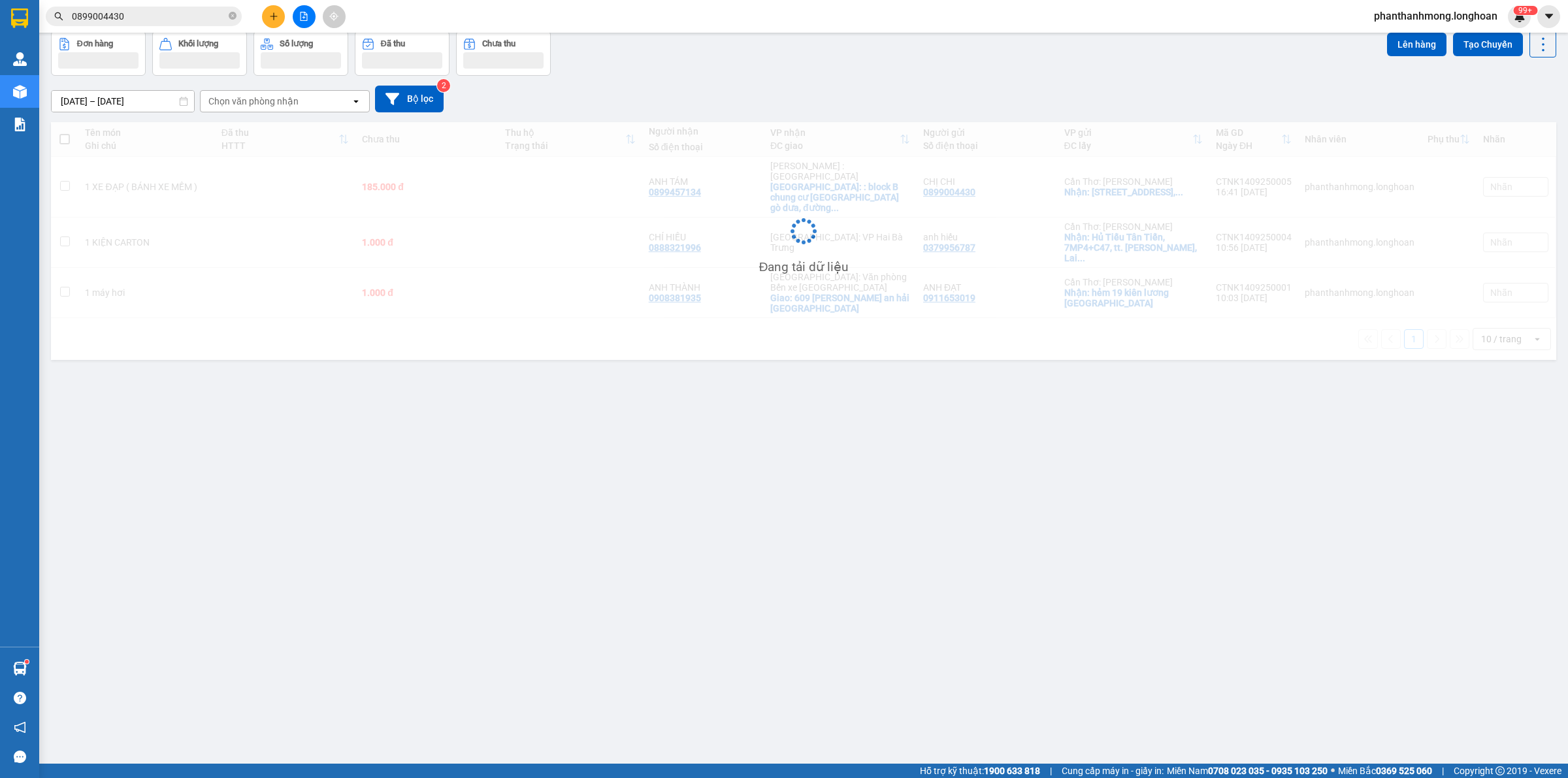
scroll to position [60, 0]
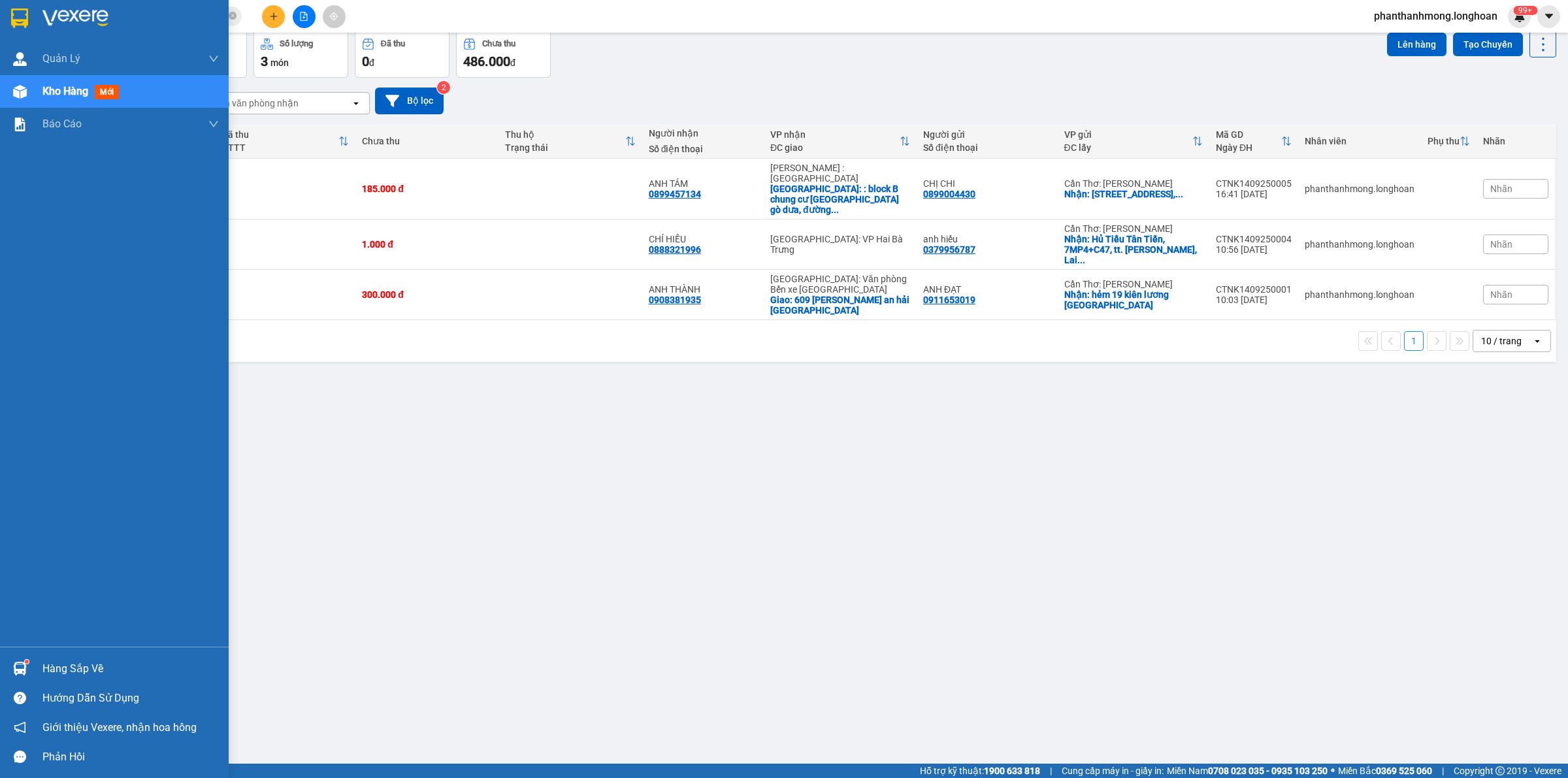
drag, startPoint x: 6, startPoint y: 6, endPoint x: 116, endPoint y: 1, distance: 110.1
click at [6, 7] on div at bounding box center [114, 21] width 229 height 42
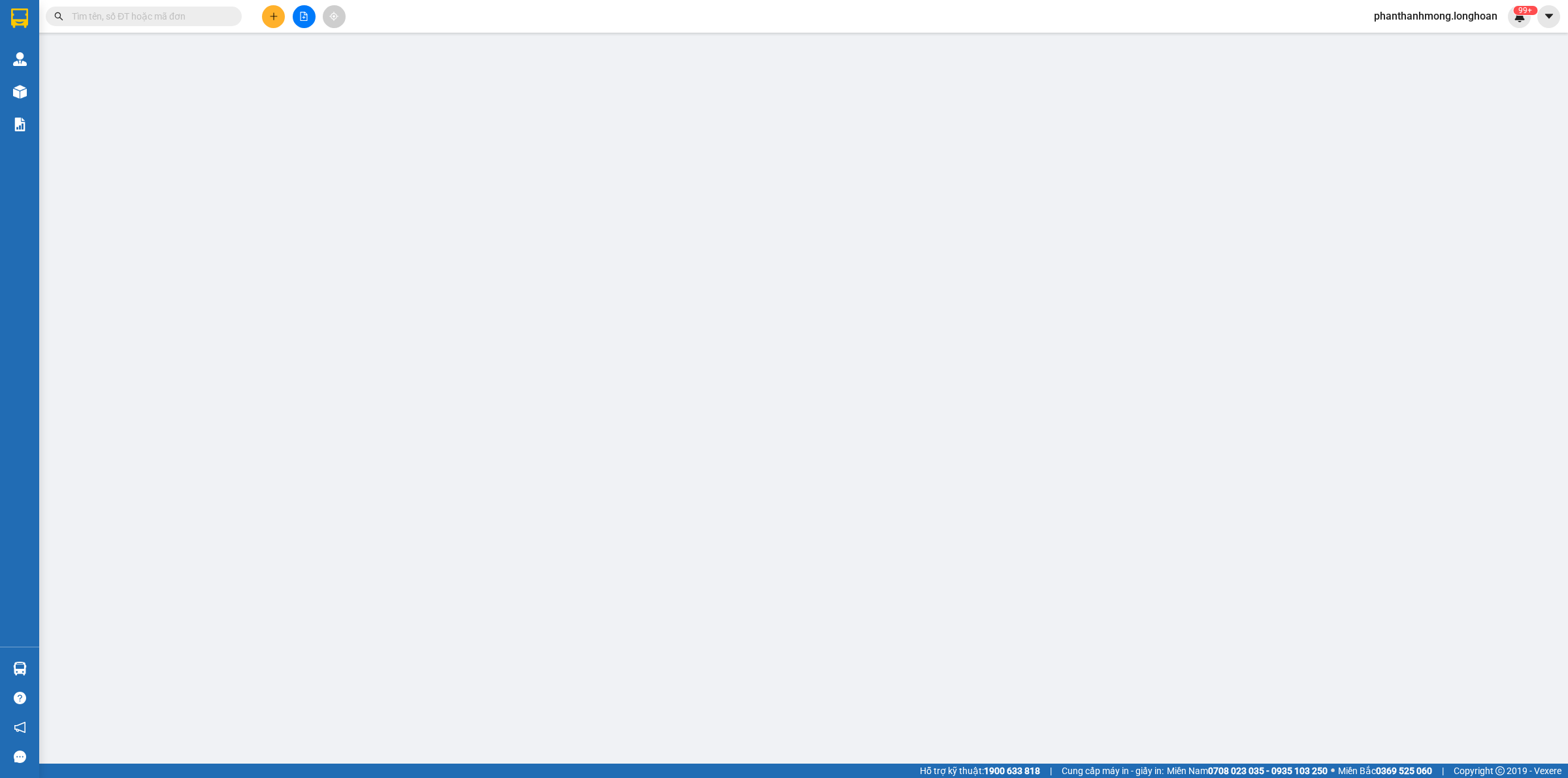
click at [168, 20] on input "text" at bounding box center [149, 17] width 154 height 14
paste input "0911653019"
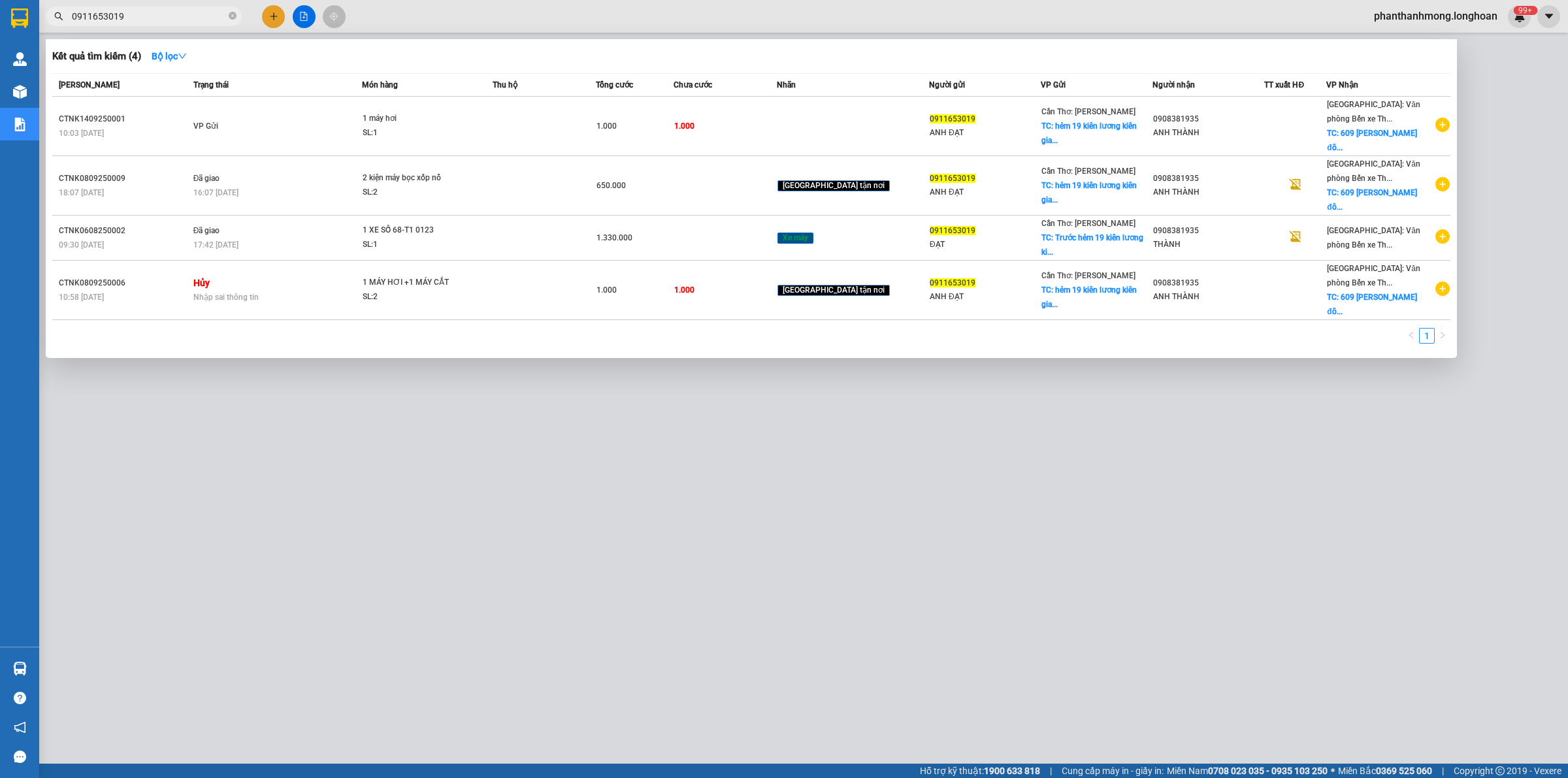
type input "0911653019"
click at [428, 516] on div at bounding box center [784, 389] width 1568 height 778
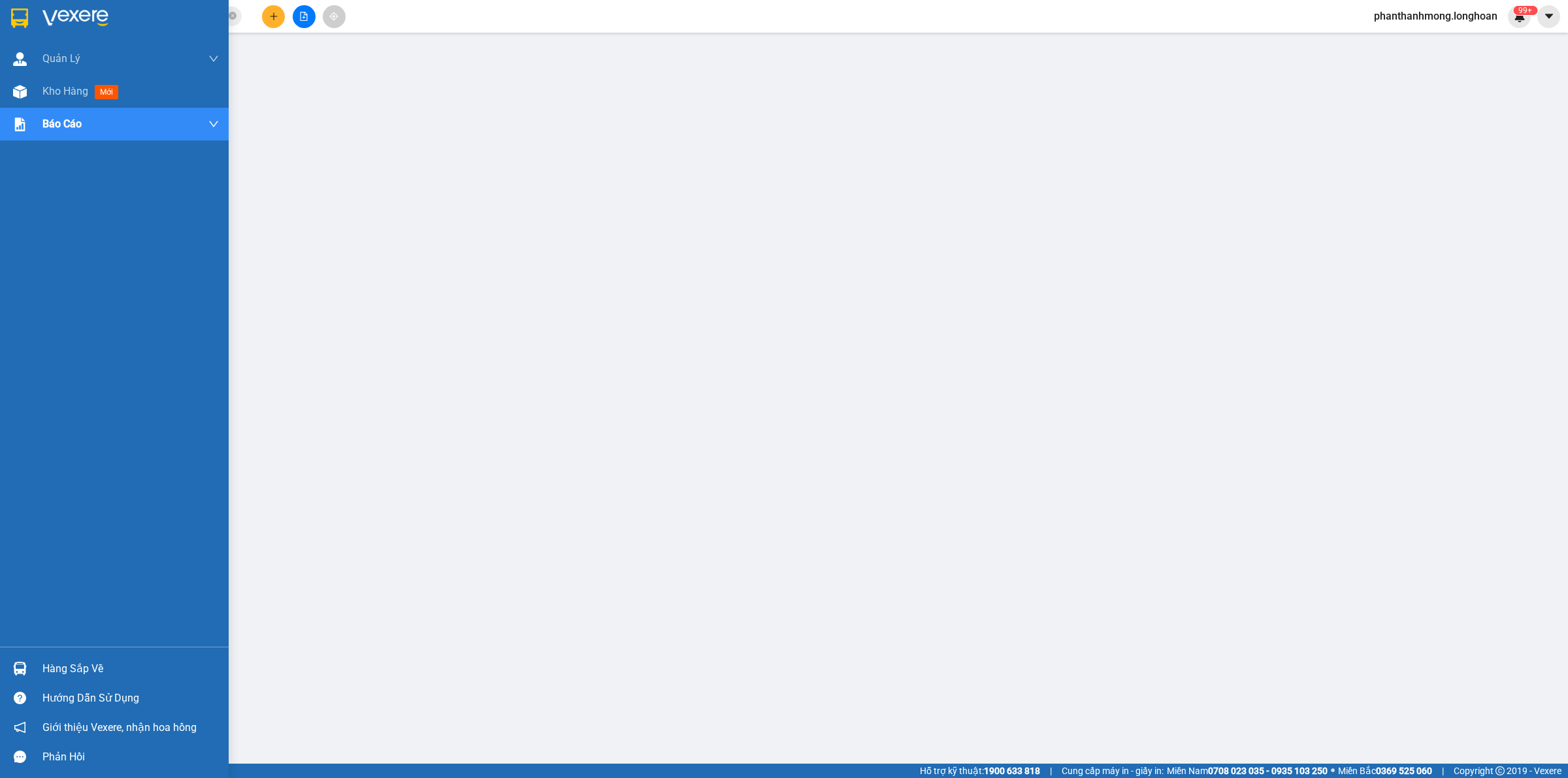
click at [25, 14] on img at bounding box center [20, 18] width 17 height 20
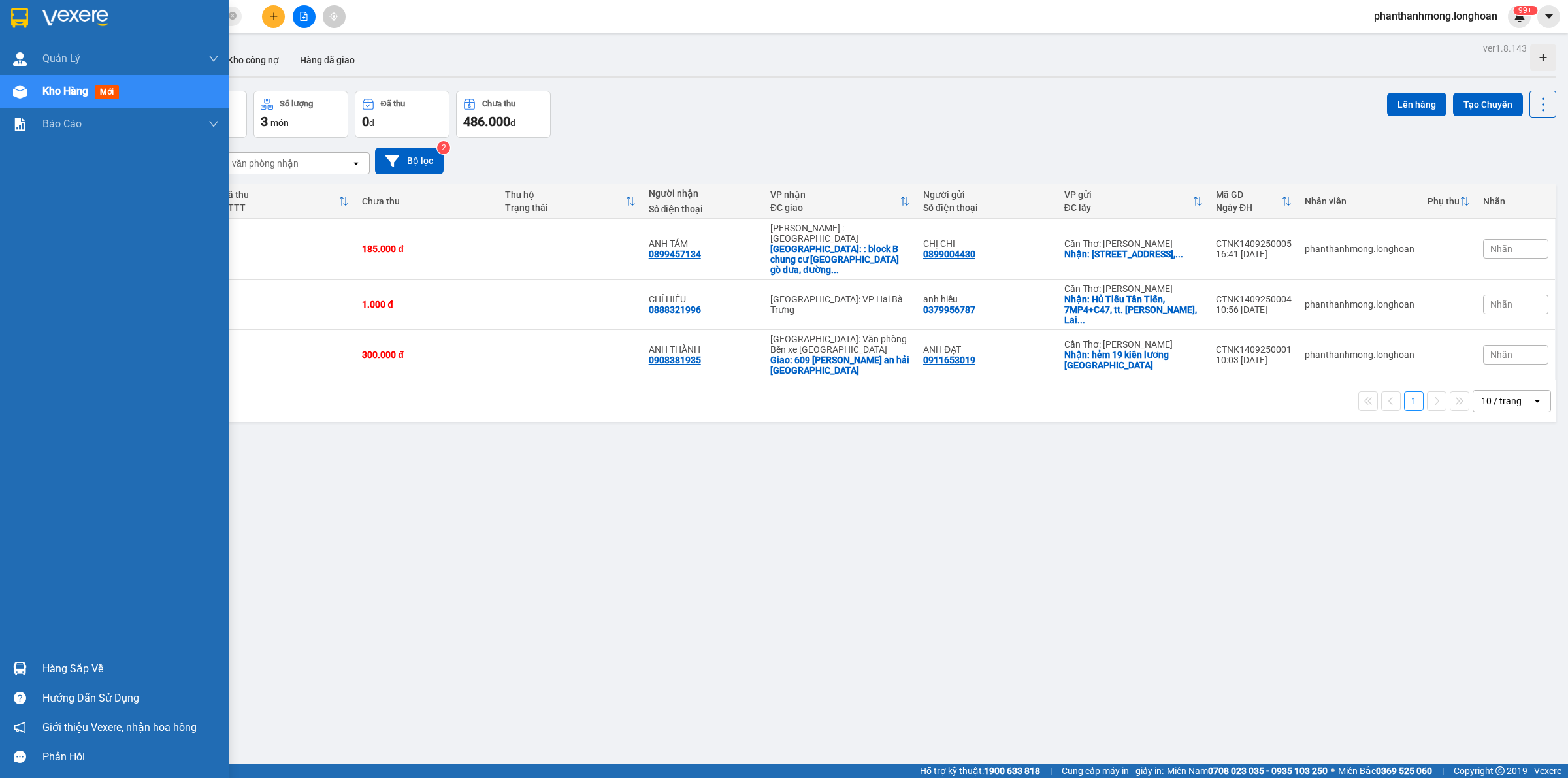
click at [18, 28] on div at bounding box center [20, 17] width 23 height 23
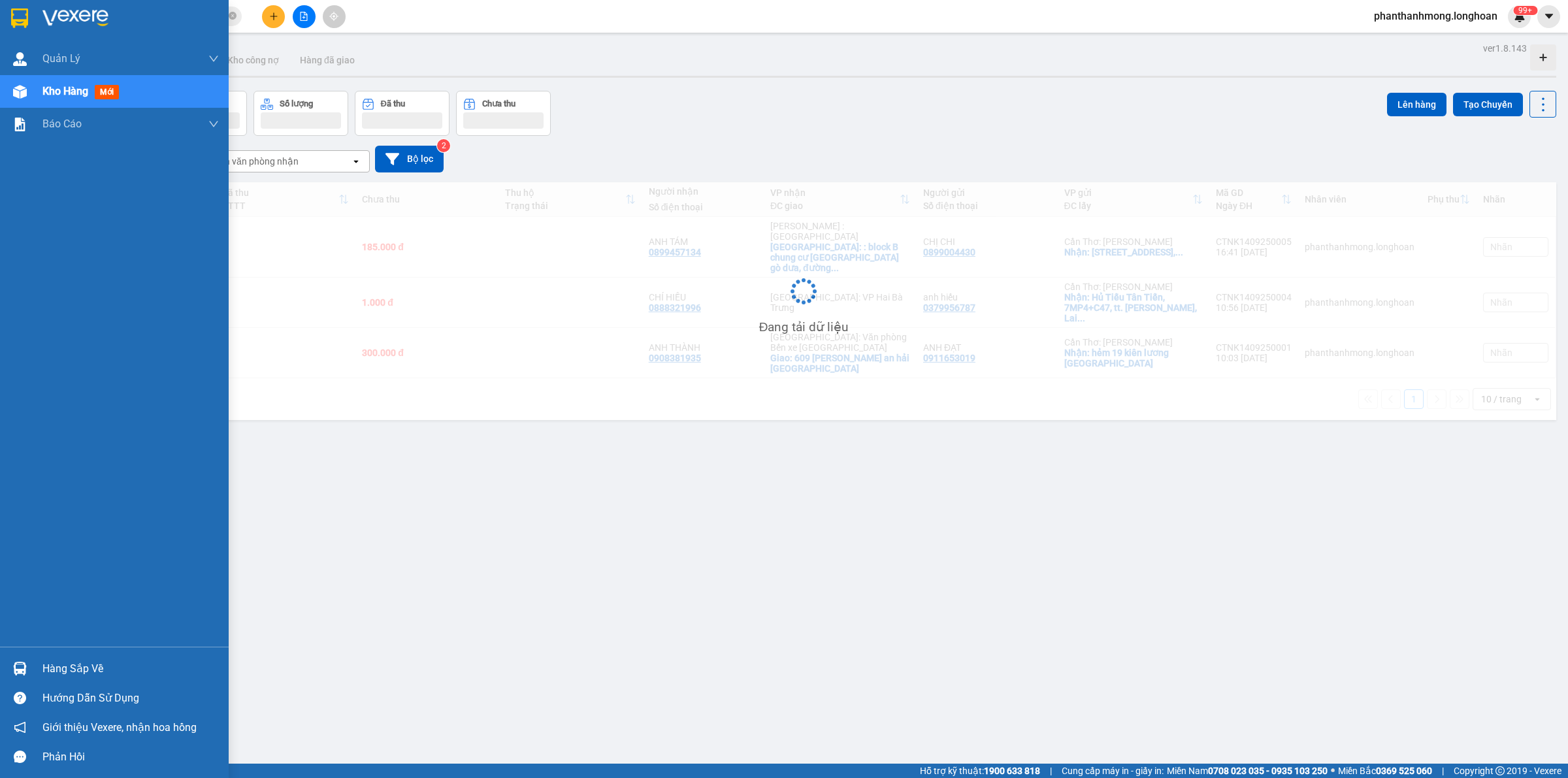
click at [59, 683] on div "Hàng sắp về" at bounding box center [114, 668] width 229 height 29
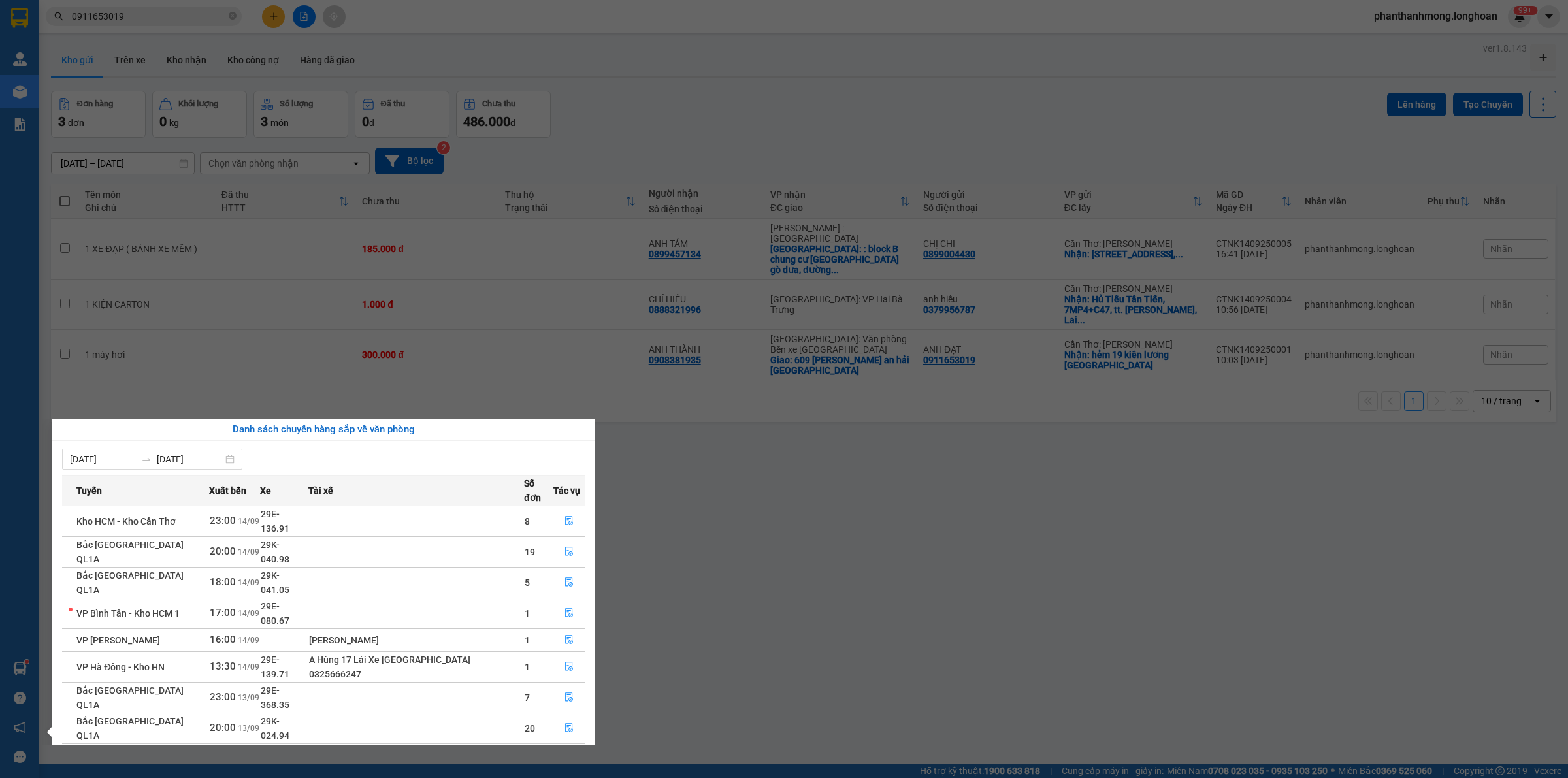
click at [60, 673] on div "08/09/2025 14/09/2025 Tuyến Xuất bến Xe Tài xế Số đơn Tác vụ Kho HCM - Kho Cần …" at bounding box center [324, 643] width 544 height 404
click at [33, 673] on div "Quản Lý Quản lý giao nhận mới Kho hàng mới Báo cáo 11. Báo cáo đơn giao nhận nộ…" at bounding box center [20, 389] width 39 height 778
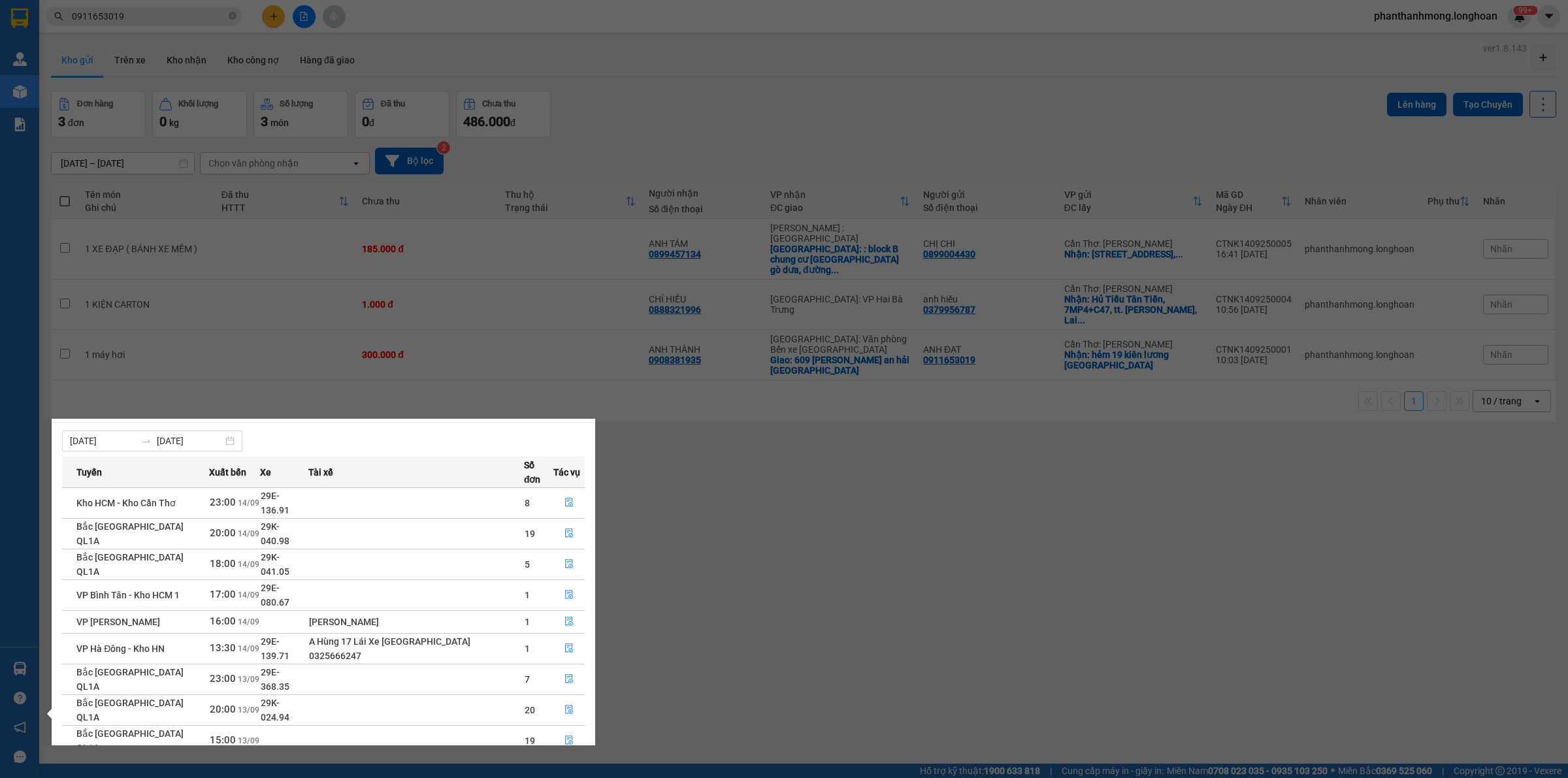
scroll to position [23, 0]
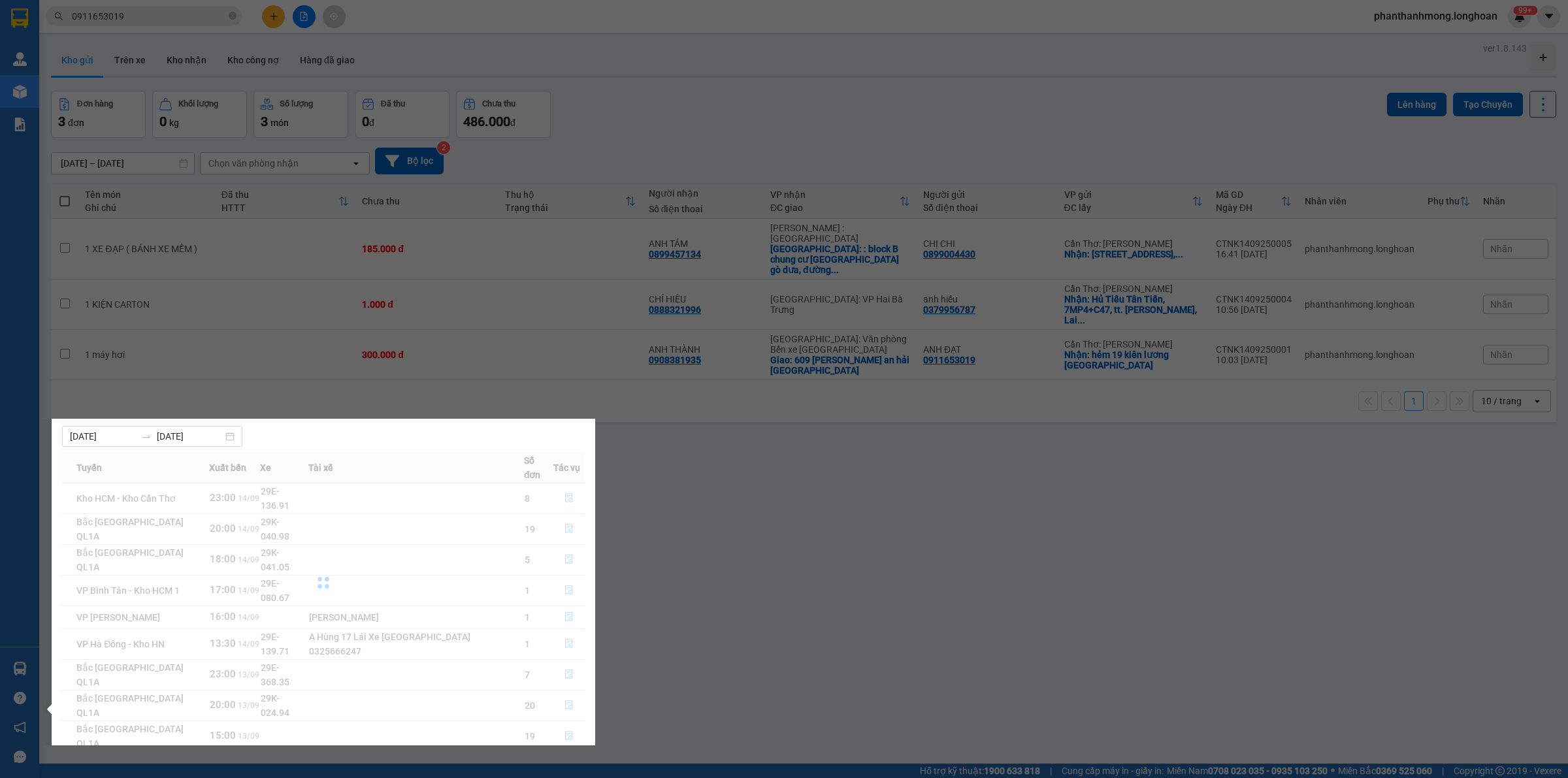
scroll to position [0, 0]
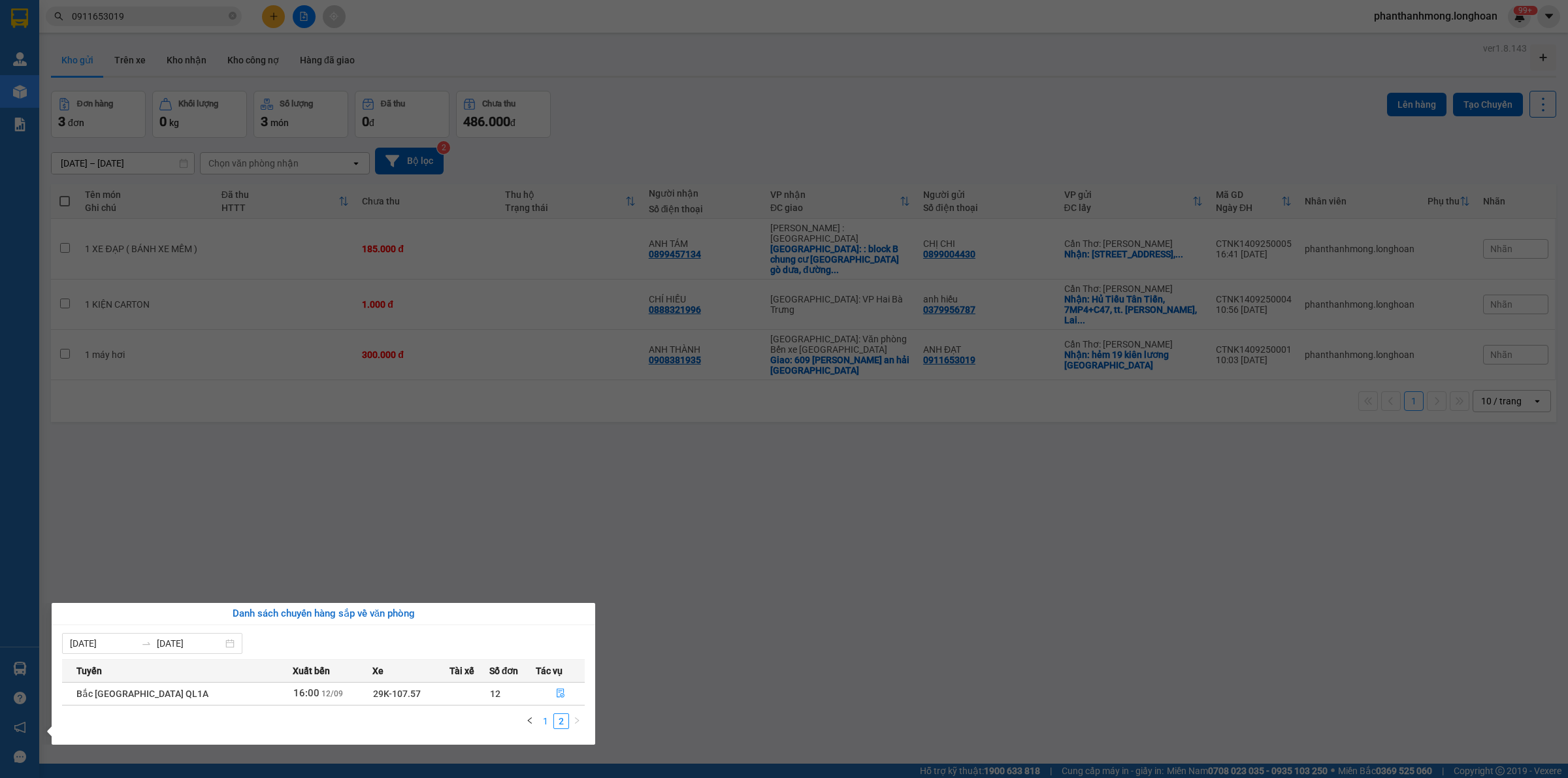
click at [544, 724] on link "1" at bounding box center [545, 721] width 14 height 14
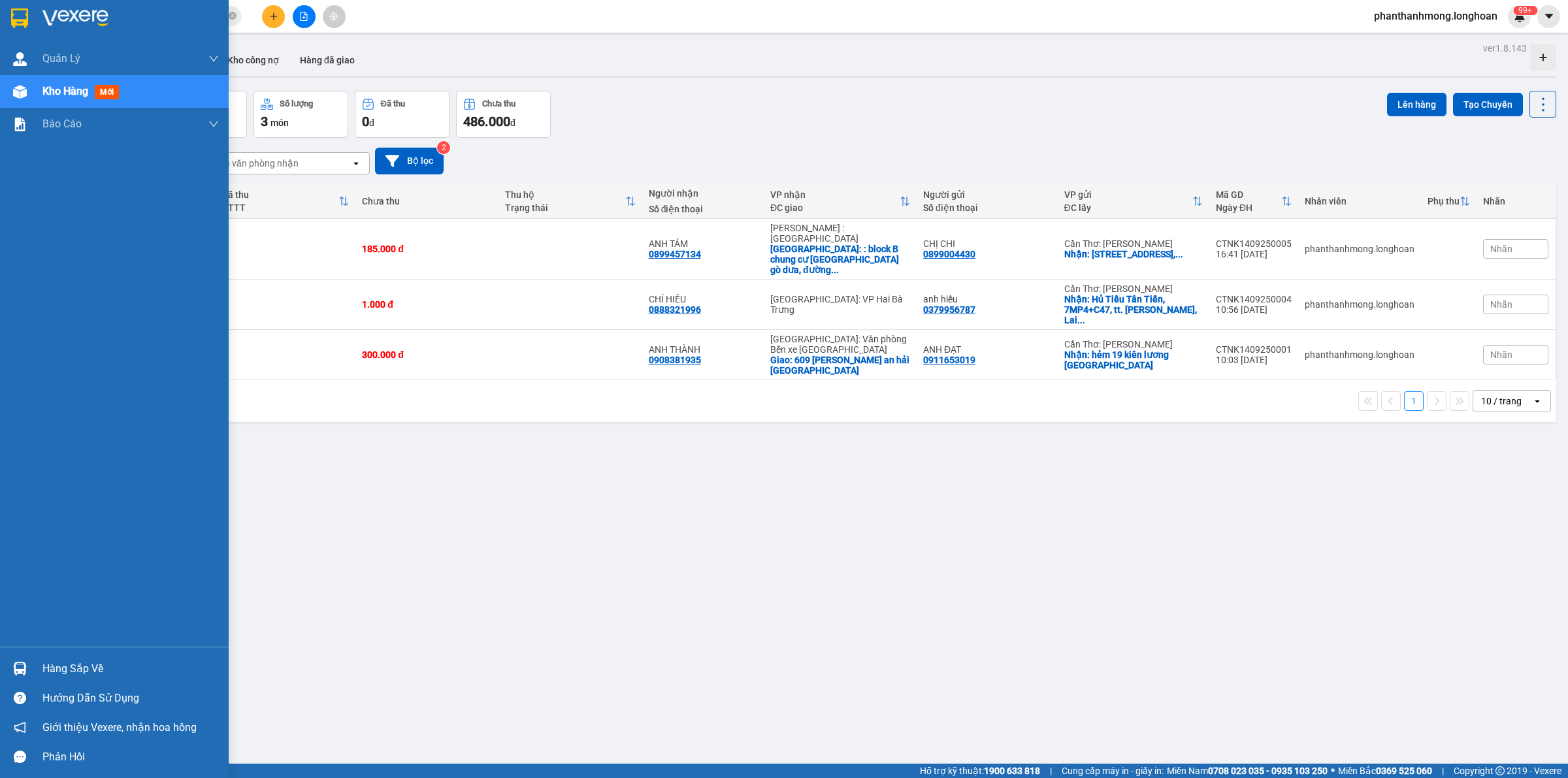
click at [31, 17] on div "Quản Lý Quản lý giao nhận mới Kho hàng mới Báo cáo 11. Báo cáo đơn giao nhận nộ…" at bounding box center [114, 389] width 229 height 778
click at [25, 17] on img at bounding box center [20, 18] width 17 height 20
